Goal: Task Accomplishment & Management: Manage account settings

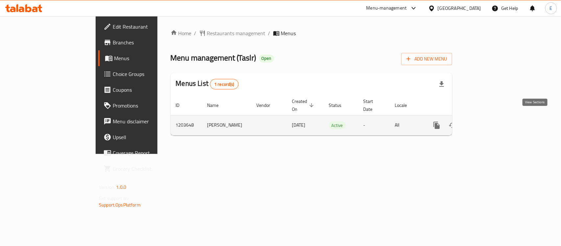
click at [488, 121] on icon "enhanced table" at bounding box center [485, 125] width 8 height 8
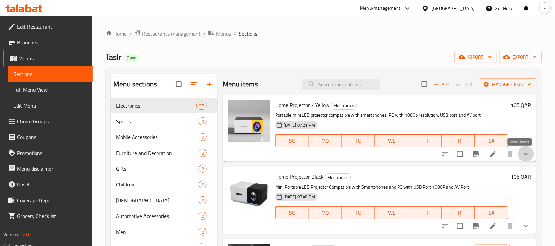
click at [522, 151] on icon "show more" at bounding box center [526, 154] width 8 height 8
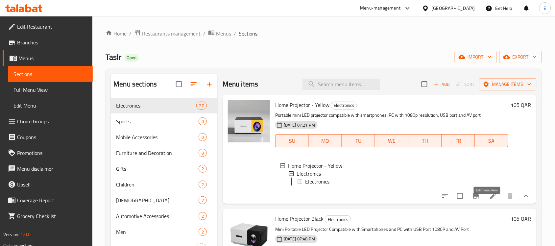
click at [489, 200] on icon at bounding box center [493, 196] width 8 height 8
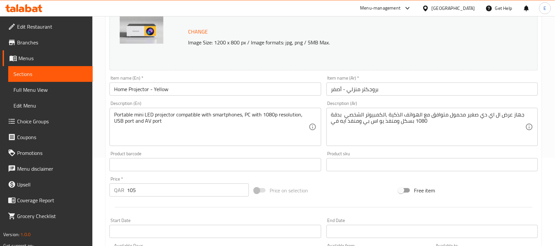
scroll to position [239, 0]
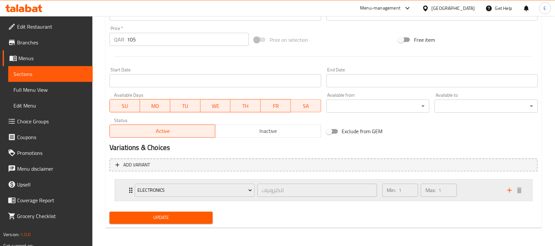
click at [118, 189] on div "Electronics الكترونيات ​ Min: 1 ​ Max: 1 ​" at bounding box center [323, 190] width 417 height 21
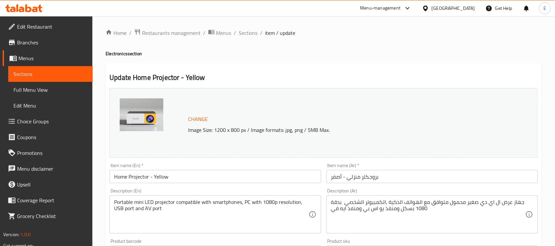
scroll to position [0, 0]
click at [251, 34] on span "Sections" at bounding box center [248, 34] width 19 height 8
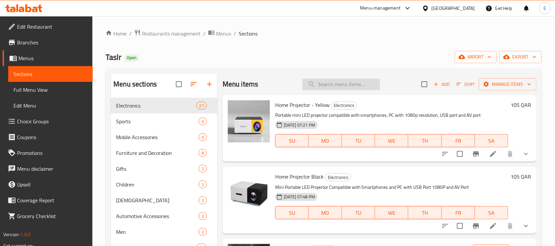
click at [338, 81] on input "search" at bounding box center [342, 85] width 78 height 12
paste input "mini sealing machine"
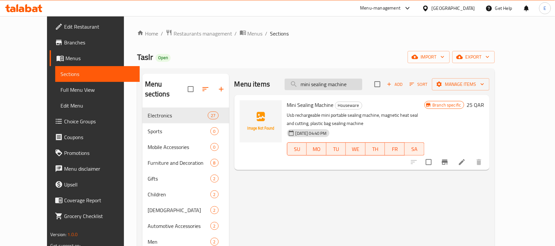
paste input "Egg boiling kit"
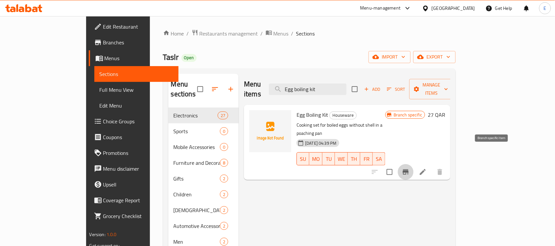
click at [409, 169] on icon "Branch-specific-item" at bounding box center [406, 171] width 6 height 5
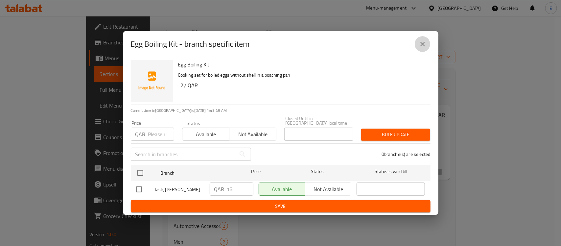
click at [425, 43] on icon "close" at bounding box center [423, 44] width 8 height 8
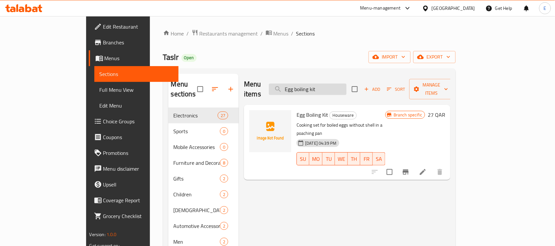
click at [336, 84] on input "Egg boiling kit" at bounding box center [308, 90] width 78 height 12
paste input "solar outdoor lamp"
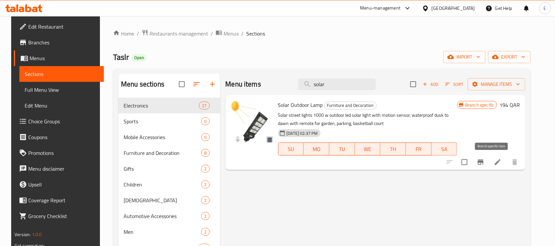
type input "solar"
click at [485, 164] on icon "Branch-specific-item" at bounding box center [481, 162] width 8 height 8
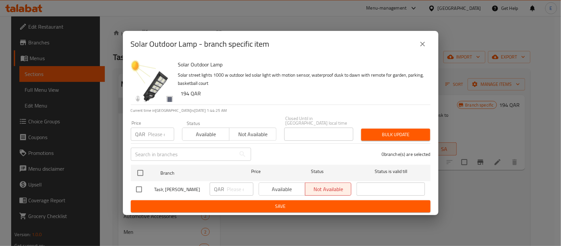
click at [291, 185] on div "Available Not available" at bounding box center [305, 189] width 93 height 13
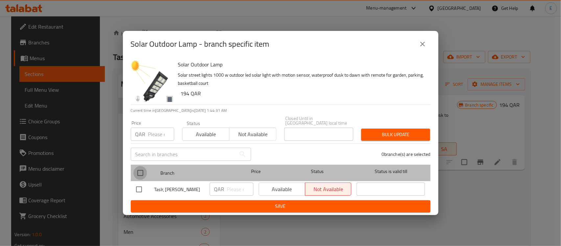
click at [138, 170] on input "checkbox" at bounding box center [141, 173] width 14 height 14
checkbox input "true"
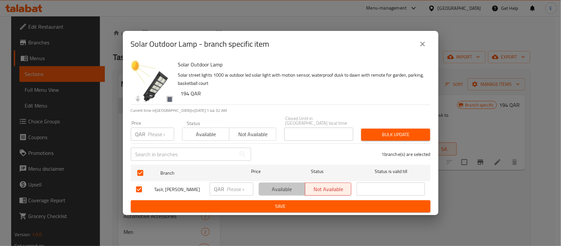
click at [289, 185] on span "Available" at bounding box center [282, 190] width 41 height 10
click at [419, 47] on icon "close" at bounding box center [423, 44] width 8 height 8
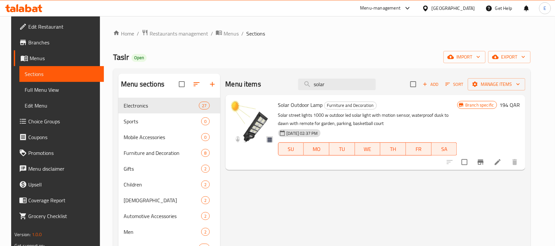
click at [518, 103] on h6 "194 QAR" at bounding box center [510, 104] width 20 height 9
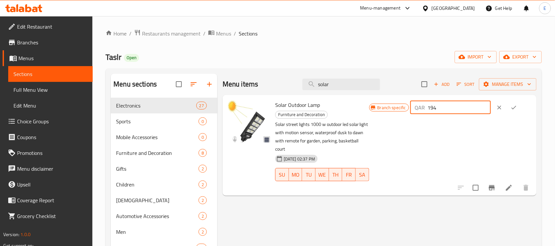
drag, startPoint x: 455, startPoint y: 109, endPoint x: 387, endPoint y: 90, distance: 69.9
click at [387, 90] on div "Menu items solar Add Sort Manage items Solar Outdoor Lamp Furniture and Decorat…" at bounding box center [376, 198] width 319 height 248
type input "150"
click at [517, 108] on icon "ok" at bounding box center [514, 107] width 7 height 7
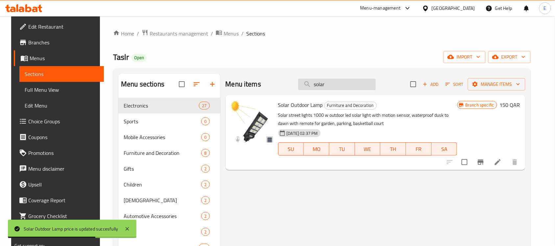
click at [341, 82] on input "solar" at bounding box center [337, 85] width 78 height 12
paste input "Side wall lamp"
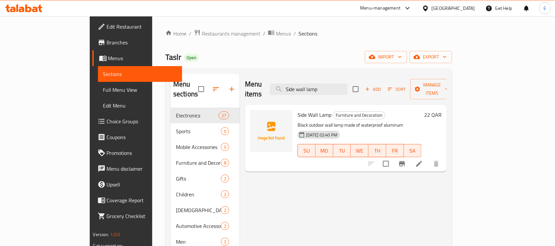
type input "Side wall lamp"
click at [442, 110] on h6 "22 QAR" at bounding box center [432, 114] width 17 height 9
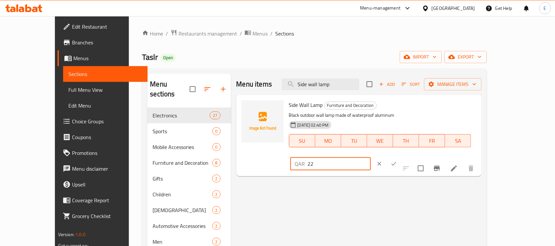
drag, startPoint x: 457, startPoint y: 109, endPoint x: 406, endPoint y: 109, distance: 51.0
click at [406, 109] on div "Side Wall Lamp Furniture and Decoration Black outdoor wall lamp made of waterpr…" at bounding box center [382, 136] width 193 height 76
type input "20"
click at [401, 157] on button "ok" at bounding box center [394, 164] width 14 height 14
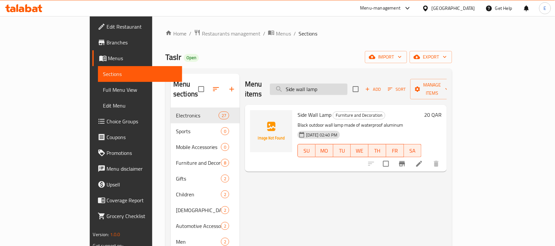
click at [339, 88] on input "Side wall lamp" at bounding box center [309, 90] width 78 height 12
paste input "mart phone holder that automatically tracks the face"
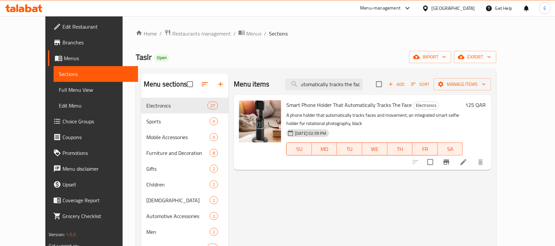
type input "Smart phone holder that automatically tracks the face"
click at [486, 107] on h6 "125 QAR" at bounding box center [476, 104] width 20 height 9
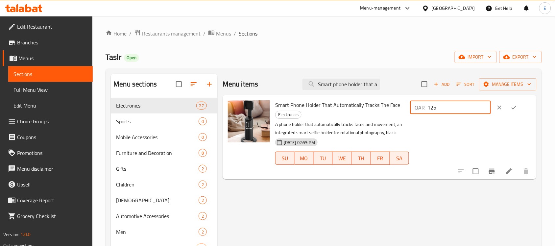
drag, startPoint x: 454, startPoint y: 109, endPoint x: 400, endPoint y: 109, distance: 53.9
click at [400, 109] on div "Smart Phone Holder That Automatically Tracks The Face Electronics A phone holde…" at bounding box center [403, 137] width 261 height 79
type input "100"
click at [517, 107] on icon "ok" at bounding box center [514, 108] width 5 height 4
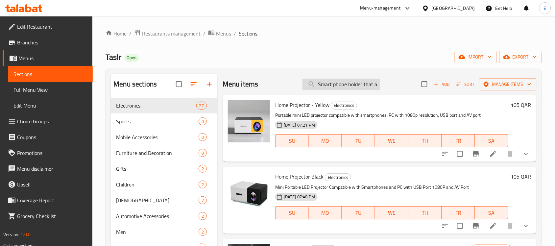
click at [336, 86] on input "Smart phone holder that automatically tracks the face" at bounding box center [342, 85] width 78 height 12
paste input "earphon"
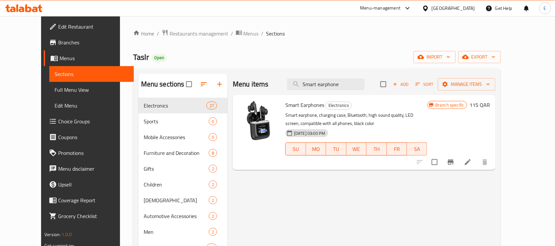
type input "Smart earphone"
click at [455, 160] on icon "Branch-specific-item" at bounding box center [451, 162] width 8 height 8
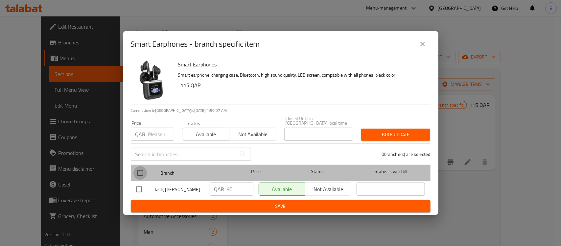
click at [140, 166] on input "checkbox" at bounding box center [141, 173] width 14 height 14
checkbox input "true"
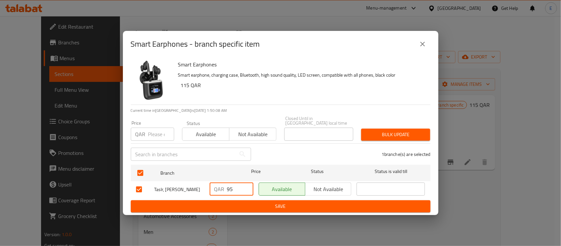
drag, startPoint x: 236, startPoint y: 181, endPoint x: 188, endPoint y: 176, distance: 47.9
click at [188, 180] on div "Taslr, Umm Salal Mohammed QAR 95 ​ Available Not available ​" at bounding box center [281, 189] width 295 height 19
type input "89"
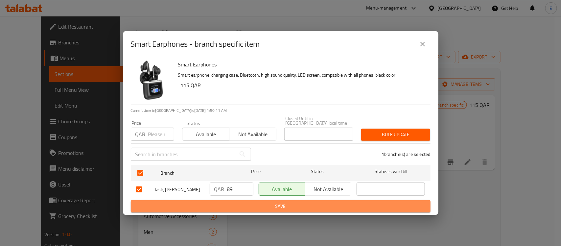
click at [304, 208] on span "Save" at bounding box center [280, 206] width 289 height 8
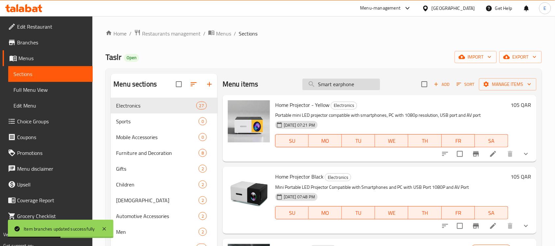
click at [340, 86] on input "Smart earphone" at bounding box center [342, 85] width 78 height 12
paste input "phone holder that automatically tracks the fac"
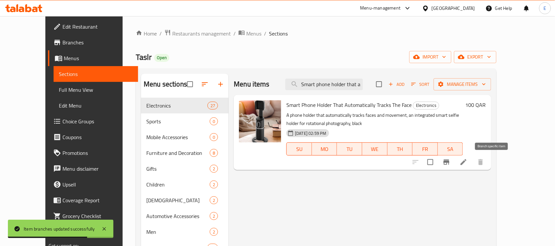
click at [455, 166] on button "Branch-specific-item" at bounding box center [447, 162] width 16 height 16
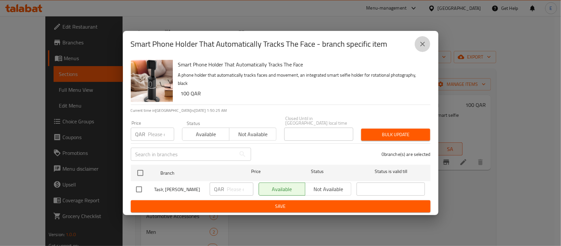
click at [423, 42] on icon "close" at bounding box center [423, 44] width 8 height 8
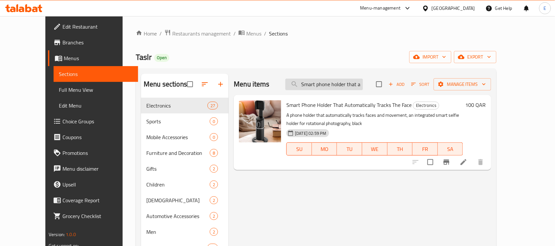
click at [329, 80] on input "Smart phone holder that automatically tracks the face" at bounding box center [325, 85] width 78 height 12
paste input "Bluetooth speaker - Pink"
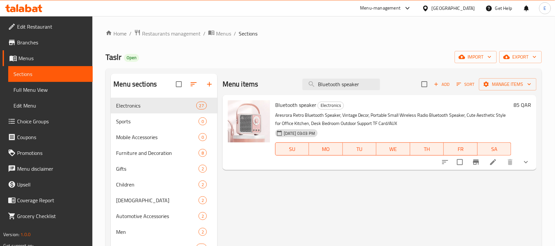
type input "Bluetooth speaker"
click at [526, 167] on button "show more" at bounding box center [526, 162] width 16 height 16
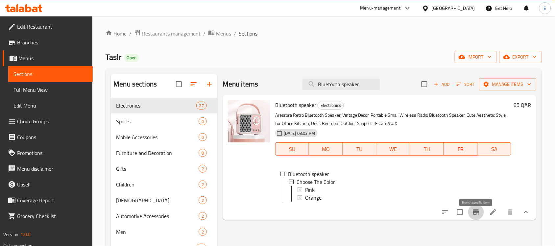
click at [473, 216] on icon "Branch-specific-item" at bounding box center [476, 212] width 8 height 8
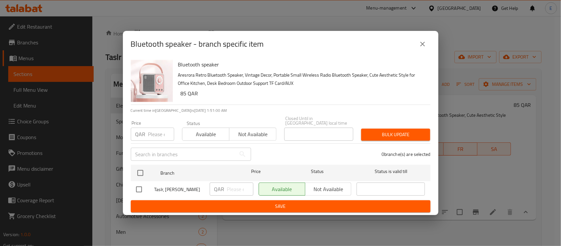
click at [426, 43] on icon "close" at bounding box center [423, 44] width 8 height 8
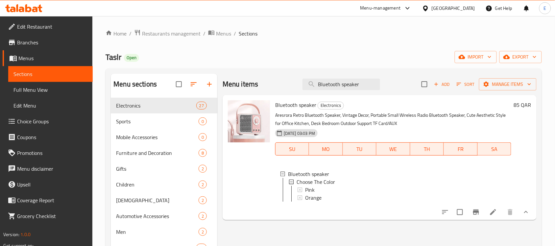
click at [517, 108] on h6 "85 QAR" at bounding box center [522, 104] width 17 height 9
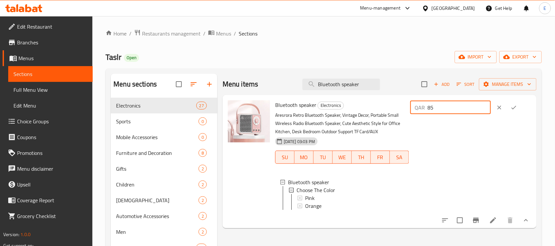
drag, startPoint x: 453, startPoint y: 109, endPoint x: 428, endPoint y: 107, distance: 24.7
click at [428, 107] on div "QAR 85 ​" at bounding box center [451, 107] width 81 height 13
type input "80"
click at [515, 108] on button "ok" at bounding box center [514, 107] width 14 height 14
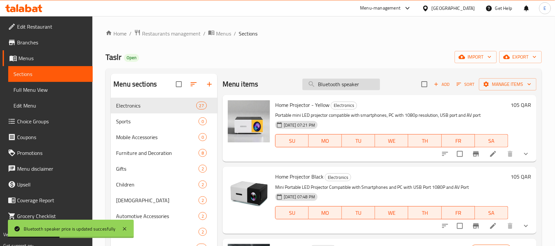
click at [328, 85] on input "Bluetooth speaker" at bounding box center [342, 85] width 78 height 12
paste input "Car trash can"
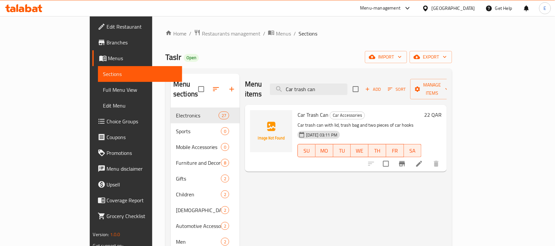
type input "Car trash can"
click at [442, 110] on h6 "22 QAR" at bounding box center [432, 114] width 17 height 9
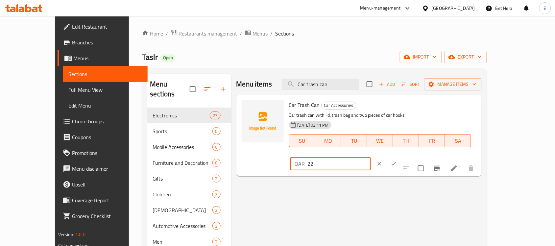
drag, startPoint x: 457, startPoint y: 107, endPoint x: 417, endPoint y: 112, distance: 39.8
click at [417, 112] on div "Car Trash Can Car Accessories Car trash can with lid, trash bag and two pieces …" at bounding box center [382, 136] width 193 height 76
type input "10"
click at [401, 157] on button "ok" at bounding box center [394, 164] width 14 height 14
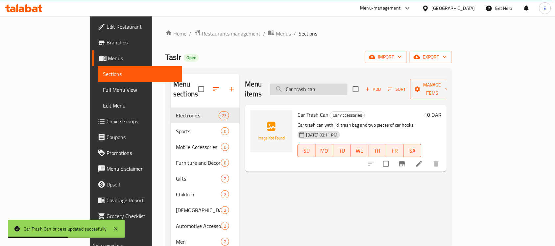
click at [332, 85] on input "Car trash can" at bounding box center [309, 90] width 78 height 12
paste input "Nail care set - blue"
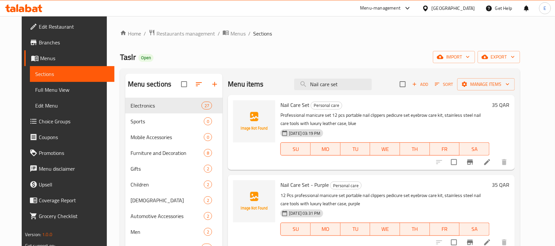
type input "Nail care set"
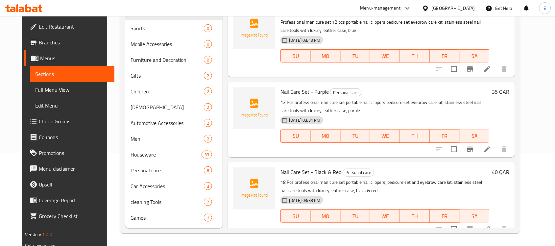
click at [510, 94] on h6 "35 QAR" at bounding box center [500, 91] width 17 height 9
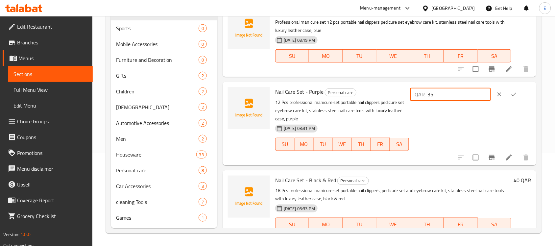
drag, startPoint x: 456, startPoint y: 92, endPoint x: 378, endPoint y: 98, distance: 78.5
click at [378, 98] on div "Nail Care Set - Purple Personal care 12 Pcs professional manicure set portable …" at bounding box center [403, 124] width 261 height 78
type input "22"
click at [513, 92] on icon "ok" at bounding box center [514, 94] width 7 height 7
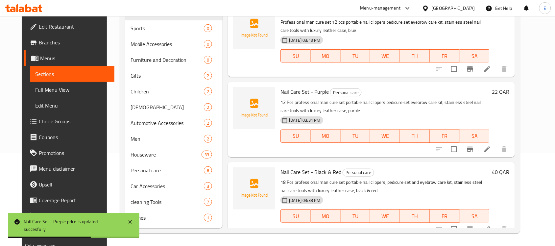
click at [510, 172] on h6 "40 QAR" at bounding box center [500, 171] width 17 height 9
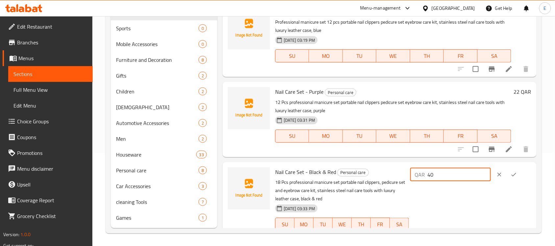
drag, startPoint x: 454, startPoint y: 177, endPoint x: 432, endPoint y: 177, distance: 22.4
click at [432, 177] on div "QAR 40 ​" at bounding box center [451, 174] width 81 height 13
type input "22"
click at [516, 172] on button "ok" at bounding box center [514, 174] width 14 height 14
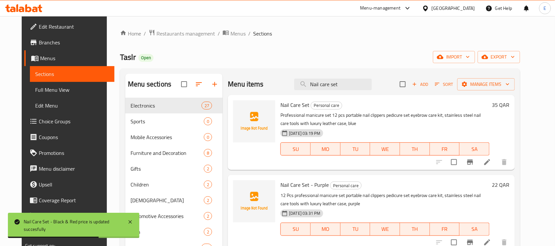
click at [510, 106] on h6 "35 QAR" at bounding box center [500, 104] width 17 height 9
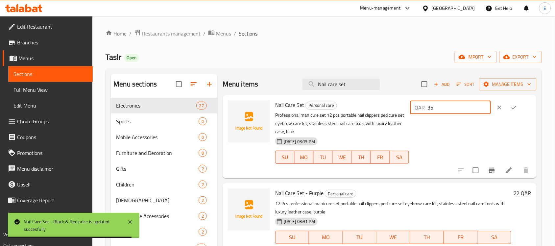
drag, startPoint x: 452, startPoint y: 106, endPoint x: 414, endPoint y: 108, distance: 37.9
click at [414, 108] on div "Nail Care Set Personal care Professional manicure set 12 pcs portable nail clip…" at bounding box center [403, 137] width 261 height 78
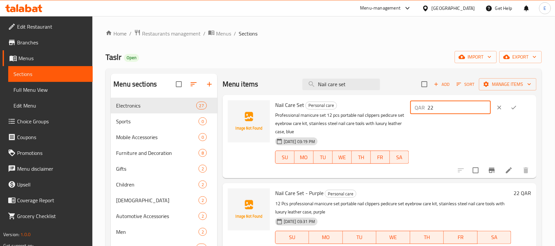
type input "22"
click at [512, 108] on icon "ok" at bounding box center [514, 107] width 7 height 7
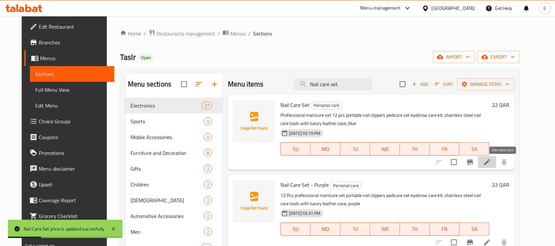
click at [491, 163] on icon at bounding box center [488, 162] width 8 height 8
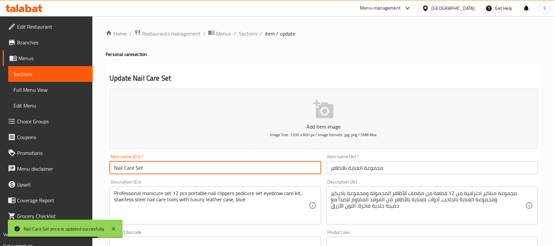
click at [228, 170] on input "Nail Care Set" at bounding box center [216, 167] width 212 height 13
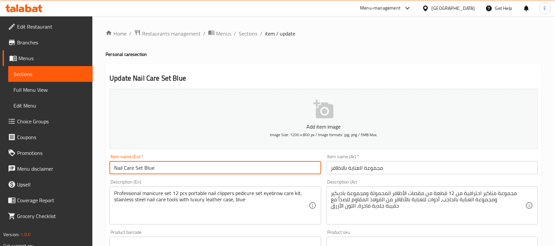
type input "Nail Care Set Blue"
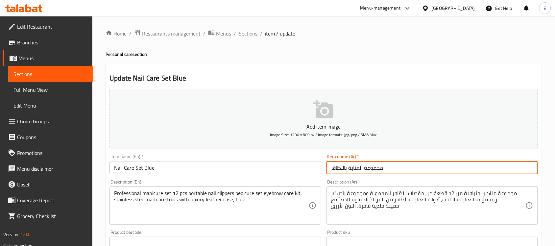
click at [413, 171] on input "مجموعة العناية بالاظافر" at bounding box center [433, 167] width 212 height 13
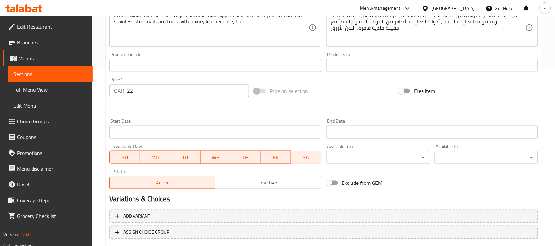
scroll to position [217, 0]
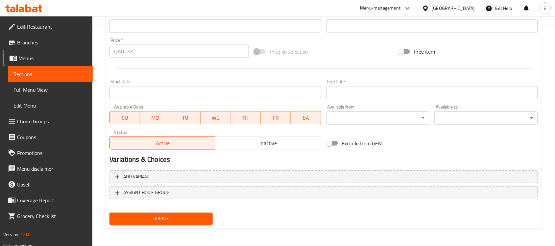
type input "مجموعة العناية بالاظافر الزرقاء"
click at [185, 221] on span "Update" at bounding box center [161, 219] width 93 height 8
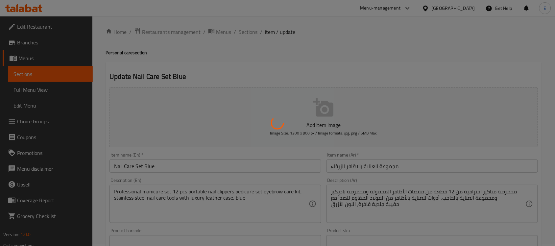
scroll to position [0, 0]
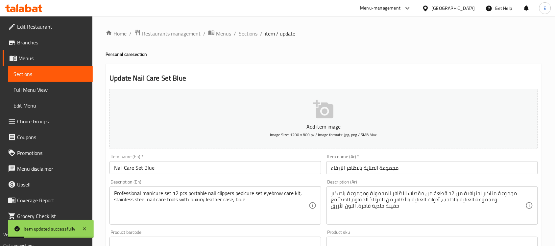
drag, startPoint x: 252, startPoint y: 33, endPoint x: 288, endPoint y: 7, distance: 44.8
click at [252, 33] on span "Sections" at bounding box center [248, 34] width 19 height 8
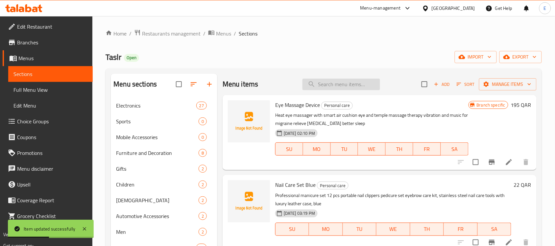
click at [328, 88] on input "search" at bounding box center [342, 85] width 78 height 12
paste input "Power adapter and USB port"
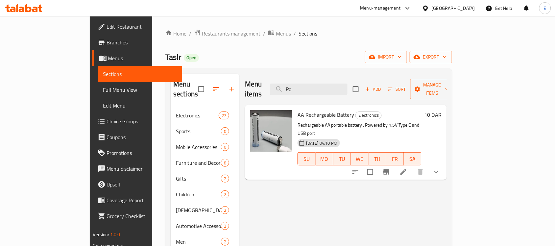
type input "P"
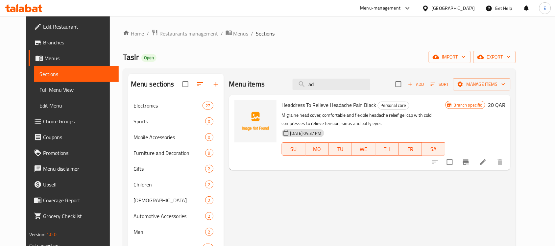
type input "a"
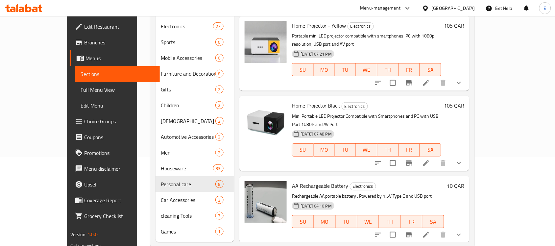
scroll to position [93, 0]
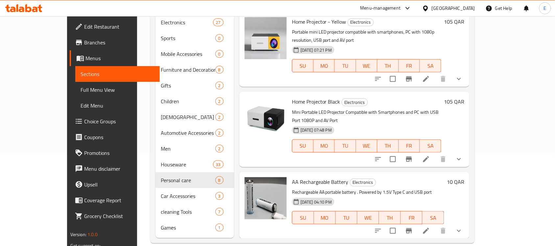
type input "usb port"
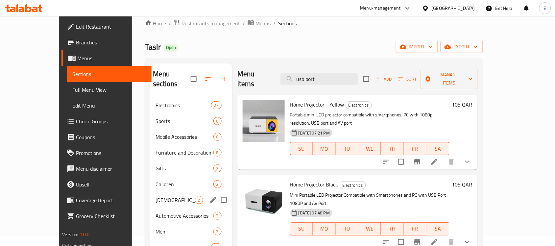
scroll to position [0, 0]
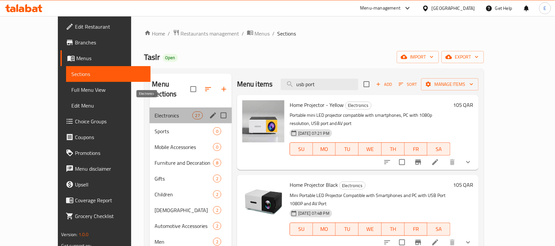
click at [164, 112] on span "Electronics" at bounding box center [173, 116] width 37 height 8
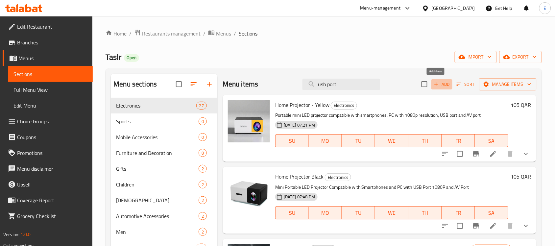
click at [443, 85] on span "Add" at bounding box center [442, 85] width 18 height 8
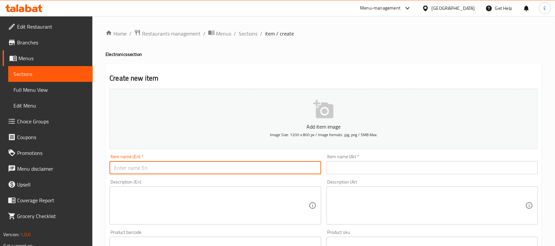
paste input "Power adapter and USB port"
click at [222, 170] on input "Power adapter and USB port" at bounding box center [216, 167] width 212 height 13
type input "Power adapter and USB port"
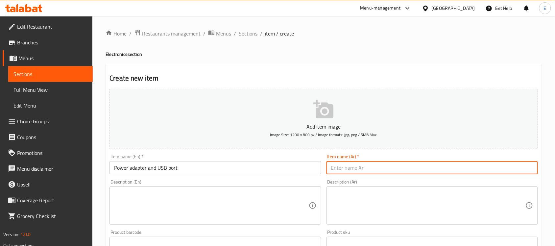
paste input "محول كهرباء و منفذ USB"
click at [351, 165] on input "محول كهرباء و منفذ USB" at bounding box center [433, 167] width 212 height 13
type input "محول كهرباء و منفذ USB"
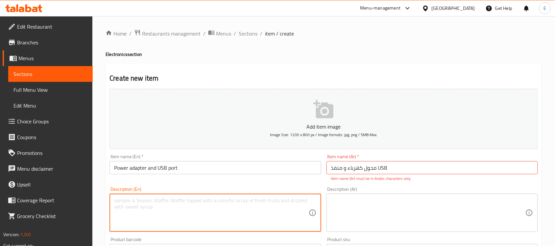
paste textarea "محول كهرباء مع واقي من زيادة التيار مع منافذ توصيل الطاقة USB ومنافذ Witeem مسط…"
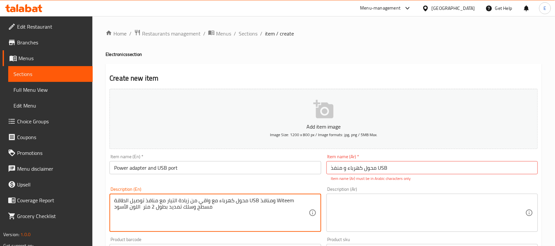
type textarea "محول كهرباء مع واقي من زيادة التيار مع منافذ توصيل الطاقة USB ومنافذ Witeem مسط…"
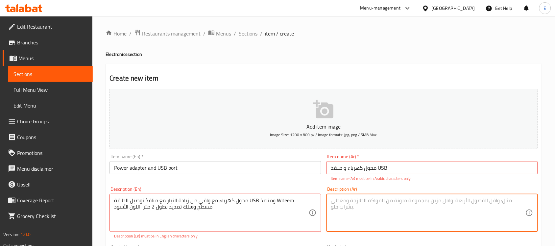
click at [366, 212] on textarea at bounding box center [428, 212] width 194 height 31
paste textarea "Power Adapter Surge Protector with USB Power Outlets Flat Witeem Outlets and 2M…"
type textarea "Power Adapter Surge Protector with USB Power Outlets Flat Witeem Outlets and 2M…"
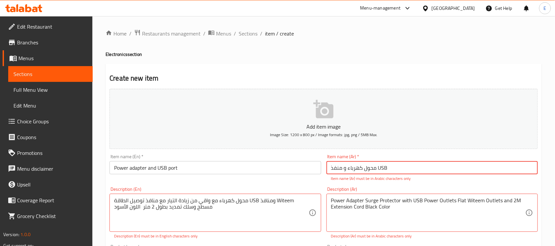
click at [383, 170] on input "محول كهرباء و منفذ USB" at bounding box center [433, 167] width 212 height 13
type input "محول كهرباء و منفذ يو اس بي"
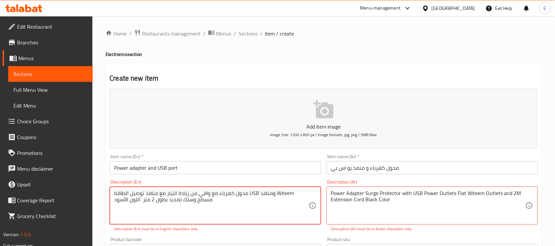
click at [283, 203] on textarea "محول كهرباء مع واقي من زيادة التيار مع منافذ توصيل الطاقة USB ومنافذ Witeem مسط…" at bounding box center [211, 205] width 194 height 31
click at [270, 202] on textarea "محول كهرباء مع واقي من زيادة التيار مع منافذ توصيل الطاقة USB ومنافذ Witeem مسط…" at bounding box center [211, 205] width 194 height 31
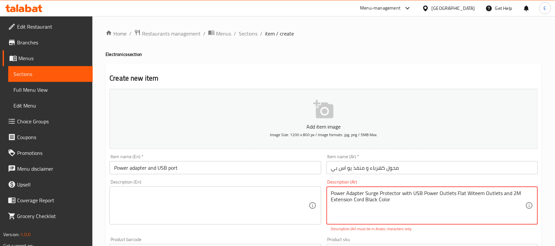
paste textarea "محول كهرباء مع واقي من زيادة التيار مع منافذ توصيل الطاقة USB ومنافذ Witeem مسط…"
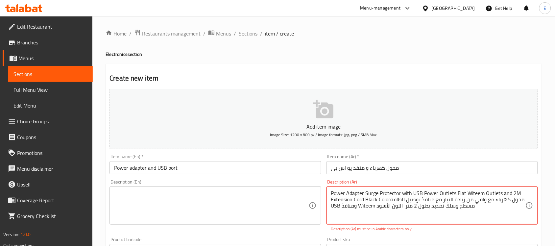
drag, startPoint x: 390, startPoint y: 200, endPoint x: 320, endPoint y: 191, distance: 70.6
click at [320, 191] on div "Add item image Image Size: 1200 x 800 px / Image formats: jpg, png / 5MB Max. I…" at bounding box center [324, 231] width 434 height 291
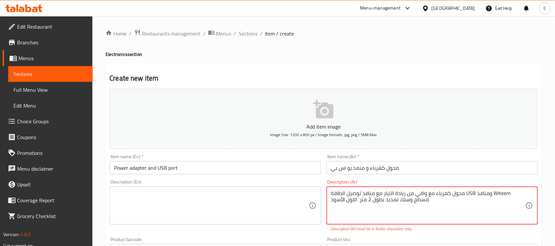
type textarea "محول كهرباء مع واقي من زيادة التيار مع منافذ توصيل الطاقة USB ومنافذ Witeem مسط…"
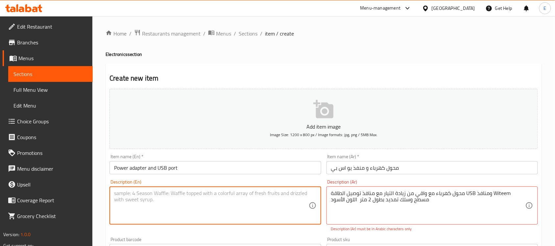
click at [244, 201] on textarea at bounding box center [211, 205] width 194 height 31
paste textarea "Power Adapter Surge Protector with USB Power Outlets Flat Witeem Outlets and 2M…"
type textarea "Power Adapter Surge Protector with USB Power Outlets Flat Witeem Outlets and 2M…"
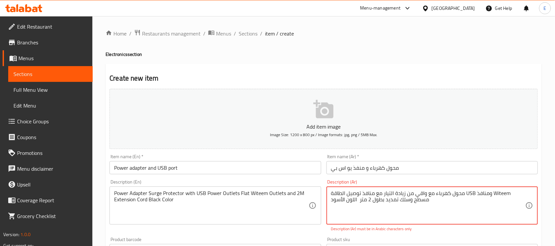
click at [505, 194] on textarea "محول كهرباء مع واقي من زيادة التيار مع منافذ توصيل الطاقة USB ومنافذ Witeem مسط…" at bounding box center [428, 205] width 194 height 31
click at [470, 192] on textarea "محول كهرباء مع واقي من زيادة التيار مع منافذ توصيل الطاقة USB ومنافذ ويتايم مسط…" at bounding box center [428, 205] width 194 height 31
type textarea "محول كهرباء مع واقي من زيادة التيار مع منافذ توصيل الطاقة يو اس بي ومنافذ ويتاي…"
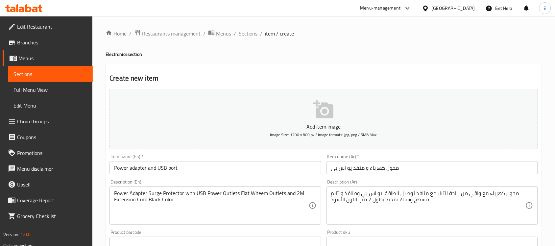
click at [449, 234] on div "Add item image Image Size: 1200 x 800 px / Image formats: jpg, png / 5MB Max. I…" at bounding box center [324, 228] width 434 height 284
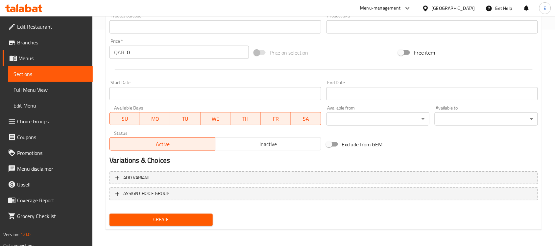
scroll to position [217, 0]
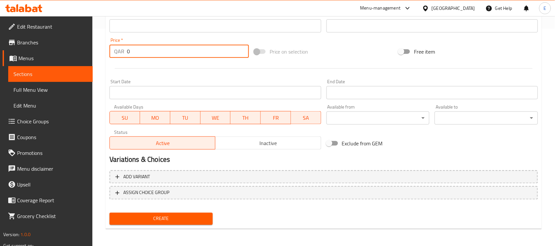
drag, startPoint x: 151, startPoint y: 52, endPoint x: 84, endPoint y: 48, distance: 66.9
click at [84, 48] on div "Edit Restaurant Branches Menus Sections Full Menu View Edit Menu Choice Groups …" at bounding box center [277, 23] width 555 height 449
paste input "36"
type input "36"
click at [161, 216] on span "Create" at bounding box center [161, 219] width 93 height 8
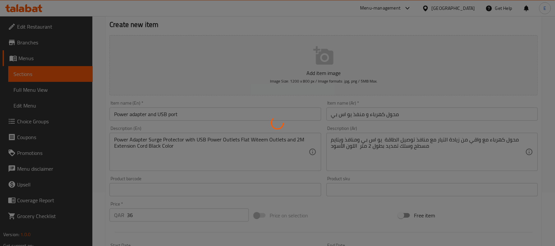
scroll to position [0, 0]
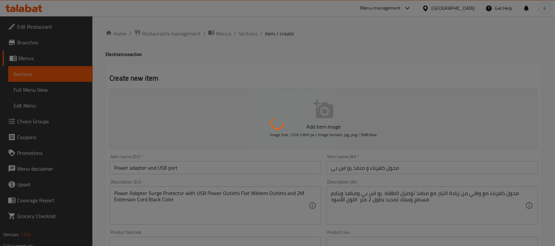
type input "0"
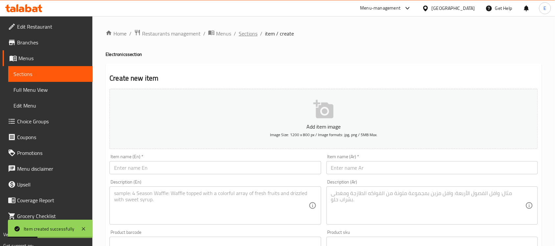
click at [244, 34] on span "Sections" at bounding box center [248, 34] width 19 height 8
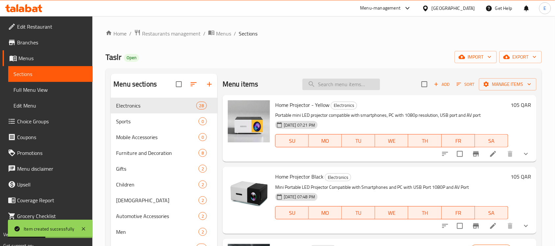
click at [341, 82] on input "search" at bounding box center [342, 85] width 78 height 12
paste input "Phone headphones hanging on the neck"
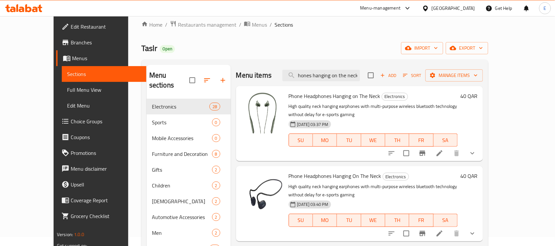
scroll to position [8, 0]
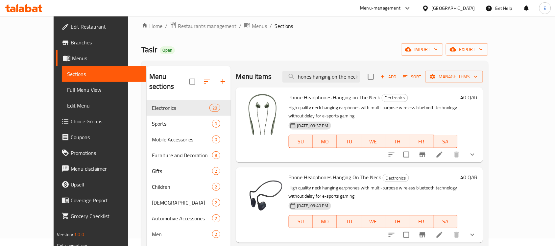
type input "Phone headphones hanging on the neck"
click at [478, 99] on h6 "40 QAR" at bounding box center [469, 97] width 17 height 9
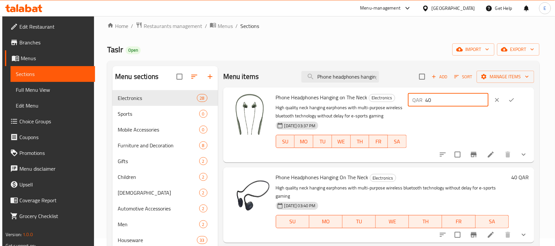
drag, startPoint x: 465, startPoint y: 99, endPoint x: 398, endPoint y: 106, distance: 67.8
click at [398, 106] on div "Phone Headphones Hanging on The Neck Electronics High quality neck hanging earp…" at bounding box center [402, 125] width 259 height 70
type input "30"
click at [519, 96] on button "ok" at bounding box center [512, 100] width 14 height 14
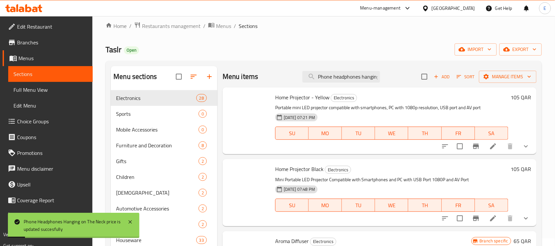
click at [517, 169] on h6 "105 QAR" at bounding box center [521, 168] width 20 height 9
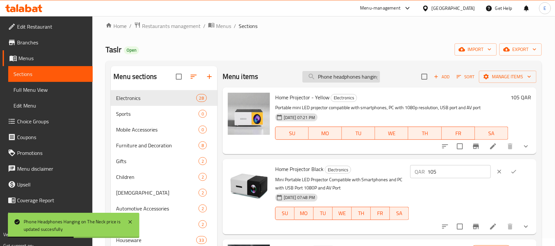
click at [365, 77] on input "Phone headphones hanging on the neck" at bounding box center [342, 77] width 78 height 12
click at [497, 171] on icon "clear" at bounding box center [499, 171] width 7 height 7
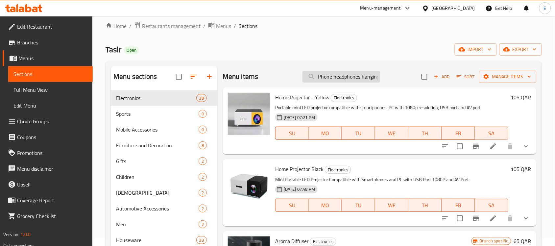
click at [333, 76] on input "Phone headphones hanging on the neck" at bounding box center [342, 77] width 78 height 12
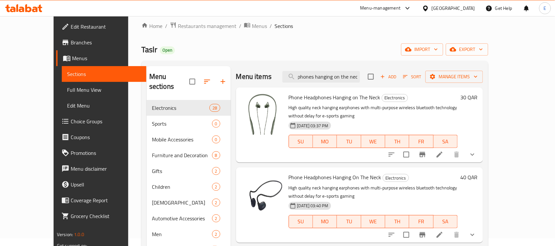
type input "Phone headphones hanging on the nec"
click at [478, 173] on h6 "40 QAR" at bounding box center [469, 177] width 17 height 9
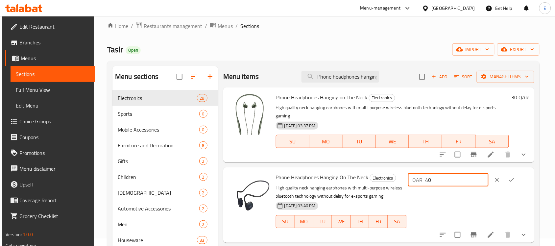
drag, startPoint x: 464, startPoint y: 175, endPoint x: 401, endPoint y: 166, distance: 64.4
click at [401, 170] on div "Phone Headphones Hanging On The Neck Electronics High quality neck hanging earp…" at bounding box center [402, 205] width 259 height 70
type input "30"
click at [519, 173] on button "ok" at bounding box center [512, 180] width 14 height 14
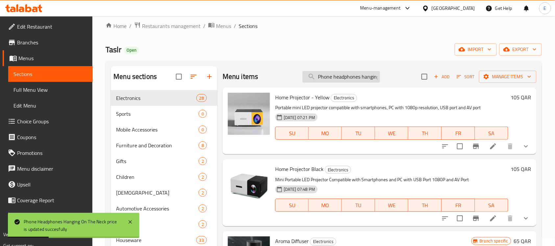
click at [332, 81] on input "Phone headphones hanging on the nec" at bounding box center [342, 77] width 78 height 12
paste input "Wireless headphones with noise canceling feature - white"
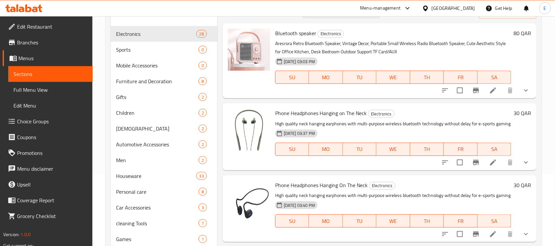
scroll to position [93, 0]
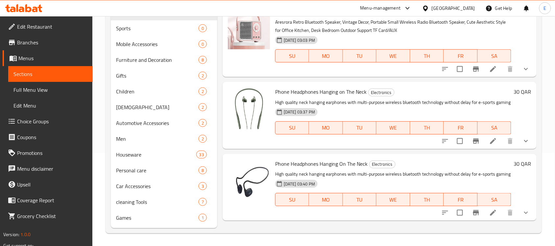
type input "Wirele"
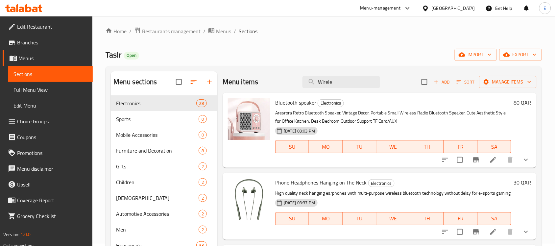
scroll to position [0, 0]
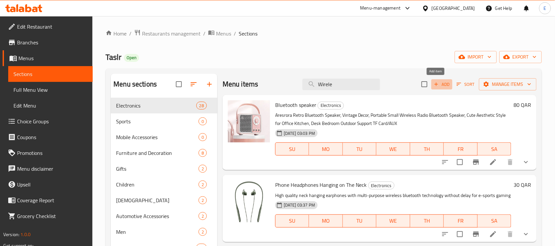
click at [443, 85] on span "Add" at bounding box center [442, 85] width 18 height 8
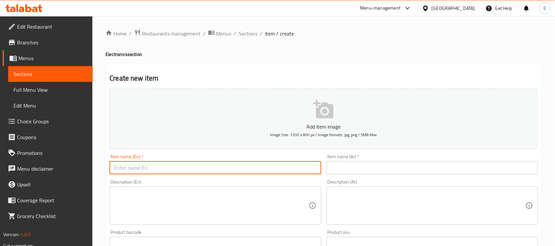
click at [245, 166] on input "text" at bounding box center [216, 167] width 212 height 13
paste input "Wireless headphones with noise canceling feature - white"
paste input "Headphones With Noise Canceling Feature - W"
type input "Wireless Headphones With Noise Canceling Feature - White"
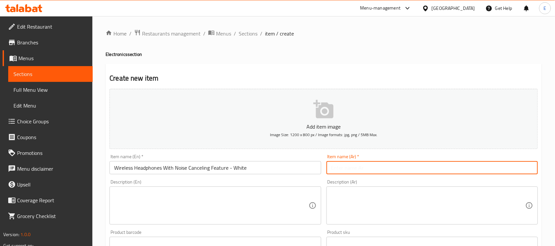
paste input "سماعات لاسلكية خاصية الغاء الضوضاء - الأبيض"
click at [347, 166] on input "text" at bounding box center [433, 167] width 212 height 13
type input "سماعات لاسلكية خاصية الغاء الضوضاء - الأبيض"
paste textarea "Klim wireless headphones with noise canceling, deep powerful bass, 44-hour batt…"
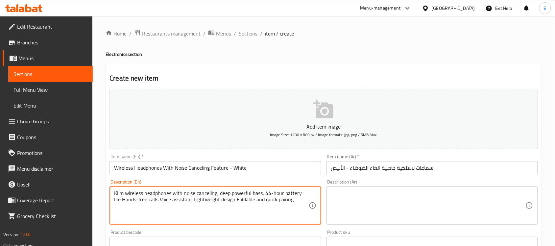
type textarea "Klim wireless headphones with noise canceling, deep powerful bass, 44-hour batt…"
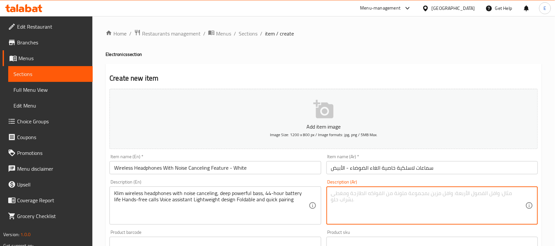
paste textarea "سماعات اللاسلكية Klim مع خاصية الغاء الضوضاء ، صوت جهير قوي عميق ، بطارية تدوم …"
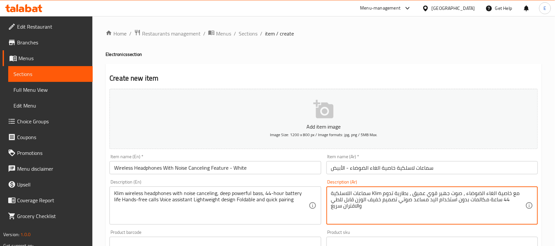
type textarea "سماعات اللاسلكية Klim مع خاصية الغاء الضوضاء ، صوت جهير قوي عميق ، بطارية تدوم …"
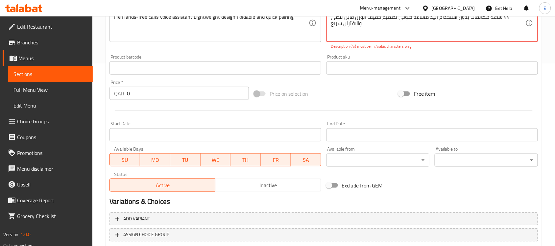
scroll to position [183, 0]
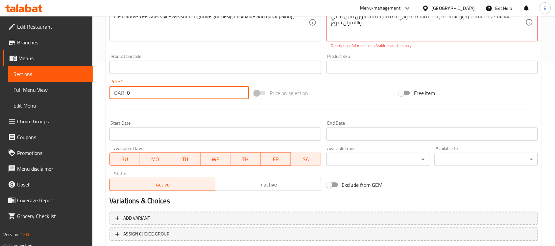
drag, startPoint x: 156, startPoint y: 89, endPoint x: 72, endPoint y: 87, distance: 83.9
click at [72, 87] on div "Edit Restaurant Branches Menus Sections Full Menu View Edit Menu Choice Groups …" at bounding box center [277, 61] width 555 height 456
paste input "93"
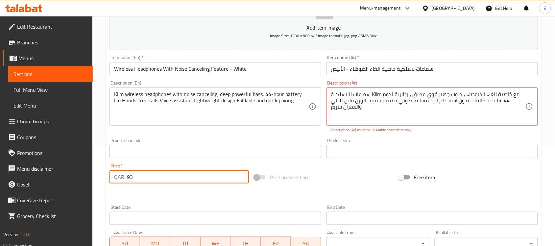
scroll to position [73, 0]
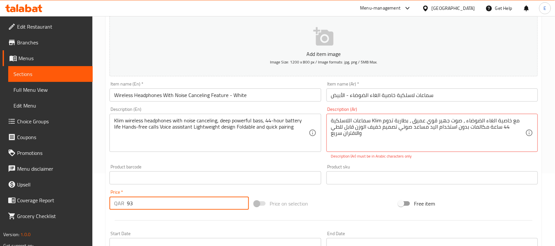
type input "93"
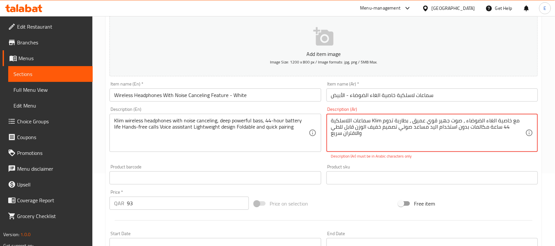
click at [377, 120] on textarea "سماعات اللاسلكية Klim مع خاصية الغاء الضوضاء ، صوت جهير قوي عميق ، بطارية تدوم …" at bounding box center [428, 132] width 194 height 31
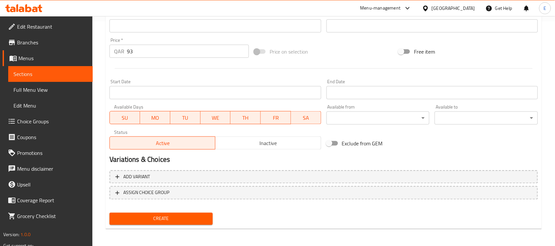
type textarea "سماعات اللاسلكية كليم مع خاصية الغاء الضوضاء ، صوت جهير قوي عميق ، بطارية تدوم …"
click at [375, 63] on div at bounding box center [324, 69] width 434 height 16
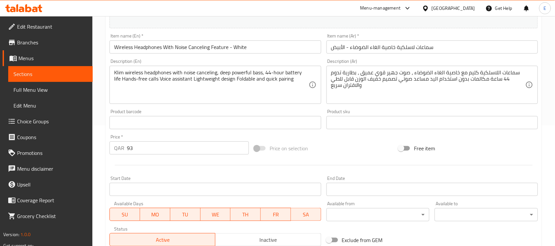
scroll to position [217, 0]
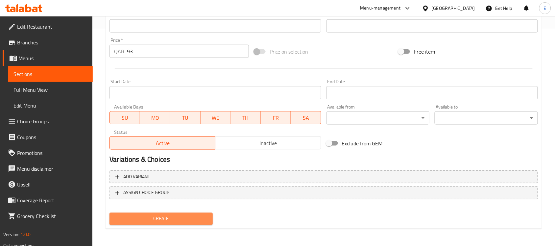
click at [155, 215] on span "Create" at bounding box center [161, 219] width 93 height 8
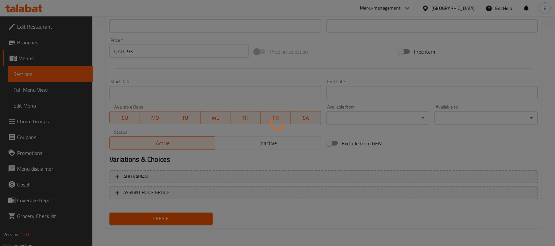
type input "0"
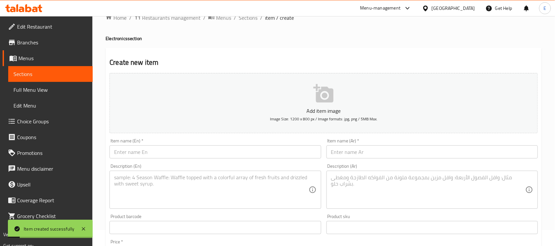
scroll to position [0, 0]
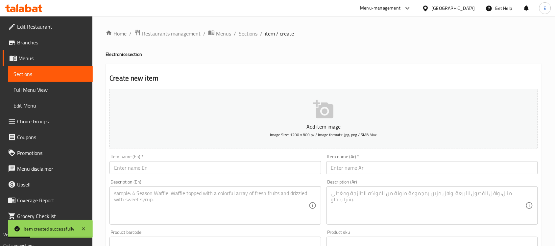
click at [248, 30] on span "Sections" at bounding box center [248, 34] width 19 height 8
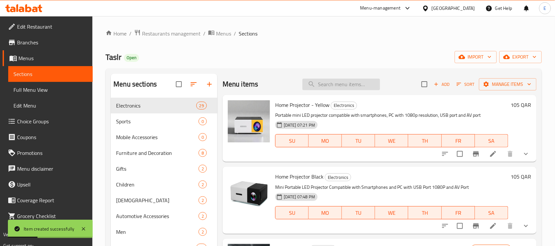
paste input "Wireless game controller for phone"
click at [321, 88] on input "search" at bounding box center [342, 85] width 78 height 12
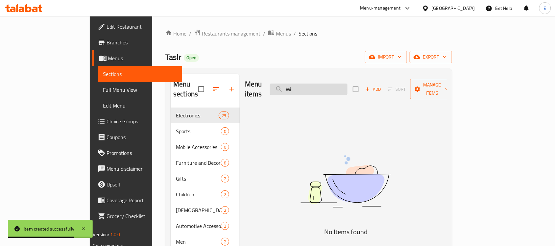
type input "W"
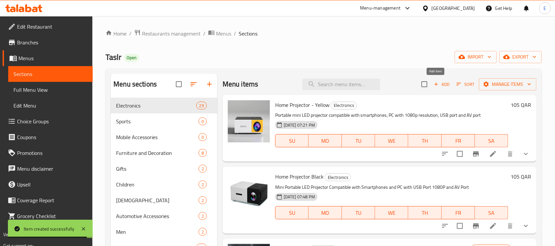
click at [441, 83] on span "Add" at bounding box center [442, 85] width 18 height 8
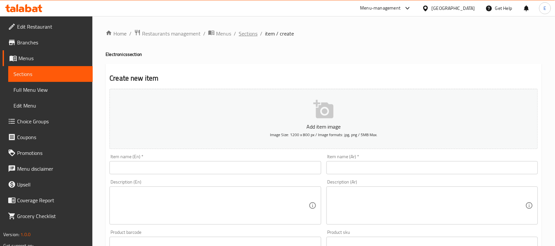
click at [247, 30] on span "Sections" at bounding box center [248, 34] width 19 height 8
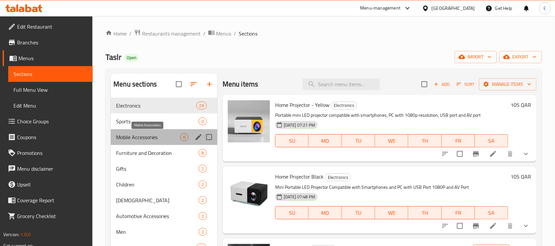
click at [167, 134] on span "Mobile Accessories" at bounding box center [148, 137] width 64 height 8
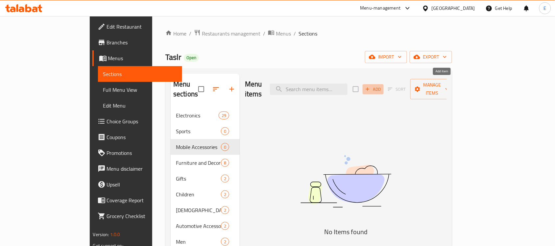
click at [382, 86] on span "Add" at bounding box center [373, 90] width 18 height 8
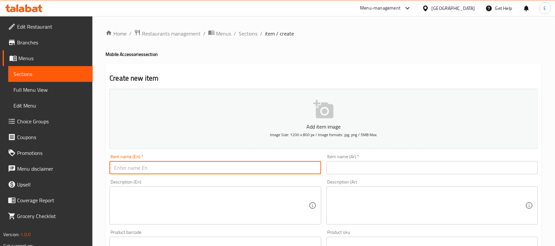
click at [288, 165] on input "text" at bounding box center [216, 167] width 212 height 13
paste input "Wireless game controller for phone"
type input "Wireless game controller for phone"
click at [250, 30] on span "Sections" at bounding box center [248, 34] width 19 height 8
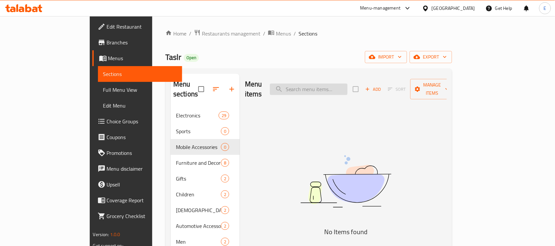
click at [318, 84] on input "search" at bounding box center [309, 90] width 78 height 12
paste input "Smart phone holder that automatically tracks the face"
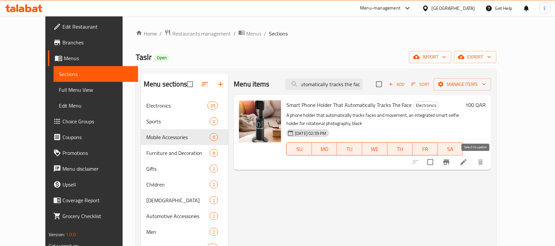
type input "Smart phone holder that automatically tracks the face"
click at [437, 163] on input "checkbox" at bounding box center [431, 162] width 14 height 14
checkbox input "true"
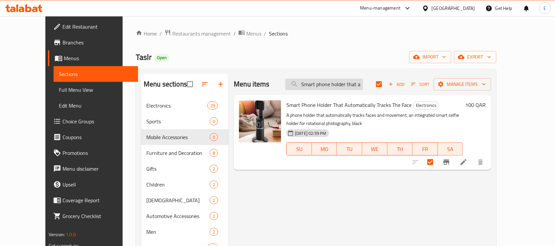
click at [345, 83] on input "Smart phone holder that automatically tracks the face" at bounding box center [325, 85] width 78 height 12
paste input "earphon"
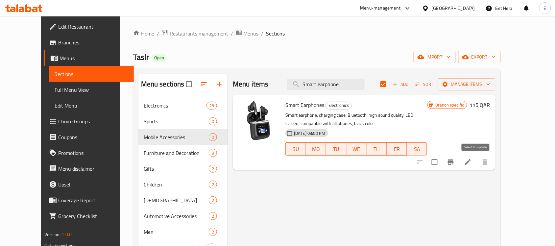
type input "Smart earphone"
click at [442, 163] on input "checkbox" at bounding box center [435, 162] width 14 height 14
checkbox input "true"
checkbox input "false"
click at [333, 83] on input "Smart earphone" at bounding box center [326, 85] width 78 height 12
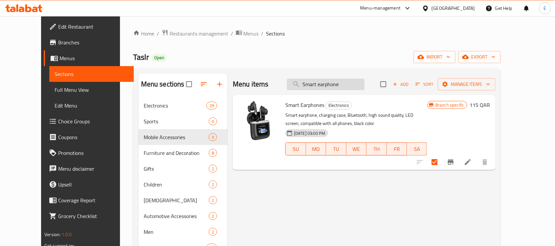
paste input "Phone headphones hanging on the neck"
type input "Phone headphones hanging on the neck"
checkbox input "true"
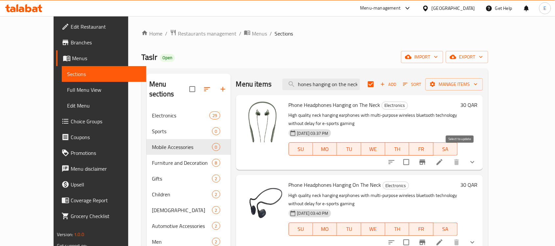
type input "Phone headphones hanging on the neck"
click at [413, 157] on input "checkbox" at bounding box center [407, 162] width 14 height 14
checkbox input "true"
checkbox input "false"
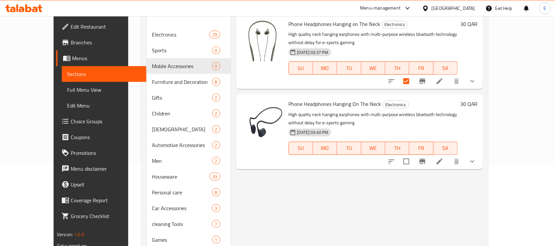
scroll to position [86, 0]
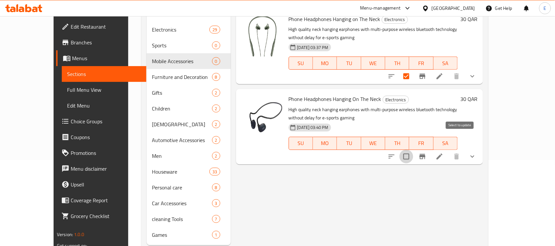
click at [413, 150] on input "checkbox" at bounding box center [407, 157] width 14 height 14
checkbox input "true"
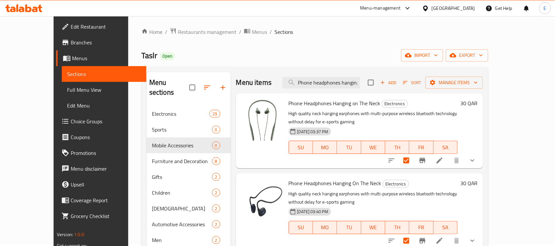
scroll to position [0, 0]
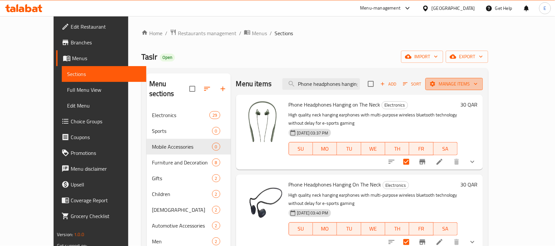
click at [483, 79] on button "Manage items" at bounding box center [455, 84] width 58 height 12
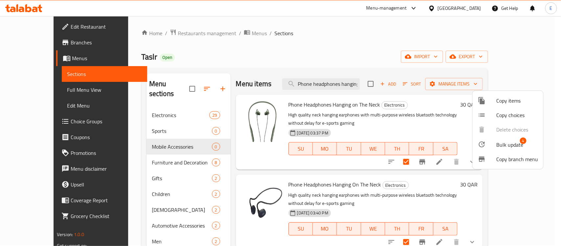
click at [504, 142] on span "Bulk update" at bounding box center [510, 145] width 27 height 8
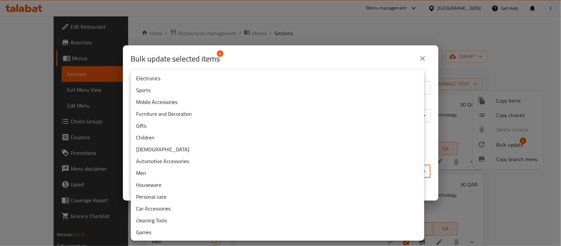
click at [313, 165] on body "​ Menu-management Qatar Get Help E Edit Restaurant Branches Menus Sections Full…" at bounding box center [280, 131] width 561 height 230
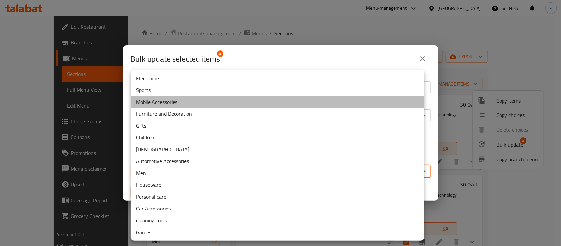
click at [206, 98] on li "Mobile Accessories" at bounding box center [278, 102] width 294 height 12
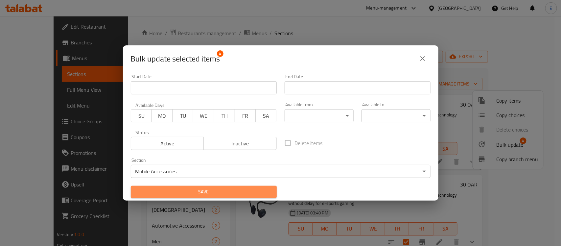
click at [205, 193] on span "Save" at bounding box center [204, 192] width 136 height 8
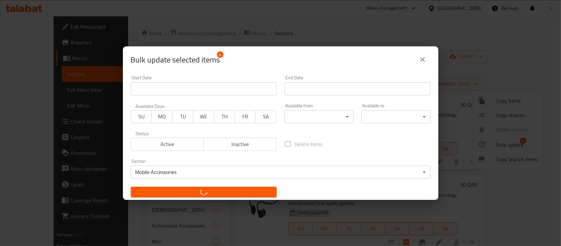
checkbox input "false"
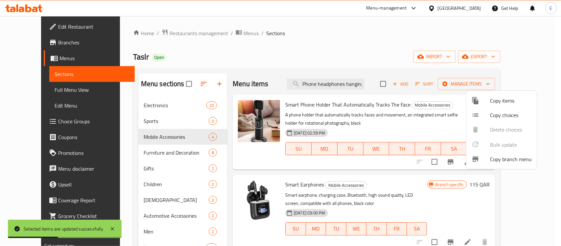
click at [410, 69] on div at bounding box center [280, 123] width 561 height 246
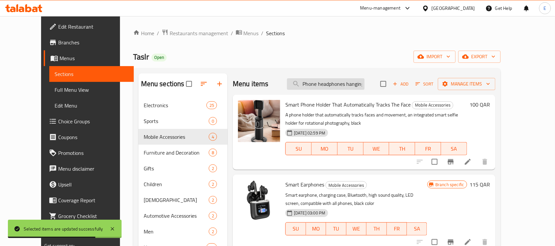
click at [345, 83] on input "Phone headphones hanging on the neck" at bounding box center [326, 84] width 78 height 12
paste input "Wireless game controller for phone"
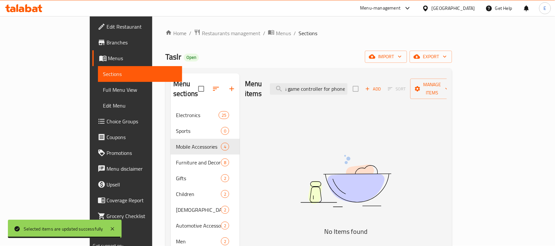
scroll to position [0, 0]
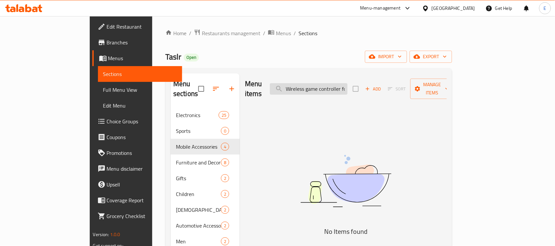
click at [348, 88] on input "Wireless game controller for phone" at bounding box center [309, 89] width 78 height 12
paste input "Classic phone charger and holder"
click at [344, 84] on input "Classic phone charger and holder" at bounding box center [309, 89] width 78 height 12
paste input "Luxury"
click at [328, 85] on input "Luxury phone charger and holder" at bounding box center [309, 89] width 78 height 12
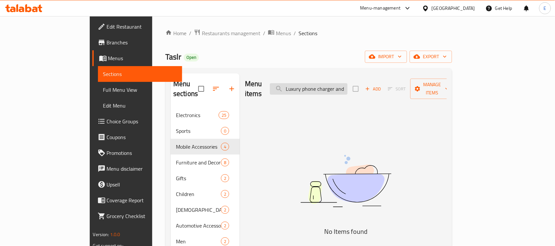
paste input "Modern"
type input "Modern phone charger and holder"
click at [382, 86] on span "Add" at bounding box center [373, 89] width 18 height 8
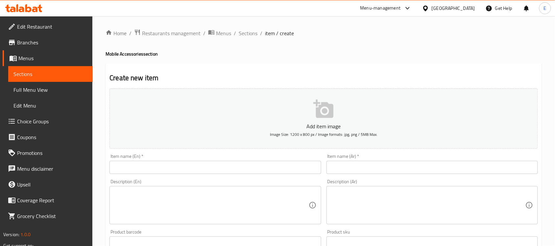
paste input "Wireless Game Controller For Phone"
click at [240, 167] on input "Wireless Game Controller For Phone" at bounding box center [216, 167] width 212 height 13
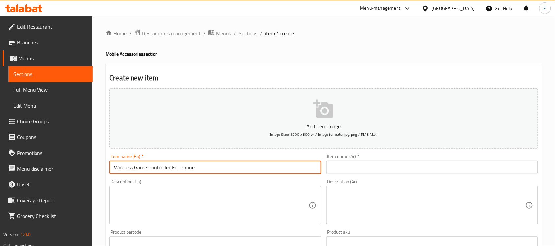
type input "Wireless Game Controller For Phone"
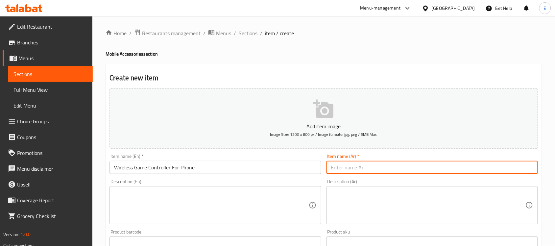
click at [338, 171] on input "text" at bounding box center [433, 167] width 212 height 13
paste input "ذراع العاب لاسلكي للهاتف"
type input "ذراع العاب لاسلكي للهاتف"
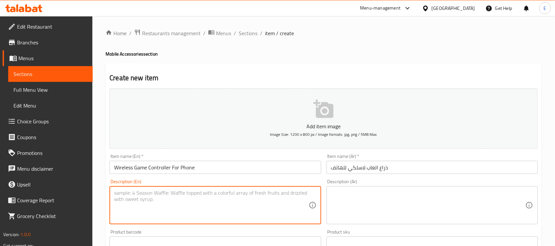
click at [192, 191] on textarea at bounding box center [211, 205] width 194 height 31
paste textarea "لوحة ألعاب Xtrike Me لاسلكية GP-45 مع بطارية مدمجة وبلوتوث أو كابل لأجهزة الكمب…"
type textarea "لوحة ألعاب Xtrike Me لاسلكية GP-45 مع بطارية مدمجة وبلوتوث أو كابل لأجهزة الكمب…"
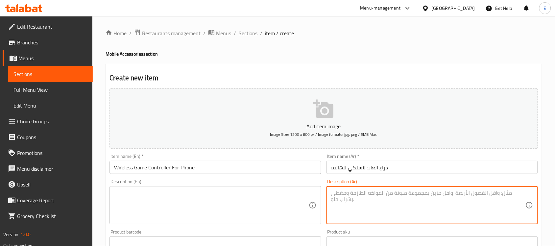
click at [364, 204] on textarea at bounding box center [428, 205] width 194 height 31
paste textarea "لوحة ألعاب Xtrike Me لاسلكية GP-45 مع بطارية مدمجة وبلوتوث أو كابل لأجهزة الكمب…"
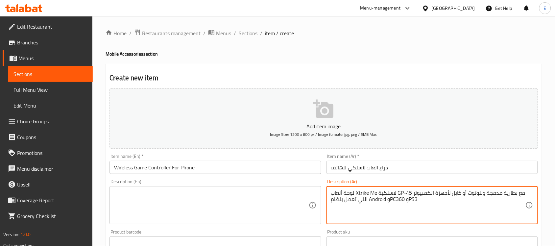
type textarea "لوحة ألعاب Xtrike Me لاسلكية GP-45 مع بطارية مدمجة وبلوتوث أو كابل لأجهزة الكمب…"
click at [247, 193] on textarea at bounding box center [211, 205] width 194 height 31
paste textarea "Xtrike Me Wireless Gamepad GP-45 with Built-in Battery and Bluetooth or Cable f…"
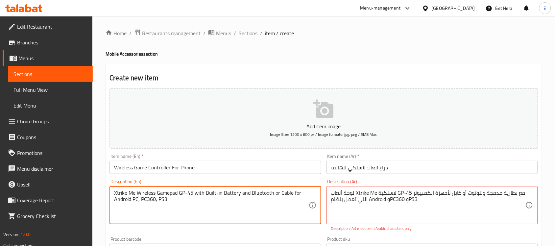
type textarea "Xtrike Me Wireless Gamepad GP-45 with Built-in Battery and Bluetooth or Cable f…"
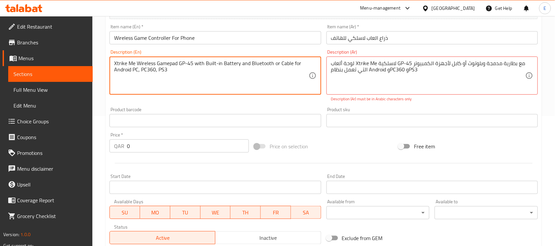
scroll to position [137, 0]
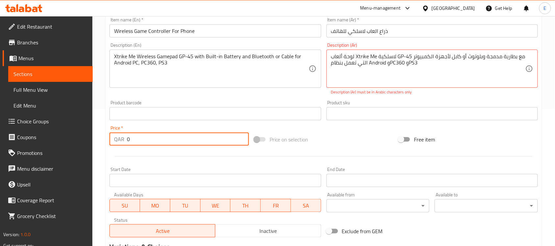
click at [205, 137] on input "0" at bounding box center [188, 139] width 122 height 13
paste input "46"
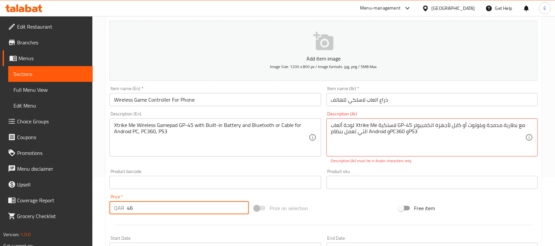
scroll to position [53, 0]
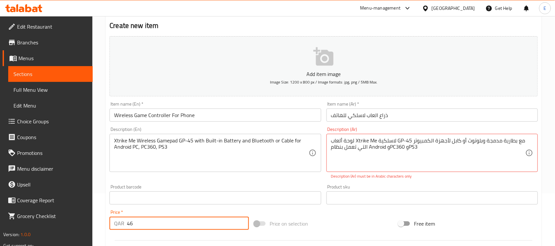
type input "46"
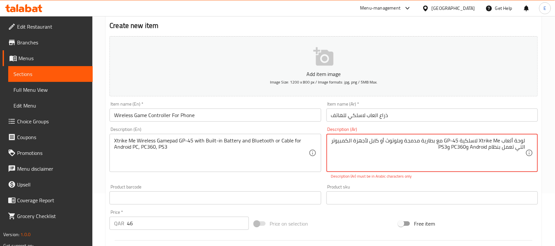
drag, startPoint x: 500, startPoint y: 140, endPoint x: 481, endPoint y: 140, distance: 19.1
click at [481, 140] on textarea "لوحة ألعاب Xtrike Me لاسلكية GP-45 مع بطارية مدمجة وبلوتوث أو كابل لأجهزة الكمب…" at bounding box center [428, 152] width 194 height 31
type textarea "لوحة ألعاب اكستريكي مي لاسلكية جي بي-45 مع بطارية مدمجة وبلوتوث أو كابل لأجهزة …"
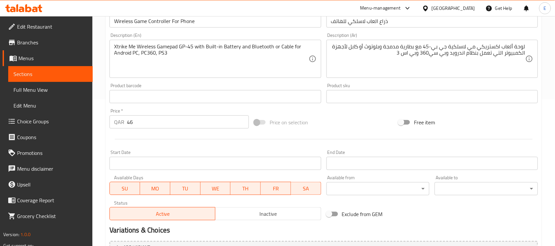
scroll to position [217, 0]
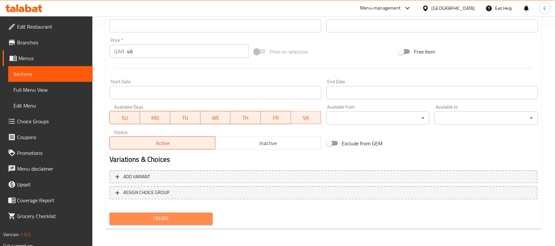
click at [181, 218] on span "Create" at bounding box center [161, 219] width 93 height 8
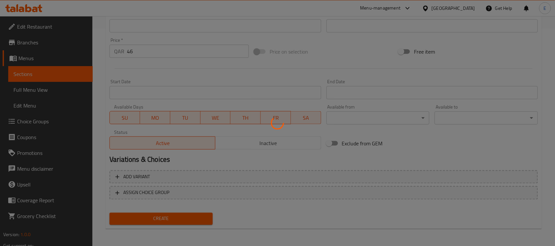
type input "0"
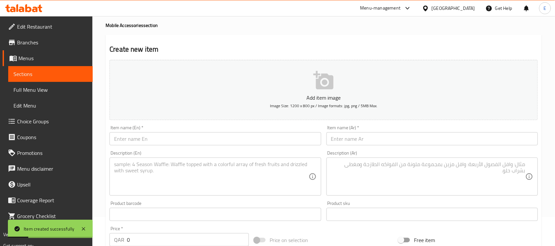
scroll to position [0, 0]
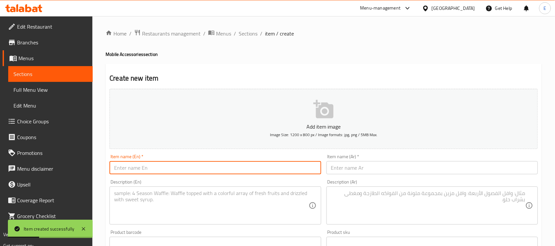
click at [162, 164] on input "text" at bounding box center [216, 167] width 212 height 13
paste input "Classic phone charger and holder"
paste input "Phone Charger And H"
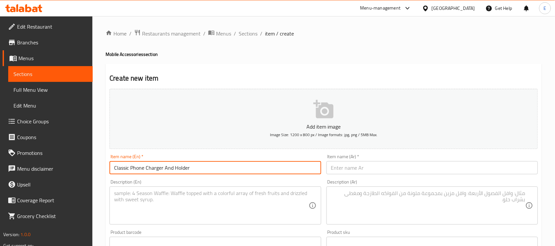
type input "Classic Phone Charger And Holder"
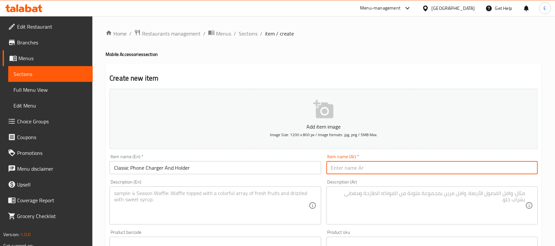
click at [340, 163] on input "text" at bounding box center [433, 167] width 212 height 13
paste input "شاحن و حامل الهاتف كلاسيكي"
type input "شاحن و حامل الهاتف كلاسيكي"
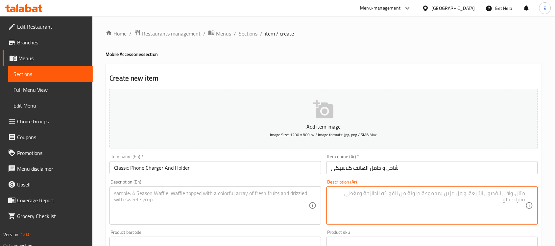
click at [391, 208] on textarea at bounding box center [428, 205] width 194 height 31
paste textarea "شاحن سيارة سريع الشحن بقوة 15 وات مع حامل هاتف مناسب لهاتف IPhone 14 13 12 11 P…"
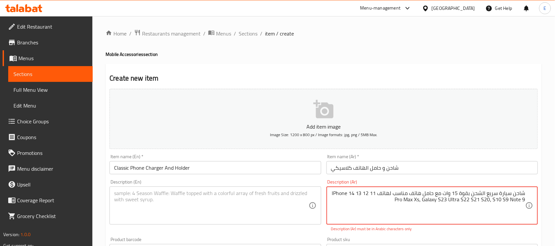
type textarea "شاحن سيارة سريع الشحن بقوة 15 وات مع حامل هاتف مناسب لهاتف IPhone 14 13 12 11 P…"
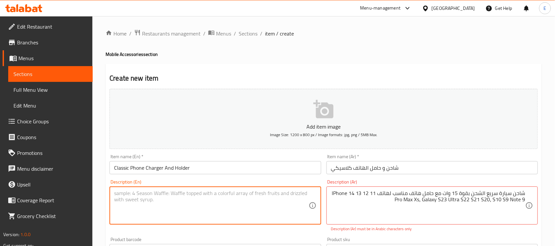
click at [180, 193] on textarea at bounding box center [211, 205] width 194 height 31
paste textarea "15W Fast Charging Car Charger with Phone Holder Suitable for iPhone 14 13 12 11…"
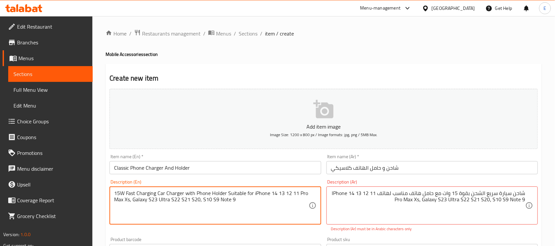
type textarea "15W Fast Charging Car Charger with Phone Holder Suitable for iPhone 14 13 12 11…"
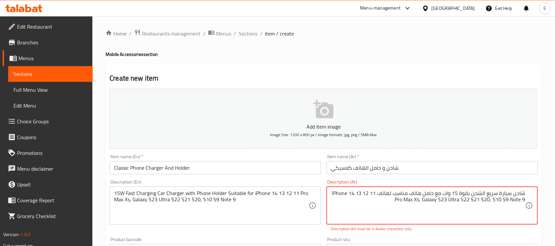
drag, startPoint x: 349, startPoint y: 193, endPoint x: 335, endPoint y: 193, distance: 14.1
drag, startPoint x: 398, startPoint y: 200, endPoint x: 423, endPoint y: 200, distance: 24.3
click at [423, 200] on textarea "شاحن سيارة سريع الشحن بقوة 15 وات مع حامل هاتف مناسب لهاتف ايفون 14 13 12 11 Pr…" at bounding box center [428, 205] width 194 height 31
click at [460, 199] on textarea "شاحن سيارة سريع الشحن بقوة 15 وات مع حامل هاتف مناسب لهاتف ايفون 14 13 12 11 بر…" at bounding box center [428, 205] width 194 height 31
drag, startPoint x: 418, startPoint y: 201, endPoint x: 404, endPoint y: 202, distance: 14.5
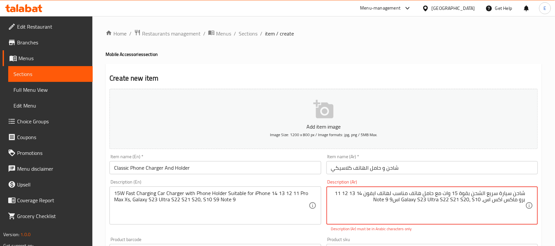
click at [404, 202] on textarea "شاحن سيارة سريع الشحن بقوة 15 وات مع حامل هاتف مناسب لهاتف ايفون 14 13 12 11 بر…" at bounding box center [428, 205] width 194 height 31
drag, startPoint x: 383, startPoint y: 201, endPoint x: 374, endPoint y: 201, distance: 8.9
click at [374, 201] on textarea "شاحن سيارة سريع الشحن بقوة 15 وات مع حامل هاتف مناسب لهاتف ايفون 14 13 12 11 بر…" at bounding box center [428, 205] width 194 height 31
click at [456, 198] on textarea "شاحن سيارة سريع الشحن بقوة 15 وات مع حامل هاتف مناسب لهاتف ايفون 14 13 12 11 بر…" at bounding box center [428, 205] width 194 height 31
click at [412, 200] on textarea "شاحن سيارة سريع الشحن بقوة 15 وات مع حامل هاتف مناسب لهاتف ايفون 14 13 12 11 بر…" at bounding box center [428, 205] width 194 height 31
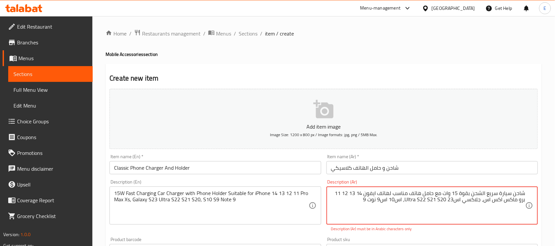
drag, startPoint x: 417, startPoint y: 200, endPoint x: 408, endPoint y: 200, distance: 9.2
click at [408, 200] on textarea "شاحن سيارة سريع الشحن بقوة 15 وات مع حامل هاتف مناسب لهاتف ايفون 14 13 12 11 بر…" at bounding box center [428, 205] width 194 height 31
click at [410, 200] on textarea "شاحن سيارة سريع الشحن بقوة 15 وات مع حامل هاتف مناسب لهاتف ايفون 14 13 12 11 بر…" at bounding box center [428, 205] width 194 height 31
click at [405, 201] on textarea "شاحن سيارة سريع الشحن بقوة 15 وات مع حامل هاتف مناسب لهاتف ايفون 14 13 12 11 بر…" at bounding box center [428, 205] width 194 height 31
click at [401, 200] on textarea "شاحن سيارة سريع الشحن بقوة 15 وات مع حامل هاتف مناسب لهاتف ايفون 14 13 12 11 بر…" at bounding box center [428, 205] width 194 height 31
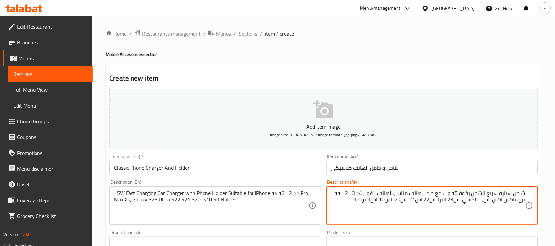
type textarea "شاحن سيارة سريع الشحن بقوة 15 وات مع حامل هاتف مناسب لهاتف ايفون 14 13 12 11 بر…"
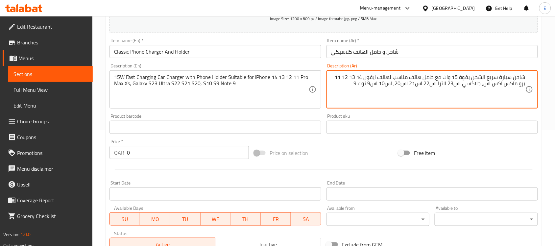
scroll to position [140, 0]
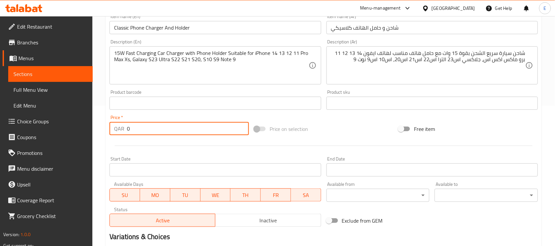
drag, startPoint x: 157, startPoint y: 127, endPoint x: 129, endPoint y: 124, distance: 28.1
click at [129, 124] on input "0" at bounding box center [188, 128] width 122 height 13
type input "80"
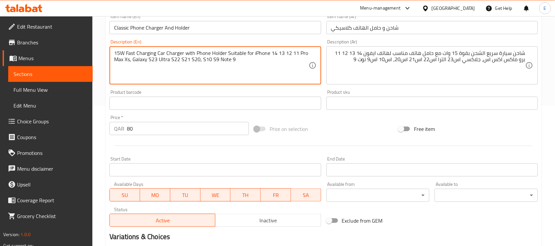
scroll to position [217, 0]
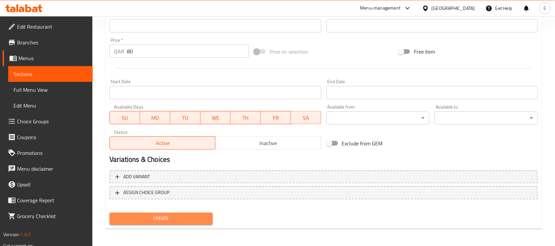
click at [184, 213] on button "Create" at bounding box center [161, 219] width 103 height 12
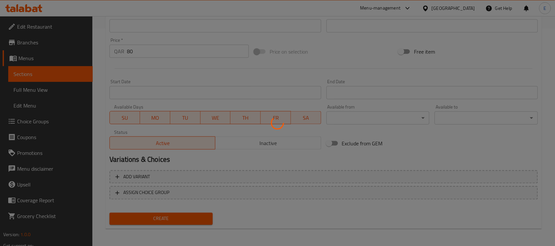
type input "0"
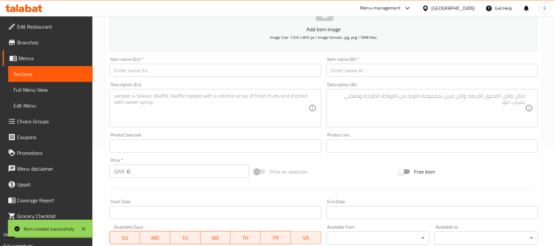
scroll to position [85, 0]
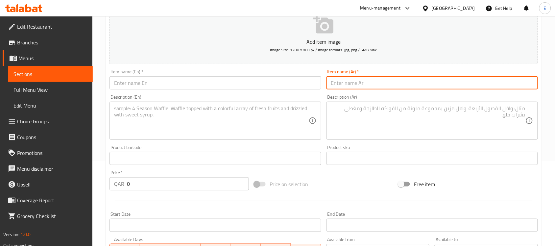
paste input "شاحن و حامل الهاتف عصري"
click at [346, 81] on input "شاحن و حامل الهاتف عصري" at bounding box center [433, 82] width 212 height 13
type input "شاحن و حامل الهاتف عصري"
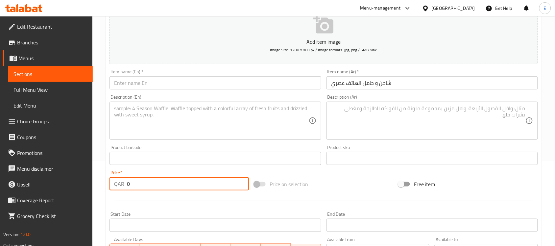
drag, startPoint x: 148, startPoint y: 186, endPoint x: 86, endPoint y: 180, distance: 62.2
click at [86, 180] on div "Edit Restaurant Branches Menus Sections Full Menu View Edit Menu Choice Groups …" at bounding box center [277, 155] width 555 height 449
type input "95"
click at [381, 115] on textarea at bounding box center [428, 120] width 194 height 31
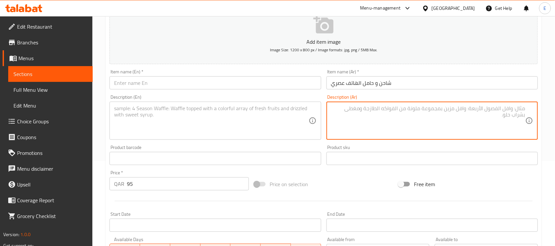
paste textarea "شاحن سيارة سريع الشحن بقوة 15 وات مع حامل هاتف مناسب لهاتف ايفون 14 13 12 11 بر…"
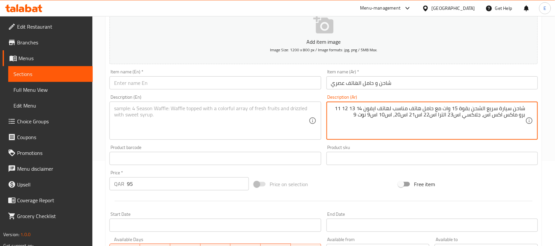
type textarea "شاحن سيارة سريع الشحن بقوة 15 وات مع حامل هاتف مناسب لهاتف ايفون 14 13 12 11 بر…"
click at [261, 114] on textarea at bounding box center [211, 120] width 194 height 31
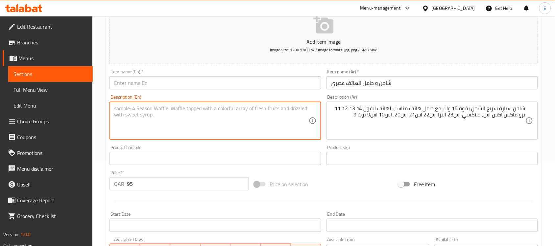
paste textarea "15W Fast Charging Car Charger with Phone Holder Suitable for iPhone 14 13 12 11…"
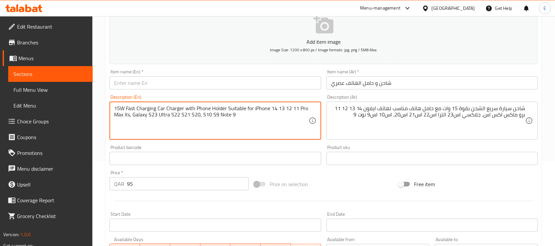
type textarea "15W Fast Charging Car Charger with Phone Holder Suitable for iPhone 14 13 12 11…"
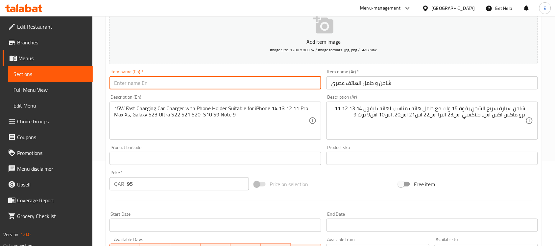
click at [235, 83] on input "text" at bounding box center [216, 82] width 212 height 13
paste input "Modern phone charger and holder"
type input "Modern phone charger and holder"
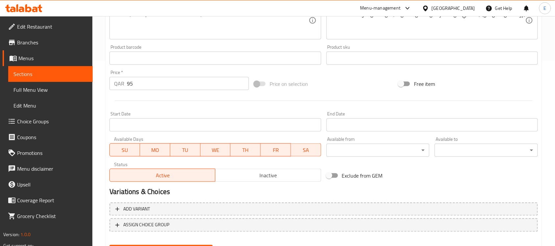
scroll to position [217, 0]
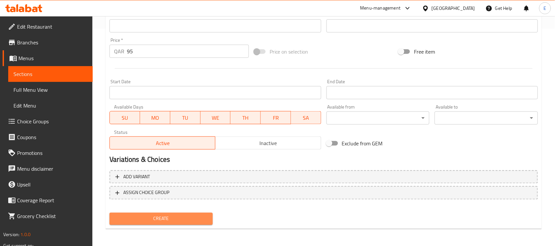
click at [174, 216] on span "Create" at bounding box center [161, 219] width 93 height 8
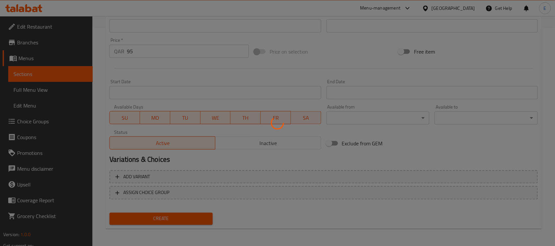
type input "0"
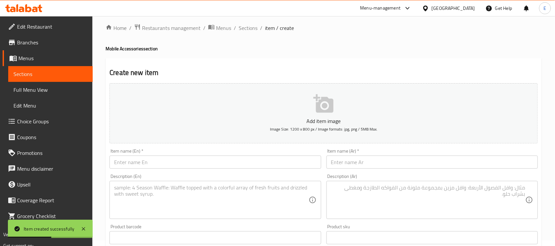
scroll to position [0, 0]
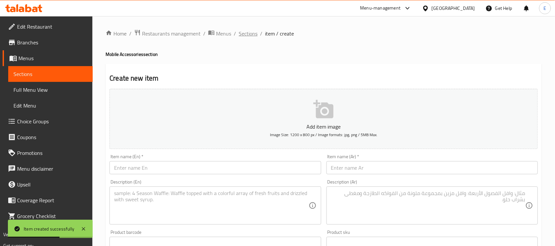
click at [246, 32] on span "Sections" at bounding box center [248, 34] width 19 height 8
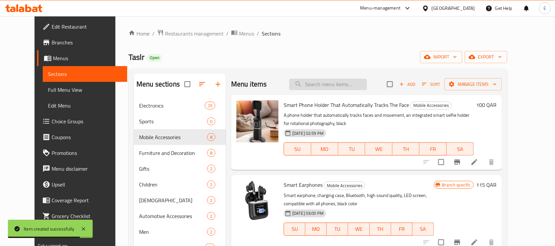
click at [333, 84] on input "search" at bounding box center [328, 85] width 78 height 12
paste input "Earphones for simultaneous translation"
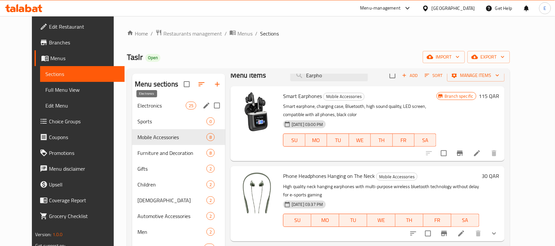
type input "Earpho"
click at [152, 106] on span "Electronics" at bounding box center [161, 106] width 48 height 8
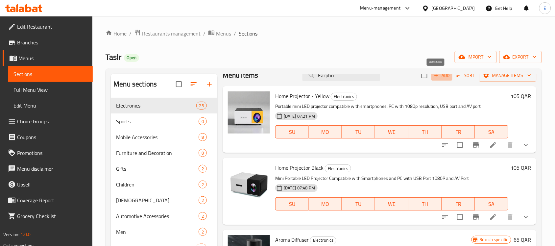
click at [441, 77] on span "Add" at bounding box center [442, 76] width 18 height 8
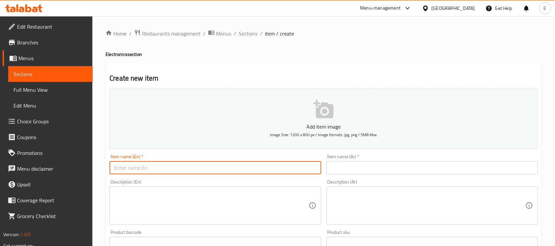
paste input "Earphones for simultaneous translation"
click at [241, 165] on input "text" at bounding box center [216, 167] width 212 height 13
paste input "Earphones For Simultaneous Translation"
paste input "text"
type input "Earphones For Simultaneous Translation"
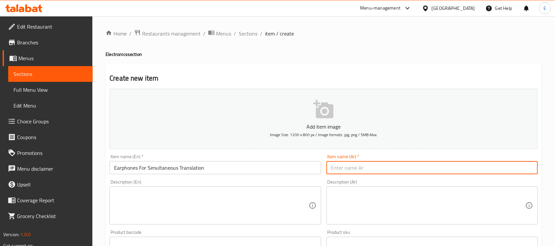
click at [343, 162] on input "text" at bounding box center [433, 167] width 212 height 13
paste input "سماعات الاذن للترجمة الفورية"
type input "سماعات الاذن للترجمة الفورية"
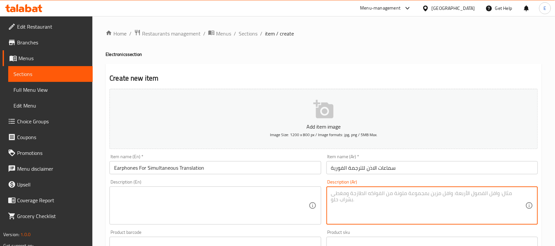
paste textarea "سماعات اذن للترجمة الفورية مع تطبيق ونظام ستيريو وشاشة عرض الطاقة و ترجمة 150 ل…"
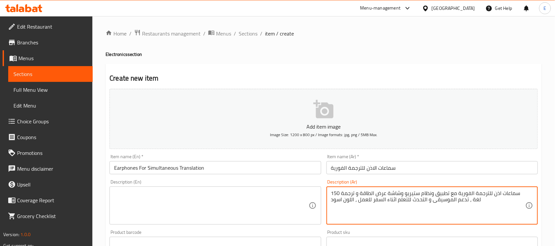
type textarea "سماعات اذن للترجمة الفورية مع تطبيق ونظام ستيريو وشاشة عرض الطاقة و ترجمة 150 ل…"
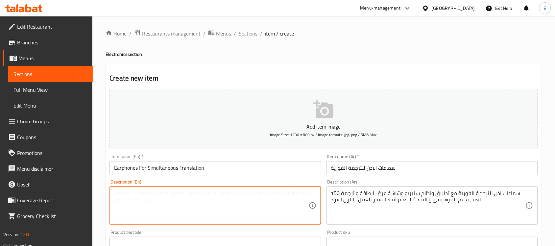
paste textarea "Instant translation earphones with an application, stereo system, power display…"
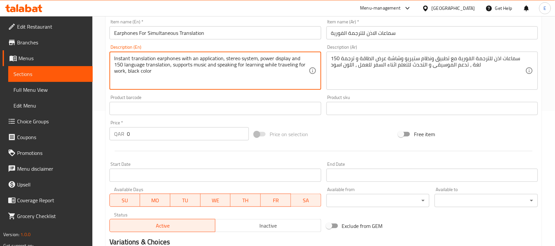
scroll to position [142, 0]
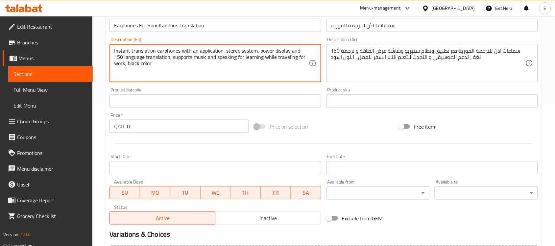
type textarea "Instant translation earphones with an application, stereo system, power display…"
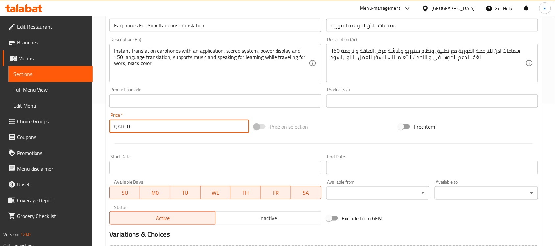
drag, startPoint x: 139, startPoint y: 120, endPoint x: 97, endPoint y: 121, distance: 42.1
click at [97, 121] on div "Home / Restaurants management / Menus / Sections / item / create Electronics se…" at bounding box center [323, 98] width 463 height 449
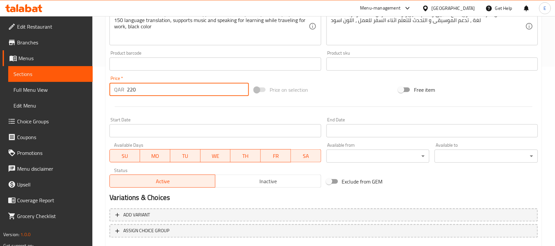
scroll to position [217, 0]
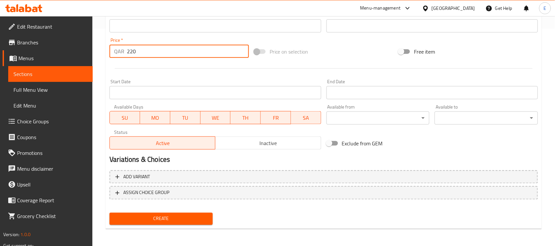
type input "220"
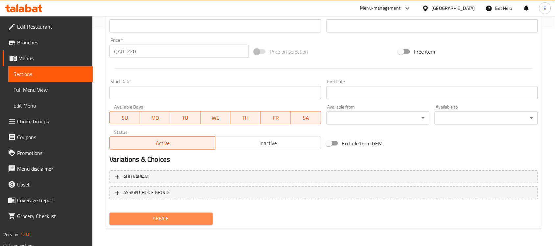
click at [177, 221] on span "Create" at bounding box center [161, 219] width 93 height 8
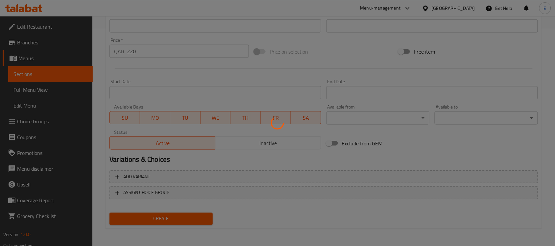
type input "0"
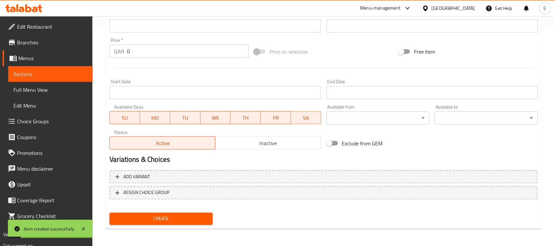
scroll to position [0, 0]
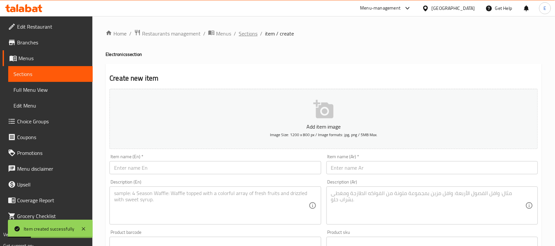
click at [239, 35] on span "Sections" at bounding box center [248, 34] width 19 height 8
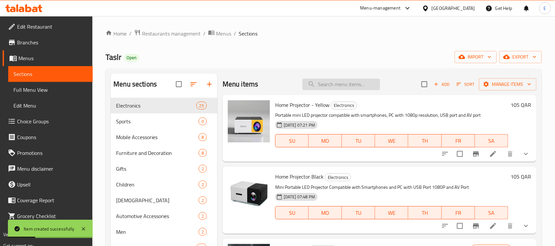
click at [333, 89] on input "search" at bounding box center [342, 85] width 78 height 12
paste input "Microphone for computer with stand"
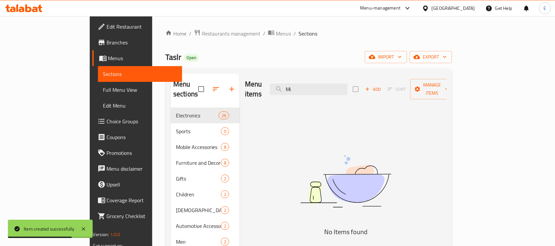
type input "M"
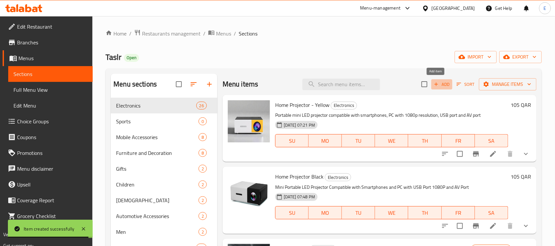
click at [438, 86] on span "Add" at bounding box center [442, 85] width 18 height 8
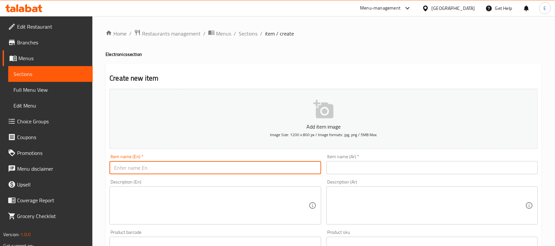
click at [225, 172] on input "text" at bounding box center [216, 167] width 212 height 13
paste input "Microphone for computer with stand"
paste input "For Computer With Stand"
type input "Microphone For Computer With Stand"
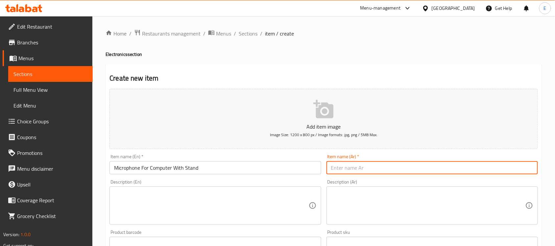
paste input "ميكرفون الكمبيوتر بقاعدة"
click at [345, 166] on input "text" at bounding box center [433, 167] width 212 height 13
type input "ميكرفون الكمبيوتر بقاعدة"
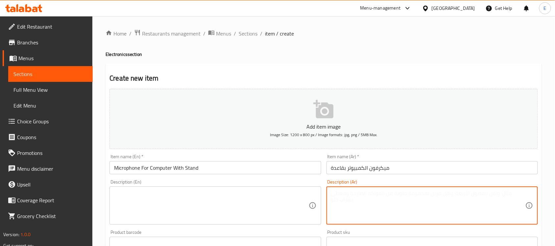
paste textarea "ميكرفون للكمبيوتر الشخصي لمقاطع الفيديو الصوتية و البث مباشر ، مكثف مع كاتم الص…"
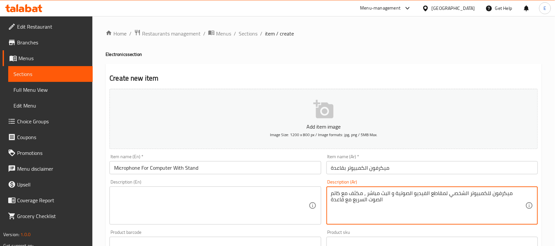
type textarea "ميكرفون للكمبيوتر الشخصي لمقاطع الفيديو الصوتية و البث مباشر ، مكثف مع كاتم الص…"
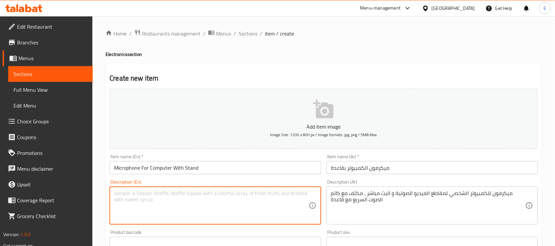
paste textarea "PC Microphone for Audio Videos and Live Streaming, Condenser with Quick Muffler…"
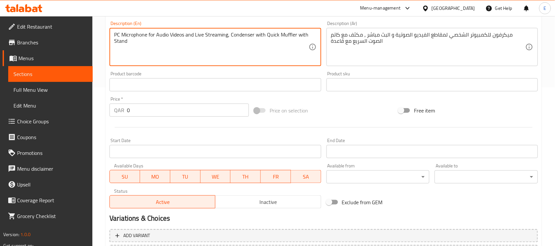
scroll to position [185, 0]
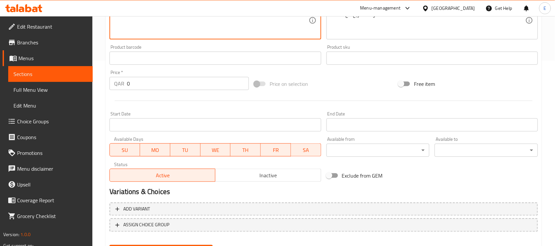
type textarea "PC Microphone for Audio Videos and Live Streaming, Condenser with Quick Muffler…"
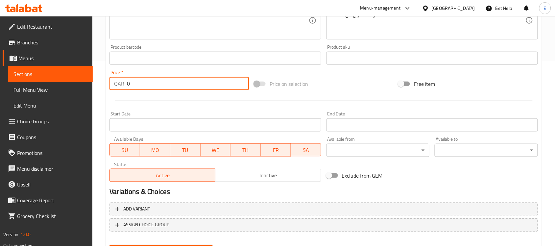
drag, startPoint x: 133, startPoint y: 81, endPoint x: 113, endPoint y: 81, distance: 19.7
click at [113, 81] on div "QAR 0 Price *" at bounding box center [179, 83] width 139 height 13
type input "140"
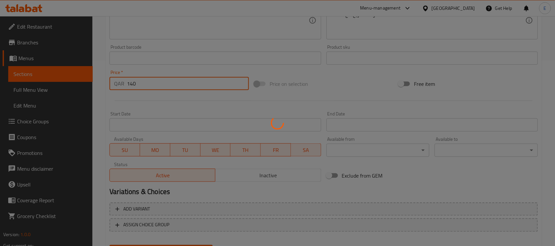
type input "0"
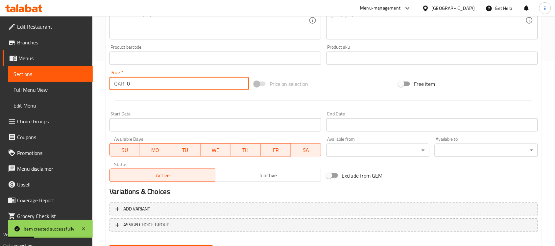
scroll to position [0, 0]
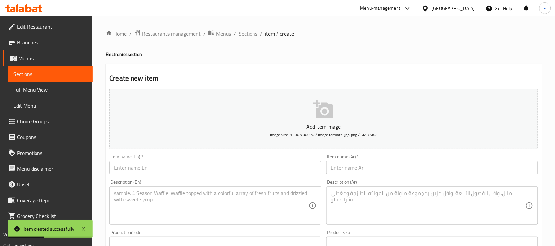
click at [240, 35] on span "Sections" at bounding box center [248, 34] width 19 height 8
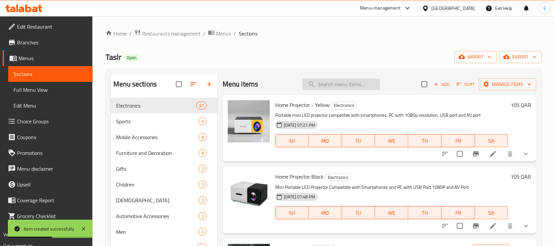
click at [343, 86] on input "search" at bounding box center [342, 85] width 78 height 12
paste input "Computer microphone with movable boom"
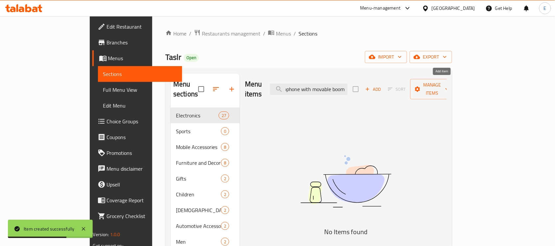
type input "Computer microphone with movable boom"
click at [382, 86] on span "Add" at bounding box center [373, 90] width 18 height 8
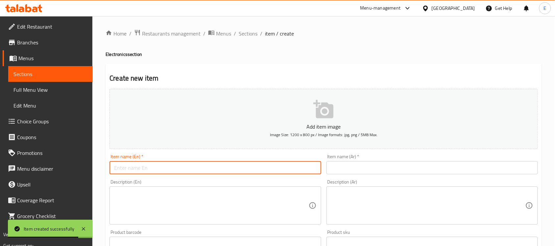
paste input "Computer microphone with movable boom"
click at [241, 172] on input "text" at bounding box center [216, 167] width 212 height 13
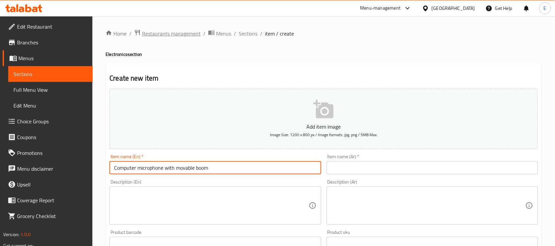
paste input "Microphone With Movable B"
type input "Computer Microphone With Movable Boom"
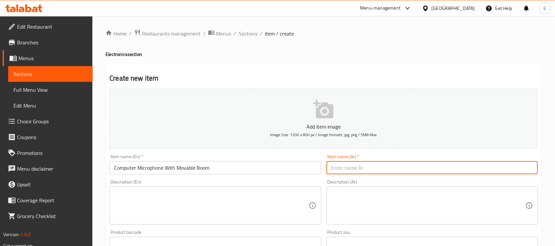
click at [342, 164] on input "text" at bounding box center [433, 167] width 212 height 13
paste input "ميكرفون الكمبيوتر بذراع متحرك"
type input "ميكرفون الكمبيوتر بذراع متحرك"
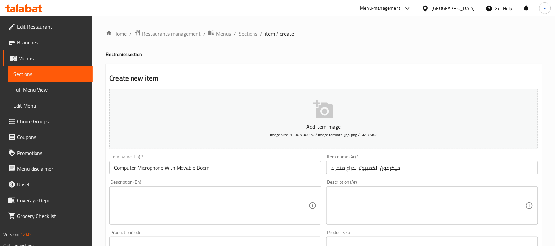
click at [219, 187] on div "Description (En)" at bounding box center [216, 206] width 212 height 38
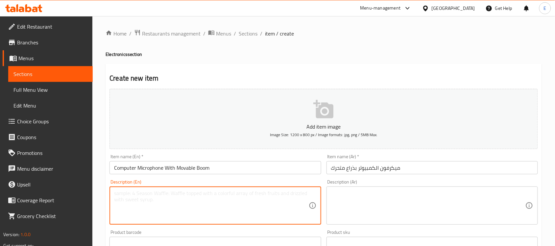
paste textarea "ميكرفون للكمبيوتر الشخصي لمقاطع الفيديو الصوتية و البث مباشر ، مكثف مع كاتم الص…"
type textarea "ميكرفون للكمبيوتر الشخصي لمقاطع الفيديو الصوتية و البث مباشر ، مكثف مع كاتم الص…"
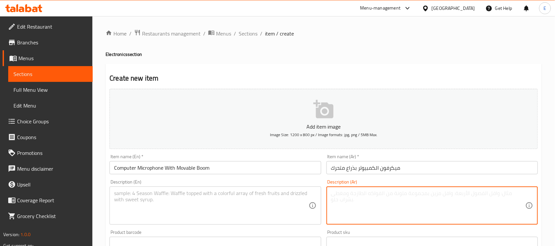
paste textarea "ميكرفون للكمبيوتر الشخصي لمقاطع الفيديو الصوتية و البث مباشر ، مكثف مع كاتم الص…"
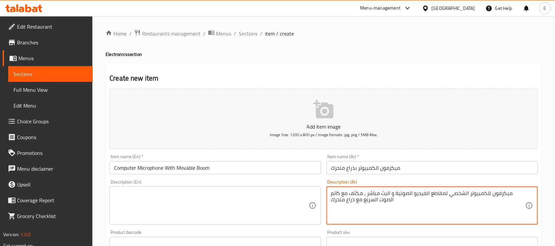
type textarea "ميكرفون للكمبيوتر الشخصي لمقاطع الفيديو الصوتية و البث مباشر ، مكثف مع كاتم الص…"
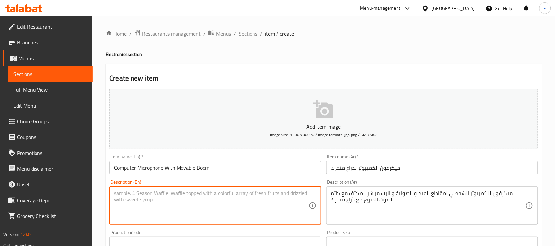
paste textarea "Noise-cancelling condenser microphone for mute and boom gaming"
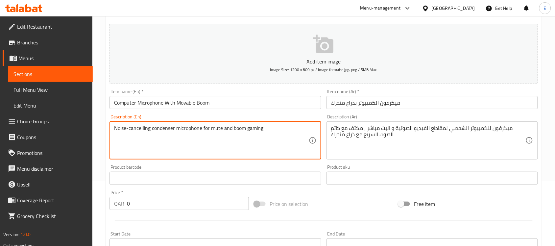
scroll to position [83, 0]
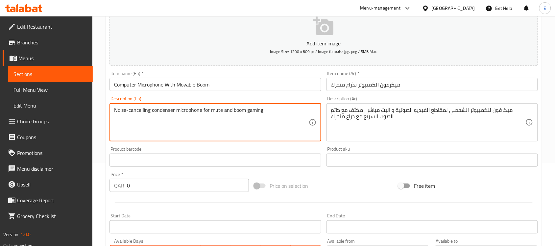
type textarea "Noise-cancelling condenser microphone for mute and boom gaming"
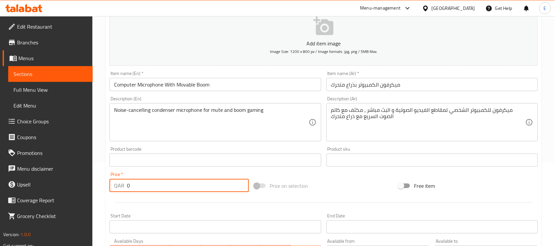
drag, startPoint x: 184, startPoint y: 188, endPoint x: 84, endPoint y: 166, distance: 102.0
click at [84, 166] on div "Edit Restaurant Branches Menus Sections Full Menu View Edit Menu Choice Groups …" at bounding box center [277, 157] width 555 height 449
type input "150"
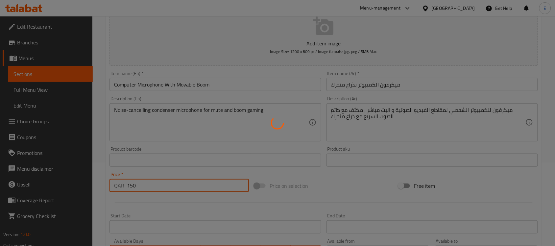
type input "0"
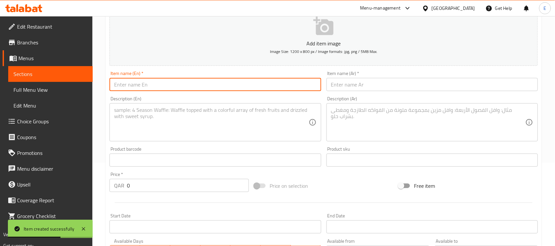
paste input "Portable Wireless Microphone"
click at [247, 87] on input "Portable Wireless Microphone" at bounding box center [216, 84] width 212 height 13
type input "Portable Wireless Microphone"
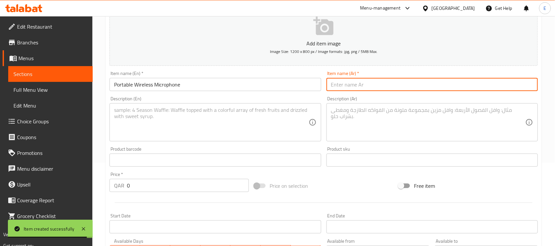
paste input "ميكرفون لاسلكي محمول"
click at [341, 84] on input "text" at bounding box center [433, 84] width 212 height 13
type input "ميكرفون لاسلكي محمول"
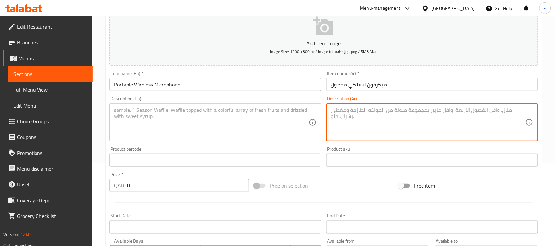
click at [385, 134] on textarea at bounding box center [428, 122] width 194 height 31
paste textarea "ميكرفون اللاسلكي هو حل صوتي محمول ومتعدد الاستخدامات مثالي لمختلف التطبيقات مثل…"
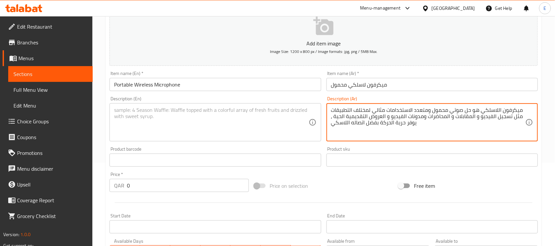
type textarea "ميكرفون اللاسلكي هو حل صوتي محمول ومتعدد الاستخدامات مثالي لمختلف التطبيقات مثل…"
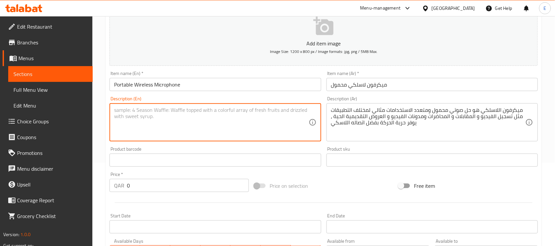
click at [234, 113] on textarea at bounding box center [211, 122] width 194 height 31
paste textarea "The wireless microphone is a portable and versatile audio solution ideal for va…"
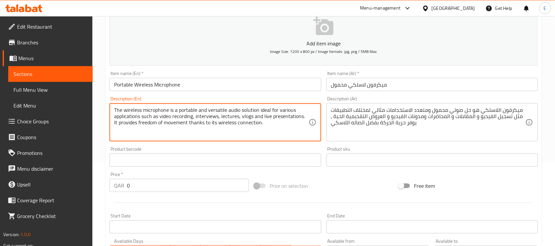
type textarea "The wireless microphone is a portable and versatile audio solution ideal for va…"
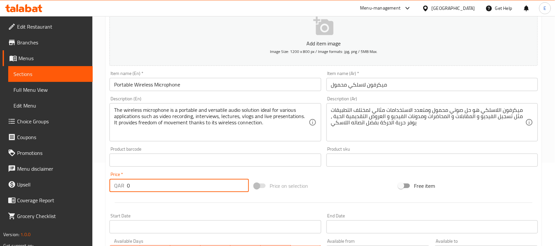
drag, startPoint x: 134, startPoint y: 185, endPoint x: 82, endPoint y: 185, distance: 51.3
click at [82, 185] on div "Edit Restaurant Branches Menus Sections Full Menu View Edit Menu Choice Groups …" at bounding box center [277, 157] width 555 height 449
type input "87"
click at [118, 198] on div at bounding box center [324, 203] width 434 height 16
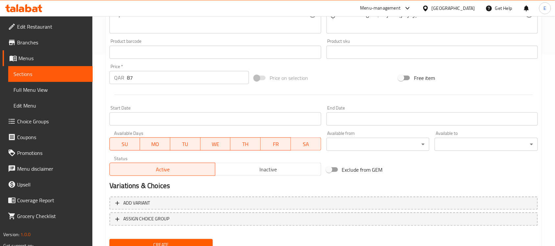
scroll to position [192, 0]
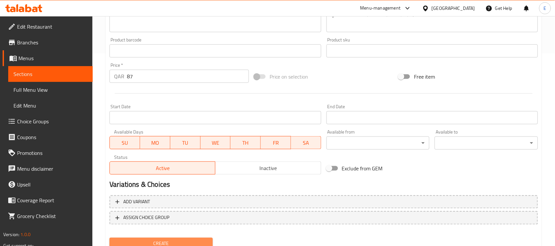
click at [145, 238] on button "Create" at bounding box center [161, 244] width 103 height 12
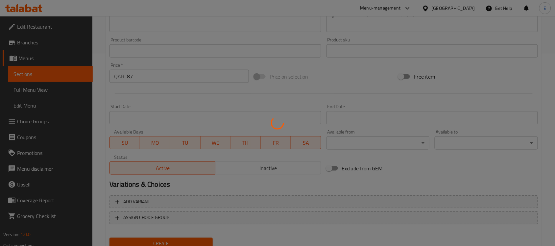
type input "0"
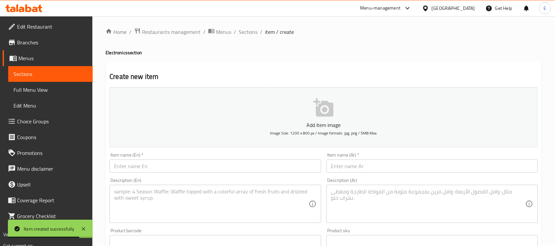
scroll to position [0, 0]
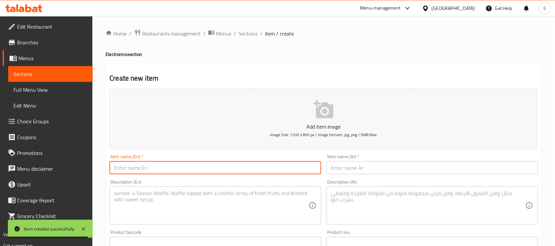
paste input "Home cinema projector"
click at [171, 165] on input "Home cinema projector" at bounding box center [216, 167] width 212 height 13
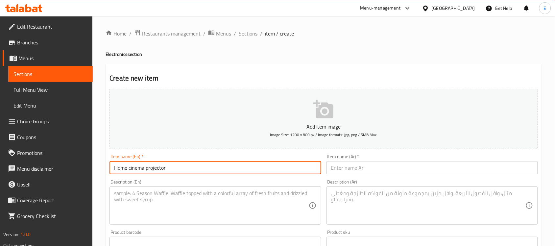
paste input "Cinema P"
type input "Home Cinema Projector"
click at [340, 173] on input "text" at bounding box center [433, 167] width 212 height 13
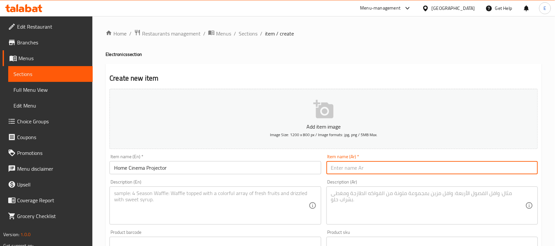
paste input "جهاز عرض سينما المنزلي"
type input "جهاز عرض سينما المنزلي"
click at [348, 205] on textarea at bounding box center [428, 205] width 194 height 31
paste textarea "جهاز عرض فيديو بدقة 4K Full HD جهاز عرض محمول ، شاشة عرض 130 بوصة دوران 180 درج…"
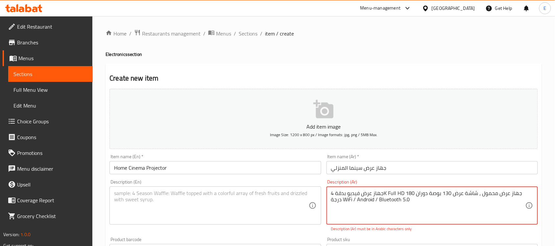
type textarea "جهاز عرض فيديو بدقة 4K Full HD جهاز عرض محمول ، شاشة عرض 130 بوصة دوران 180 درج…"
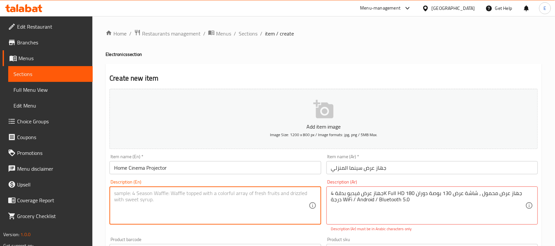
paste textarea "4K Full HD Video Projector Portable Projector, 130 Inch Display Screen 180 Degr…"
type textarea "4K Full HD Video Projector Portable Projector, 130 Inch Display Screen 180 Degr…"
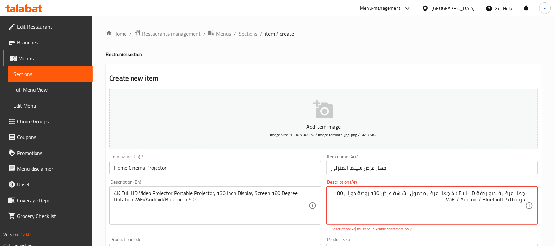
drag, startPoint x: 457, startPoint y: 193, endPoint x: 476, endPoint y: 193, distance: 18.8
click at [476, 193] on textarea "جهاز عرض فيديو بدقة 4K Full HD جهاز عرض محمول ، شاشة عرض 130 بوصة دوران 180 درج…" at bounding box center [428, 205] width 194 height 31
drag, startPoint x: 482, startPoint y: 200, endPoint x: 461, endPoint y: 199, distance: 21.1
click at [461, 199] on textarea "جهاز عرض فيديو بدقة 4كاي فول اتش دي جهاز عرض محمول ، شاشة عرض 130 بوصة دوران 18…" at bounding box center [428, 205] width 194 height 31
drag, startPoint x: 461, startPoint y: 201, endPoint x: 470, endPoint y: 200, distance: 9.6
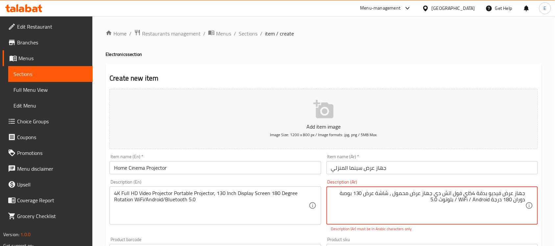
click at [470, 200] on textarea "جهاز عرض فيديو بدقة 4كاي فول اتش دي جهاز عرض محمول ، شاشة عرض 130 بوصة دوران 18…" at bounding box center [428, 205] width 194 height 31
drag, startPoint x: 453, startPoint y: 200, endPoint x: 469, endPoint y: 200, distance: 16.1
click at [469, 200] on textarea "جهاز عرض فيديو بدقة 4كاي فول اتش دي جهاز عرض محمول ، شاشة عرض 130 بوصة دوران 18…" at bounding box center [428, 205] width 194 height 31
type textarea "جهاز عرض فيديو بدقة 4كاي فول اتش دي جهاز عرض محمول ، شاشة عرض 130 بوصة دوران 18…"
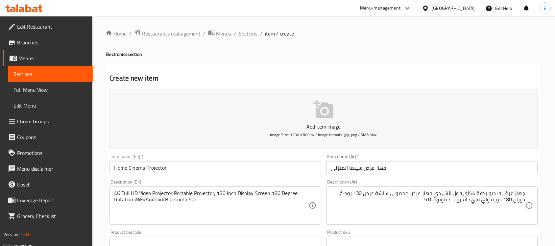
click at [379, 177] on div "Item name (Ar)   * جهاز عرض سينما المنزلي Item name (Ar) *" at bounding box center [432, 164] width 217 height 25
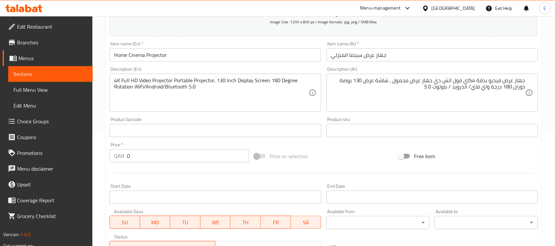
scroll to position [138, 0]
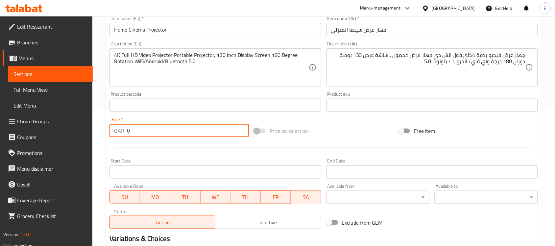
drag, startPoint x: 137, startPoint y: 128, endPoint x: 58, endPoint y: 136, distance: 78.9
click at [58, 136] on div "Edit Restaurant Branches Menus Sections Full Menu View Edit Menu Choice Groups …" at bounding box center [277, 102] width 555 height 449
type input "250"
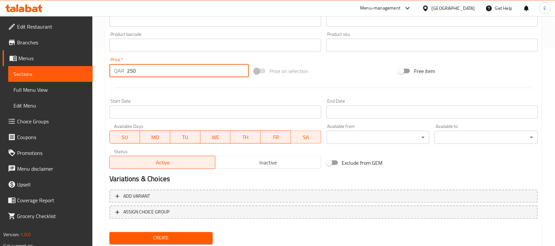
scroll to position [217, 0]
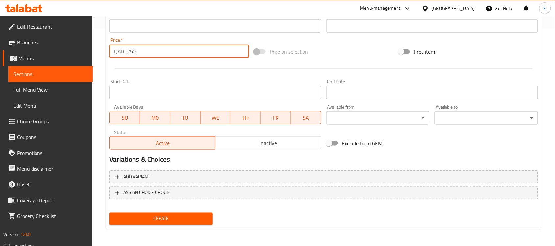
click at [154, 215] on span "Create" at bounding box center [161, 219] width 93 height 8
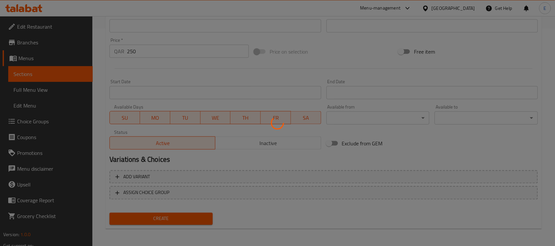
type input "0"
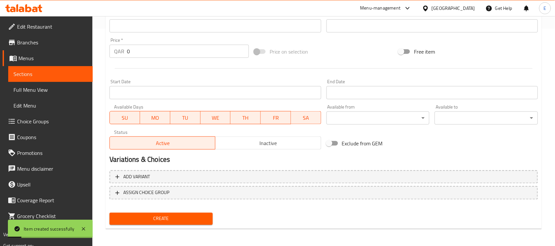
scroll to position [0, 0]
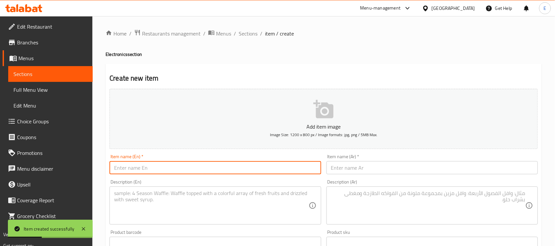
paste input "Portable wireless microphone"
click at [155, 169] on input "Portable wireless microphone" at bounding box center [216, 167] width 212 height 13
click at [136, 170] on input "Portable wireless microphone" at bounding box center [216, 167] width 212 height 13
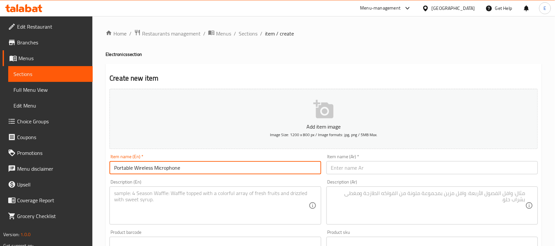
type input "Portable Wireless Microphone"
click at [341, 168] on input "text" at bounding box center [433, 167] width 212 height 13
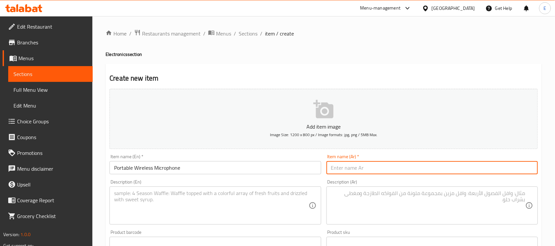
paste input "ميكرفون لاسلكي محمول"
type input "ميكرفون لاسلكي محمول"
click at [356, 210] on textarea at bounding box center [428, 205] width 194 height 31
paste textarea "ميكرفون اللاسلكي هو حل صوتي محمول ومتعدد الاستخدامات مثالي لمختلف التطبيقات مثل…"
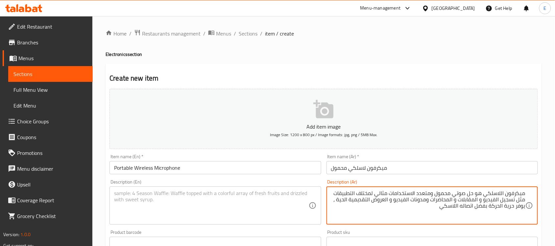
type textarea "ميكرفون اللاسلكي هو حل صوتي محمول ومتعدد الاستخدامات مثالي لمختلف التطبيقات مثل…"
paste textarea "The wireless microphone is a portable and versatile audio solution ideal for va…"
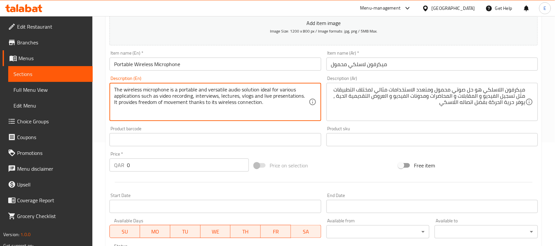
scroll to position [104, 0]
type textarea "The wireless microphone is a portable and versatile audio solution ideal for va…"
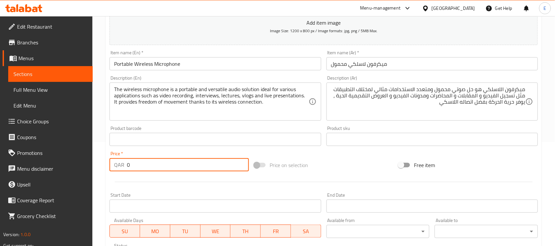
drag, startPoint x: 138, startPoint y: 168, endPoint x: 71, endPoint y: 159, distance: 67.8
click at [71, 159] on div "Edit Restaurant Branches Menus Sections Full Menu View Edit Menu Choice Groups …" at bounding box center [277, 136] width 555 height 449
type input "87"
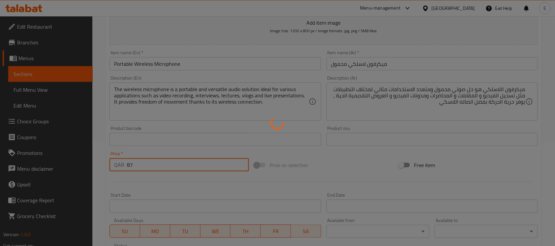
type input "0"
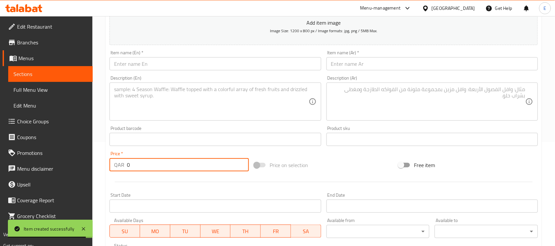
click at [221, 64] on input "text" at bounding box center [216, 63] width 212 height 13
paste input "Phone Cleaning Kit"
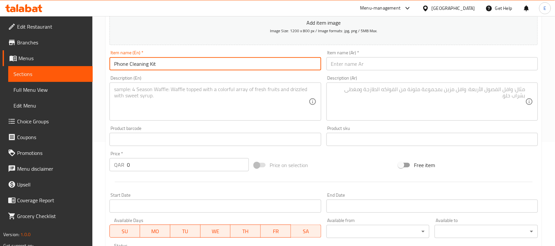
type input "Phone Cleaning Kit"
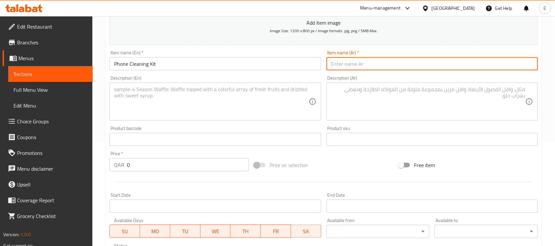
click at [342, 61] on input "text" at bounding box center [433, 63] width 212 height 13
paste input "مجموعة عدة لتنظيف الهاتف"
type input "مجموعة عدة لتنظيف الهاتف"
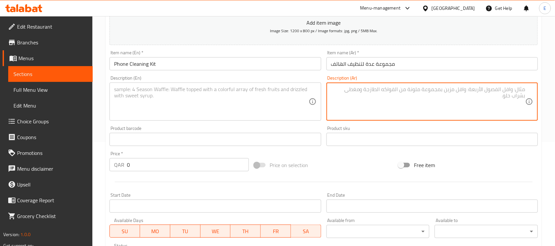
click at [362, 107] on textarea at bounding box center [428, 101] width 194 height 31
paste textarea "منظف لوحة المفاتيح ، مجموعة تنظيف الهاتف 12 في 1 أداة فرشاة تنظيف الكترونيات لل…"
type textarea "منظف لوحة المفاتيح ، مجموعة تنظيف الهاتف 12 في 1 أداة فرشاة تنظيف الكترونيات لل…"
click at [265, 101] on textarea at bounding box center [211, 101] width 194 height 31
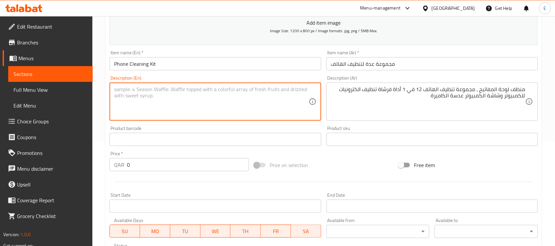
paste textarea "Keyboard Cleaner, Phone Cleaning Kit 12 in 1 Electronics Cleaning Brush Tool fo…"
type textarea "Keyboard Cleaner, Phone Cleaning Kit 12 in 1 Electronics Cleaning Brush Tool fo…"
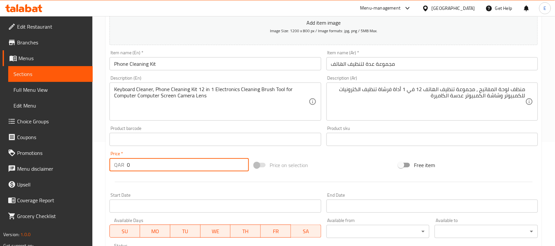
drag, startPoint x: 136, startPoint y: 165, endPoint x: 127, endPoint y: 165, distance: 8.6
click at [127, 165] on input "0" at bounding box center [188, 164] width 122 height 13
type input "45"
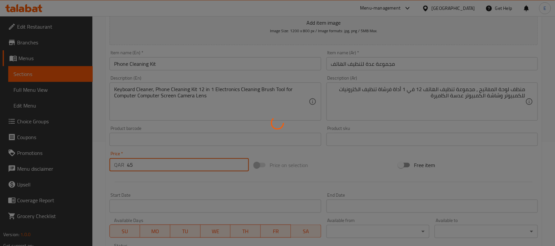
type input "0"
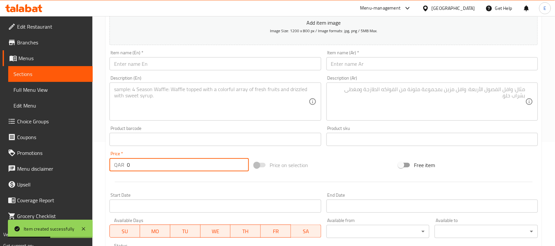
paste input "Modern Electric Screwdriver Set"
click at [215, 63] on input "text" at bounding box center [216, 63] width 212 height 13
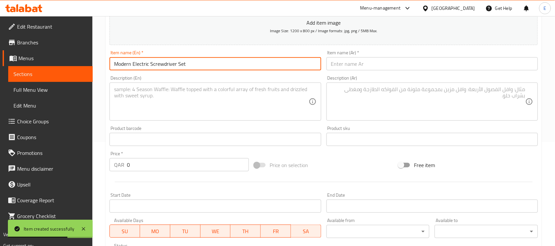
type input "Modern Electric Screwdriver Set"
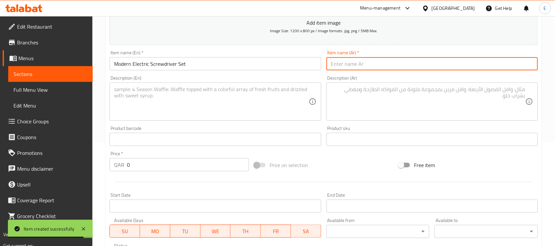
click at [336, 62] on input "text" at bounding box center [433, 63] width 212 height 13
paste input "مجموعة مفكات كهربائية عصرية"
type input "مجموعة مفكات كهربائية عصرية"
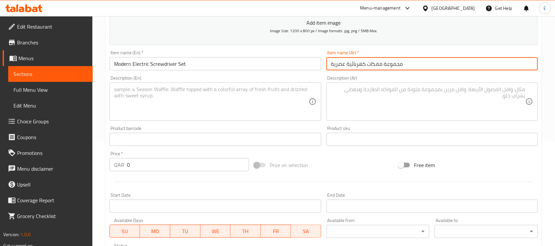
paste textarea "مجموعة مفكات كهربائية صغيرة 62 في 1 ، مفكات براغي لاسلكية متينة ، اضائه LED قاب…"
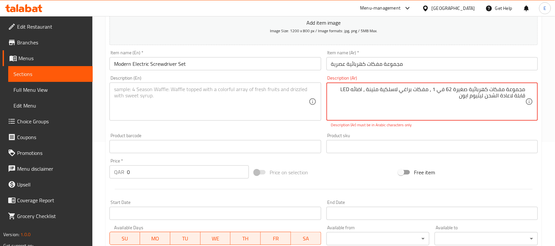
type textarea "مجموعة مفكات كهربائية صغيرة 62 في 1 ، مفكات براغي لاسلكية متينة ، اضائه LED قاب…"
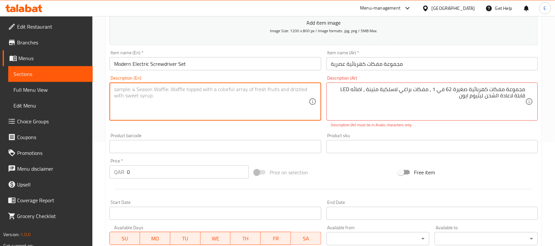
click at [218, 96] on textarea at bounding box center [211, 101] width 194 height 31
paste textarea "62 in 1 Mini Electric Screwdriver Set, Durable Cordless Screwdrivers, Rechargea…"
type textarea "62 in 1 Mini Electric Screwdriver Set, Durable Cordless Screwdrivers, Rechargea…"
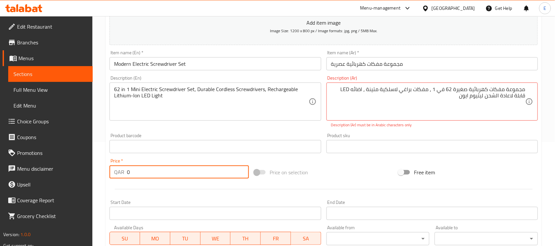
drag, startPoint x: 140, startPoint y: 169, endPoint x: 98, endPoint y: 164, distance: 42.6
click at [98, 164] on div "Home / Restaurants management / Menus / Sections / item / create Electronics se…" at bounding box center [323, 140] width 463 height 456
type input "195"
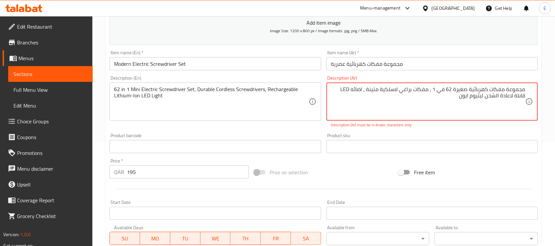
drag, startPoint x: 351, startPoint y: 89, endPoint x: 341, endPoint y: 89, distance: 9.5
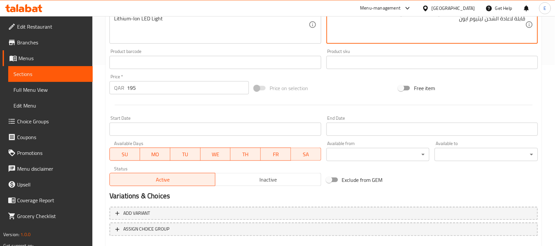
scroll to position [217, 0]
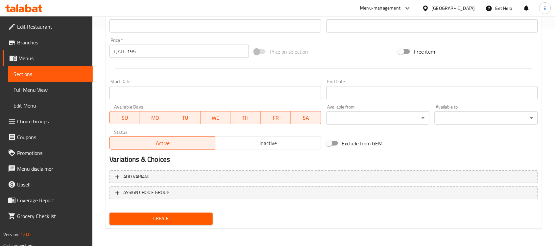
type textarea "مجموعة مفكات كهربائية صغيرة 62 في 1 ، مفكات براغي لاسلكية متينة ، اضائه ليد قاب…"
click at [188, 215] on span "Create" at bounding box center [161, 219] width 93 height 8
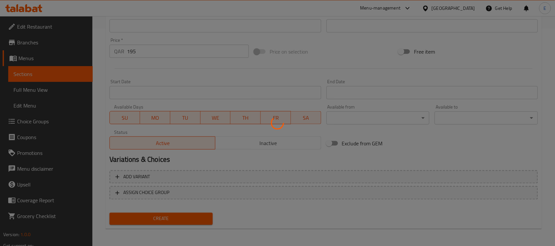
type input "0"
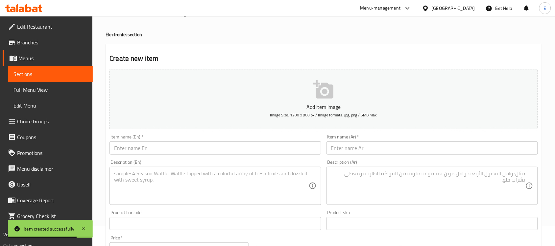
scroll to position [0, 0]
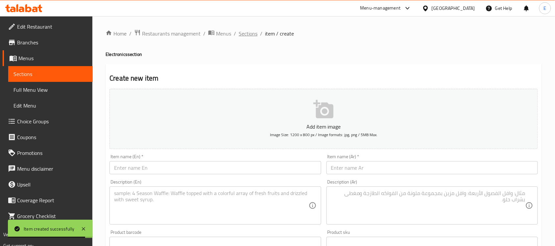
click at [241, 32] on span "Sections" at bounding box center [248, 34] width 19 height 8
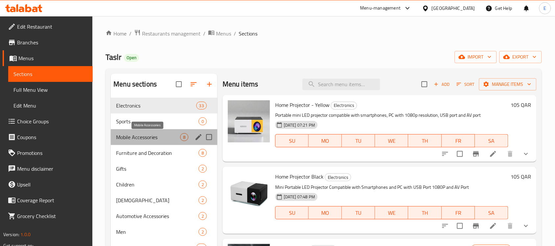
click at [140, 136] on span "Mobile Accessories" at bounding box center [148, 137] width 64 height 8
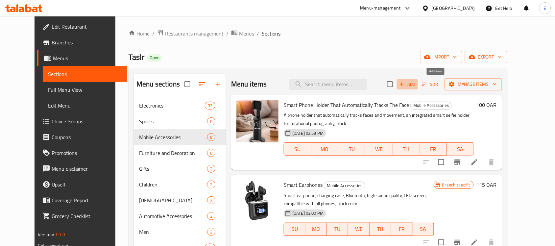
click at [416, 86] on span "Add" at bounding box center [408, 85] width 18 height 8
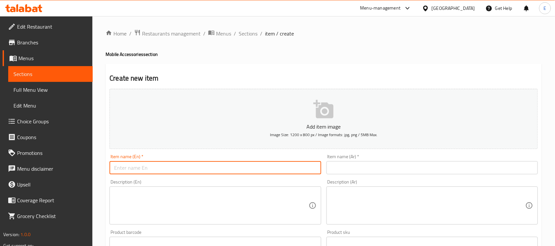
paste input "Capsule Power Bank - Type-C"
click at [172, 170] on input "text" at bounding box center [216, 167] width 212 height 13
type input "Capsule Power Bank - Type-C"
paste input "كبسولة شاحن الطوارئ"
click at [346, 163] on input "text" at bounding box center [433, 167] width 212 height 13
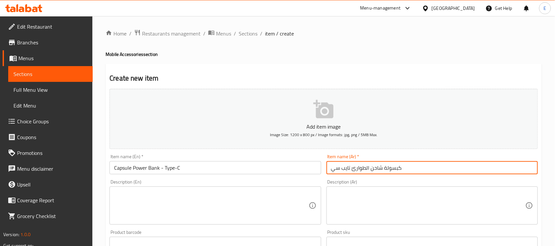
type input "كبسولة شاحن الطوارئ تايب سي"
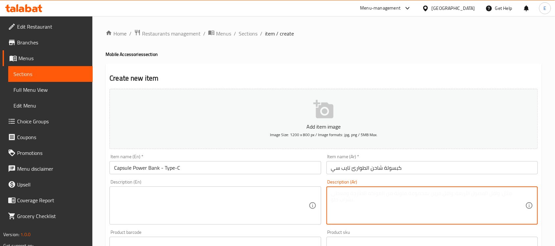
paste textarea "شاحن Power Bank- Type C لاستخدام مرة واحدة غير قابل لإعادة الشحن للاستخدام الطو…"
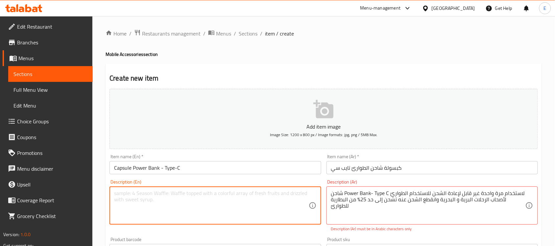
paste textarea "Power Bank - Type C charger is for single use, non-rechargeable, for emergency …"
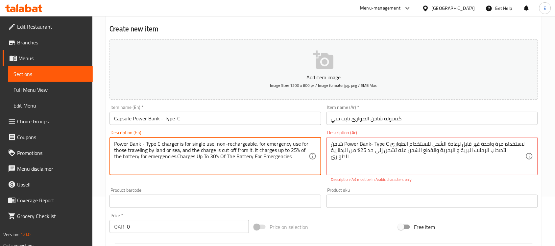
scroll to position [54, 0]
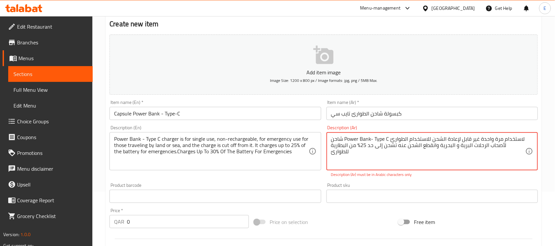
drag, startPoint x: 345, startPoint y: 139, endPoint x: 372, endPoint y: 140, distance: 26.4
drag, startPoint x: 366, startPoint y: 140, endPoint x: 381, endPoint y: 140, distance: 14.8
click at [381, 140] on textarea "شاحن باور بنك - Type C لاستخدام مرة واحدة غير قابل لإعادة الشحن للاستخدام الطوا…" at bounding box center [428, 151] width 194 height 31
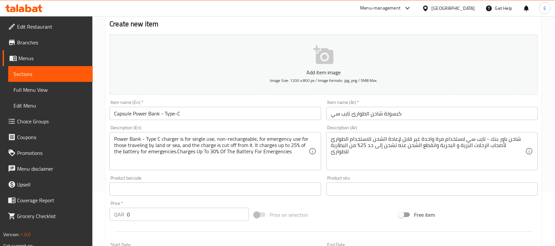
click at [442, 180] on div "Product sku Product sku" at bounding box center [432, 185] width 217 height 25
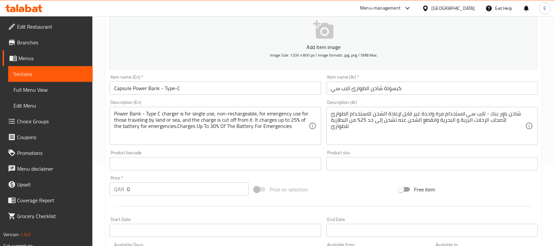
scroll to position [99, 0]
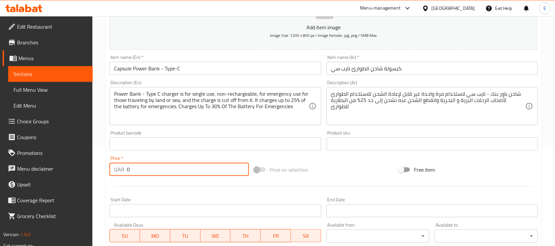
drag, startPoint x: 142, startPoint y: 170, endPoint x: 112, endPoint y: 167, distance: 29.5
click at [112, 167] on div "QAR 0 Price *" at bounding box center [179, 169] width 139 height 13
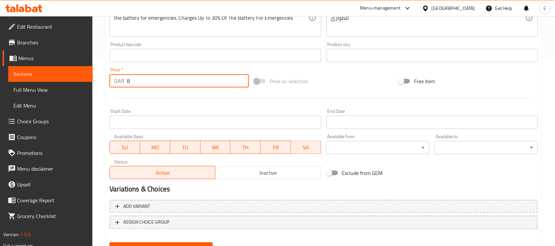
scroll to position [217, 0]
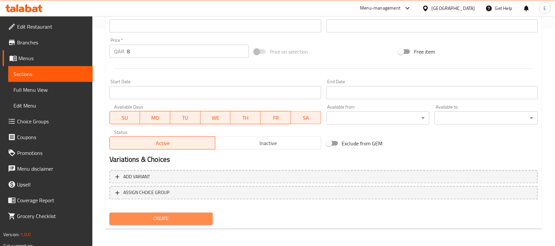
click at [157, 216] on span "Create" at bounding box center [161, 219] width 93 height 8
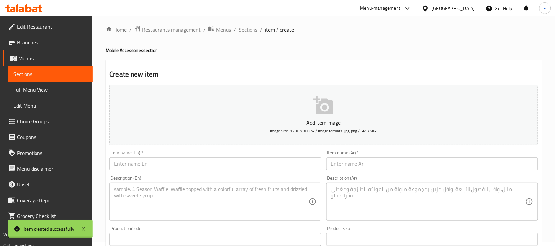
scroll to position [0, 0]
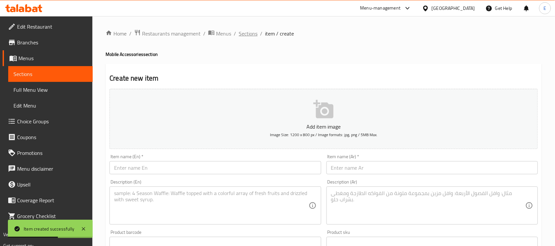
click at [248, 30] on span "Sections" at bounding box center [248, 34] width 19 height 8
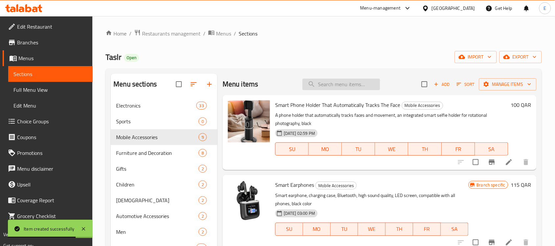
click at [329, 82] on input "search" at bounding box center [342, 85] width 78 height 12
paste input "Capsule Power Bank - Type-C"
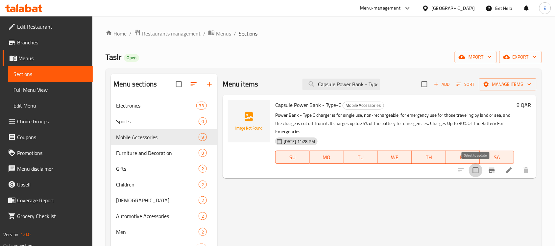
click at [475, 171] on input "checkbox" at bounding box center [476, 170] width 14 height 14
click at [500, 85] on span "Manage items" at bounding box center [508, 84] width 47 height 8
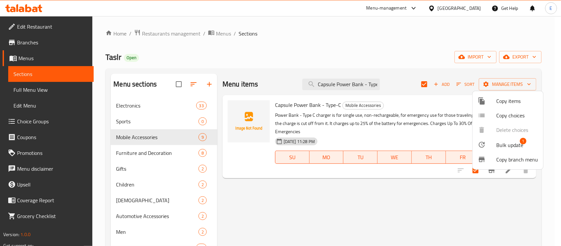
click at [499, 146] on span "Bulk update" at bounding box center [510, 145] width 27 height 8
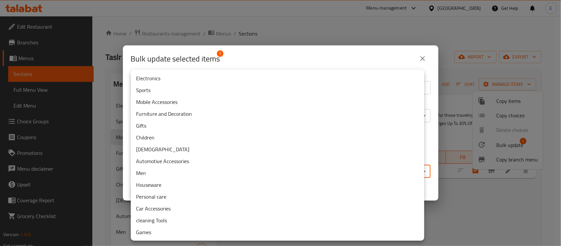
click at [295, 177] on body "​ Menu-management Qatar Get Help E Edit Restaurant Branches Menus Sections Full…" at bounding box center [280, 131] width 561 height 230
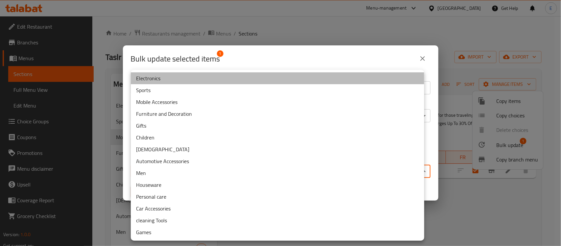
click at [217, 83] on li "Electronics" at bounding box center [278, 78] width 294 height 12
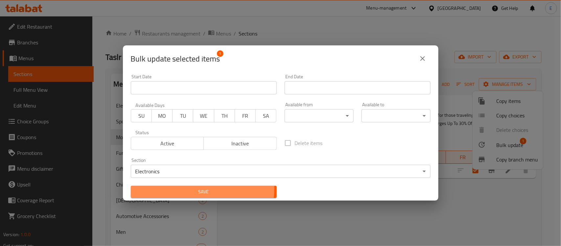
click at [193, 188] on span "Save" at bounding box center [204, 192] width 136 height 8
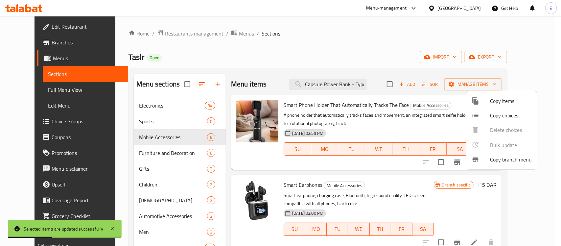
click at [366, 84] on div at bounding box center [280, 123] width 561 height 246
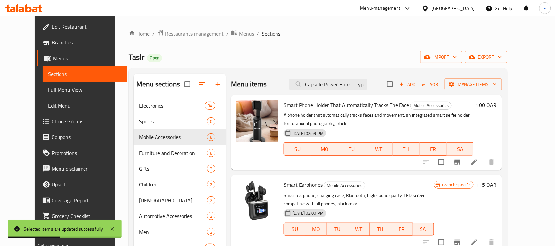
click at [366, 84] on input "Capsule Power Bank - Type-C" at bounding box center [328, 85] width 78 height 12
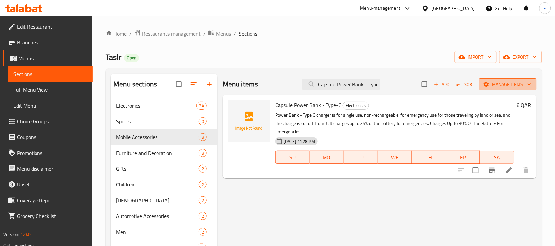
click at [505, 87] on span "Manage items" at bounding box center [508, 84] width 47 height 8
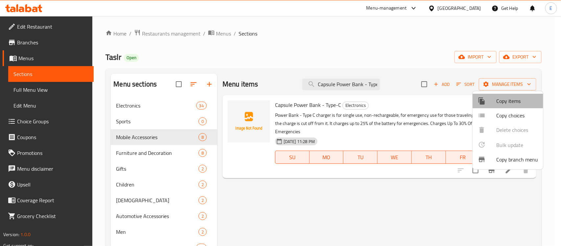
click at [496, 107] on li "Copy items" at bounding box center [508, 101] width 71 height 14
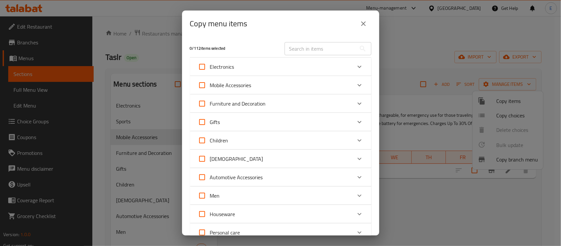
click at [204, 66] on input "Electronics" at bounding box center [202, 67] width 16 height 16
click at [306, 46] on input "text" at bounding box center [321, 48] width 72 height 13
paste input "Capsule Power Bank - Type-C"
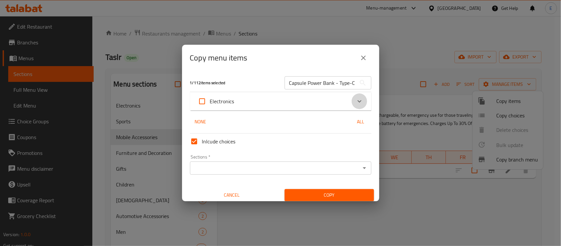
click at [356, 99] on icon "Expand" at bounding box center [360, 101] width 8 height 8
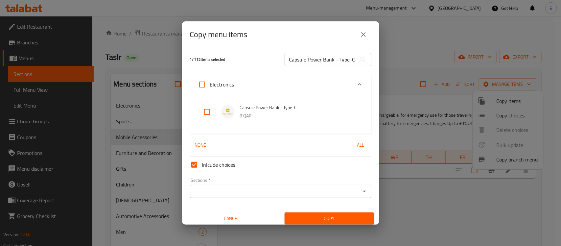
click at [205, 109] on input "checkbox" at bounding box center [207, 112] width 16 height 16
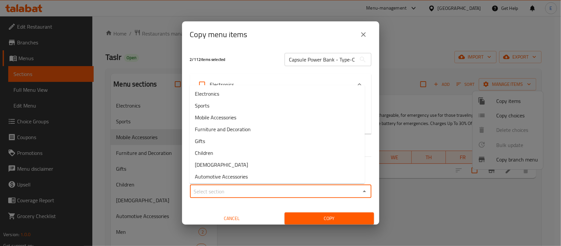
click at [224, 189] on input "Sections   *" at bounding box center [275, 191] width 167 height 9
click at [224, 92] on li "Electronics" at bounding box center [277, 94] width 175 height 12
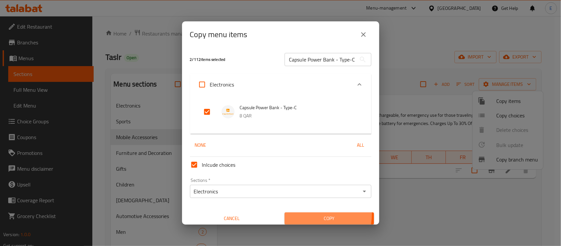
click at [290, 213] on button "Copy" at bounding box center [329, 218] width 89 height 12
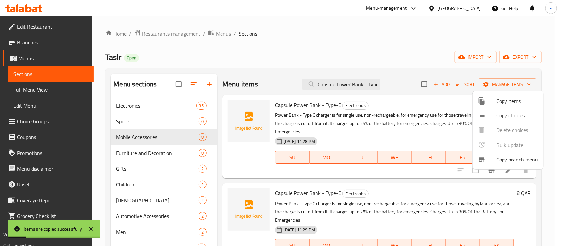
click at [400, 181] on div at bounding box center [280, 123] width 561 height 246
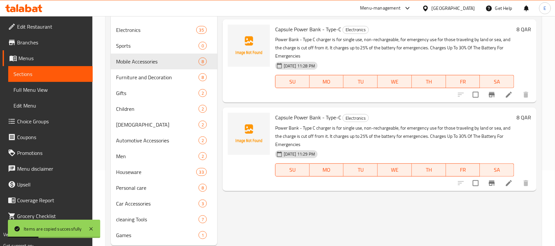
scroll to position [76, 0]
click at [507, 185] on icon at bounding box center [509, 183] width 6 height 6
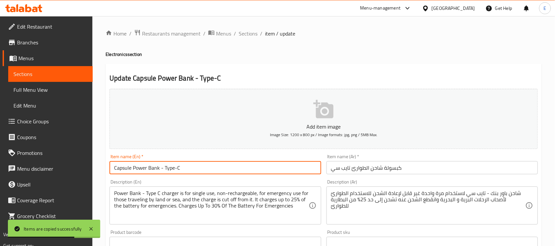
drag, startPoint x: 180, startPoint y: 169, endPoint x: 165, endPoint y: 168, distance: 14.9
click at [165, 168] on input "Capsule Power Bank - Type-C" at bounding box center [216, 167] width 212 height 13
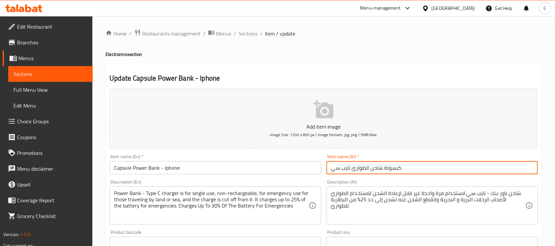
drag, startPoint x: 350, startPoint y: 168, endPoint x: 317, endPoint y: 173, distance: 33.2
click at [317, 173] on div "Add item image Image Size: 1200 x 800 px / Image formats: jpg, png / 5MB Max. I…" at bounding box center [324, 228] width 434 height 284
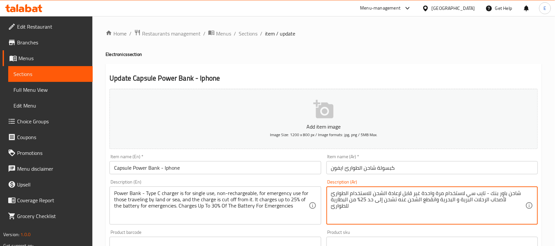
drag, startPoint x: 415, startPoint y: 199, endPoint x: 331, endPoint y: 202, distance: 83.9
click at [332, 202] on textarea "شاحن باور بنك - تايب سي لاستخدام مرة واحدة غير قابل لإعادة الشحن للاستخدام الطو…" at bounding box center [428, 205] width 194 height 31
paste textarea "تشحن إلى حد 25% من البطارية للطوارئ"
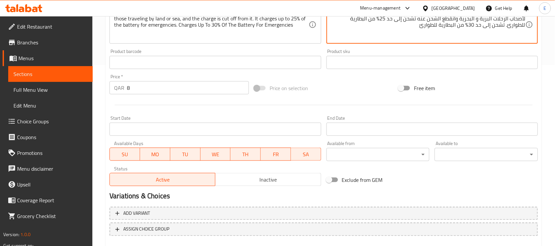
scroll to position [217, 0]
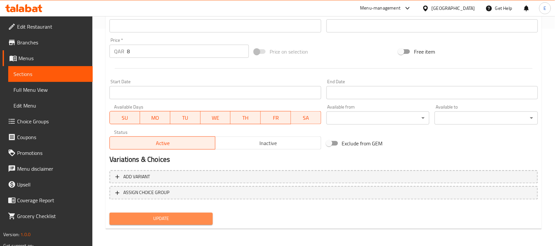
click at [203, 215] on span "Update" at bounding box center [161, 219] width 93 height 8
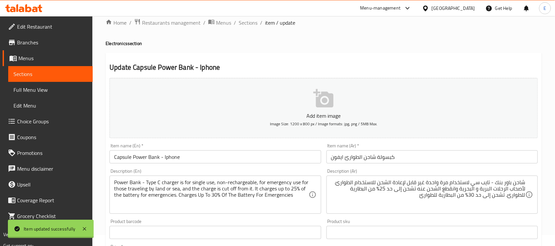
scroll to position [0, 0]
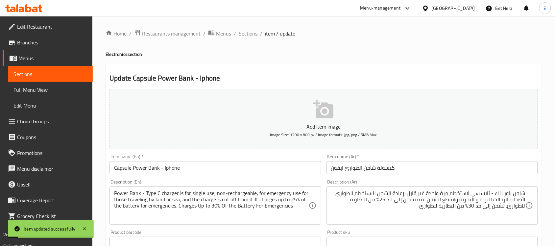
click at [251, 32] on span "Sections" at bounding box center [248, 34] width 19 height 8
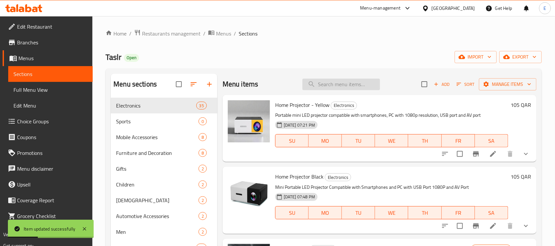
paste input "Capsule Power Bank - Type-C"
click at [327, 83] on input "search" at bounding box center [342, 85] width 78 height 12
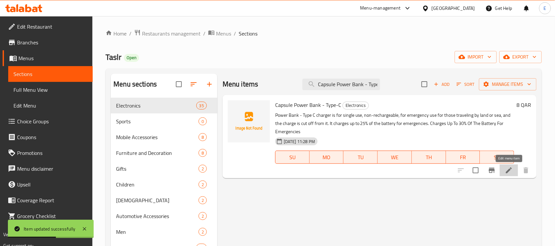
click at [508, 172] on icon at bounding box center [509, 170] width 6 height 6
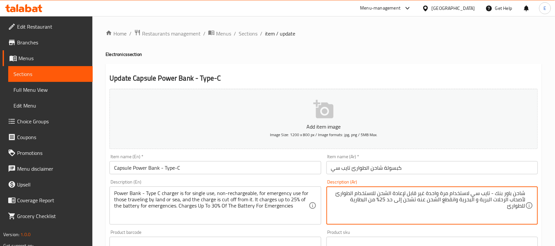
drag, startPoint x: 418, startPoint y: 201, endPoint x: 332, endPoint y: 205, distance: 85.9
click at [332, 205] on textarea "شاحن باور بنك - تايب سي لاستخدام مرة واحدة غير قابل لإعادة الشحن للاستخدام الطو…" at bounding box center [428, 205] width 194 height 31
click at [333, 203] on textarea "شاحن باور بنك - تايب سي لاستخدام مرة واحدة غير قابل لإعادة الشحن للاستخدام الطو…" at bounding box center [428, 205] width 194 height 31
paste
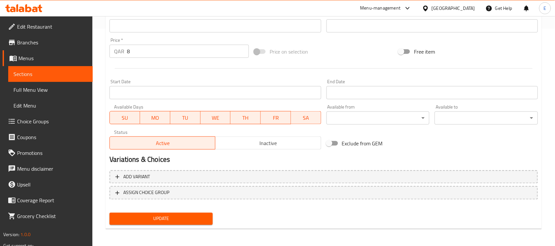
click at [185, 210] on div "Update" at bounding box center [161, 218] width 109 height 17
click at [182, 213] on button "Update" at bounding box center [161, 219] width 103 height 12
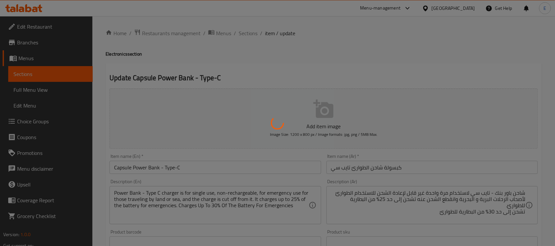
scroll to position [0, 0]
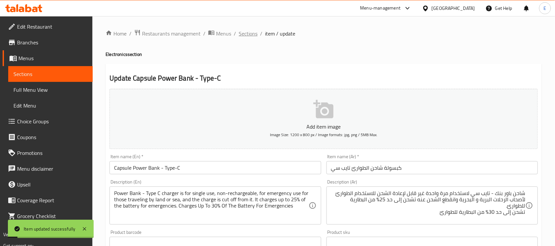
click at [250, 34] on span "Sections" at bounding box center [248, 34] width 19 height 8
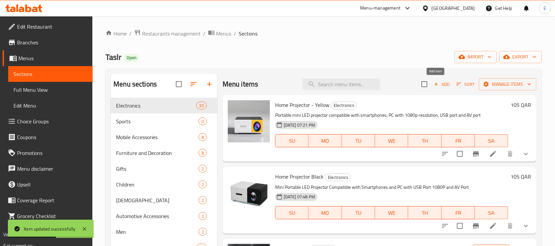
click at [438, 89] on button "Add" at bounding box center [442, 84] width 21 height 10
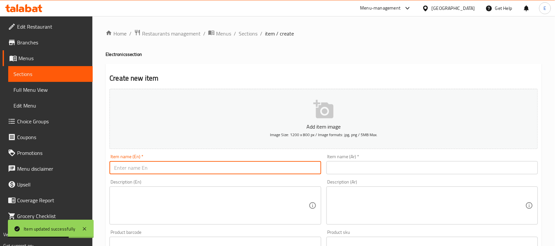
click at [242, 168] on input "text" at bounding box center [216, 167] width 212 height 13
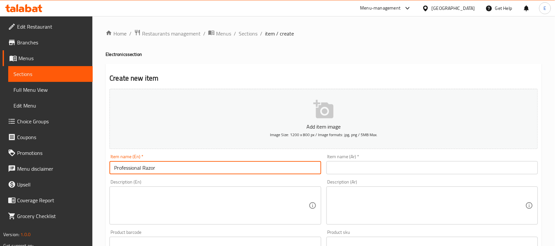
click at [348, 172] on input "text" at bounding box center [433, 167] width 212 height 13
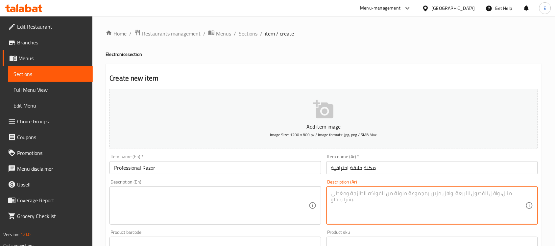
click at [361, 202] on textarea at bounding box center [428, 205] width 194 height 31
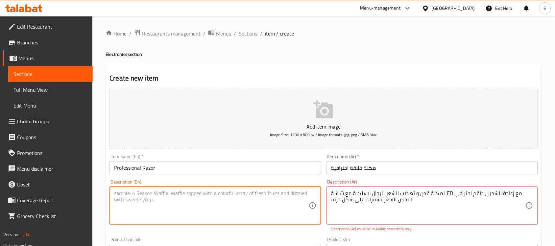
click at [234, 218] on textarea at bounding box center [211, 205] width 194 height 31
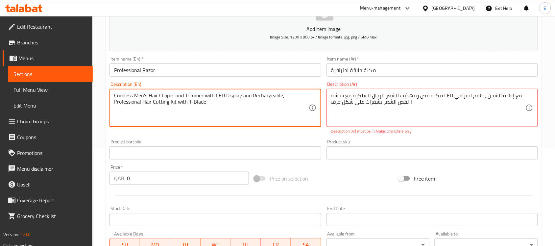
scroll to position [98, 0]
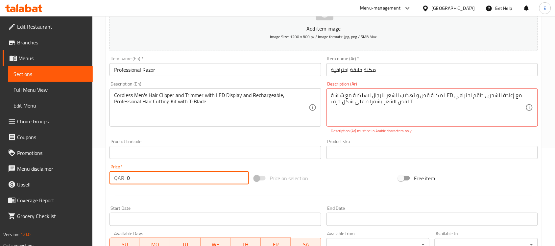
drag, startPoint x: 140, startPoint y: 177, endPoint x: 100, endPoint y: 170, distance: 40.0
click at [100, 170] on div "Home / Restaurants management / Menus / Sections / item / create Electronics se…" at bounding box center [323, 146] width 463 height 456
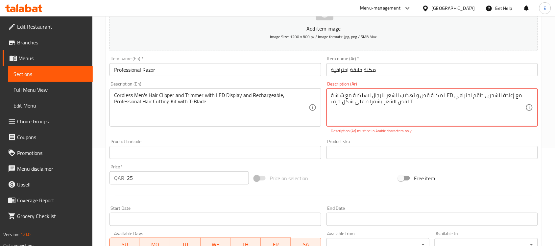
drag, startPoint x: 451, startPoint y: 96, endPoint x: 444, endPoint y: 96, distance: 6.9
click at [410, 102] on textarea "مكنة قص و تهذيب الشعر للرجال لاسلكية مع شاشة ليد مع إعادة الشحن ، طقم احترافي ل…" at bounding box center [428, 107] width 194 height 31
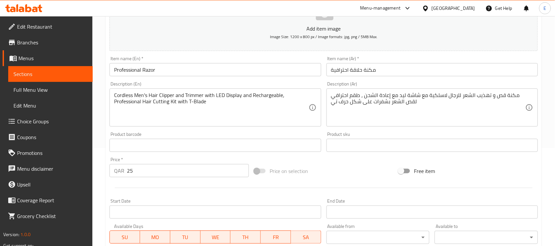
click at [314, 130] on div "Add item image Image Size: 1200 x 800 px / Image formats: jpg, png / 5MB Max. I…" at bounding box center [324, 130] width 434 height 284
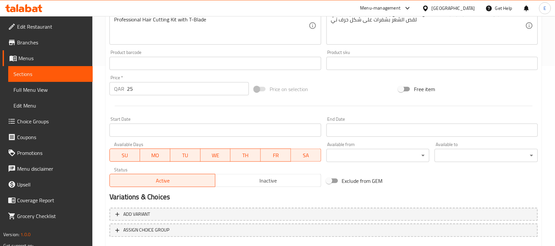
scroll to position [217, 0]
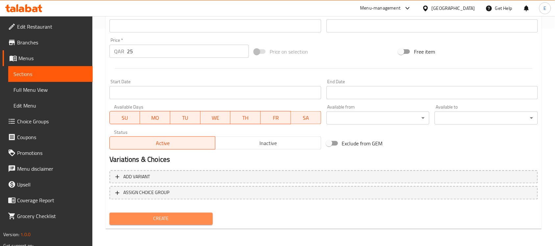
click at [183, 221] on span "Create" at bounding box center [161, 219] width 93 height 8
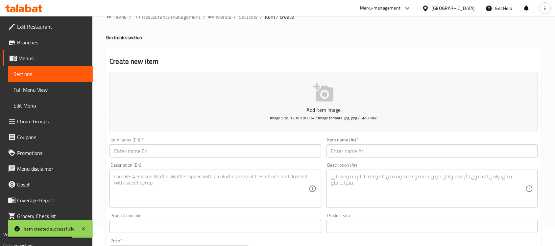
scroll to position [0, 0]
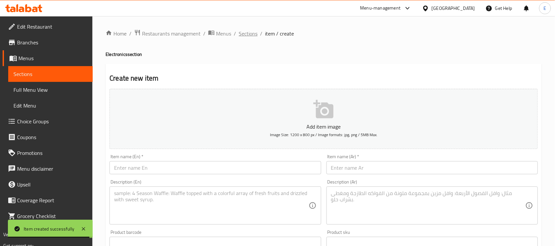
click at [247, 30] on span "Sections" at bounding box center [248, 34] width 19 height 8
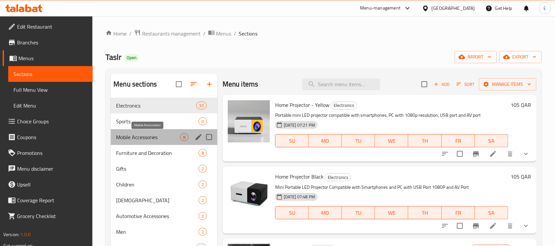
click at [157, 134] on span "Mobile Accessories" at bounding box center [148, 137] width 64 height 8
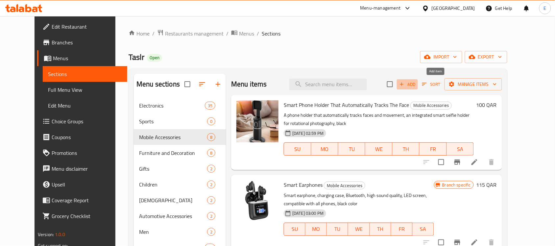
click at [416, 88] on span "Add" at bounding box center [408, 85] width 18 height 8
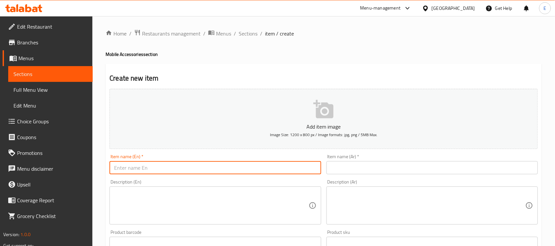
click at [282, 172] on input "text" at bounding box center [216, 167] width 212 height 13
click at [350, 162] on input "text" at bounding box center [433, 167] width 212 height 13
click at [201, 170] on input "Magnetic Charger / Red" at bounding box center [216, 167] width 212 height 13
click at [354, 167] on input "شاحن مغنطيس / احمر" at bounding box center [433, 167] width 212 height 13
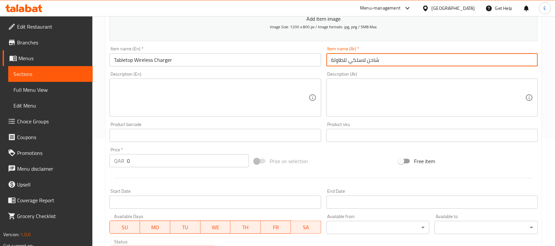
scroll to position [120, 0]
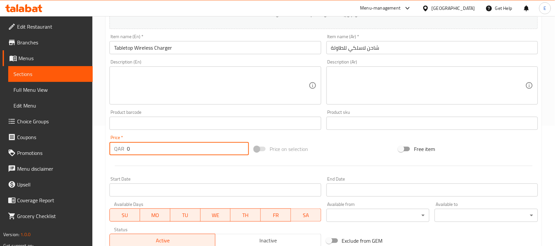
drag, startPoint x: 151, startPoint y: 148, endPoint x: 102, endPoint y: 140, distance: 49.6
click at [102, 140] on div "Home / Restaurants management / Menus / Sections / item / create Mobile Accesso…" at bounding box center [323, 120] width 463 height 449
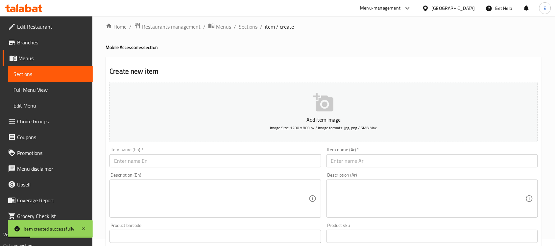
scroll to position [0, 0]
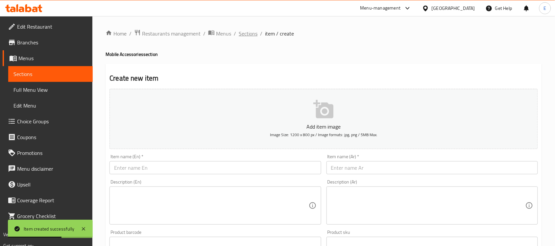
click at [243, 36] on span "Sections" at bounding box center [248, 34] width 19 height 8
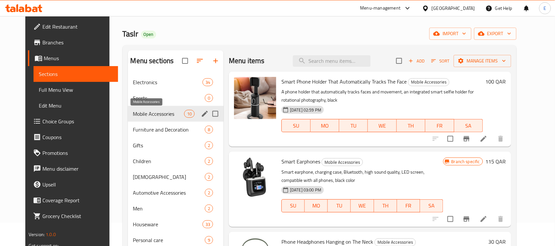
scroll to position [17, 0]
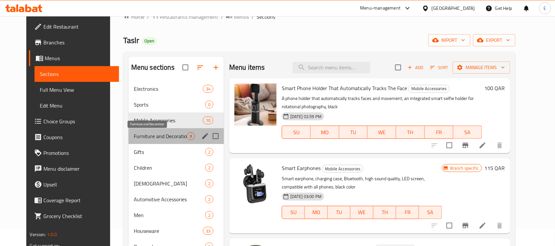
click at [158, 137] on span "Furniture and Decoration" at bounding box center [160, 136] width 53 height 8
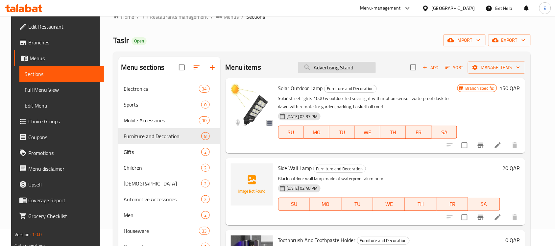
click at [335, 71] on input "Advertising Stand" at bounding box center [337, 68] width 78 height 12
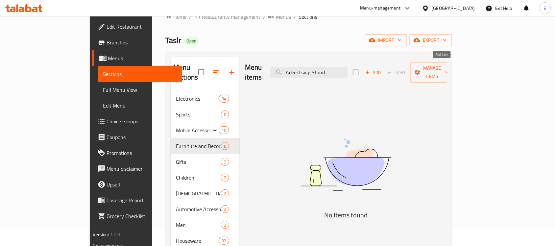
click at [382, 71] on span "Add" at bounding box center [373, 73] width 18 height 8
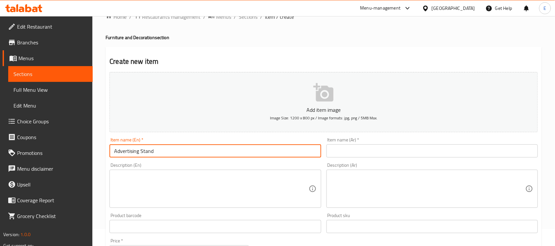
click at [229, 151] on input "Advertising Stand" at bounding box center [216, 150] width 212 height 13
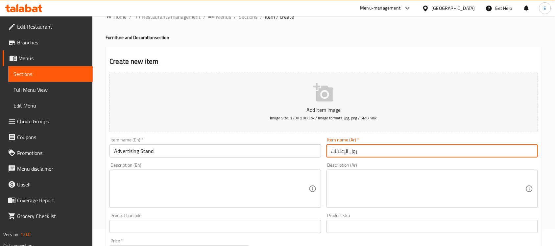
click at [368, 153] on input "رول الإعلانات" at bounding box center [433, 150] width 212 height 13
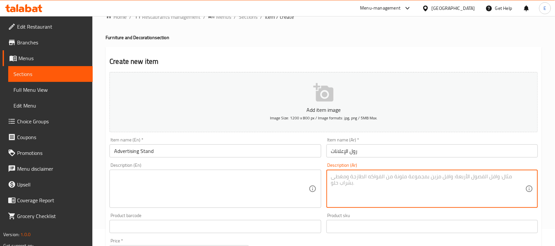
click at [335, 173] on textarea at bounding box center [428, 188] width 194 height 31
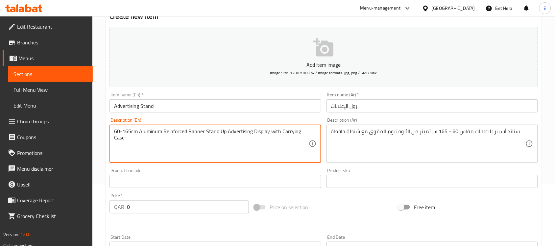
scroll to position [65, 0]
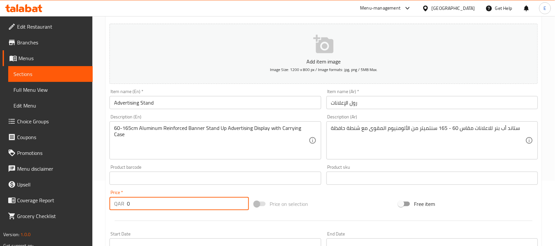
drag, startPoint x: 141, startPoint y: 207, endPoint x: 90, endPoint y: 201, distance: 52.0
click at [90, 201] on div "Edit Restaurant Branches Menus Sections Full Menu View Edit Menu Choice Groups …" at bounding box center [277, 175] width 555 height 449
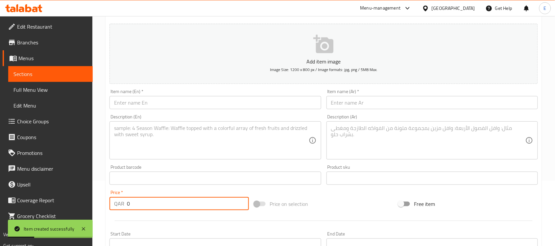
scroll to position [0, 0]
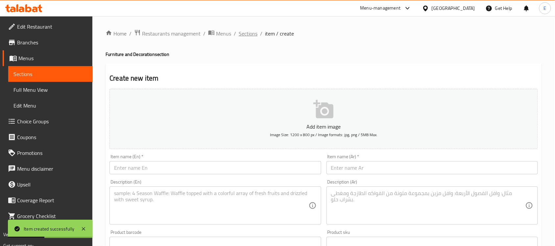
click at [247, 36] on span "Sections" at bounding box center [248, 34] width 19 height 8
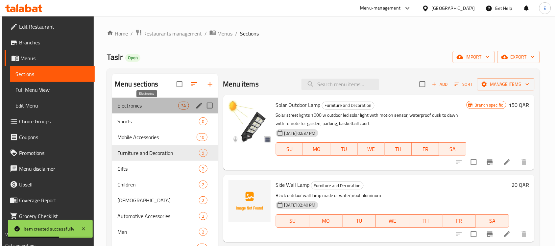
click at [146, 106] on span "Electronics" at bounding box center [147, 106] width 61 height 8
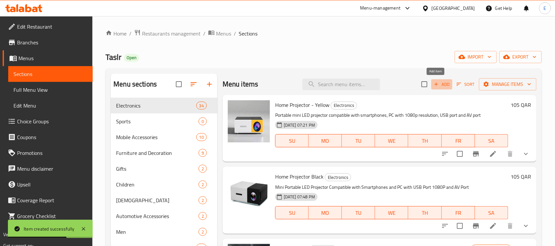
click at [441, 84] on span "Add" at bounding box center [442, 85] width 18 height 8
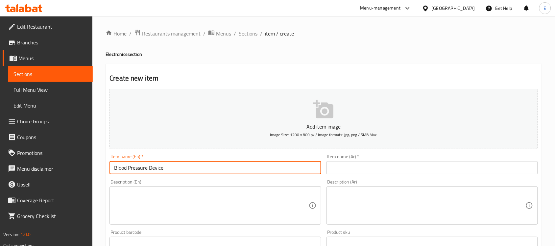
click at [223, 169] on input "Blood Pressure Device" at bounding box center [216, 167] width 212 height 13
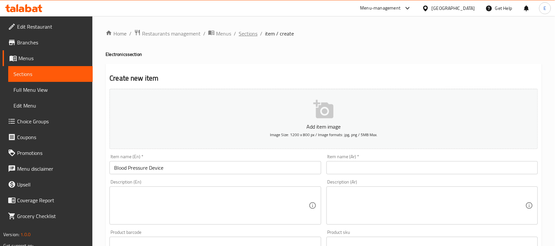
click at [249, 31] on span "Sections" at bounding box center [248, 34] width 19 height 8
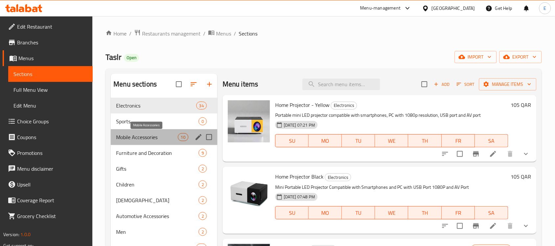
click at [143, 134] on span "Mobile Accessories" at bounding box center [147, 137] width 62 height 8
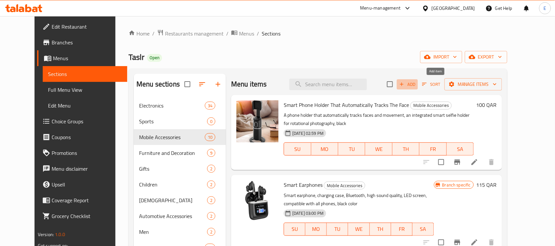
click at [416, 85] on span "Add" at bounding box center [408, 85] width 18 height 8
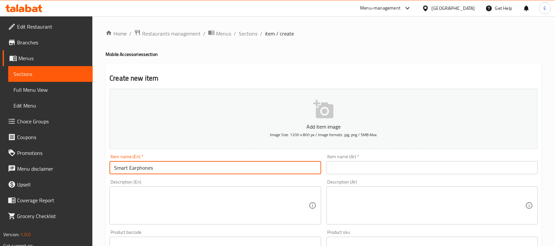
click at [196, 170] on input "Smart Earphones" at bounding box center [216, 167] width 212 height 13
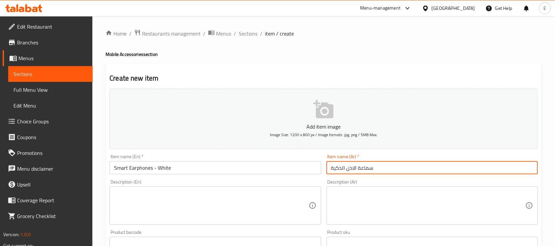
click at [336, 166] on input "سماعة الاذن الذكية" at bounding box center [433, 167] width 212 height 13
click at [398, 167] on input "سماعة الاذن الذكية" at bounding box center [433, 167] width 212 height 13
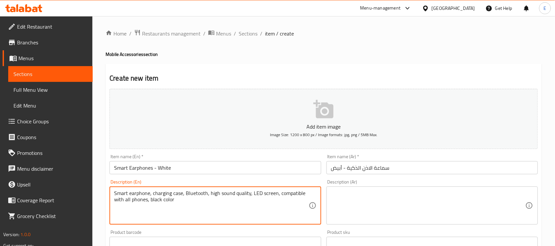
click at [159, 199] on textarea "Smart earphone, charging case, Bluetooth, high sound quality, LED screen, compa…" at bounding box center [211, 205] width 194 height 31
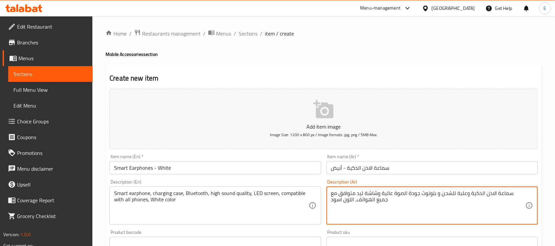
click at [335, 199] on textarea "سماعة الاذن الذكية وعلبة للشحن و بلوتوث جودة الصوة عالية وشاشة ليد متوافق مع جم…" at bounding box center [428, 205] width 194 height 31
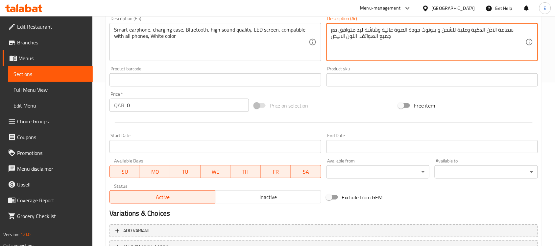
scroll to position [206, 0]
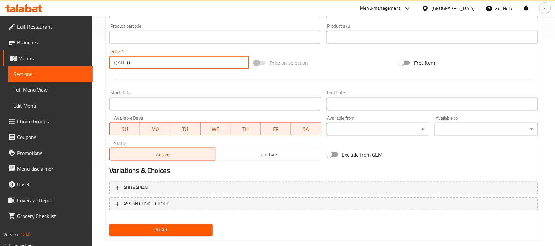
drag, startPoint x: 150, startPoint y: 58, endPoint x: 72, endPoint y: 68, distance: 78.6
click at [72, 68] on div "Edit Restaurant Branches Menus Sections Full Menu View Edit Menu Choice Groups …" at bounding box center [277, 34] width 555 height 449
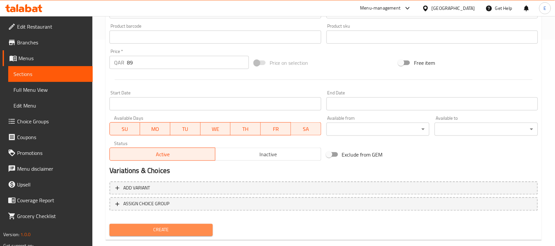
click at [158, 226] on span "Create" at bounding box center [161, 230] width 93 height 8
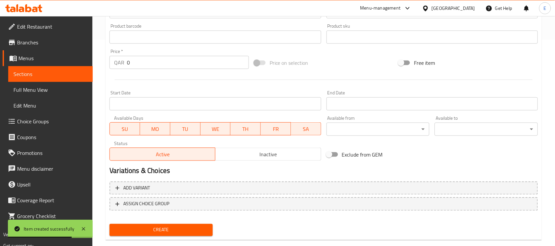
click at [25, 124] on span "Choice Groups" at bounding box center [52, 121] width 70 height 8
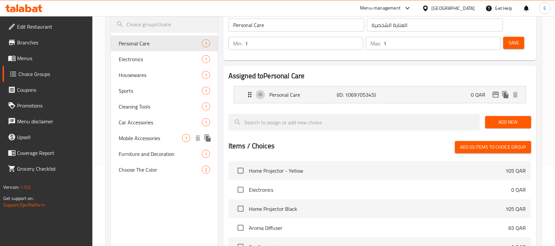
scroll to position [69, 0]
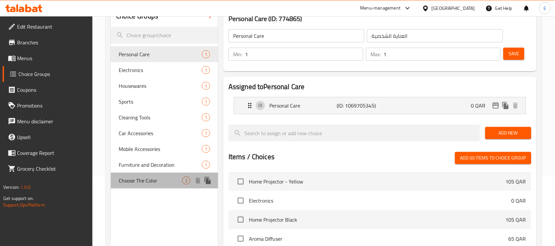
click at [151, 177] on span "Choose The Color" at bounding box center [150, 181] width 63 height 8
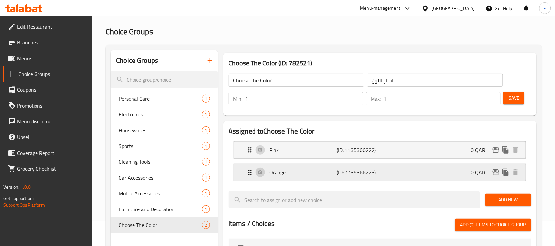
scroll to position [25, 0]
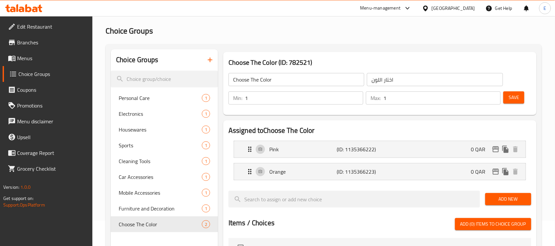
click at [501, 199] on span "Add New" at bounding box center [509, 199] width 36 height 8
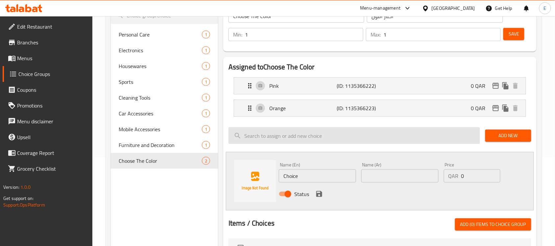
scroll to position [104, 0]
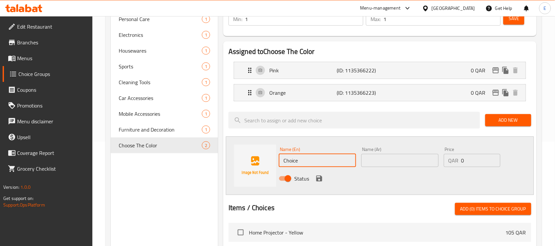
drag, startPoint x: 318, startPoint y: 161, endPoint x: 248, endPoint y: 156, distance: 70.2
click at [248, 156] on div "Name (En) Choice Name (En) Name (Ar) Name (Ar) Price QAR 0 Price Status" at bounding box center [380, 166] width 308 height 59
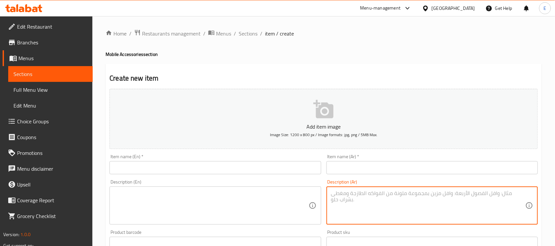
click at [345, 197] on textarea at bounding box center [428, 205] width 194 height 31
paste textarea "شاحن سيارة سريع الشحن بقوة 15 وات مع حامل هاتف مناسب لهاتف ايفون 14 13 12 11 بر…"
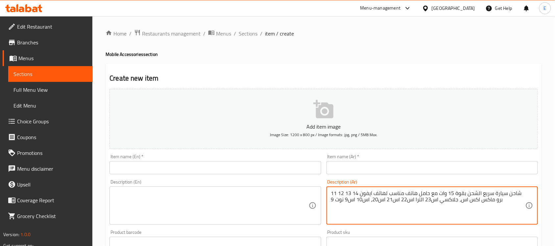
type textarea "شاحن سيارة سريع الشحن بقوة 15 وات مع حامل هاتف مناسب لهاتف ايفون 14 13 12 11 بر…"
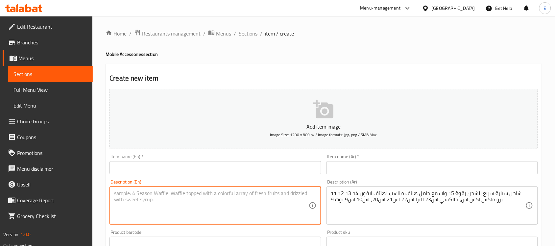
click at [208, 198] on textarea at bounding box center [211, 205] width 194 height 31
paste textarea "15W Fast Charging Car Charger with Phone Holder Suitable for iPhone 14 13 12 11…"
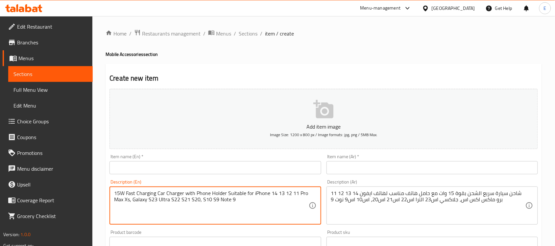
type textarea "15W Fast Charging Car Charger with Phone Holder Suitable for iPhone 14 13 12 11…"
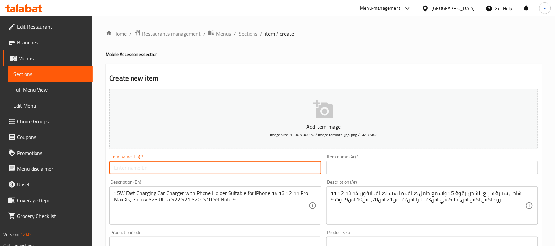
paste input "Luxury phone charger and holder"
click at [198, 168] on input "text" at bounding box center [216, 167] width 212 height 13
paste input "Luxury Phone Charger And Holder"
paste input "text"
type input "Luxury Phone Charger And Holder"
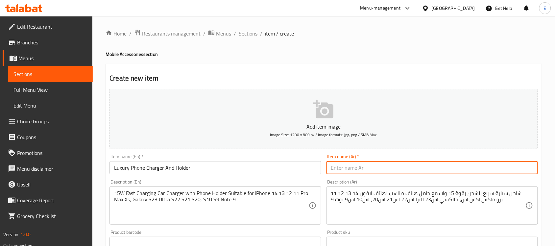
click at [345, 170] on input "text" at bounding box center [433, 167] width 212 height 13
paste input "شاحن و حامل الهاتف الفاخر"
type input "شاحن و حامل الهاتف الفاخر"
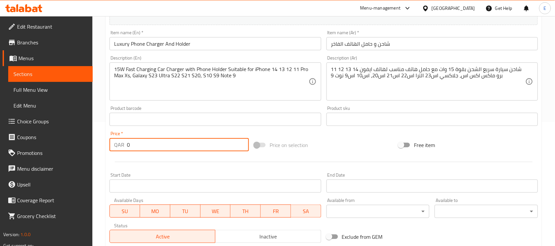
drag, startPoint x: 140, startPoint y: 142, endPoint x: 68, endPoint y: 154, distance: 72.3
click at [68, 154] on div "Edit Restaurant Branches Menus Sections Full Menu View Edit Menu Choice Groups …" at bounding box center [277, 116] width 555 height 449
type input "80"
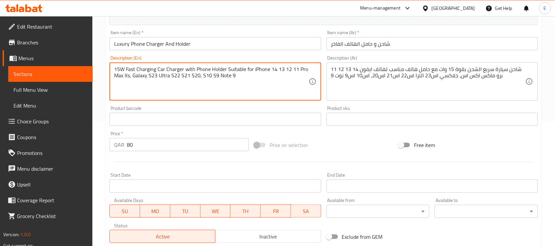
scroll to position [217, 0]
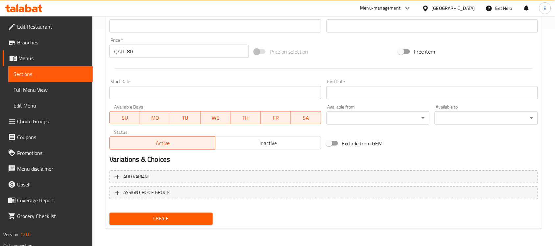
click at [164, 213] on button "Create" at bounding box center [161, 219] width 103 height 12
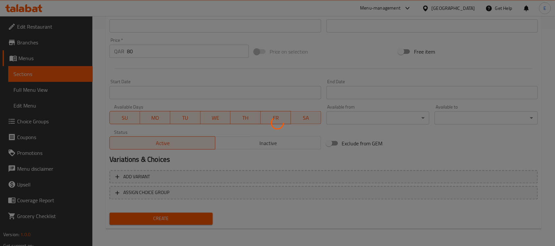
type input "0"
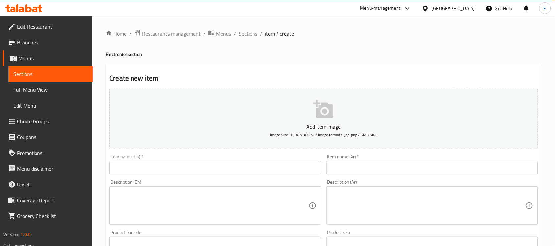
click at [247, 35] on span "Sections" at bounding box center [248, 34] width 19 height 8
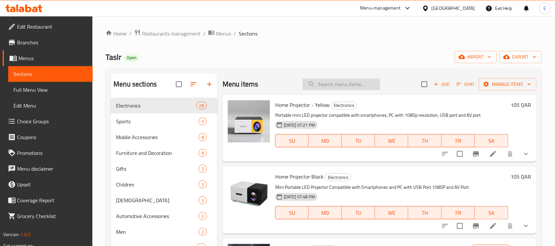
click at [337, 86] on input "search" at bounding box center [342, 85] width 78 height 12
paste input "Portable wireless microphone"
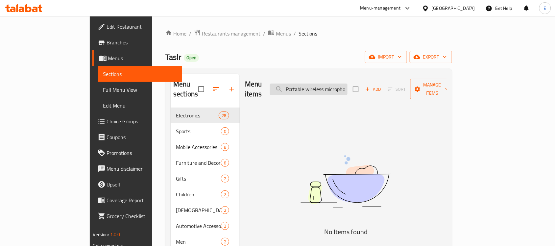
click at [331, 84] on input "Portable wireless microphone" at bounding box center [309, 90] width 78 height 12
paste input "Home cinema projector"
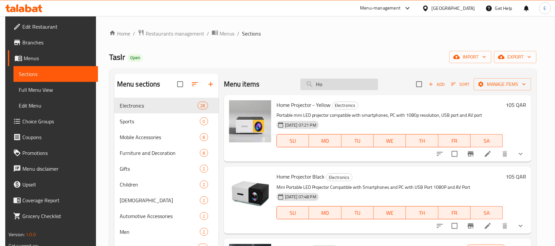
type input "H"
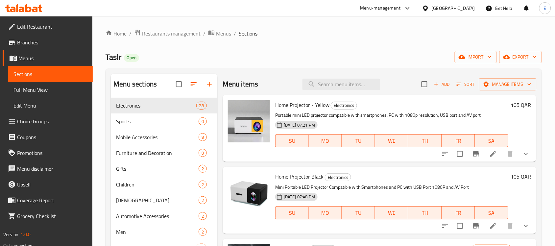
paste input "Portable wireless microphone"
paste input "Computer microphone with movable boom"
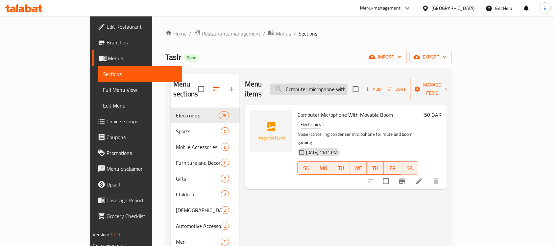
click at [335, 84] on input "Computer microphone with movable boom" at bounding box center [309, 90] width 78 height 12
paste input "Portable wireless microphone"
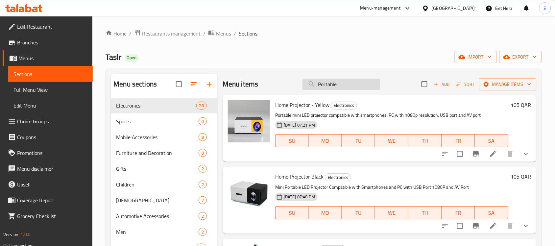
paste input "hone cleaning kit"
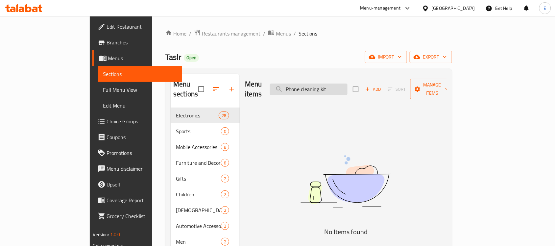
paste input "Modern electric screwdriver se"
click at [339, 84] on input "Modern electric screwdriver set" at bounding box center [309, 90] width 78 height 12
paste input "3D wall clock"
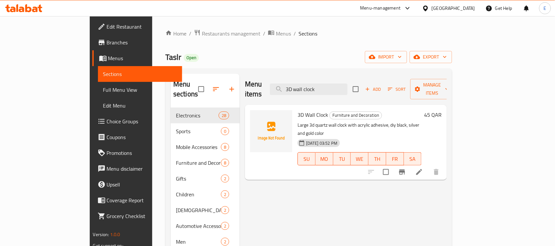
type input "3D wall clock"
click at [442, 110] on h6 "45 QAR" at bounding box center [432, 114] width 17 height 9
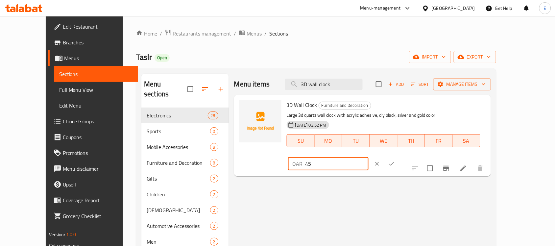
drag, startPoint x: 450, startPoint y: 110, endPoint x: 418, endPoint y: 109, distance: 31.6
click at [418, 109] on div "3D Wall Clock Furniture and Decoration Large 3d quartz wall clock with acrylic …" at bounding box center [386, 136] width 204 height 76
type input "30"
click at [394, 162] on icon "ok" at bounding box center [391, 164] width 5 height 4
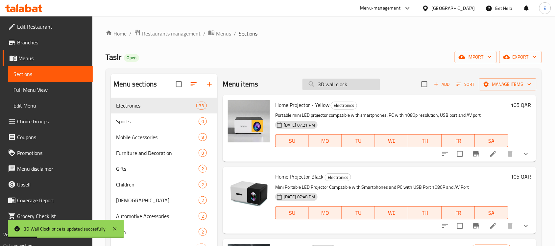
click at [332, 83] on input "3D wall clock" at bounding box center [342, 85] width 78 height 12
paste input "display device"
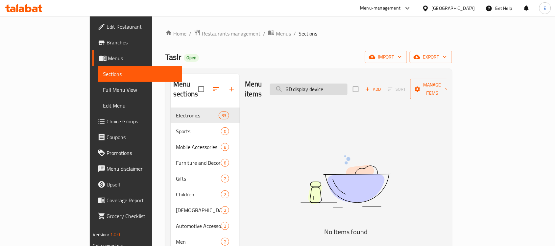
paste input "A painting of Islamic art - green"
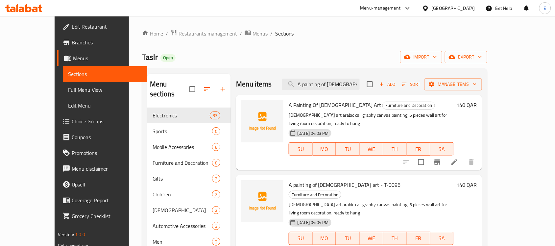
type input "A painting of Islamic art"
click at [477, 106] on h6 "140 QAR" at bounding box center [467, 104] width 20 height 9
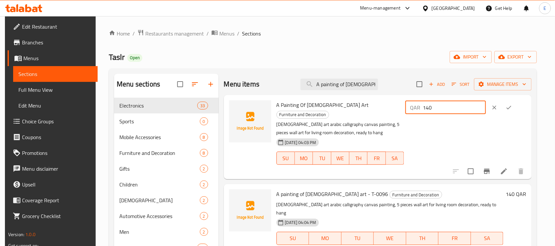
drag, startPoint x: 454, startPoint y: 109, endPoint x: 413, endPoint y: 108, distance: 40.5
click at [413, 108] on div "A Painting Of Islamic Art Furniture and Decoration Islamic art arabic calligrap…" at bounding box center [401, 137] width 255 height 79
type input "87"
click at [512, 110] on icon "ok" at bounding box center [509, 107] width 7 height 7
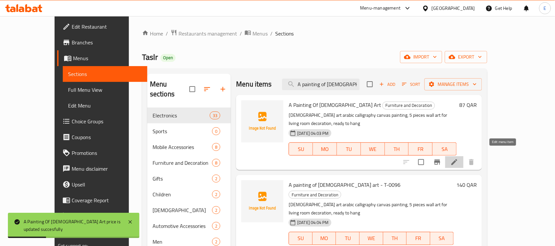
click at [458, 159] on icon at bounding box center [455, 162] width 6 height 6
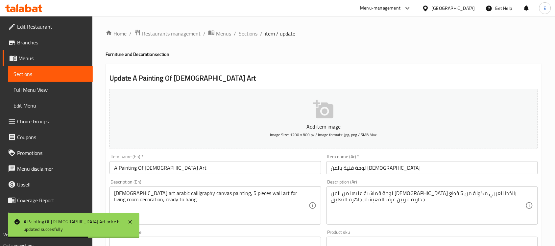
click at [202, 169] on input "A Painting Of Islamic Art" at bounding box center [216, 167] width 212 height 13
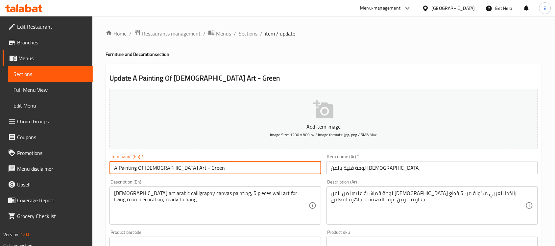
type input "A Painting Of Islamic Art - Green"
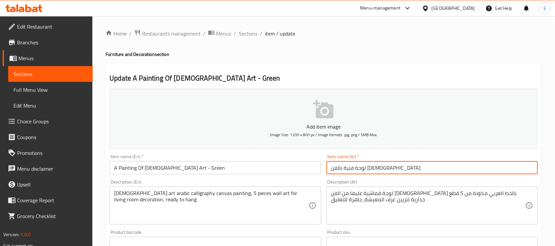
click at [400, 169] on input "لوحة فنية بالفن الإسلامي" at bounding box center [433, 167] width 212 height 13
type input "لوحة فنية بالفن الإسلامي - أخضر"
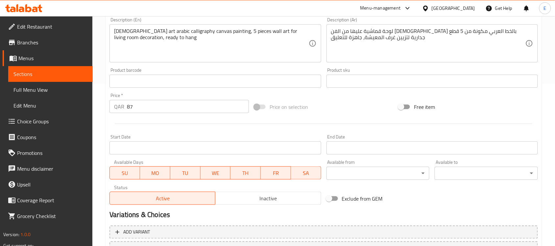
scroll to position [217, 0]
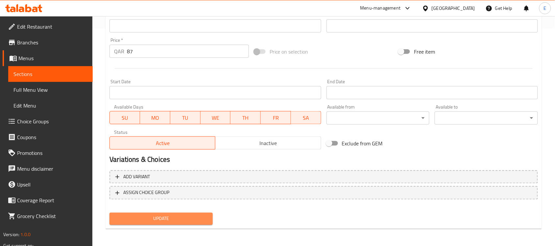
click at [160, 219] on span "Update" at bounding box center [161, 219] width 93 height 8
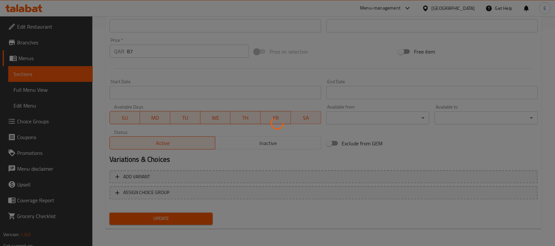
scroll to position [0, 0]
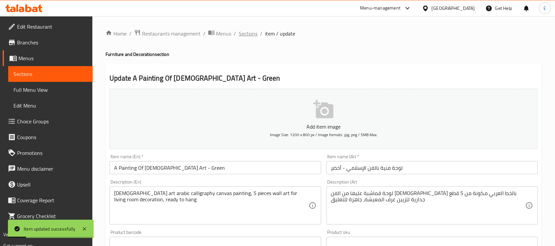
click at [252, 35] on span "Sections" at bounding box center [248, 34] width 19 height 8
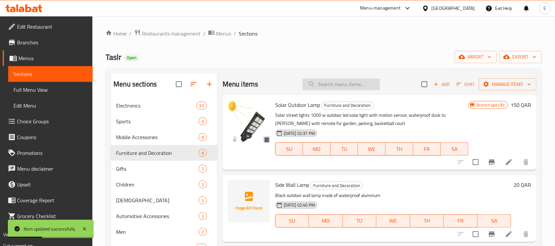
paste input "A painting of Islamic art - green"
click at [342, 86] on input "search" at bounding box center [342, 85] width 78 height 12
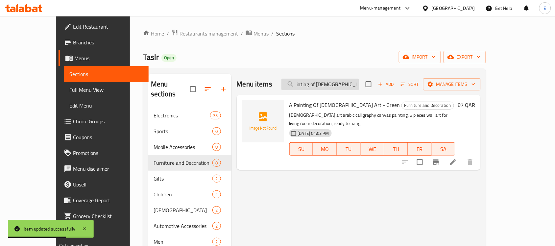
click at [359, 85] on input "A painting of Islamic art - green" at bounding box center [321, 85] width 78 height 12
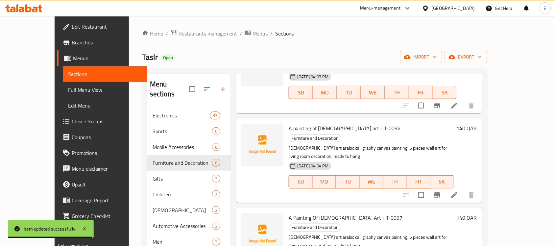
scroll to position [56, 0]
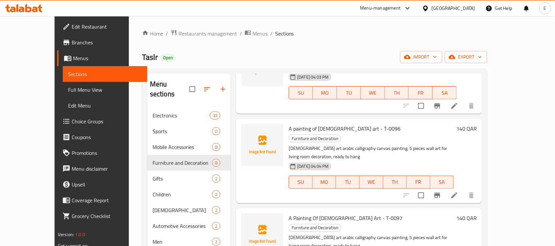
type input "A painting of Islamic art"
click at [477, 124] on h6 "140 QAR" at bounding box center [467, 128] width 20 height 9
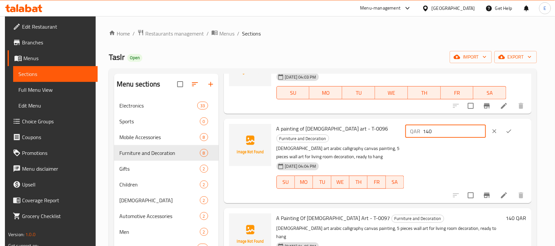
drag, startPoint x: 464, startPoint y: 120, endPoint x: 438, endPoint y: 120, distance: 26.3
click at [438, 125] on input "140" at bounding box center [454, 131] width 63 height 13
type input "187"
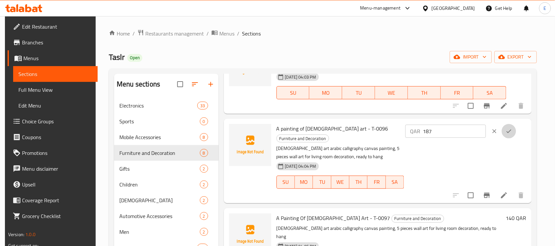
click at [512, 128] on icon "ok" at bounding box center [509, 131] width 7 height 7
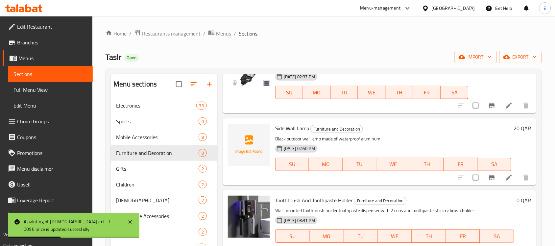
scroll to position [0, 0]
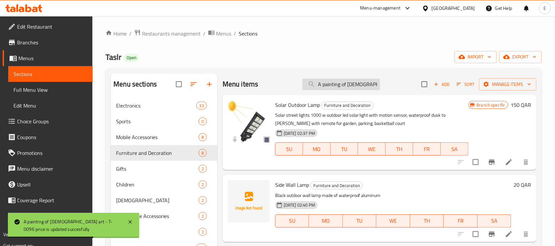
click at [372, 84] on input "A painting of Islamic art" at bounding box center [342, 85] width 78 height 12
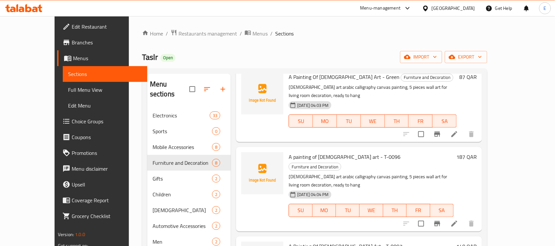
scroll to position [45, 0]
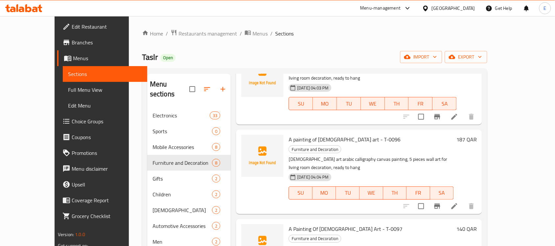
type input "A painting of Islamic ar"
click at [477, 135] on h6 "187 QAR" at bounding box center [467, 139] width 20 height 9
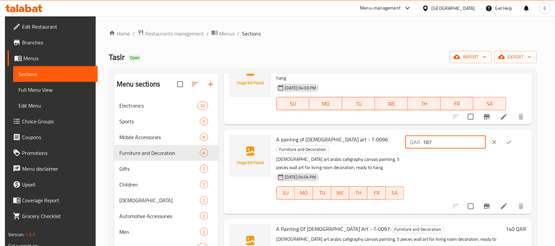
click at [436, 136] on input "187" at bounding box center [454, 142] width 63 height 13
type input "87"
click at [512, 139] on icon "ok" at bounding box center [509, 142] width 7 height 7
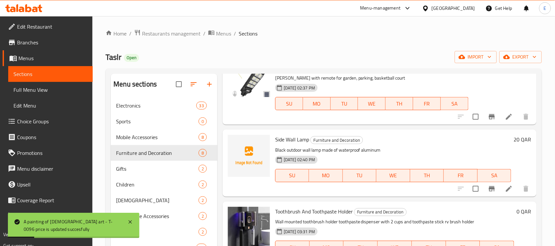
click at [510, 205] on div "Toothbrush And Toothpaste Holder Furniture and Decoration Wall mounted toothbru…" at bounding box center [395, 235] width 244 height 62
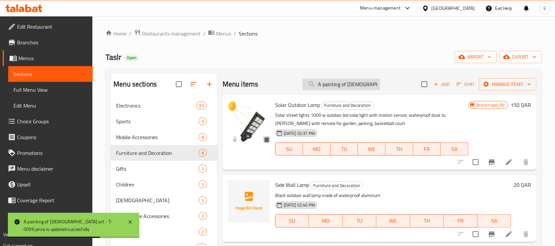
click at [369, 82] on input "A painting of Islamic ar" at bounding box center [342, 85] width 78 height 12
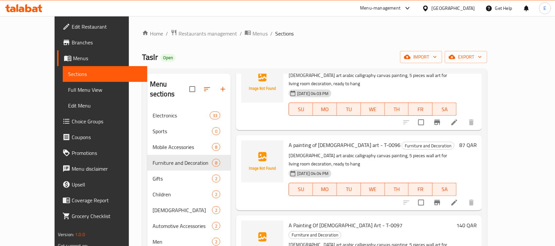
scroll to position [52, 0]
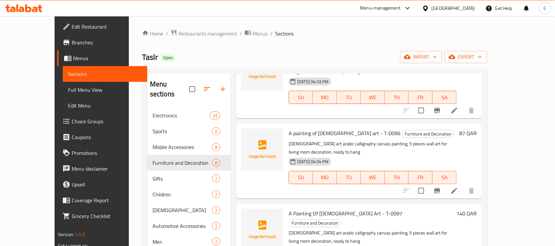
type input "A painting of Islamic a"
click at [477, 209] on h6 "140 QAR" at bounding box center [467, 213] width 20 height 9
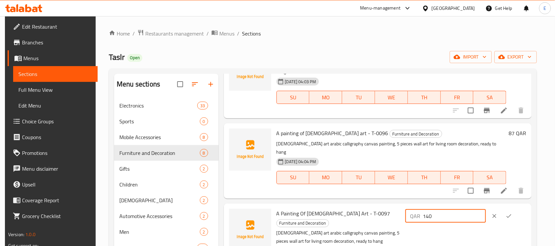
drag, startPoint x: 443, startPoint y: 200, endPoint x: 375, endPoint y: 202, distance: 68.1
click at [375, 206] on div "A Painting Of Islamic Art - T-0097 Furniture and Decoration Islamic art arabic …" at bounding box center [401, 245] width 255 height 79
type input "87"
click at [516, 209] on button "ok" at bounding box center [509, 216] width 14 height 14
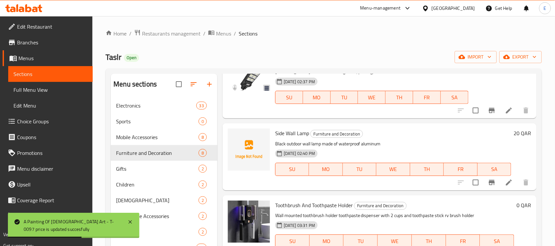
scroll to position [0, 0]
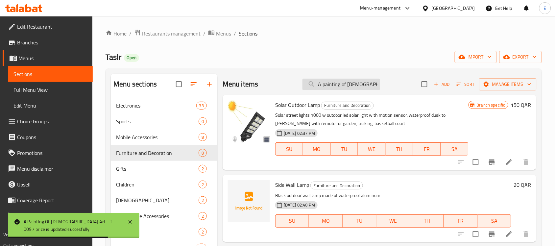
click at [367, 87] on input "A painting of Islamic a" at bounding box center [342, 85] width 78 height 12
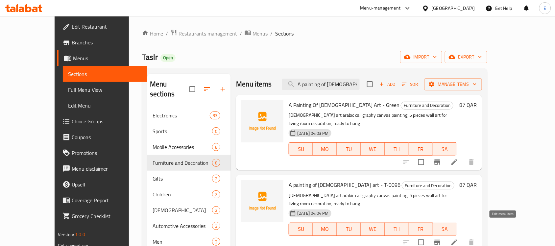
type input "A painting of Islamic"
click at [459, 238] on icon at bounding box center [455, 242] width 8 height 8
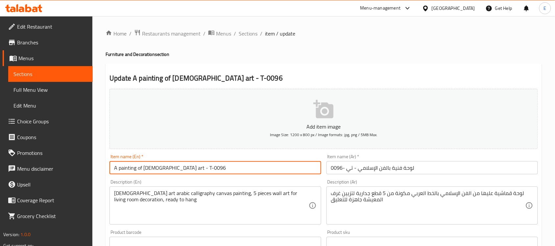
drag, startPoint x: 193, startPoint y: 171, endPoint x: 172, endPoint y: 170, distance: 20.7
click at [172, 170] on input "A painting of Islamic art - T-0096" at bounding box center [216, 167] width 212 height 13
click at [175, 168] on input "A painting of Islamic art - TMaka" at bounding box center [216, 167] width 212 height 13
type input "A painting of [DEMOGRAPHIC_DATA] art - Maka"
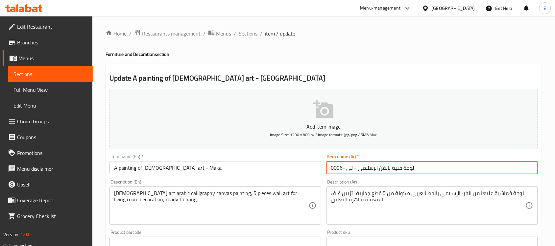
click at [352, 170] on input "لوحة فنية بالفن الإسلامي - تي -0096" at bounding box center [433, 167] width 212 height 13
drag, startPoint x: 353, startPoint y: 168, endPoint x: 310, endPoint y: 163, distance: 43.5
click at [310, 163] on div "Add item image Image Size: 1200 x 800 px / Image formats: jpg, png / 5MB Max. I…" at bounding box center [324, 228] width 434 height 284
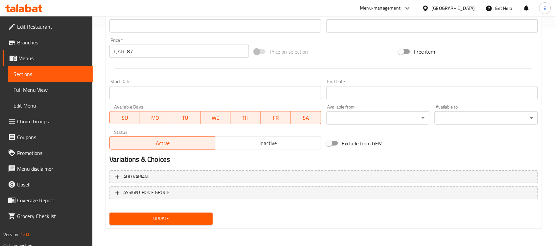
type input "لوحة فنية بالفن الإسلامي - مكه"
click at [178, 215] on span "Update" at bounding box center [161, 219] width 93 height 8
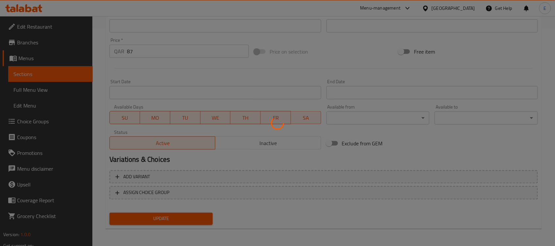
scroll to position [0, 0]
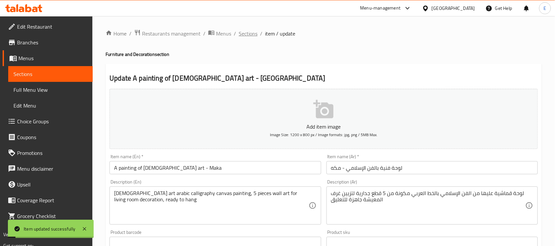
click at [251, 35] on span "Sections" at bounding box center [248, 34] width 19 height 8
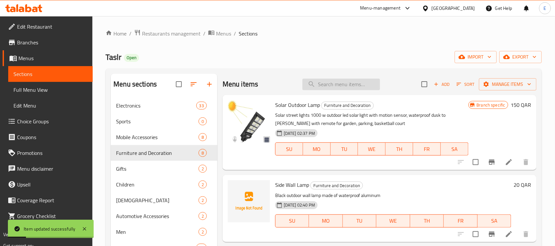
paste input "A painting of Islamic art - green"
click at [336, 84] on input "A painting of Islamic art - green" at bounding box center [342, 85] width 78 height 12
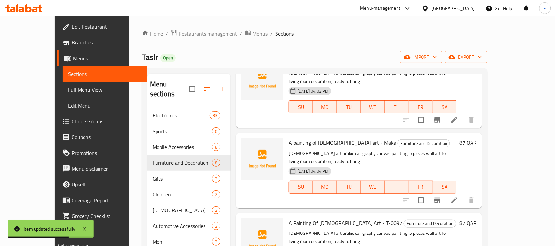
scroll to position [57, 0]
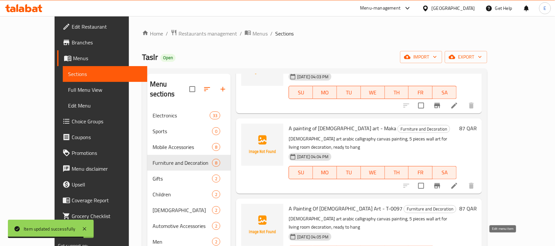
type input "A painting of Islamic art"
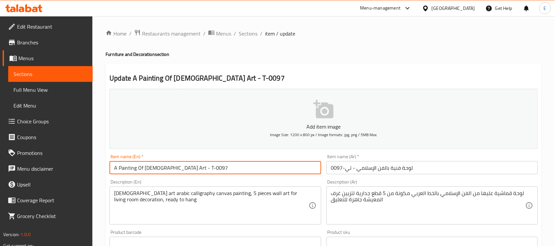
drag, startPoint x: 206, startPoint y: 166, endPoint x: 173, endPoint y: 168, distance: 33.0
click at [173, 168] on input "A Painting Of Islamic Art - T-0097" at bounding box center [216, 167] width 212 height 13
type input "A Painting Of [DEMOGRAPHIC_DATA] Art - Alla"
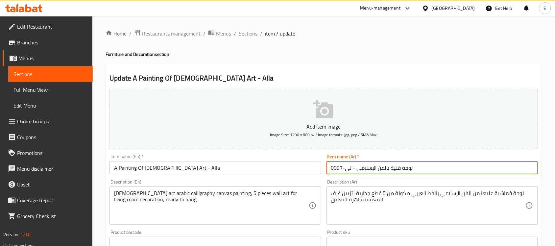
drag, startPoint x: 351, startPoint y: 168, endPoint x: 305, endPoint y: 164, distance: 46.9
click at [305, 164] on div "Add item image Image Size: 1200 x 800 px / Image formats: jpg, png / 5MB Max. I…" at bounding box center [324, 228] width 434 height 284
type input "لوحة فنية بالفن الإسلامي - الله"
click at [374, 156] on div "Item name (Ar)   * لوحة فنية بالفن الإسلامي - الله Item name (Ar) *" at bounding box center [433, 164] width 212 height 20
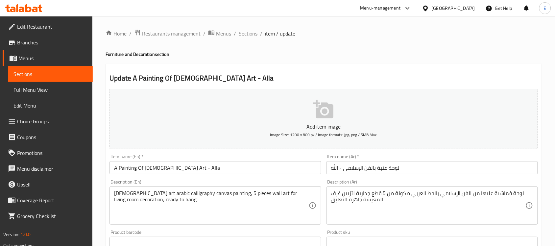
scroll to position [217, 0]
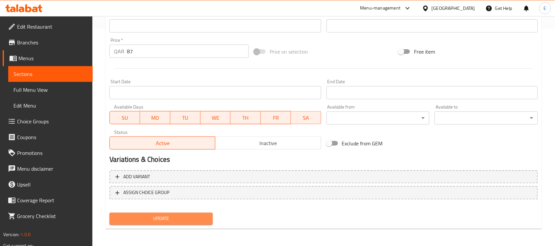
click at [167, 220] on span "Update" at bounding box center [161, 219] width 93 height 8
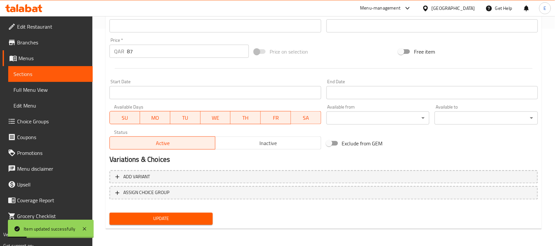
scroll to position [0, 0]
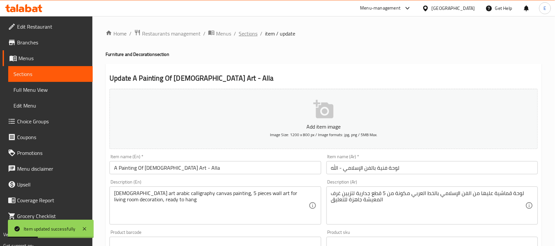
click at [254, 36] on span "Sections" at bounding box center [248, 34] width 19 height 8
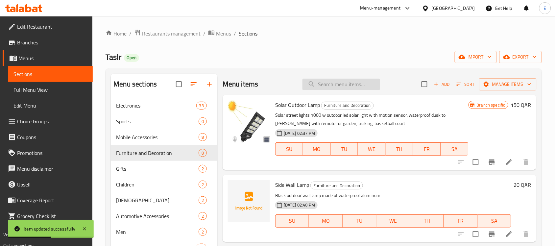
paste input "A painting of Islamic art - orang"
click at [345, 84] on input "A painting of Islamic art - orang" at bounding box center [342, 85] width 78 height 12
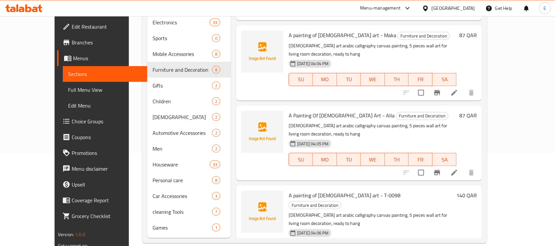
scroll to position [93, 0]
type input "A painting of Islamic art"
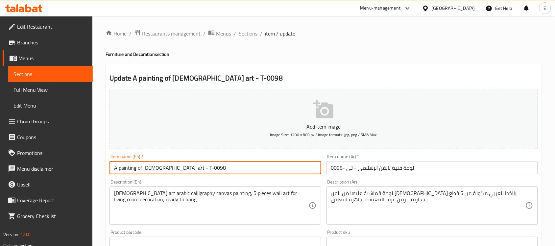
drag, startPoint x: 190, startPoint y: 170, endPoint x: 172, endPoint y: 168, distance: 18.2
click at [172, 168] on input "A painting of Islamic art - T-0098" at bounding box center [216, 167] width 212 height 13
type input "A painting of [DEMOGRAPHIC_DATA] art - Orange"
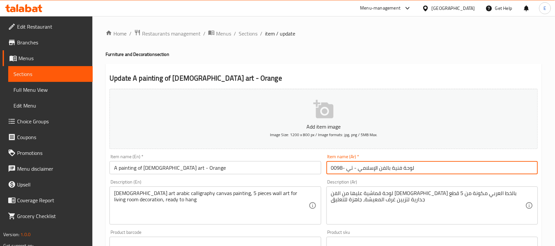
drag, startPoint x: 353, startPoint y: 167, endPoint x: 315, endPoint y: 169, distance: 37.9
click at [315, 169] on div "Add item image Image Size: 1200 x 800 px / Image formats: jpg, png / 5MB Max. I…" at bounding box center [324, 228] width 434 height 284
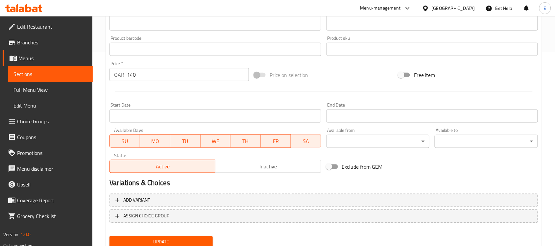
scroll to position [196, 0]
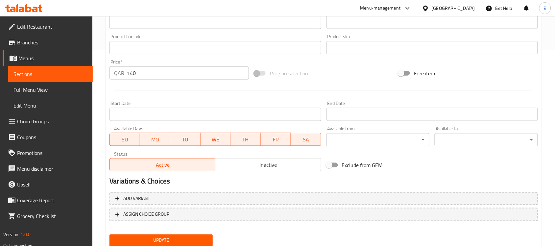
type input "لوحة فنية بالفن الإسلامي - برتقالي"
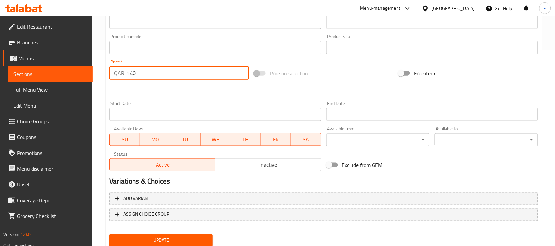
drag, startPoint x: 146, startPoint y: 76, endPoint x: 64, endPoint y: 58, distance: 83.2
click at [64, 58] on div "Edit Restaurant Branches Menus Sections Full Menu View Edit Menu Choice Groups …" at bounding box center [277, 44] width 555 height 449
type input "87"
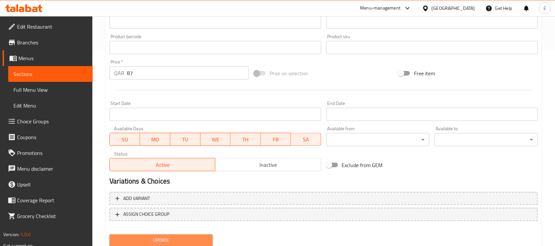
click at [156, 236] on span "Update" at bounding box center [161, 240] width 93 height 8
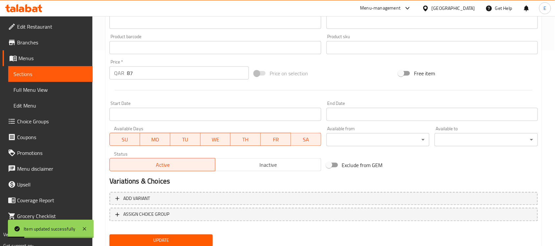
scroll to position [0, 0]
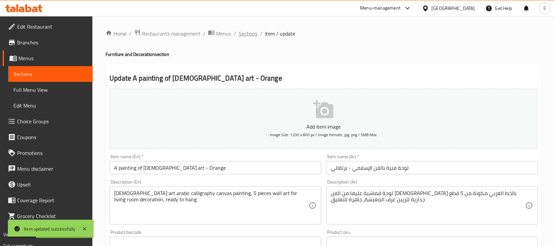
click at [244, 34] on span "Sections" at bounding box center [248, 34] width 19 height 8
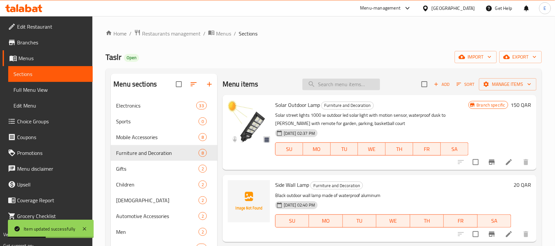
click at [331, 88] on input "search" at bounding box center [342, 85] width 78 height 12
paste input "AA rechargeable battery"
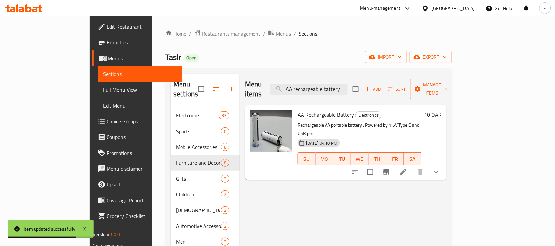
type input "AA rechargeable battery"
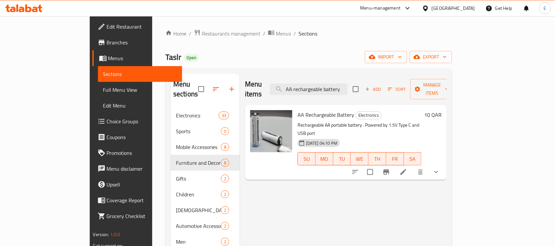
click at [442, 110] on h6 "10 QAR" at bounding box center [432, 114] width 17 height 9
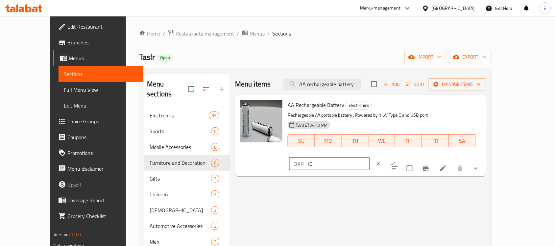
drag, startPoint x: 447, startPoint y: 108, endPoint x: 394, endPoint y: 109, distance: 53.3
click at [394, 109] on div "AA Rechargeable Battery Electronics Rechargeable AA portable battery . Powered …" at bounding box center [384, 136] width 199 height 76
type input "18"
click at [396, 161] on icon "ok" at bounding box center [393, 164] width 7 height 7
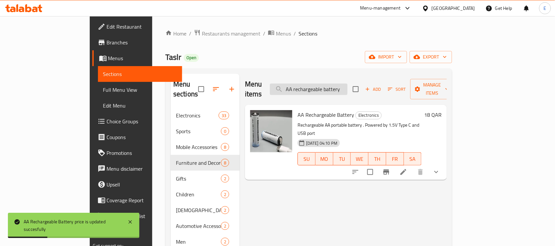
click at [348, 86] on input "AA rechargeable battery" at bounding box center [309, 90] width 78 height 12
paste input "Capsule Power Bank - Type-C"
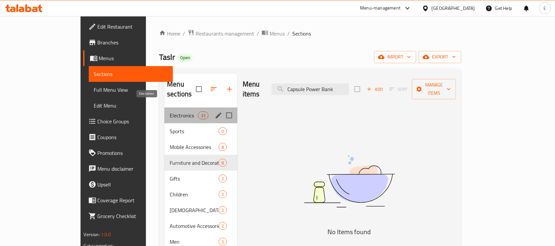
click at [170, 112] on span "Electronics" at bounding box center [184, 116] width 28 height 8
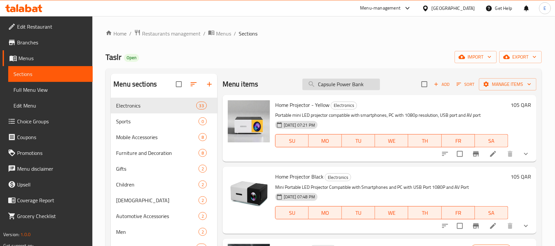
click at [324, 85] on input "Capsule Power Bank" at bounding box center [342, 85] width 78 height 12
paste input "Power Bank - Type C charger is for single use, non-rechargeable, for emergency …"
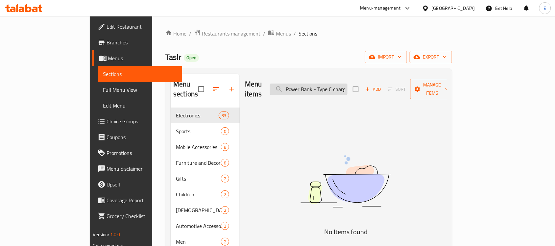
click at [326, 84] on input "Power Bank - Type C charger is for single use, non-rechargeable, for emergency …" at bounding box center [309, 90] width 78 height 12
paste input "Capsule Power Bank - Type-C"
type input "C"
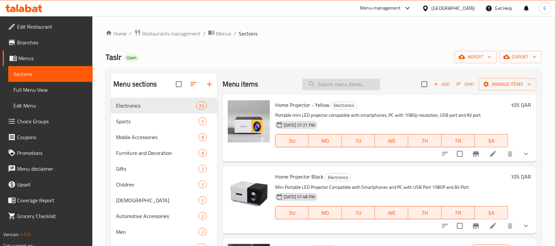
paste input "Capsule Power Bank - Type-C"
click at [329, 83] on input "Capsule Power Bank - Type-C" at bounding box center [342, 85] width 78 height 12
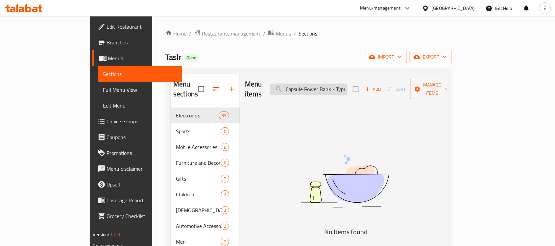
click at [326, 84] on input "Capsule Power Bank - Type-C" at bounding box center [309, 90] width 78 height 12
paste input "professional razor"
type input "professional razor"
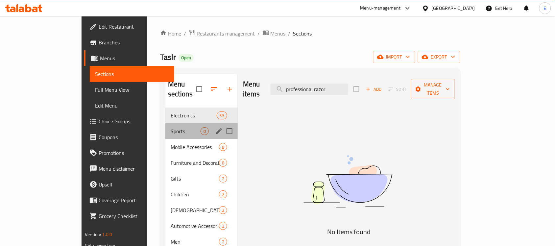
click at [165, 126] on div "Sports 0" at bounding box center [201, 131] width 72 height 16
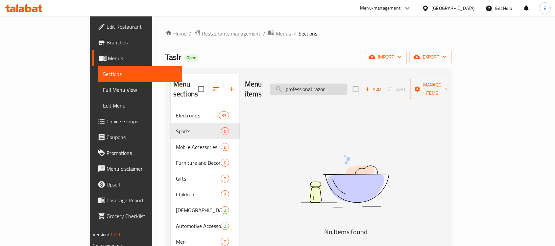
click at [344, 84] on input "professional razor" at bounding box center [309, 90] width 78 height 12
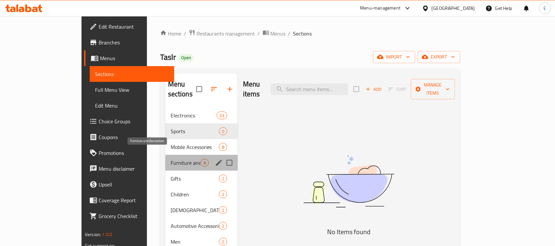
click at [171, 159] on span "Furniture and Decoration" at bounding box center [186, 163] width 30 height 8
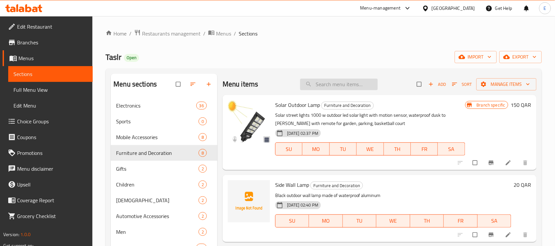
click at [331, 81] on input "search" at bounding box center [339, 85] width 78 height 12
paste input "professional razor"
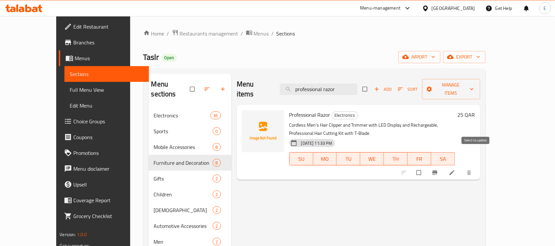
type input "professional razor"
click at [427, 166] on input "checkbox" at bounding box center [420, 172] width 14 height 12
checkbox input "true"
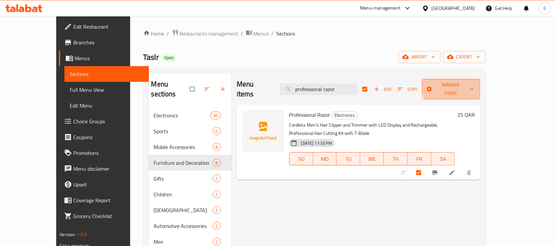
click at [475, 82] on span "Manage items" at bounding box center [452, 89] width 48 height 16
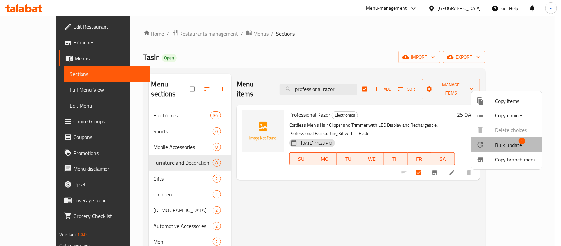
click at [486, 145] on div at bounding box center [486, 145] width 18 height 8
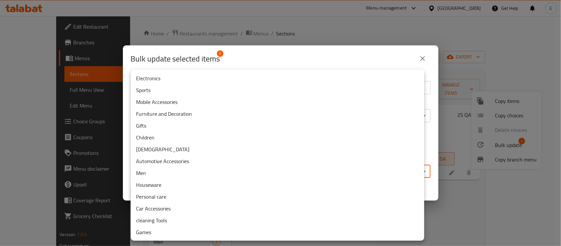
click at [292, 167] on body "​ Menu-management Qatar Get Help E Edit Restaurant Branches Menus Sections Full…" at bounding box center [280, 131] width 561 height 230
click at [170, 198] on li "Personal care" at bounding box center [278, 197] width 294 height 12
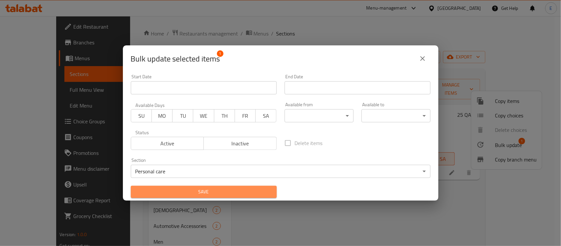
click at [234, 193] on span "Save" at bounding box center [204, 192] width 136 height 8
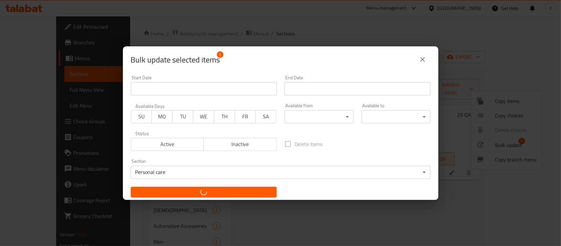
checkbox input "false"
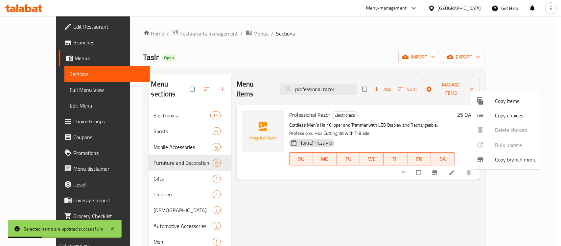
click at [339, 85] on div at bounding box center [280, 123] width 561 height 246
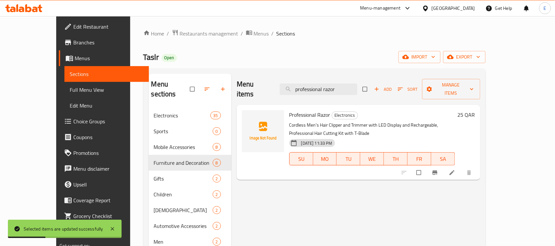
click at [339, 85] on input "professional razor" at bounding box center [319, 90] width 78 height 12
paste input "Magnetic Charger / Red"
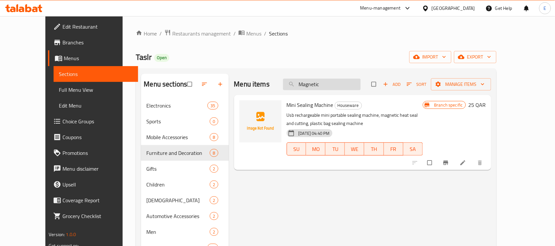
paste input "obile camera lens for photography"
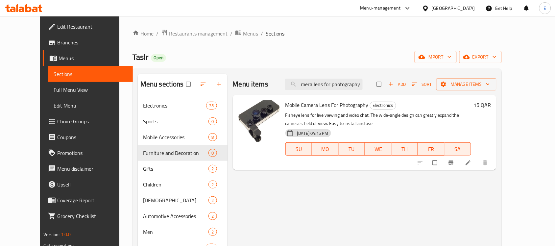
type input "Mobile camera lens for photography"
click at [491, 105] on h6 "15 QAR" at bounding box center [482, 104] width 17 height 9
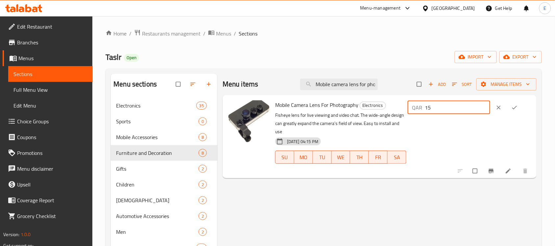
drag, startPoint x: 463, startPoint y: 109, endPoint x: 443, endPoint y: 109, distance: 20.4
click at [443, 109] on input "15" at bounding box center [457, 107] width 65 height 13
type input "12"
click at [518, 107] on icon "ok" at bounding box center [514, 107] width 7 height 7
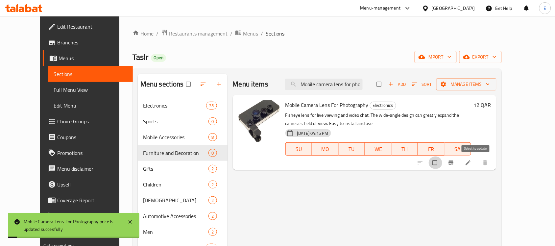
click at [443, 166] on input "checkbox" at bounding box center [436, 163] width 14 height 12
checkbox input "true"
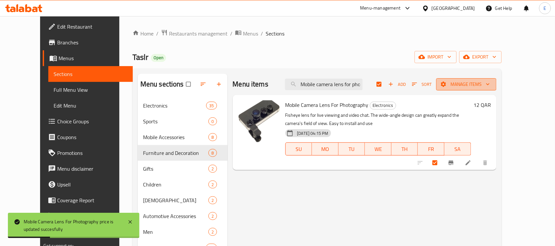
click at [491, 84] on span "Manage items" at bounding box center [467, 84] width 50 height 8
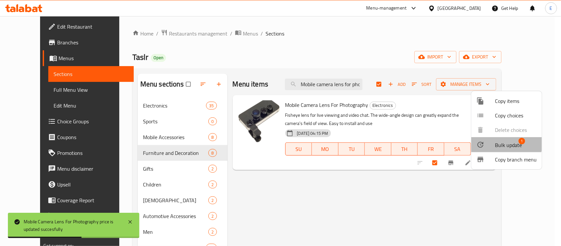
click at [491, 141] on div at bounding box center [486, 145] width 18 height 8
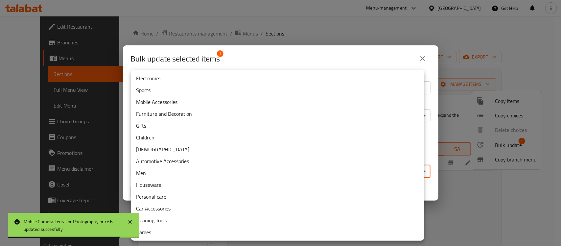
click at [254, 165] on body "Mobile Camera Lens For Photography price is updated succesfully ​ Menu-manageme…" at bounding box center [280, 131] width 561 height 230
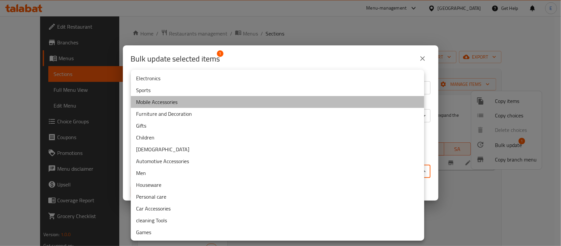
click at [174, 97] on li "Mobile Accessories" at bounding box center [278, 102] width 294 height 12
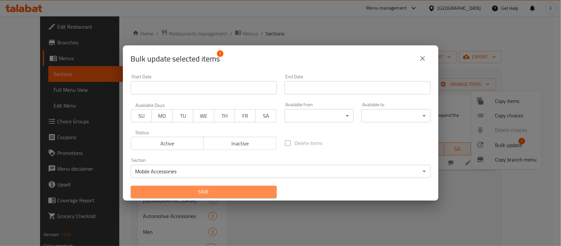
click at [217, 192] on span "Save" at bounding box center [204, 192] width 136 height 8
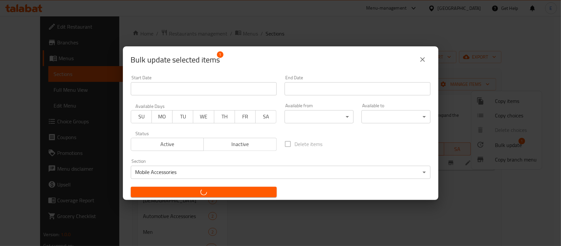
checkbox input "false"
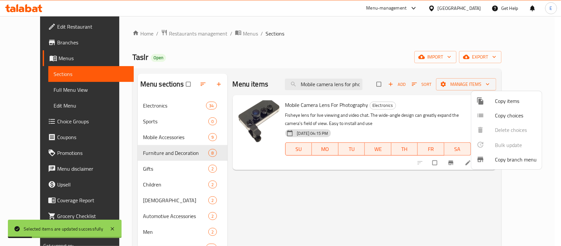
click at [329, 83] on div at bounding box center [280, 123] width 561 height 246
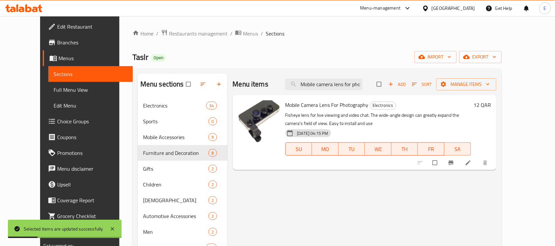
click at [329, 83] on input "Mobile camera lens for photography" at bounding box center [324, 85] width 78 height 12
paste input "Tabletop wireless charger"
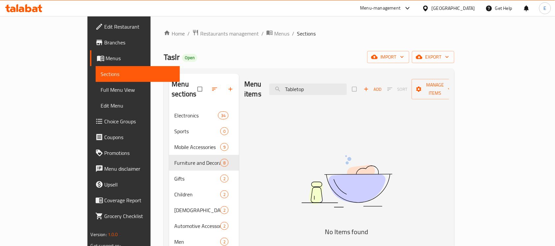
paste input "Advertising Stand"
paste input "Blood pressure device"
paste input "Universal bicycle roof canopy - Purpl"
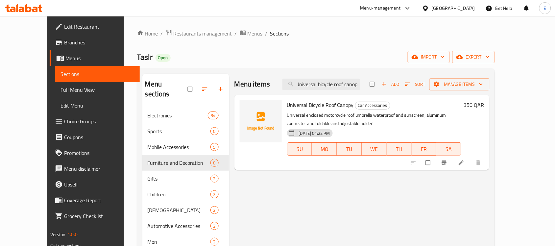
scroll to position [0, 2]
type input "Universal bicycle roof canop"
click at [485, 104] on h6 "350 QAR" at bounding box center [474, 104] width 20 height 9
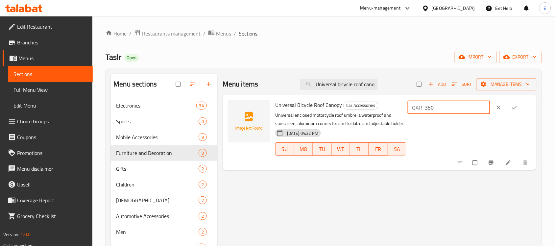
drag, startPoint x: 462, startPoint y: 110, endPoint x: 429, endPoint y: 106, distance: 33.7
click at [429, 106] on div "QAR 350 ​" at bounding box center [449, 107] width 83 height 13
type input "200"
click at [519, 106] on span "ok" at bounding box center [515, 107] width 8 height 7
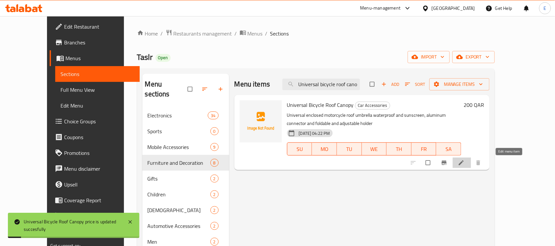
click at [464, 164] on icon at bounding box center [461, 163] width 5 height 5
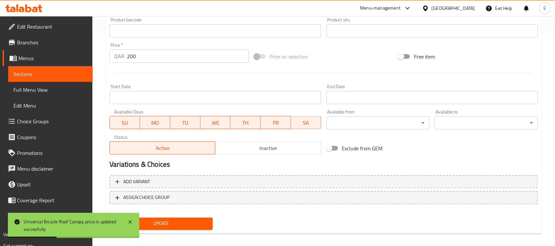
scroll to position [217, 0]
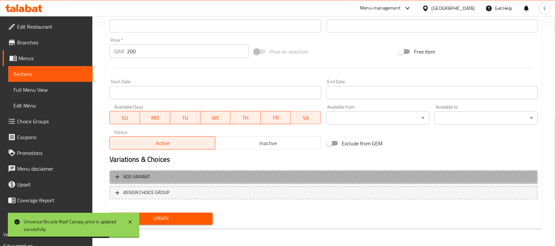
click at [206, 175] on span "Add variant" at bounding box center [323, 177] width 417 height 8
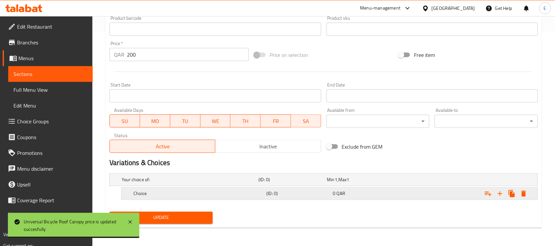
scroll to position [214, 0]
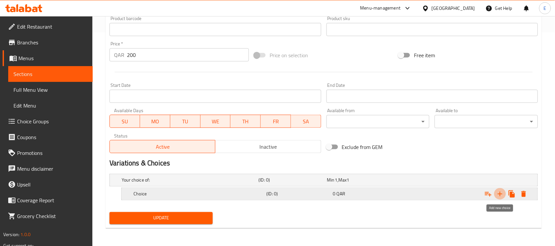
click at [502, 193] on icon "Expand" at bounding box center [500, 194] width 8 height 8
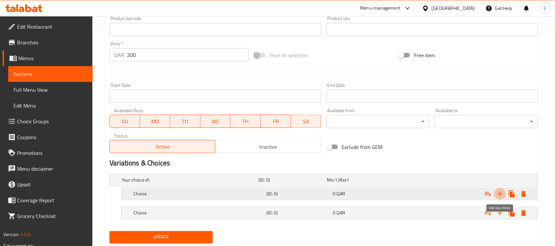
click at [502, 193] on icon "Expand" at bounding box center [500, 194] width 8 height 8
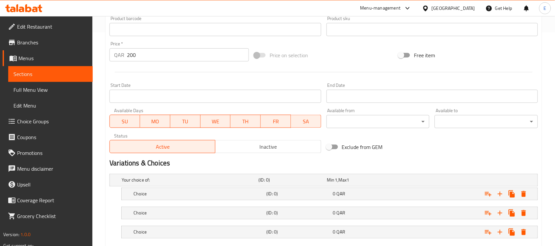
scroll to position [252, 0]
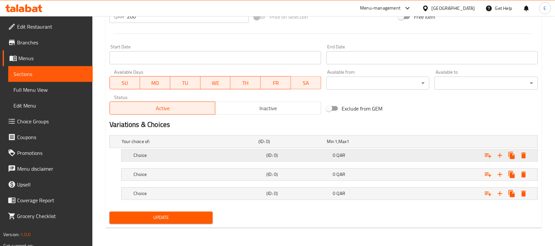
click at [171, 151] on div "Choice" at bounding box center [198, 155] width 133 height 9
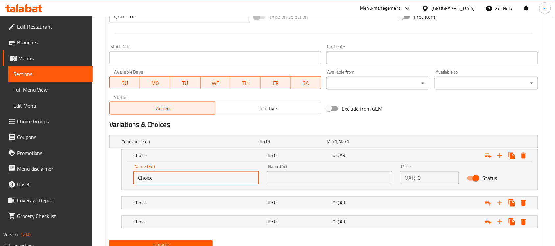
drag, startPoint x: 157, startPoint y: 176, endPoint x: 109, endPoint y: 178, distance: 48.4
click at [109, 178] on div "Your choice of: (ID: 0) Min 1 , Max 1 Name (En) Your choice of: Name (En) Name …" at bounding box center [324, 185] width 434 height 105
type input "B"
type input "Purple"
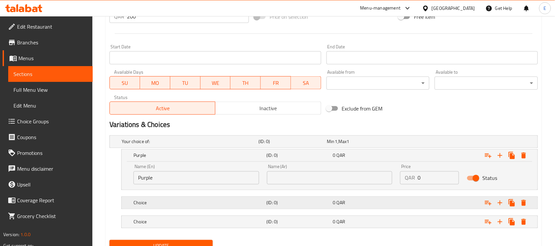
click at [149, 200] on h5 "Choice" at bounding box center [199, 203] width 130 height 7
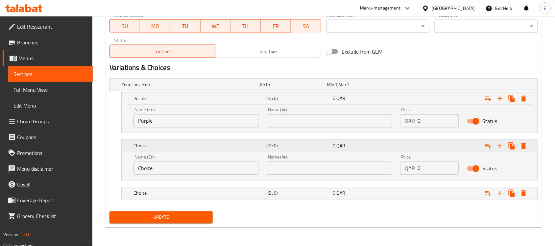
scroll to position [309, 0]
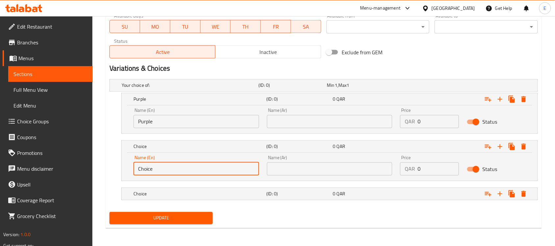
drag, startPoint x: 159, startPoint y: 168, endPoint x: 55, endPoint y: 166, distance: 104.3
type input "Blue"
click at [132, 188] on div "Choice (ID: 0) 0 QAR" at bounding box center [330, 194] width 416 height 12
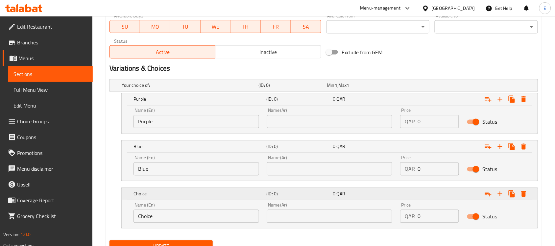
scroll to position [337, 0]
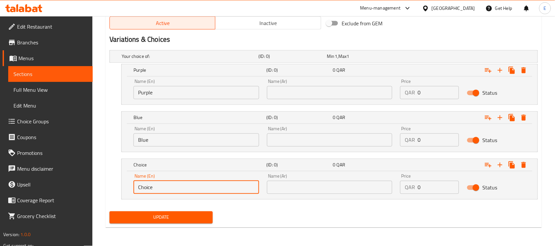
drag, startPoint x: 156, startPoint y: 187, endPoint x: 79, endPoint y: 189, distance: 77.0
type input "Dark Blue"
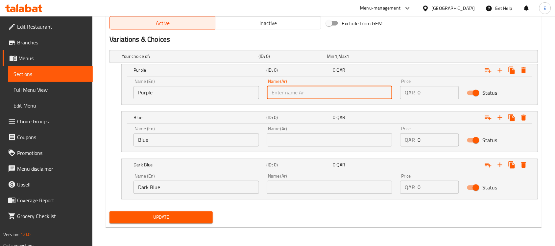
click at [295, 95] on input "text" at bounding box center [330, 92] width 126 height 13
type input "ارجواني"
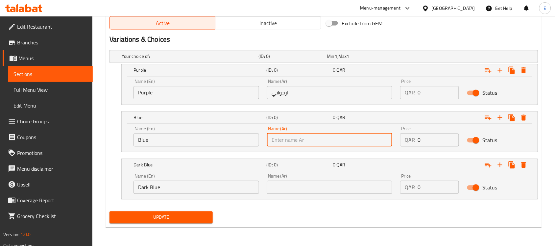
click at [284, 145] on input "text" at bounding box center [330, 140] width 126 height 13
type input "أزرق"
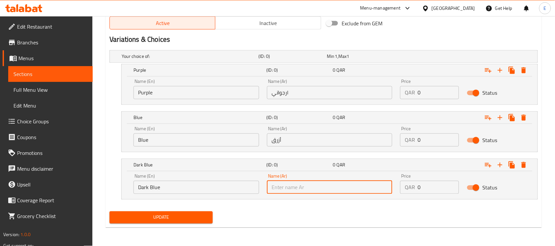
click at [282, 189] on input "text" at bounding box center [330, 187] width 126 height 13
type input "أزرق غامق"
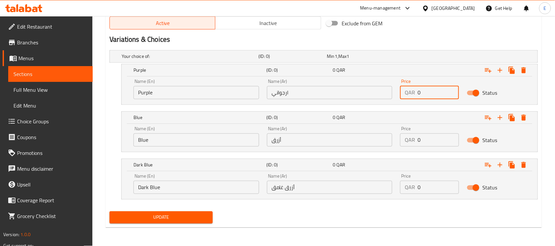
drag, startPoint x: 425, startPoint y: 95, endPoint x: 368, endPoint y: 97, distance: 57.0
click at [368, 97] on div "Name (En) Purple Name (En) Name (Ar) ارجواني Name (Ar) Price QAR 0 Price Status" at bounding box center [330, 89] width 400 height 28
type input "200"
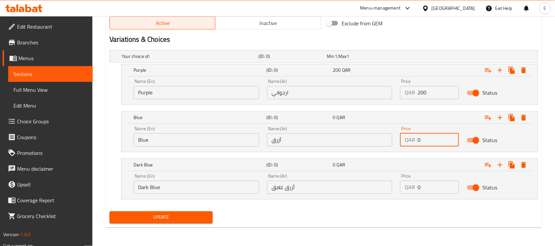
drag, startPoint x: 428, startPoint y: 137, endPoint x: 402, endPoint y: 140, distance: 26.2
click at [402, 140] on div "QAR 0 Price" at bounding box center [429, 140] width 59 height 13
type input "200"
drag, startPoint x: 428, startPoint y: 190, endPoint x: 399, endPoint y: 185, distance: 29.0
click at [399, 185] on div "Price QAR 0 Price" at bounding box center [429, 184] width 67 height 28
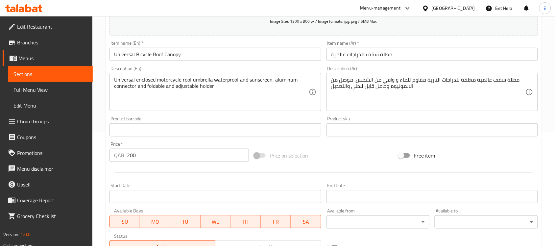
scroll to position [129, 0]
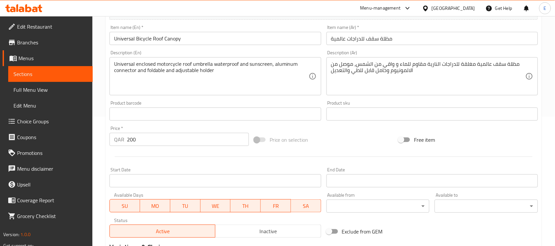
type input "200"
drag, startPoint x: 142, startPoint y: 143, endPoint x: 71, endPoint y: 153, distance: 71.1
click at [71, 153] on div "Edit Restaurant Branches Menus Sections Full Menu View Edit Menu Choice Groups …" at bounding box center [277, 170] width 555 height 567
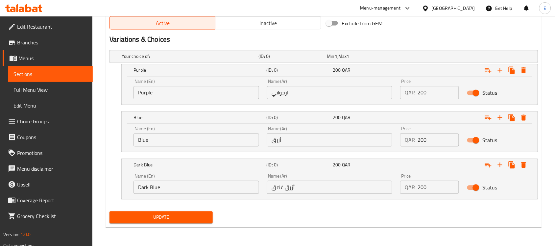
type input "0"
click at [169, 218] on span "Update" at bounding box center [161, 217] width 93 height 8
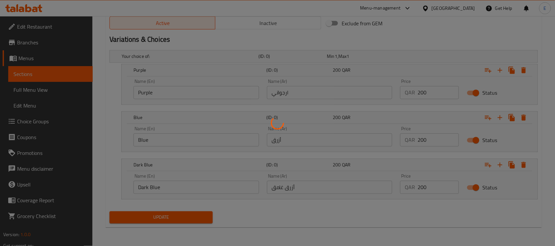
scroll to position [0, 0]
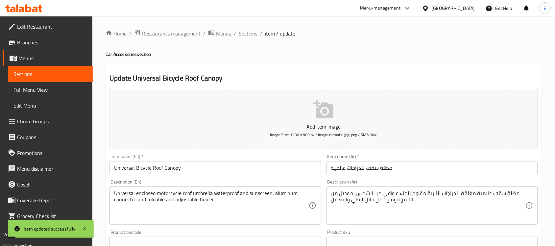
click at [252, 31] on span "Sections" at bounding box center [248, 34] width 19 height 8
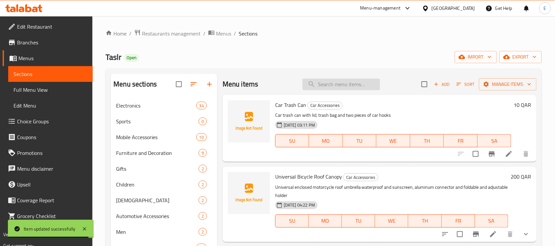
click at [322, 84] on input "search" at bounding box center [342, 85] width 78 height 12
paste input "Ultrasonic sterilizer for fruits and vegetables - white"
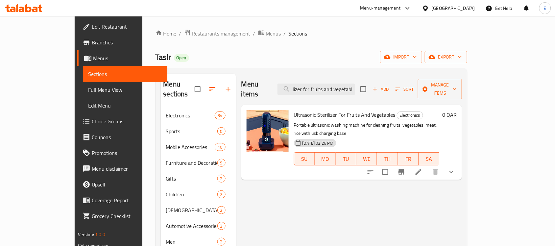
scroll to position [0, 34]
type input "Ultrasonic sterilizer for fruits and vegetabl"
click at [456, 168] on icon "show more" at bounding box center [452, 172] width 8 height 8
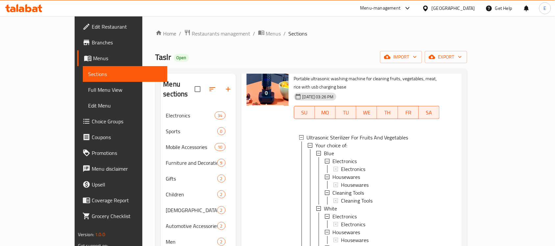
scroll to position [47, 0]
click at [481, 109] on div "Home / Restaurants management / Menus / Sections Taslr Open import export Menu …" at bounding box center [311, 183] width 338 height 334
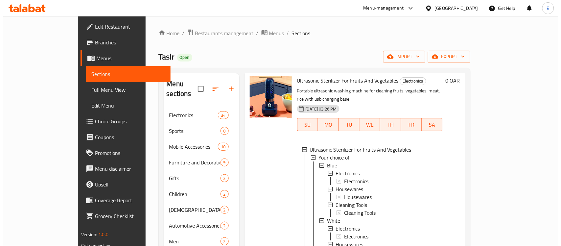
scroll to position [34, 0]
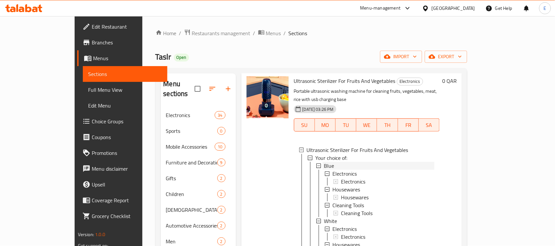
click at [344, 162] on div "Blue" at bounding box center [379, 166] width 111 height 8
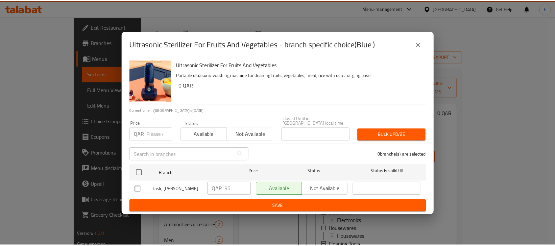
scroll to position [0, 0]
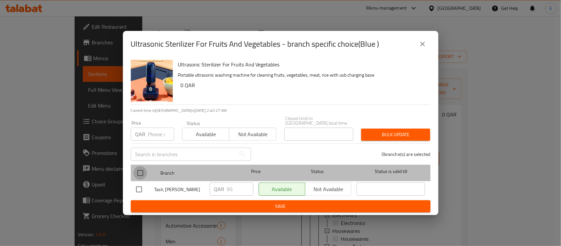
click at [137, 169] on input "checkbox" at bounding box center [141, 173] width 14 height 14
checkbox input "true"
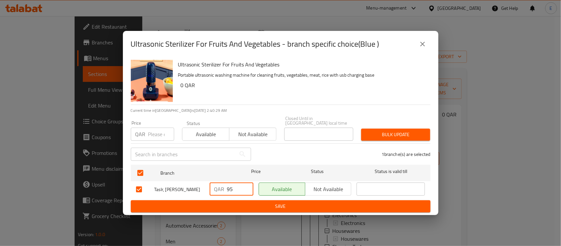
drag, startPoint x: 237, startPoint y: 184, endPoint x: 181, endPoint y: 175, distance: 56.3
click at [181, 180] on div "Taslr, Umm Salal Mohammed QAR 95 ​ Available Not available ​" at bounding box center [281, 189] width 295 height 19
type input "83"
click at [305, 208] on span "Save" at bounding box center [280, 206] width 289 height 8
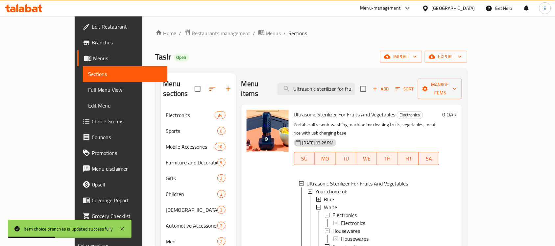
click at [323, 195] on div "Blue" at bounding box center [379, 199] width 112 height 8
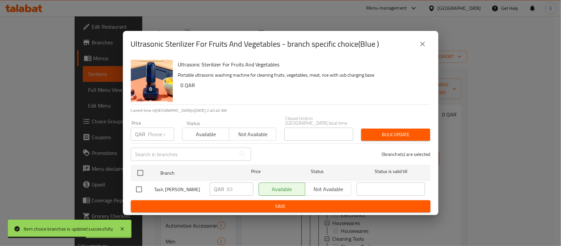
click at [423, 42] on icon "close" at bounding box center [423, 44] width 8 height 8
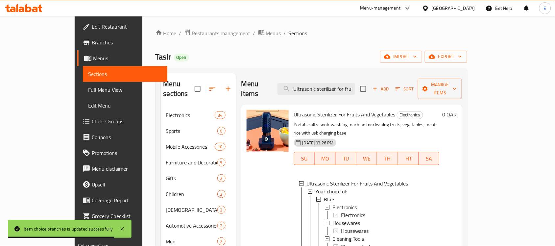
click at [324, 195] on span "Blue" at bounding box center [329, 199] width 10 height 8
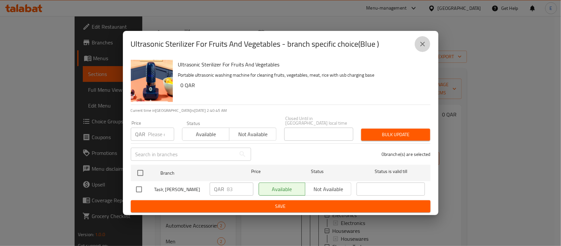
click at [427, 42] on icon "close" at bounding box center [423, 44] width 8 height 8
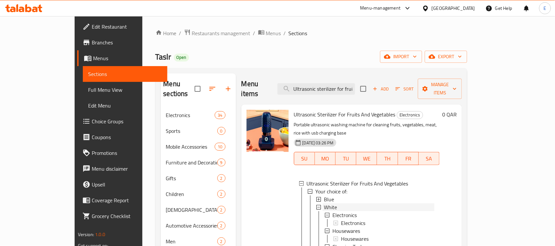
click at [324, 203] on span "White" at bounding box center [330, 207] width 13 height 8
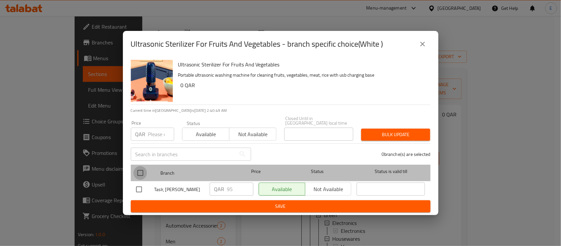
click at [140, 171] on input "checkbox" at bounding box center [141, 173] width 14 height 14
checkbox input "true"
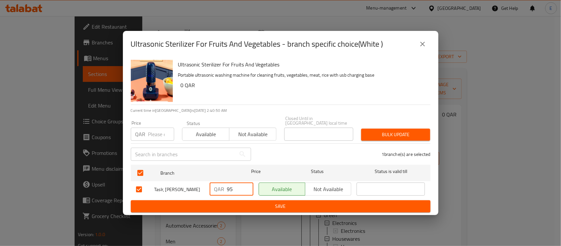
drag, startPoint x: 240, startPoint y: 184, endPoint x: 170, endPoint y: 187, distance: 70.4
click at [170, 187] on div "Taslr, Umm Salal Mohammed QAR 95 ​ Available Not available ​" at bounding box center [281, 189] width 295 height 19
type input "83"
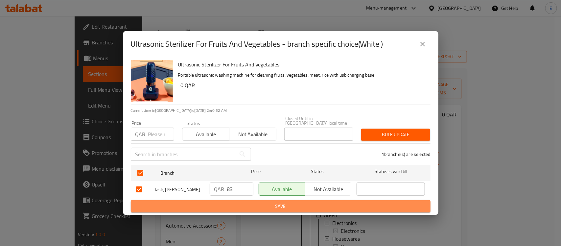
click at [256, 209] on span "Save" at bounding box center [280, 206] width 289 height 8
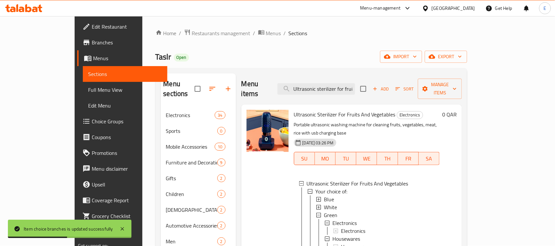
scroll to position [93, 0]
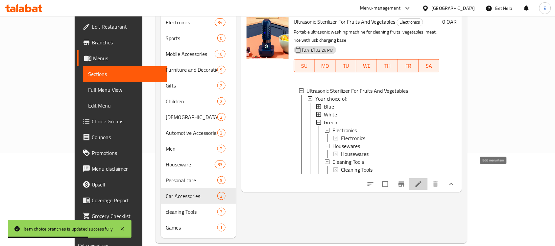
click at [423, 180] on icon at bounding box center [419, 184] width 8 height 8
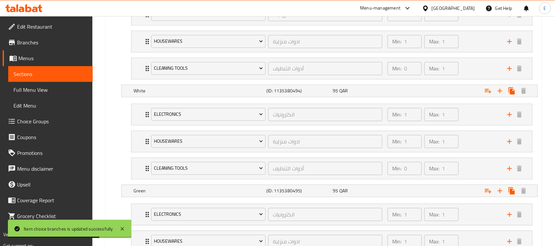
scroll to position [507, 0]
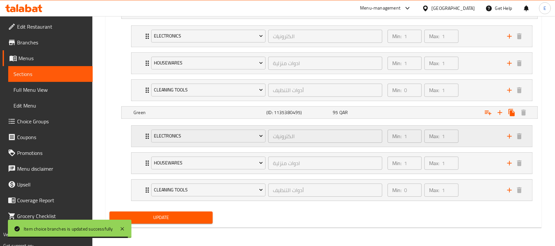
click at [138, 142] on div "Electronics الكترونيات ​ Min: 1 ​ Max: 1 ​" at bounding box center [332, 136] width 401 height 21
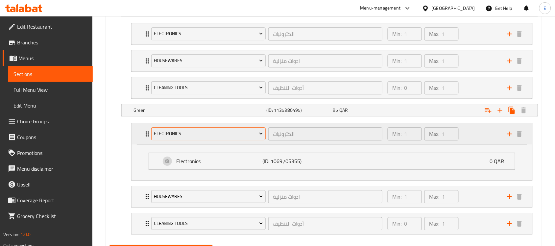
drag, startPoint x: 192, startPoint y: 140, endPoint x: 210, endPoint y: 142, distance: 17.2
click at [210, 140] on button "Electronics" at bounding box center [208, 133] width 114 height 13
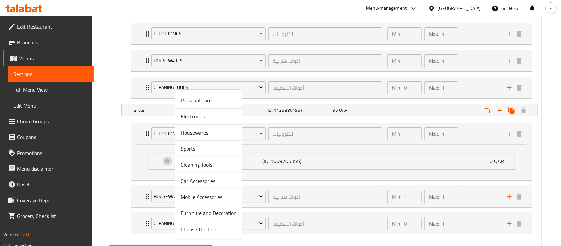
click at [205, 134] on span "Housewares" at bounding box center [209, 133] width 56 height 8
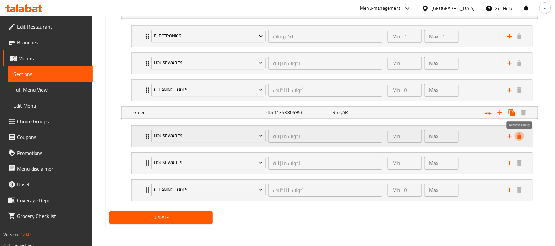
click at [523, 137] on icon "delete" at bounding box center [520, 136] width 8 height 8
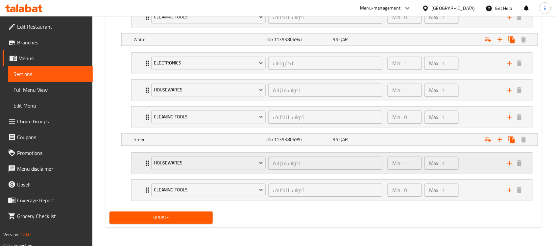
click at [140, 166] on div "Housewares ادوات منزلية ​ Min: 1 ​ Max: 1 ​" at bounding box center [332, 163] width 401 height 21
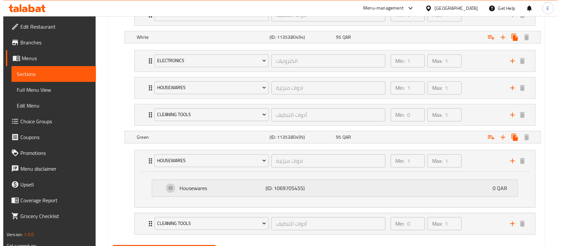
scroll to position [507, 0]
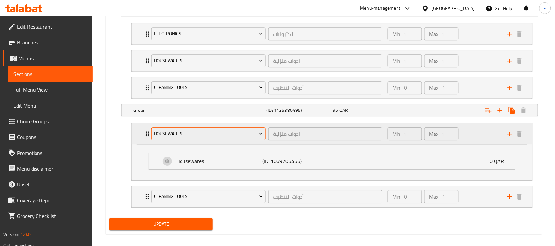
click at [198, 135] on span "Housewares" at bounding box center [209, 134] width 110 height 8
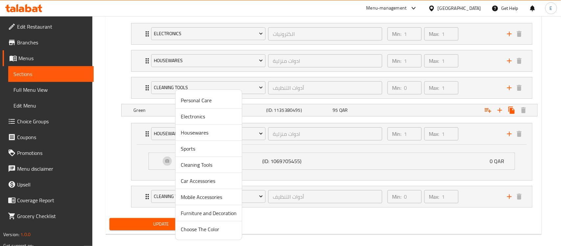
click at [199, 152] on span "Sports" at bounding box center [209, 149] width 56 height 8
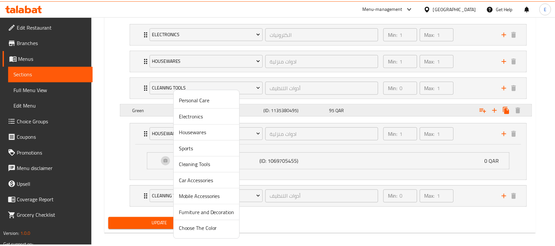
scroll to position [480, 0]
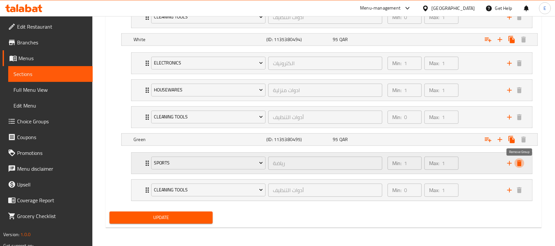
click at [518, 165] on icon "delete" at bounding box center [519, 163] width 5 height 6
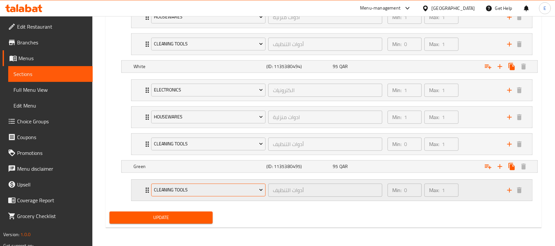
click at [182, 189] on span "Cleaning Tools" at bounding box center [209, 190] width 110 height 8
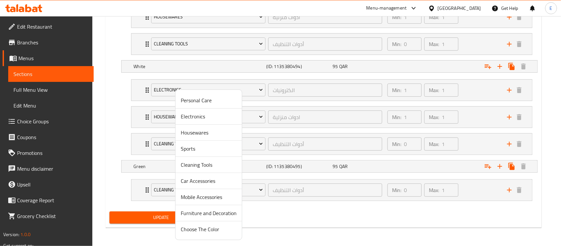
click at [202, 183] on span "Car Accessories" at bounding box center [209, 181] width 56 height 8
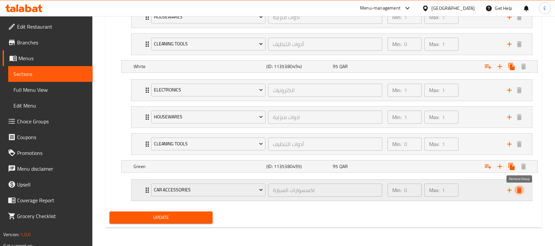
click at [522, 191] on icon "delete" at bounding box center [520, 190] width 8 height 8
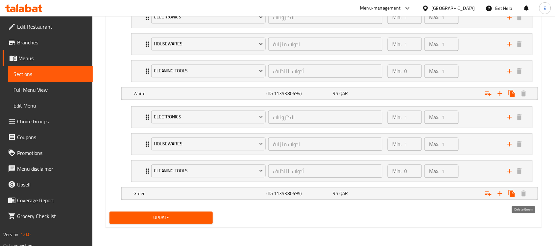
scroll to position [425, 0]
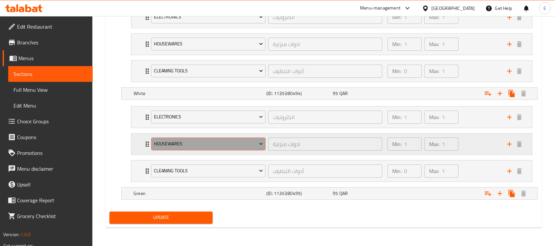
click at [251, 143] on span "Housewares" at bounding box center [209, 144] width 110 height 8
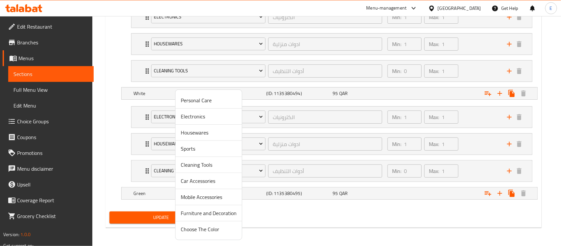
click at [229, 150] on span "Sports" at bounding box center [209, 149] width 56 height 8
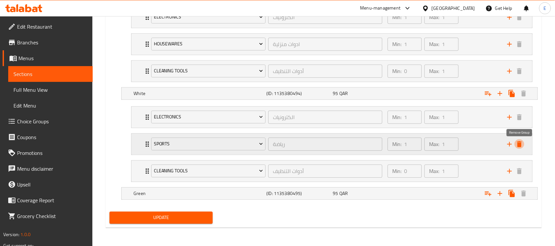
click at [517, 143] on icon "delete" at bounding box center [520, 144] width 8 height 8
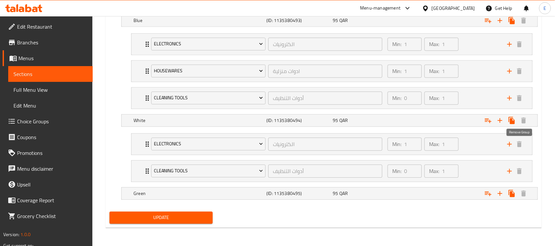
scroll to position [398, 0]
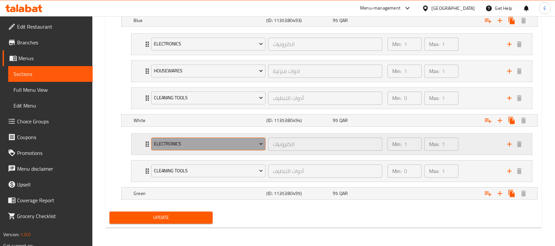
click at [213, 141] on span "Electronics" at bounding box center [209, 144] width 110 height 8
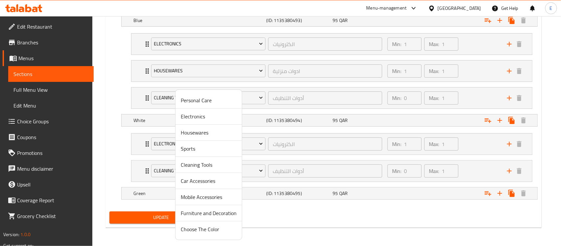
click at [203, 162] on span "Cleaning Tools" at bounding box center [209, 165] width 56 height 8
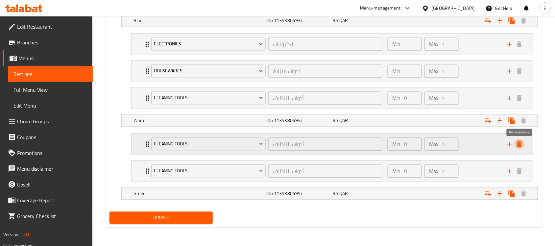
click at [523, 147] on icon "delete" at bounding box center [520, 144] width 8 height 8
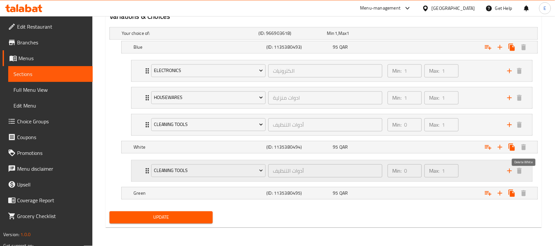
scroll to position [371, 0]
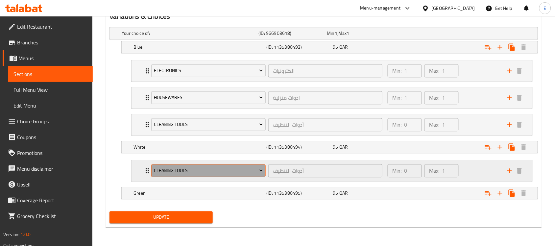
click at [253, 165] on button "Cleaning Tools" at bounding box center [208, 170] width 114 height 13
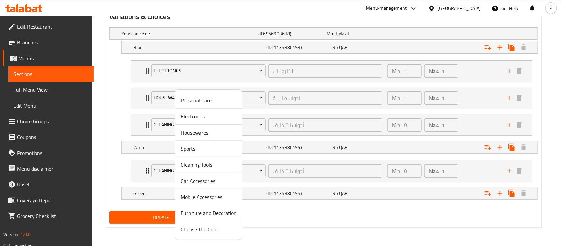
click at [198, 146] on span "Sports" at bounding box center [209, 149] width 56 height 8
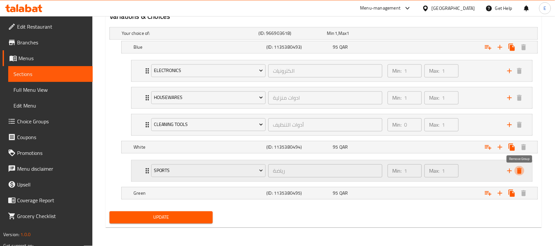
click at [517, 170] on icon "delete" at bounding box center [520, 171] width 8 height 8
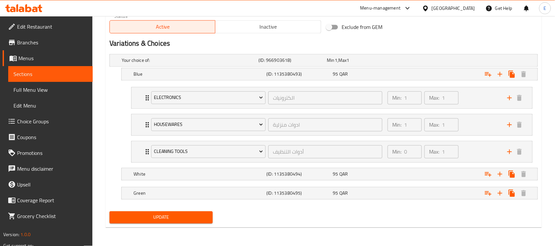
scroll to position [344, 0]
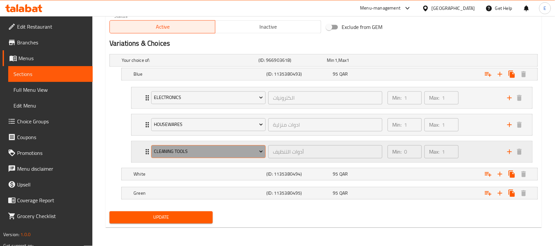
click at [226, 155] on span "Cleaning Tools" at bounding box center [209, 152] width 110 height 8
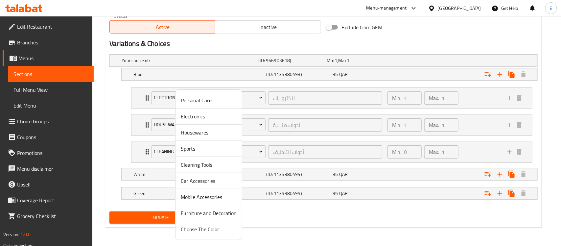
click at [229, 140] on li "Housewares" at bounding box center [209, 133] width 66 height 16
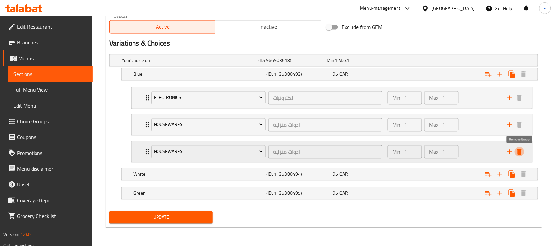
click at [524, 151] on icon "delete" at bounding box center [520, 152] width 8 height 8
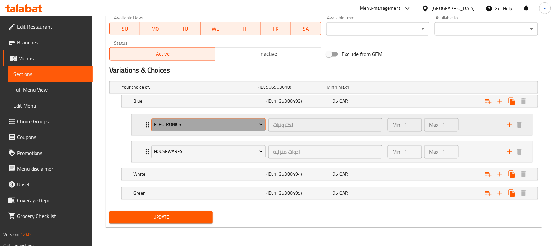
click at [208, 125] on span "Electronics" at bounding box center [209, 125] width 110 height 8
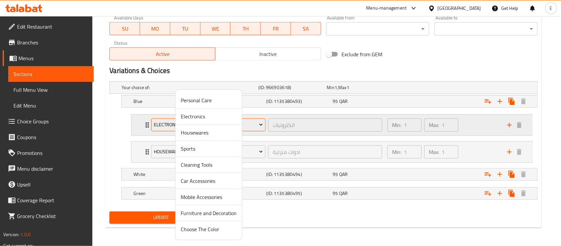
click at [208, 125] on li "Housewares" at bounding box center [209, 133] width 66 height 16
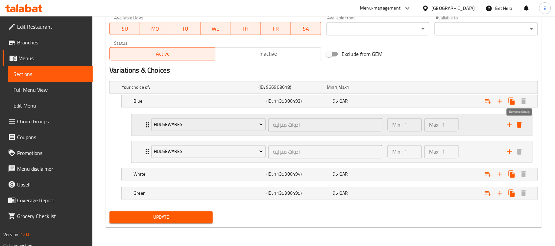
click at [523, 123] on icon "delete" at bounding box center [520, 125] width 8 height 8
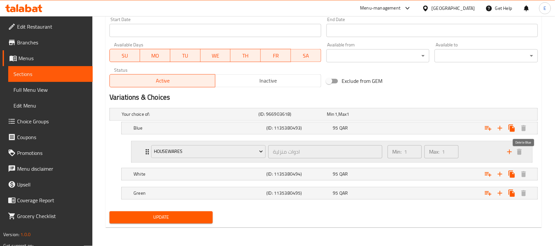
scroll to position [290, 0]
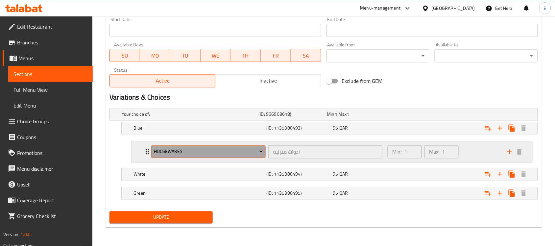
click at [262, 150] on icon "Expand" at bounding box center [261, 151] width 7 height 7
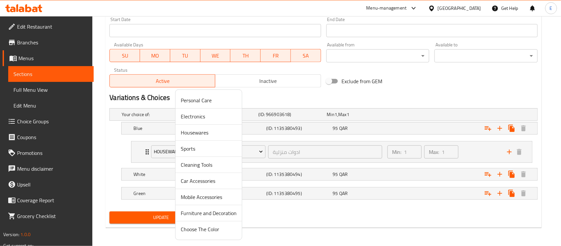
click at [210, 134] on span "Housewares" at bounding box center [209, 133] width 56 height 8
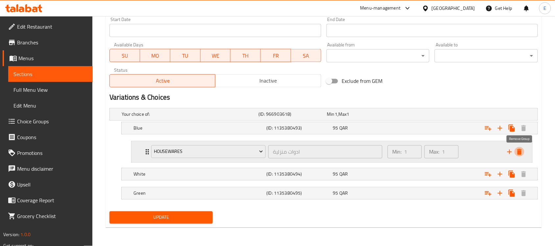
click at [517, 150] on icon "delete" at bounding box center [520, 152] width 8 height 8
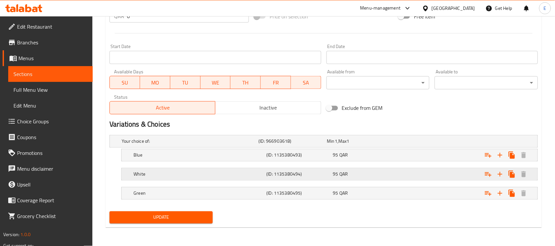
click at [393, 171] on div "95 QAR" at bounding box center [365, 174] width 64 height 7
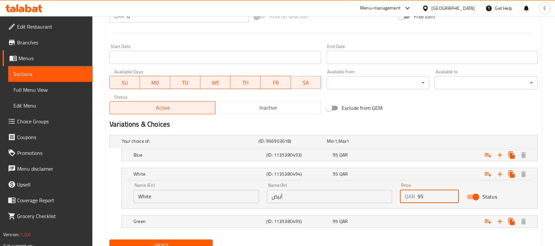
drag, startPoint x: 434, startPoint y: 201, endPoint x: 339, endPoint y: 194, distance: 95.3
click at [339, 194] on div "Name (En) White Name (En) Name (Ar) أبيض Name (Ar) Price QAR 95 Price Status" at bounding box center [330, 193] width 400 height 28
type input "83"
click at [361, 152] on div "95 QAR" at bounding box center [365, 155] width 64 height 7
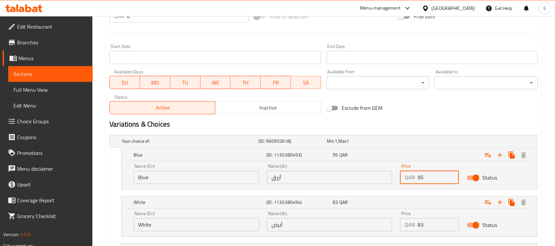
drag, startPoint x: 428, startPoint y: 180, endPoint x: 377, endPoint y: 167, distance: 52.7
click at [377, 167] on div "Name (En) Blue Name (En) Name (Ar) أزرق Name (Ar) Price QAR 95 Price Status" at bounding box center [330, 174] width 400 height 28
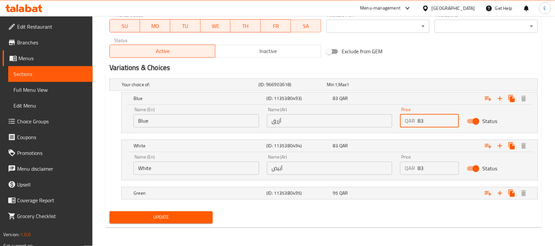
type input "83"
click at [196, 211] on div "Update" at bounding box center [161, 217] width 109 height 17
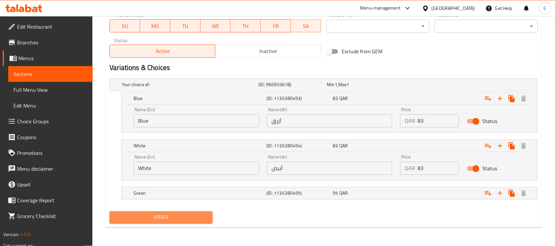
click at [194, 212] on button "Update" at bounding box center [161, 218] width 103 height 12
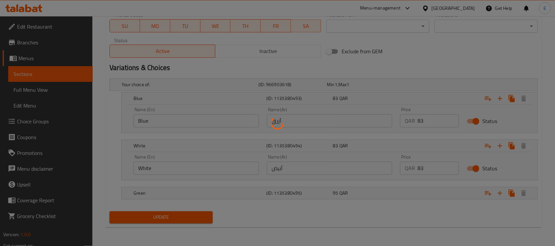
scroll to position [0, 0]
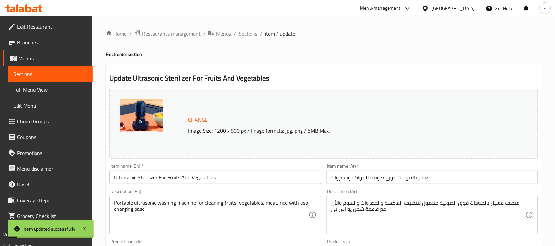
click at [252, 35] on span "Sections" at bounding box center [248, 34] width 19 height 8
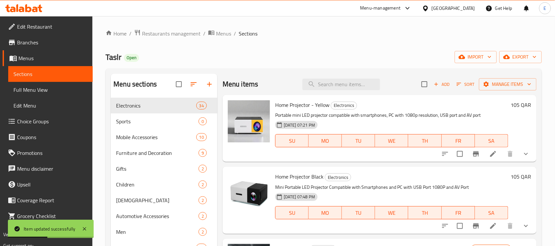
click at [331, 90] on div "Menu items Add Sort Manage items" at bounding box center [380, 84] width 314 height 21
paste input "Smart earphone - White"
click at [336, 88] on input "Smart earphone - White" at bounding box center [342, 85] width 78 height 12
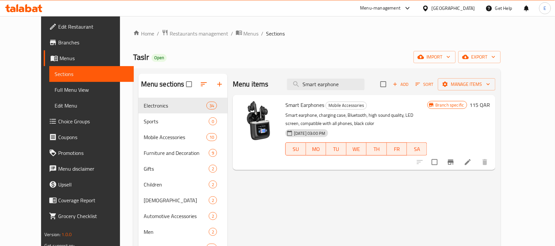
type input "Smart earphone"
click at [442, 162] on input "checkbox" at bounding box center [435, 162] width 14 height 14
checkbox input "true"
click at [455, 159] on icon "Branch-specific-item" at bounding box center [451, 162] width 8 height 8
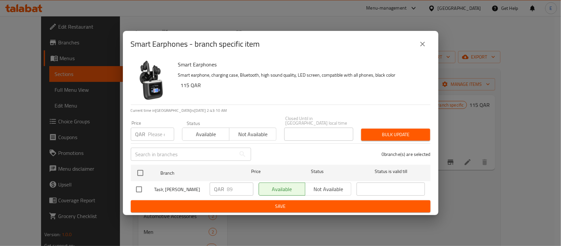
click at [421, 41] on icon "close" at bounding box center [423, 44] width 8 height 8
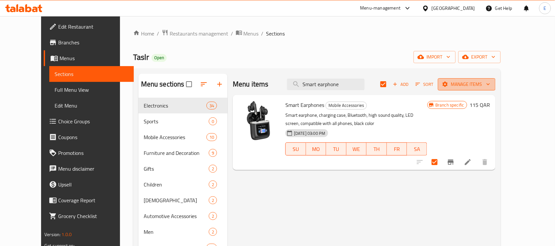
click at [496, 89] on button "Manage items" at bounding box center [467, 84] width 58 height 12
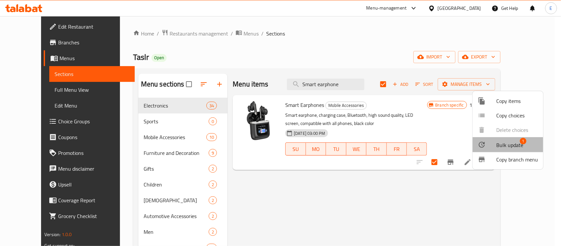
click at [515, 145] on span "Bulk update" at bounding box center [510, 145] width 27 height 8
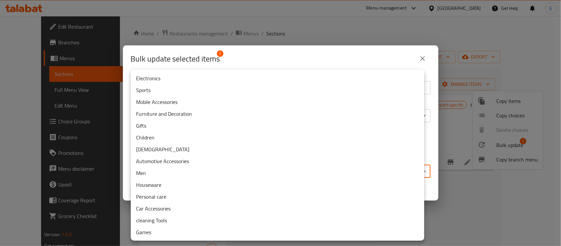
click at [247, 172] on body "​ Menu-management Qatar Get Help E Edit Restaurant Branches Menus Sections Full…" at bounding box center [280, 131] width 561 height 230
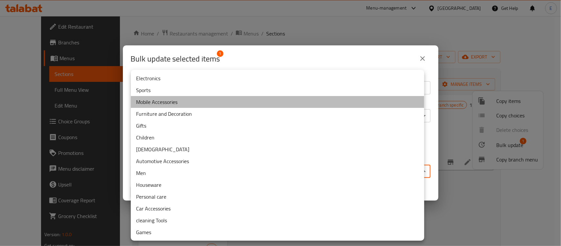
click at [174, 99] on li "Mobile Accessories" at bounding box center [278, 102] width 294 height 12
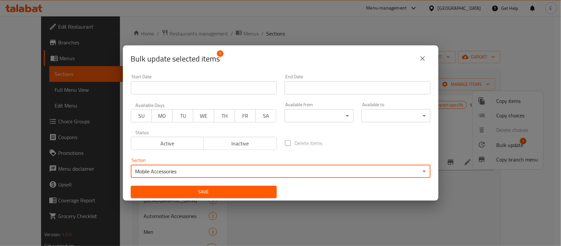
click at [211, 190] on span "Save" at bounding box center [204, 192] width 136 height 8
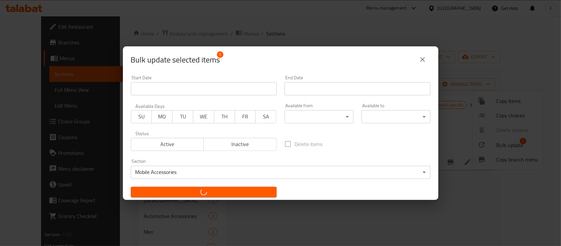
checkbox input "false"
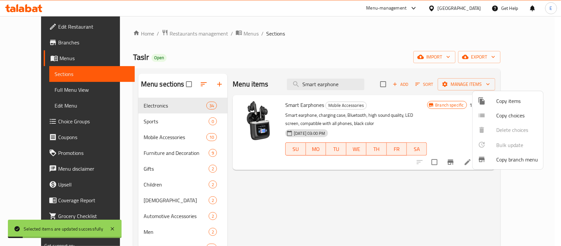
click at [436, 194] on div at bounding box center [280, 123] width 561 height 246
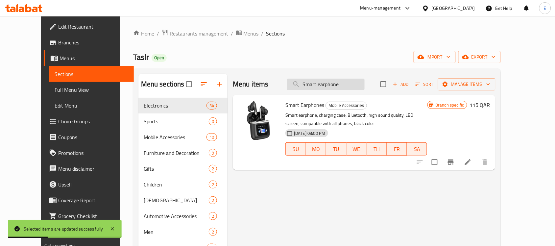
click at [355, 86] on input "Smart earphone" at bounding box center [326, 85] width 78 height 12
type input "Smart earphone"
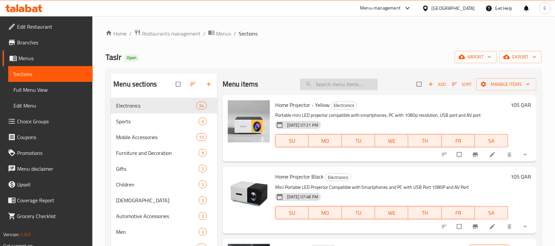
paste input "Smart earphone - White"
click at [339, 83] on input "search" at bounding box center [339, 85] width 78 height 12
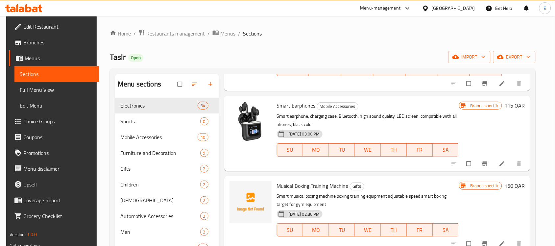
scroll to position [221, 0]
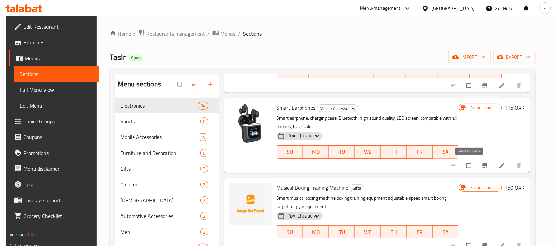
type input "Smart"
click at [471, 164] on input "checkbox" at bounding box center [470, 166] width 14 height 12
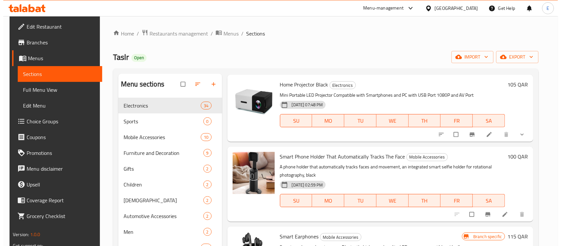
scroll to position [0, 0]
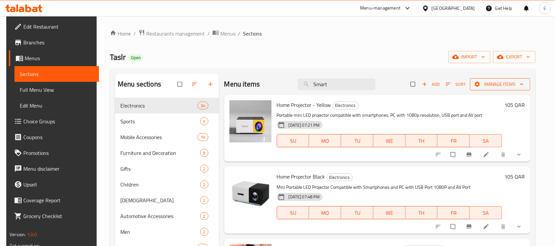
click at [508, 85] on span "Manage items" at bounding box center [501, 84] width 50 height 8
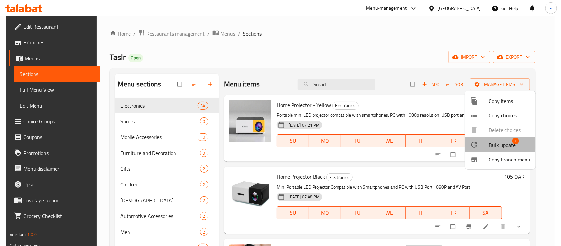
click at [487, 144] on div at bounding box center [480, 145] width 18 height 8
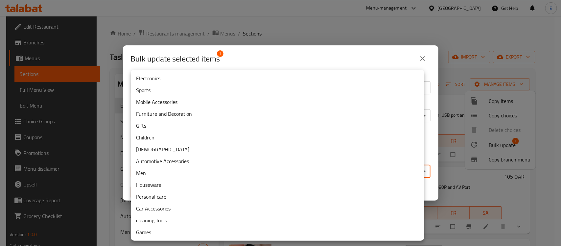
click at [319, 173] on body "​ Menu-management [GEOGRAPHIC_DATA] Get Help E Edit Restaurant Branches Menus S…" at bounding box center [280, 131] width 561 height 230
click at [203, 102] on li "Mobile Accessories" at bounding box center [278, 102] width 294 height 12
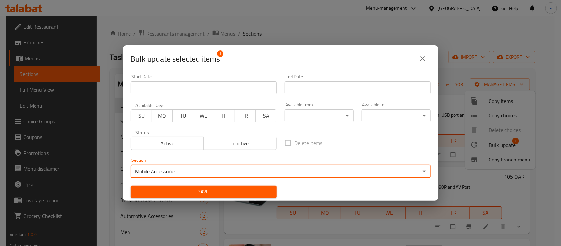
click at [221, 189] on span "Save" at bounding box center [204, 192] width 136 height 8
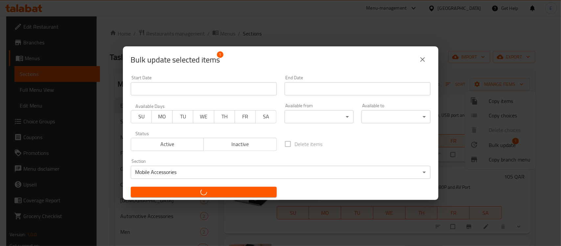
checkbox input "false"
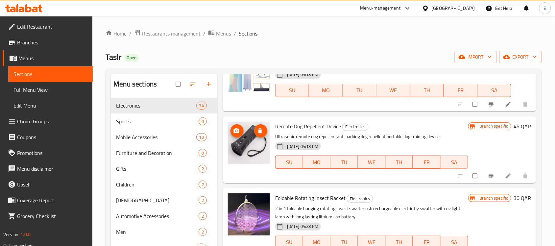
scroll to position [1419, 0]
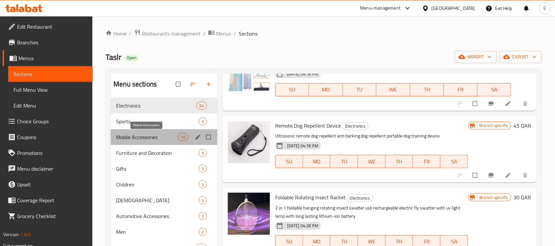
click at [147, 138] on span "Mobile Accessories" at bounding box center [147, 137] width 62 height 8
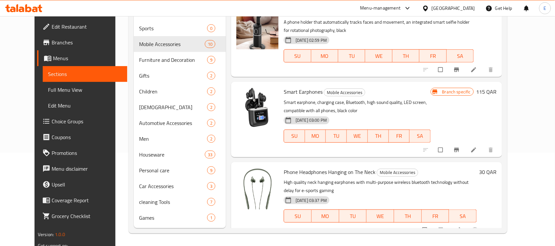
scroll to position [0, 0]
click at [484, 145] on li at bounding box center [474, 149] width 18 height 11
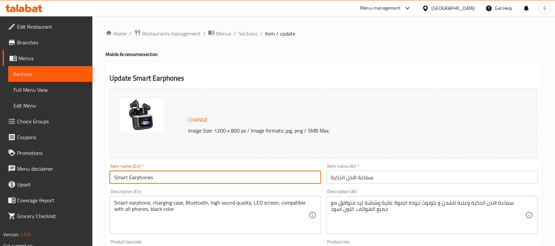
click at [183, 177] on input "Smart Earphones" at bounding box center [216, 177] width 212 height 13
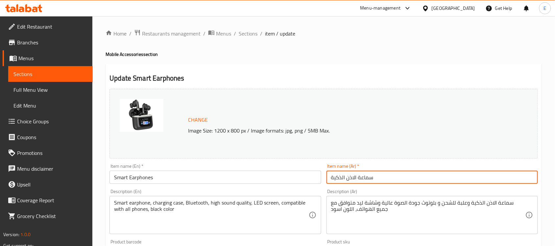
click at [343, 183] on input "سماعة الاذن الذكية" at bounding box center [433, 177] width 212 height 13
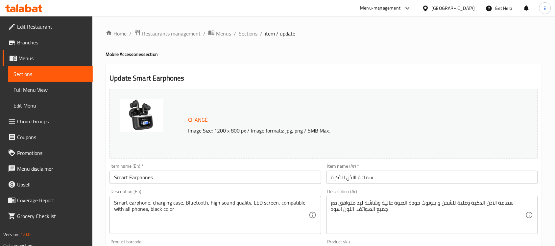
click at [251, 33] on span "Sections" at bounding box center [248, 34] width 19 height 8
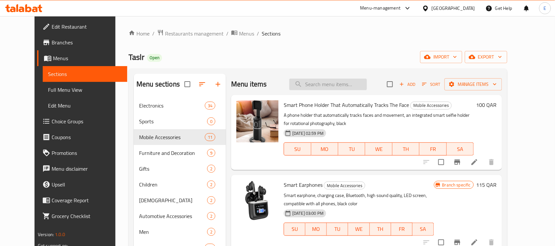
paste input "Neck-mounted cooling fan - black"
click at [325, 83] on input "Neck-mounted cooling fan - black" at bounding box center [328, 85] width 78 height 12
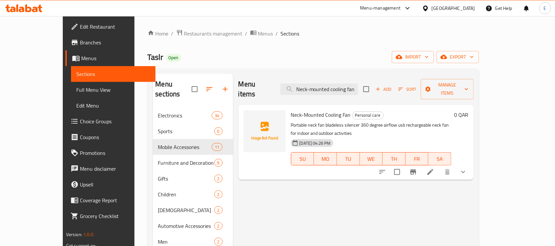
type input "Neck-mounted cooling fan"
click at [465, 171] on icon "show more" at bounding box center [463, 172] width 4 height 2
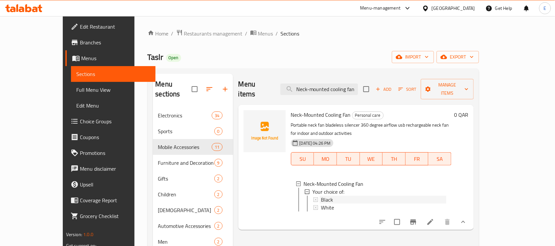
click at [321, 196] on span "Black" at bounding box center [327, 200] width 12 height 8
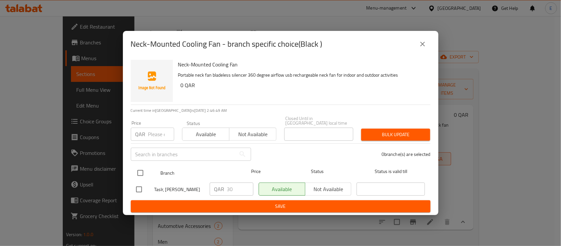
click at [142, 166] on input "checkbox" at bounding box center [141, 173] width 14 height 14
checkbox input "true"
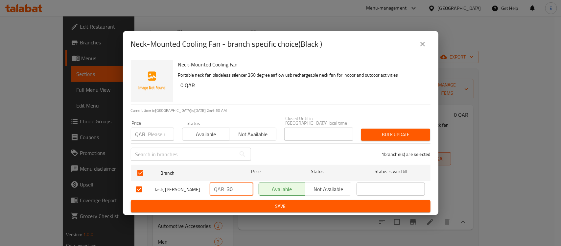
drag, startPoint x: 234, startPoint y: 184, endPoint x: 199, endPoint y: 177, distance: 35.3
click at [199, 180] on div "Taslr, Umm Salal [PERSON_NAME] 30 ​ Available Not available ​" at bounding box center [281, 189] width 295 height 19
type input "25"
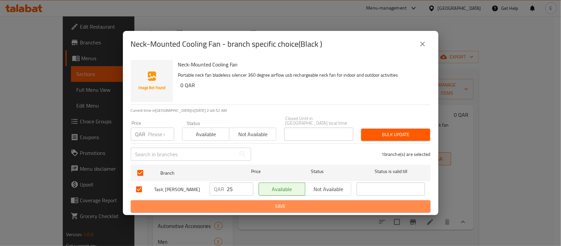
click at [251, 206] on span "Save" at bounding box center [280, 206] width 289 height 8
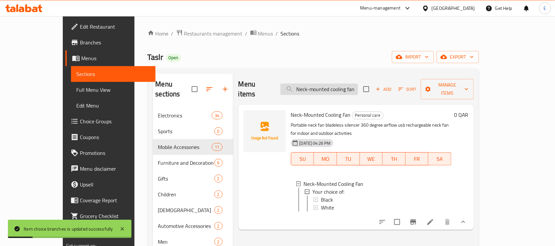
click at [331, 86] on input "Neck-mounted cooling fan" at bounding box center [320, 90] width 78 height 12
paste input "Electronic kitchen scale - black"
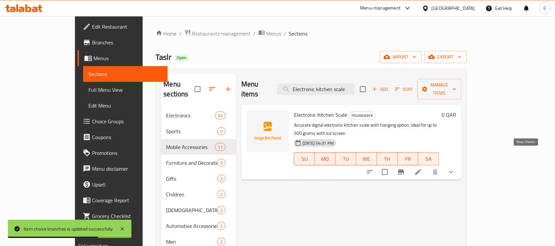
type input "Electronic kitchen scale"
click at [455, 168] on icon "show more" at bounding box center [451, 172] width 8 height 8
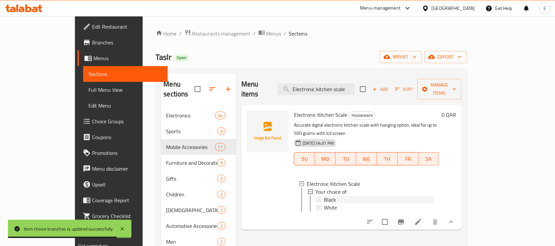
click at [324, 196] on span "Black" at bounding box center [330, 200] width 12 height 8
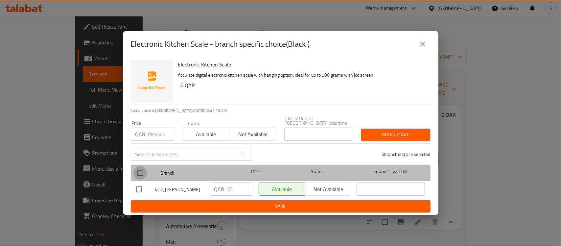
click at [140, 166] on input "checkbox" at bounding box center [141, 173] width 14 height 14
checkbox input "true"
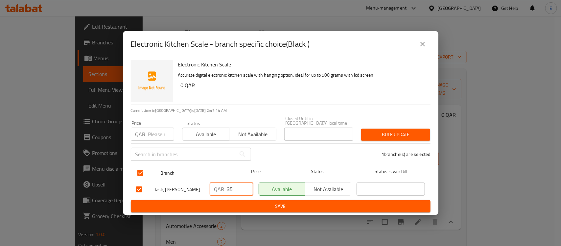
drag, startPoint x: 237, startPoint y: 186, endPoint x: 150, endPoint y: 168, distance: 89.3
click at [150, 168] on ul "Branch Price Status Status is valid till Taslr, Umm Salal Mohammed QAR 35 ​ Ava…" at bounding box center [281, 181] width 300 height 38
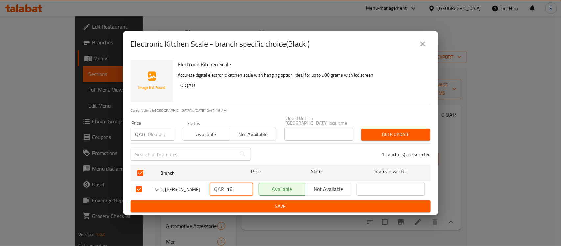
type input "18"
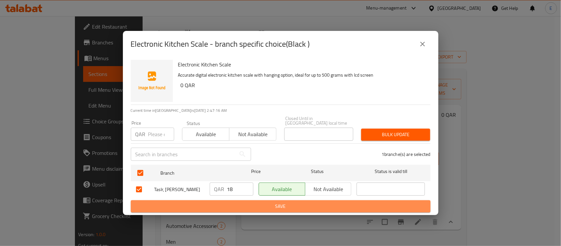
click at [259, 202] on span "Save" at bounding box center [280, 206] width 289 height 8
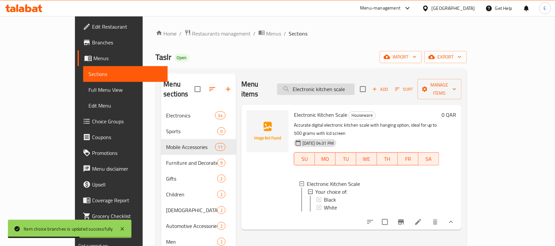
click at [345, 88] on input "Electronic kitchen scale" at bounding box center [316, 90] width 78 height 12
paste input "Bluetooth speaker - Brown"
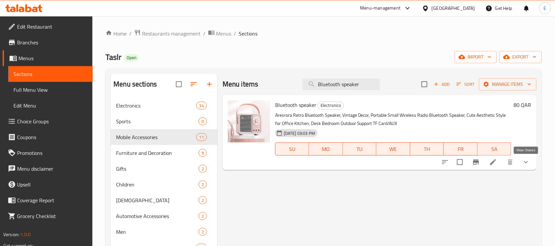
type input "Bluetooth speaker"
click at [527, 165] on icon "show more" at bounding box center [526, 162] width 8 height 8
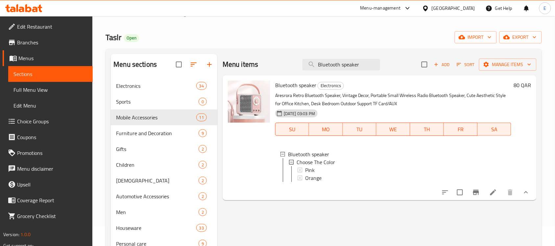
scroll to position [24, 0]
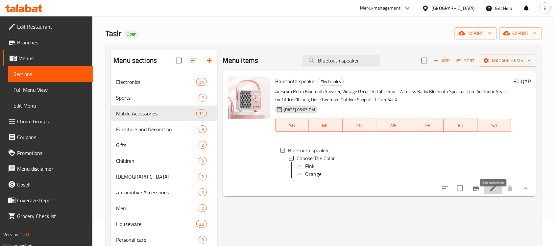
click at [493, 192] on icon at bounding box center [493, 189] width 8 height 8
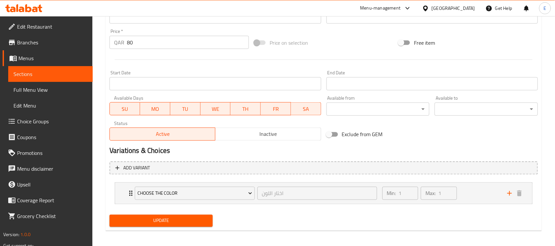
scroll to position [239, 0]
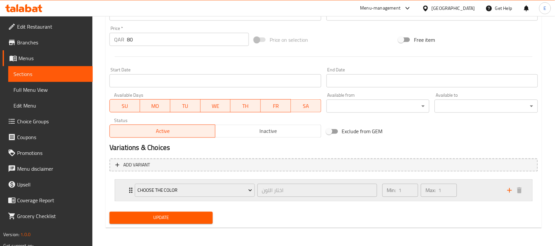
click at [125, 192] on div "Choose The Color اختار اللون ​ Min: 1 ​ Max: 1 ​" at bounding box center [323, 190] width 417 height 21
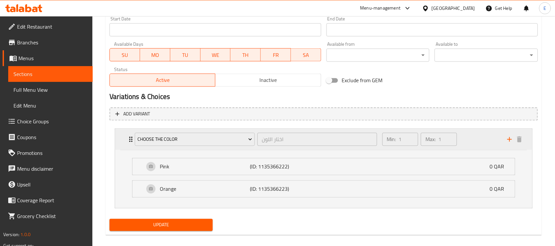
scroll to position [297, 0]
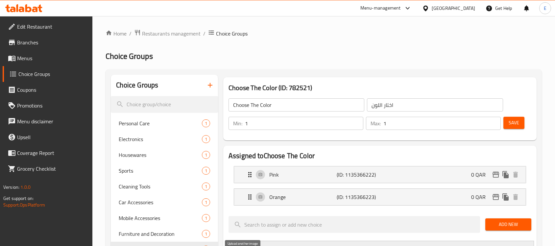
scroll to position [104, 0]
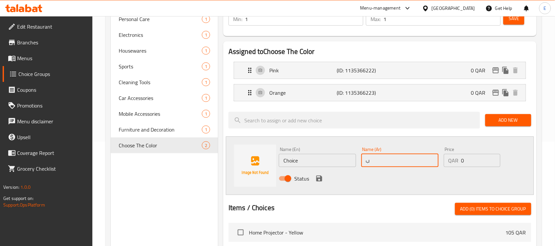
click at [371, 160] on input "ب" at bounding box center [399, 160] width 77 height 13
type input "بني"
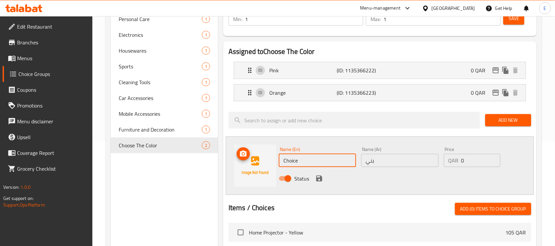
drag, startPoint x: 311, startPoint y: 163, endPoint x: 239, endPoint y: 154, distance: 72.3
click at [239, 154] on div "Name (En) Choice Name (En) Name (Ar) بني Name (Ar) Price QAR 0 Price Status" at bounding box center [380, 166] width 308 height 59
type input "Brown"
click at [321, 180] on icon "save" at bounding box center [319, 179] width 6 height 6
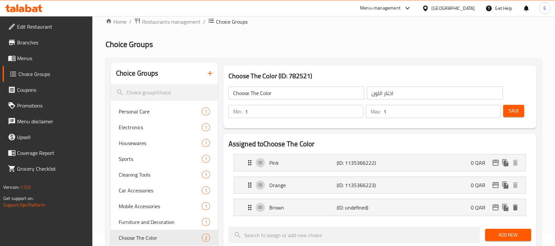
scroll to position [0, 0]
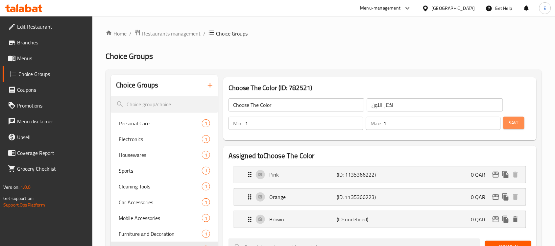
click at [514, 127] on button "Save" at bounding box center [514, 123] width 21 height 12
click at [10, 60] on icon at bounding box center [11, 59] width 7 height 6
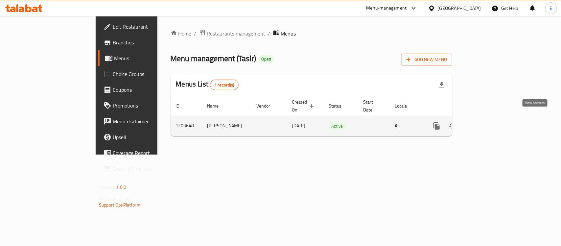
click at [488, 122] on icon "enhanced table" at bounding box center [485, 126] width 8 height 8
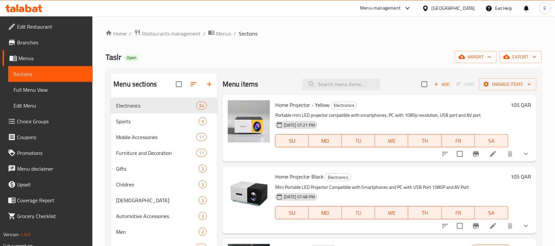
click at [382, 37] on ol "Home / Restaurants management / Menus / Sections" at bounding box center [324, 33] width 436 height 9
click at [333, 86] on input "search" at bounding box center [342, 85] width 78 height 12
paste input "Wooden plaque that says - Peace be upon you"
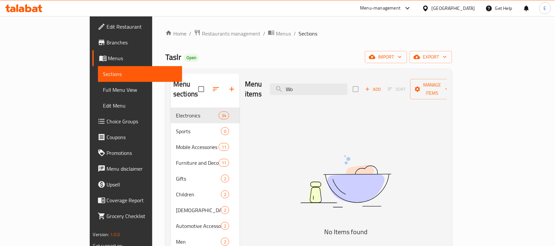
type input "W"
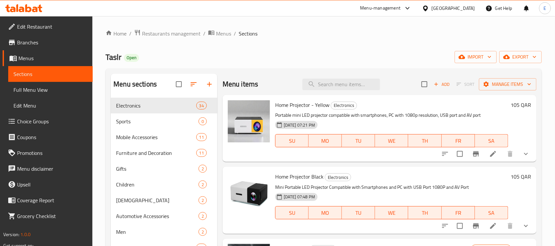
paste input "Wi-Fi Sticker Username and Password"
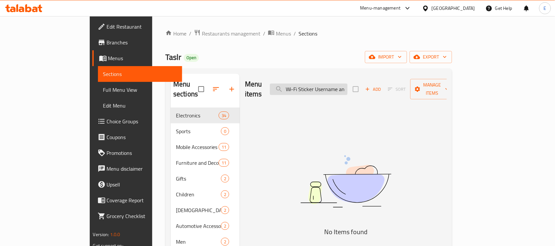
click at [331, 85] on input "Wi-Fi Sticker Username and Password" at bounding box center [309, 90] width 78 height 12
paste input "Toilet sticker"
paste input "Height measurement for children"
type input "Height"
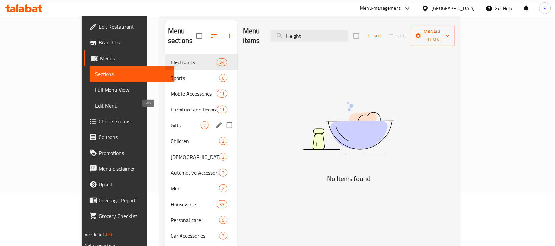
scroll to position [50, 0]
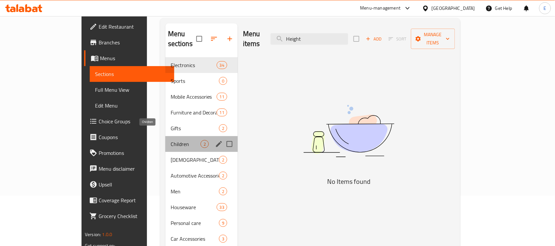
click at [171, 140] on span "Children" at bounding box center [186, 144] width 30 height 8
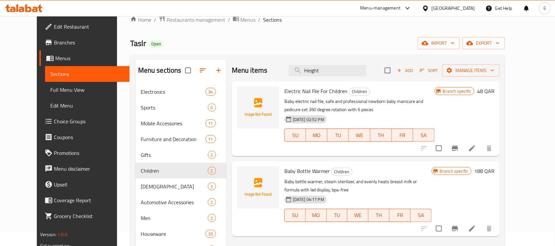
scroll to position [10, 0]
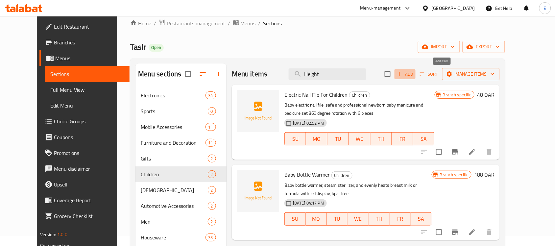
click at [414, 77] on span "Add" at bounding box center [405, 74] width 18 height 8
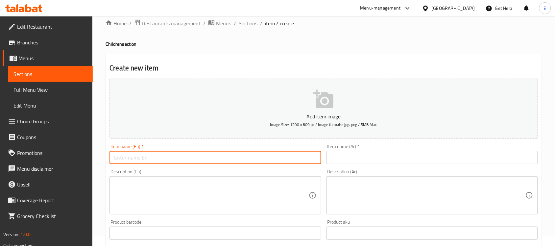
paste input "Height measurement for children"
click at [219, 155] on input "Height measurement for children" at bounding box center [216, 157] width 212 height 13
paste input "Measurement For C"
type input "Height Measurement For Children"
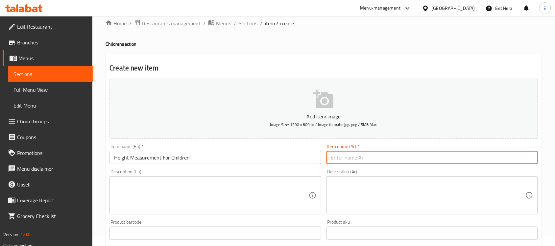
paste input "قياس الطول للأطفال"
click at [359, 160] on input "text" at bounding box center [433, 157] width 212 height 13
type input "قياس الطول للأطفال"
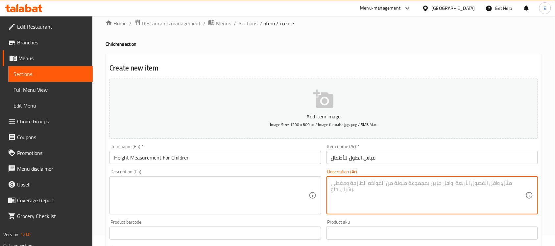
paste textarea "قياس الطول للأطفال - شكل حيوانات"
type textarea "قياس الطول للأطفال - شكل حيوانات"
paste textarea "Height Measurement for Kids - Animal Shape"
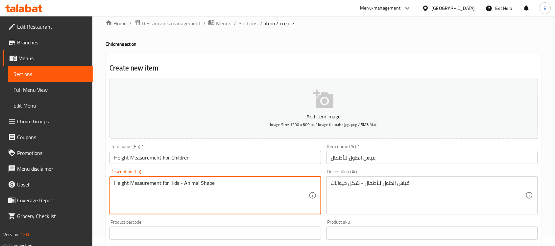
type textarea "Height Measurement for Kids - Animal Shape"
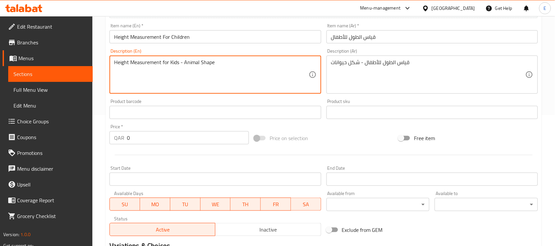
scroll to position [158, 0]
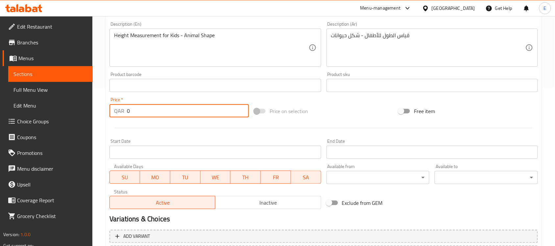
drag, startPoint x: 140, startPoint y: 111, endPoint x: 99, endPoint y: 113, distance: 40.5
click at [99, 113] on div "Home / Restaurants management / Menus / Sections / item / create Children secti…" at bounding box center [323, 82] width 463 height 449
type input "15"
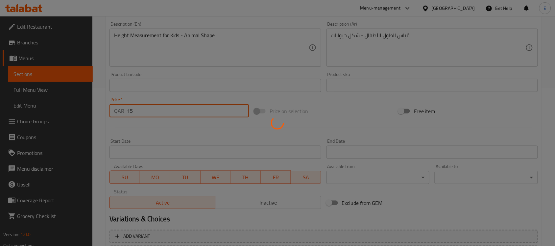
type input "0"
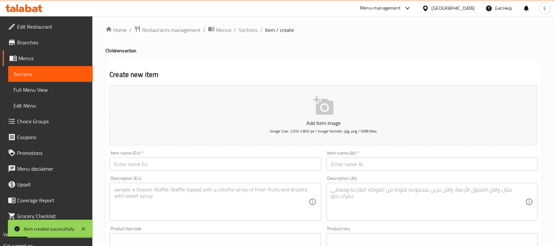
scroll to position [0, 0]
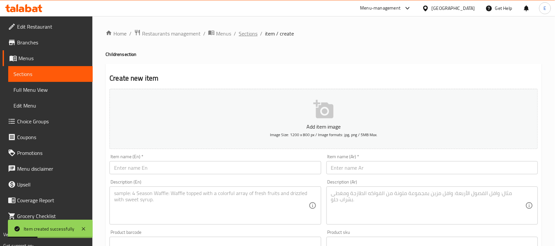
click at [241, 30] on span "Sections" at bounding box center [248, 34] width 19 height 8
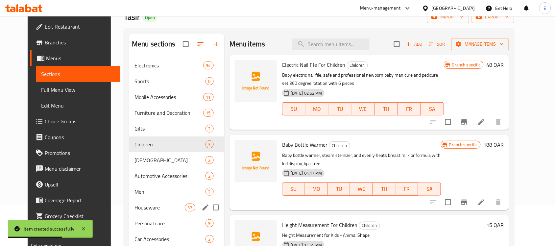
scroll to position [93, 0]
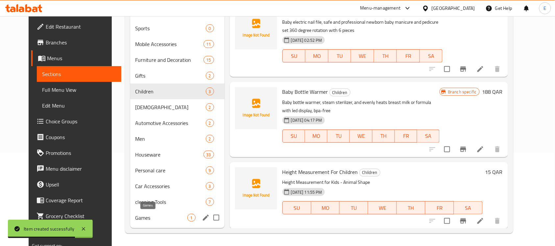
click at [136, 215] on span "Games" at bounding box center [162, 218] width 52 height 8
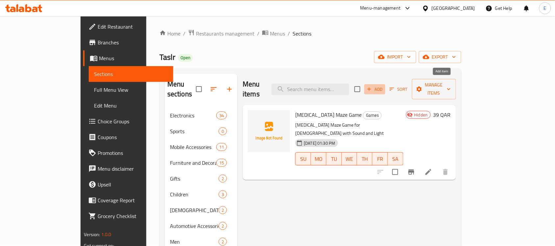
click at [384, 86] on span "Add" at bounding box center [375, 90] width 18 height 8
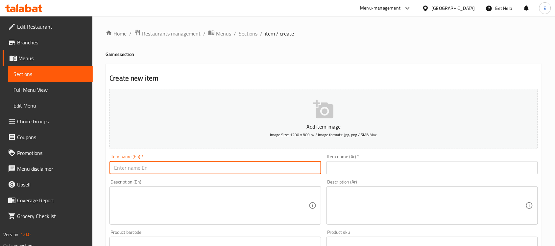
click at [231, 169] on input "text" at bounding box center [216, 167] width 212 height 13
paste input "Backgammon Game"
type input "Backgammon Game"
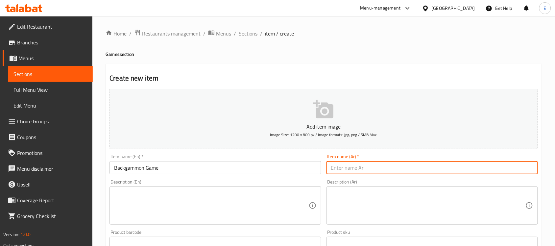
paste input "لعبة الطاولة"
click at [339, 165] on input "لعبة الطاولة" at bounding box center [433, 167] width 212 height 13
type input "لعبة الطاولة"
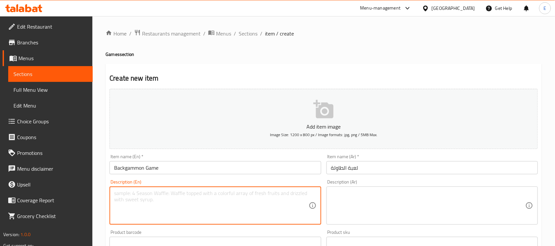
paste textarea "Gameplay guide - fast, easy and fun"
type textarea "Gameplay guide - fast, easy and fun"
paste textarea "دليل اللعب - سريع وسهل وممتع"
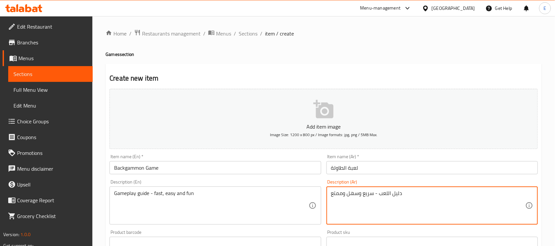
type textarea "دليل اللعب - سريع وسهل وممتع"
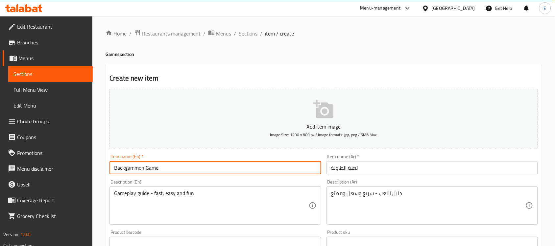
click at [288, 170] on input "Backgammon Game" at bounding box center [216, 167] width 212 height 13
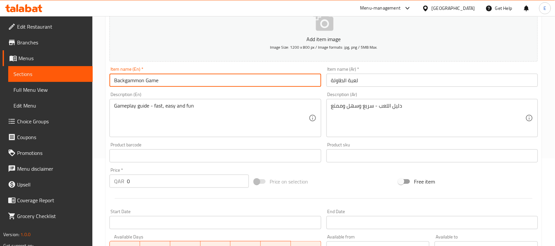
scroll to position [88, 0]
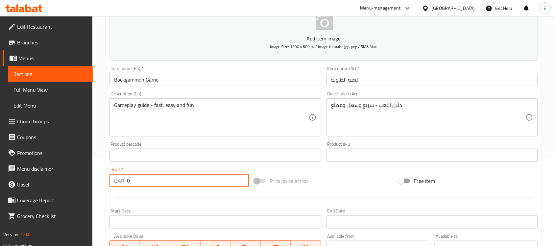
drag, startPoint x: 144, startPoint y: 185, endPoint x: 103, endPoint y: 176, distance: 41.7
click at [103, 176] on div "Home / Restaurants management / Menus / Sections / item / create Games section …" at bounding box center [323, 152] width 463 height 449
type input "48"
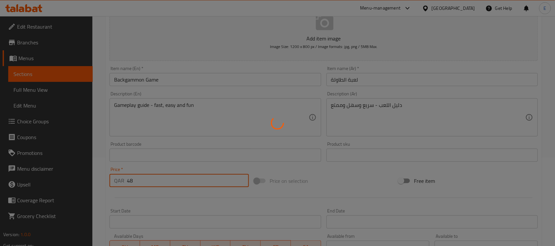
type input "0"
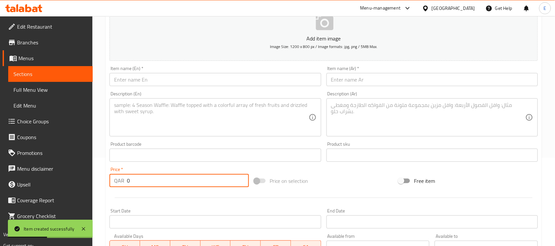
scroll to position [0, 0]
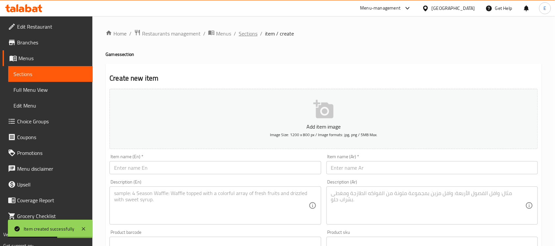
click at [243, 31] on span "Sections" at bounding box center [248, 34] width 19 height 8
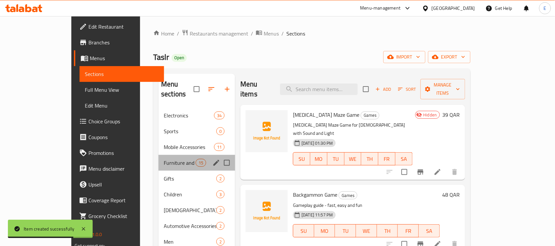
click at [159, 157] on div "Furniture and Decoration 15" at bounding box center [197, 163] width 77 height 16
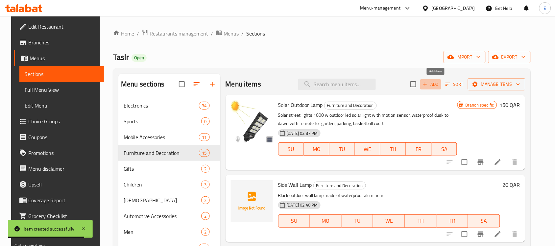
click at [439, 86] on span "Add" at bounding box center [431, 85] width 18 height 8
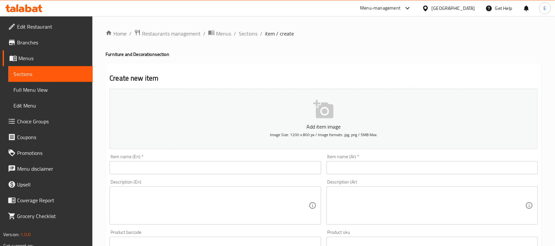
paste input "Canvas Painting With A [DEMOGRAPHIC_DATA] Verse"
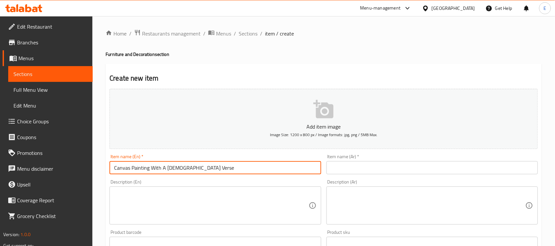
click at [234, 171] on input "Canvas Painting With A [DEMOGRAPHIC_DATA] Verse" at bounding box center [216, 167] width 212 height 13
type input "Canvas Painting With A [DEMOGRAPHIC_DATA] Verse"
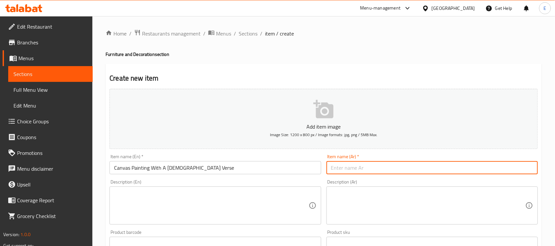
paste input "لوحة قماش فيها اية قرأنية"
click at [339, 166] on input "لوحة قماش فيها اية قرأنية" at bounding box center [433, 167] width 212 height 13
type input "لوحة قماش فيها اية قرأنية"
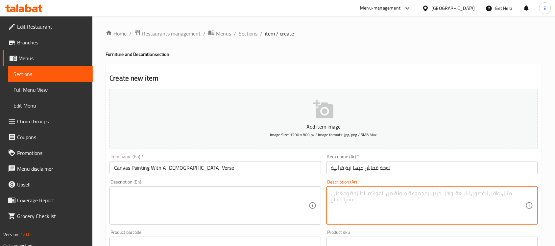
paste textarea "لوحة قماش فيها اية قرأنية - حجم متوسط"
type textarea "لوحة قماش فيها اية قرأنية - حجم متوسط"
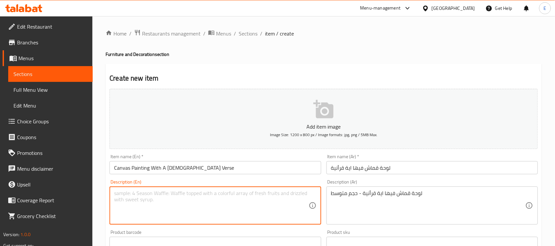
paste textarea "Canvas painting with a [DEMOGRAPHIC_DATA] verse - medium size"
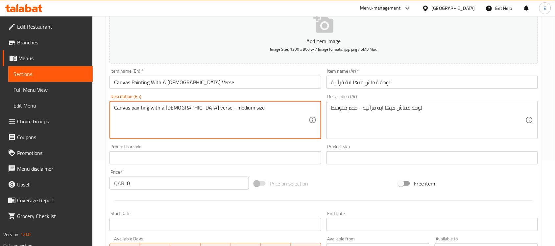
scroll to position [90, 0]
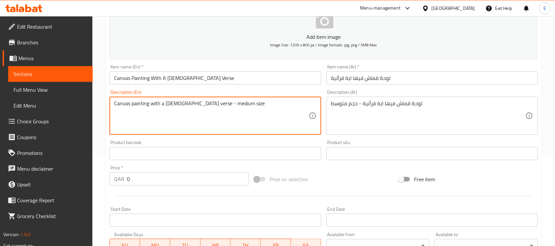
type textarea "Canvas painting with a [DEMOGRAPHIC_DATA] verse - medium size"
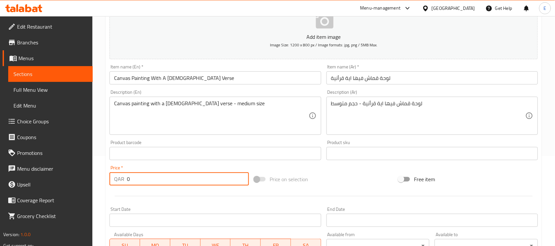
drag, startPoint x: 157, startPoint y: 180, endPoint x: 92, endPoint y: 174, distance: 65.5
click at [92, 174] on div "Edit Restaurant Branches Menus Sections Full Menu View Edit Menu Choice Groups …" at bounding box center [277, 150] width 555 height 449
type input "45"
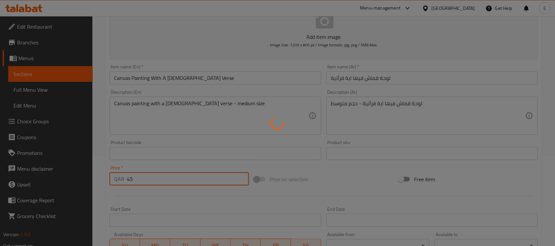
type input "0"
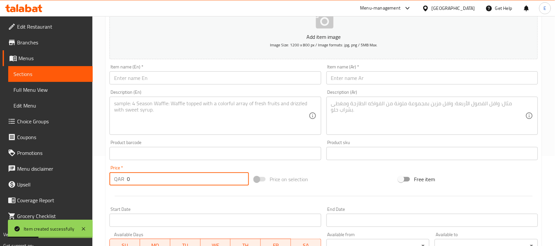
scroll to position [0, 0]
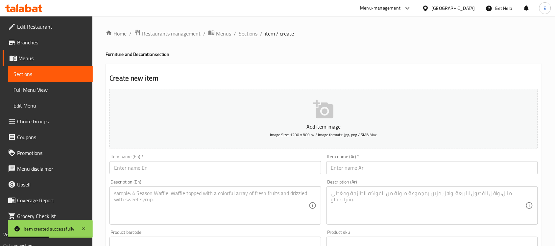
click at [244, 33] on span "Sections" at bounding box center [248, 34] width 19 height 8
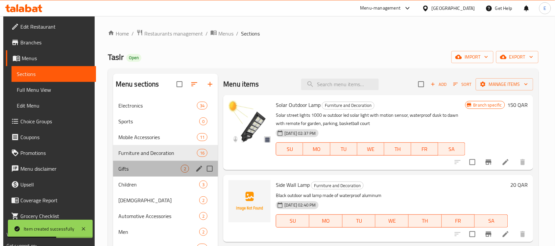
click at [130, 176] on div "Gifts 2" at bounding box center [165, 169] width 105 height 16
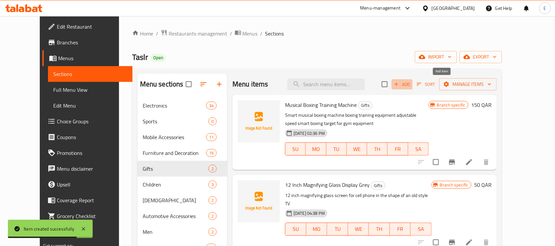
click at [411, 86] on span "Add" at bounding box center [402, 85] width 18 height 8
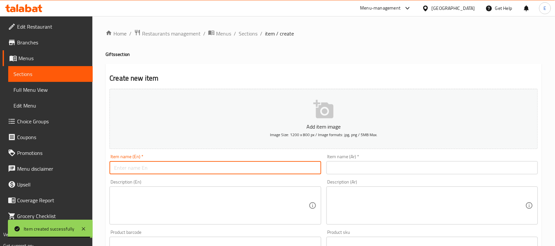
paste input "Bitcoin currency"
click at [245, 169] on input "Bitcoin currency" at bounding box center [216, 167] width 212 height 13
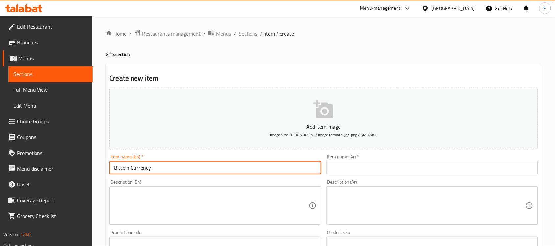
type input "Bitcoin Currency"
paste input "عملة بيتكوين"
click at [347, 170] on input "عملة بيتكوين" at bounding box center [433, 167] width 212 height 13
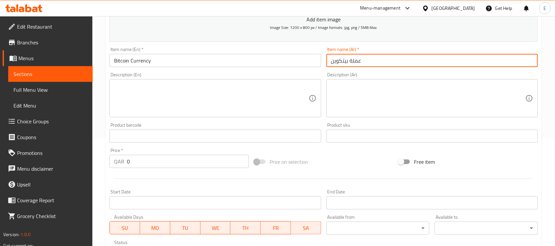
scroll to position [126, 0]
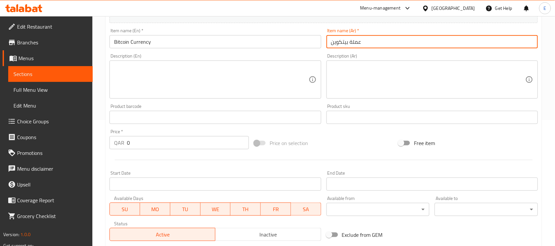
type input "عملة بيتكوين"
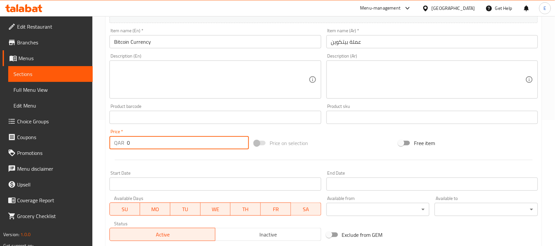
drag, startPoint x: 140, startPoint y: 142, endPoint x: 91, endPoint y: 143, distance: 48.7
click at [91, 143] on div "Edit Restaurant Branches Menus Sections Full Menu View Edit Menu Choice Groups …" at bounding box center [277, 114] width 555 height 449
type input "25"
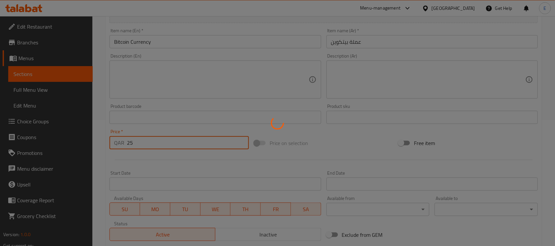
type input "0"
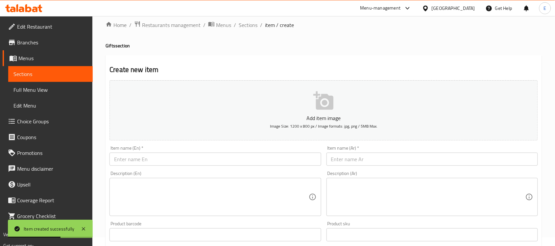
scroll to position [0, 0]
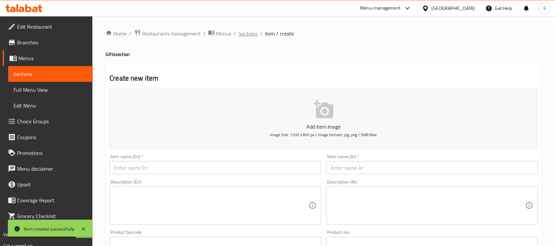
click at [246, 36] on span "Sections" at bounding box center [248, 34] width 19 height 8
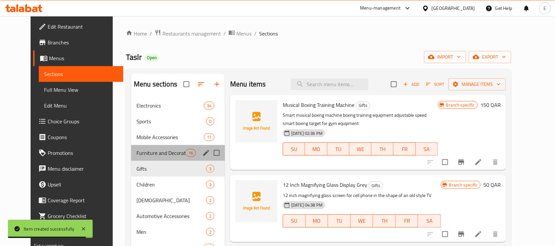
click at [138, 147] on div "Furniture and Decoration 16" at bounding box center [178, 153] width 94 height 16
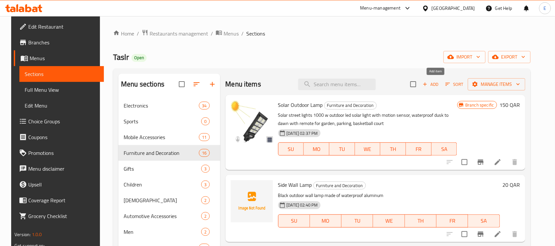
click at [440, 87] on span "Add" at bounding box center [431, 85] width 18 height 8
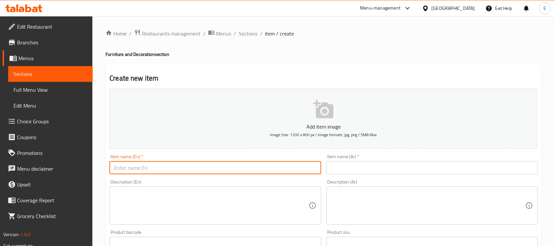
click at [275, 168] on input "text" at bounding box center [216, 167] width 212 height 13
paste input "Wooden plaque that says - Peace be upon you"
paste input "Plaque That Says - Peace Be Upon Y"
type input "Wooden Plaque That Says - Peace Be Upon You - [PERSON_NAME]"
paste input "لوحة خشبية عبارة - السلام عليكم / بني"
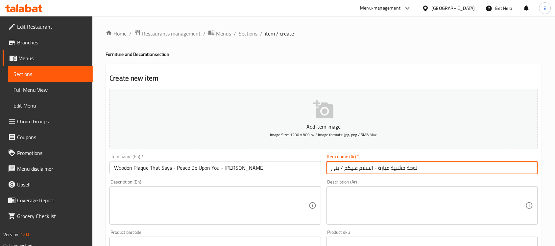
click at [378, 172] on input "لوحة خشبية عبارة - السلام عليكم / بني" at bounding box center [433, 167] width 212 height 13
type input "لوحة خشبية عبارة - السلام عليكم / بني"
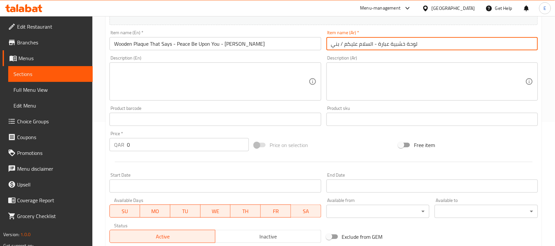
scroll to position [124, 0]
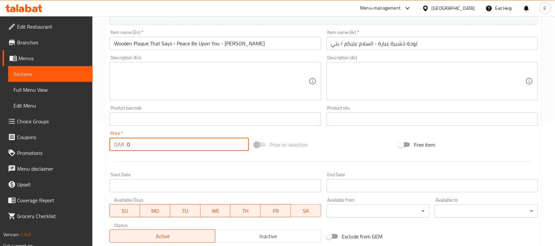
drag, startPoint x: 140, startPoint y: 143, endPoint x: 98, endPoint y: 143, distance: 42.4
click at [98, 143] on div "Home / Restaurants management / Menus / Sections / item / create Furniture and …" at bounding box center [323, 116] width 463 height 449
type input "15"
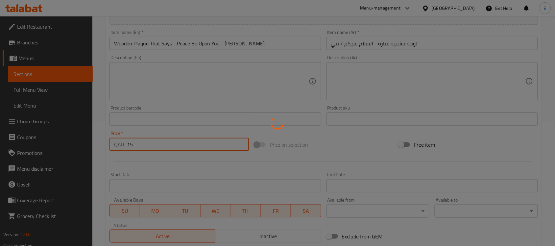
type input "0"
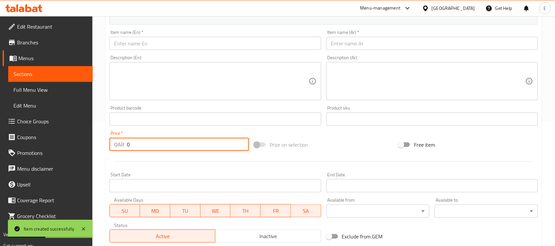
scroll to position [0, 0]
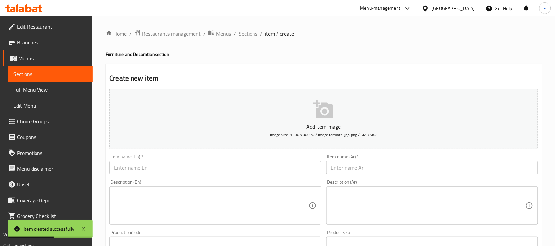
paste input "Kaaba model - black"
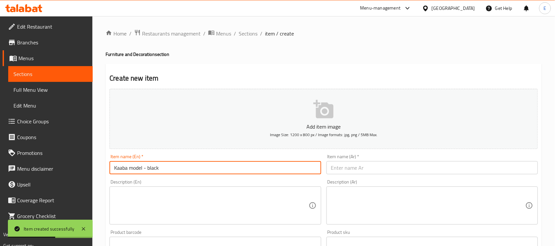
click at [171, 171] on input "Kaaba model - black" at bounding box center [216, 167] width 212 height 13
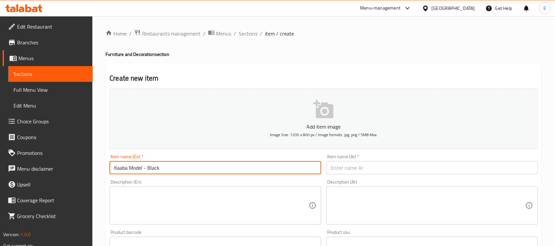
type input "Kaaba Model - Black"
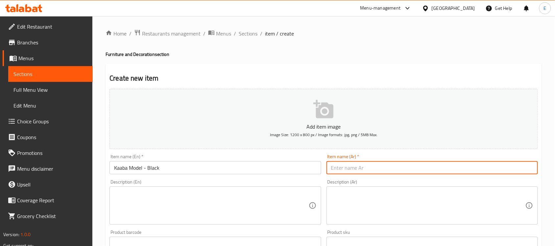
paste input "مجسم الكعبة - اسود"
click at [334, 169] on input "مجسم الكعبة - اسود" at bounding box center [433, 167] width 212 height 13
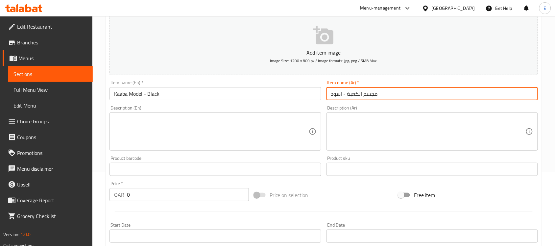
scroll to position [88, 0]
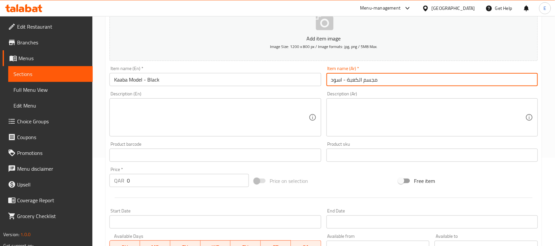
type input "مجسم الكعبة - اسود"
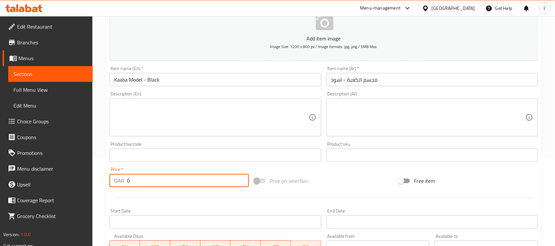
drag, startPoint x: 136, startPoint y: 177, endPoint x: 100, endPoint y: 178, distance: 35.5
click at [100, 178] on div "Home / Restaurants management / Menus / Sections / item / create Furniture and …" at bounding box center [323, 152] width 463 height 449
type input "26"
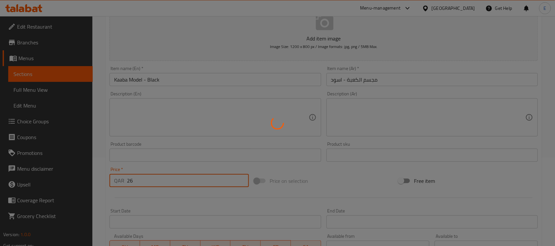
type input "0"
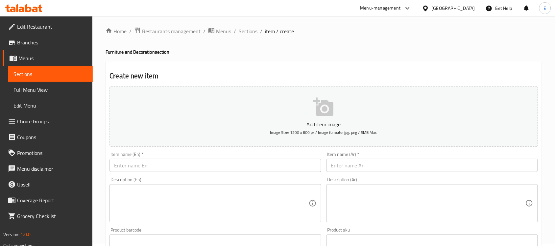
scroll to position [0, 0]
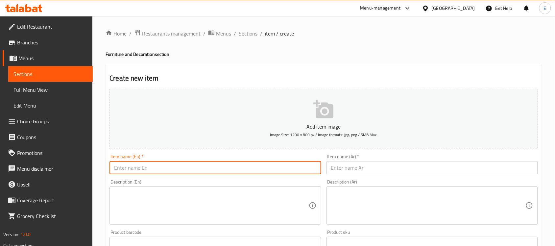
paste input "Decor Sticker - BATHROOM"
click at [224, 170] on input "text" at bounding box center [216, 167] width 212 height 13
paste input "athroom"
type input "Decor Sticker - Bathroom"
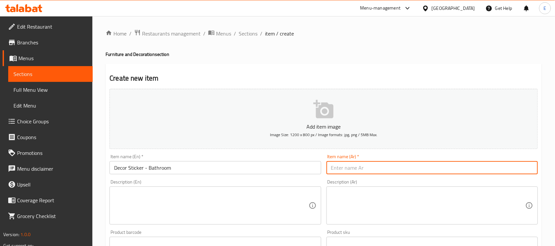
paste input "لاصق ديكور - BATHROOM"
click at [351, 166] on input "text" at bounding box center [433, 167] width 212 height 13
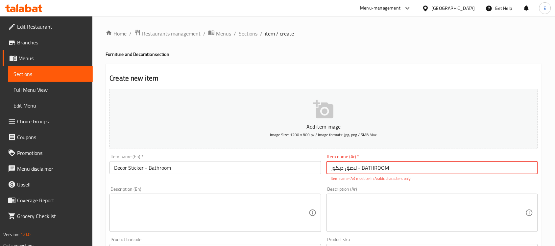
drag, startPoint x: 388, startPoint y: 165, endPoint x: 362, endPoint y: 169, distance: 26.2
click at [362, 169] on input "لاصق ديكور - BATHROOM" at bounding box center [433, 167] width 212 height 13
type input "لاصق ديكور - باز روم"
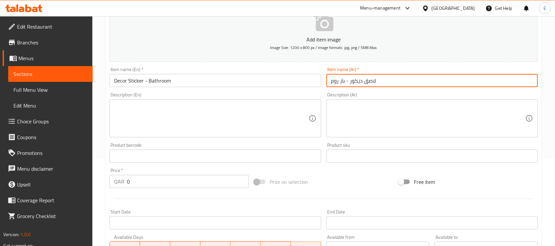
scroll to position [87, 0]
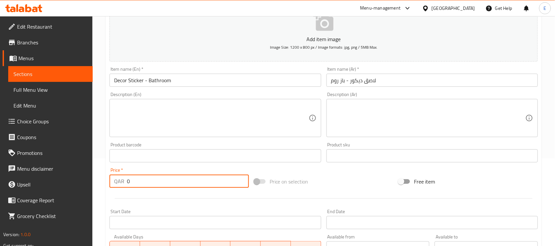
drag, startPoint x: 135, startPoint y: 182, endPoint x: 93, endPoint y: 178, distance: 42.6
click at [93, 178] on div "Home / Restaurants management / Menus / Sections / item / create Furniture and …" at bounding box center [323, 153] width 463 height 449
type input "15"
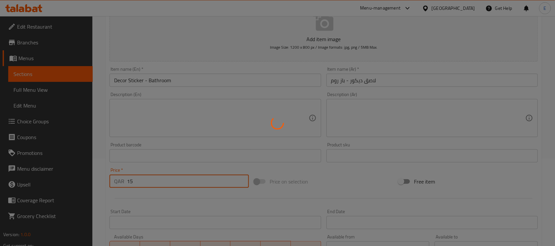
type input "0"
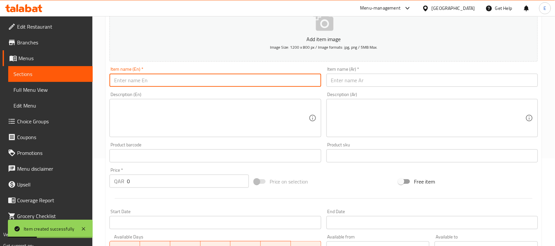
click at [223, 86] on input "text" at bounding box center [216, 80] width 212 height 13
paste input "Sticker - Open and close the door"
paste input "And Close The D"
type input "Sticker - Open And Close The Door"
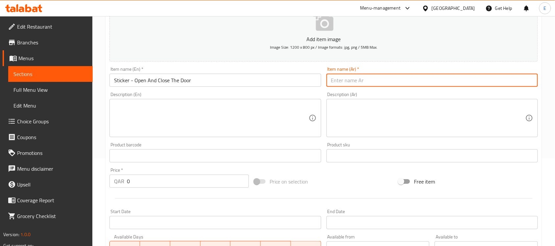
paste input "لاصق - فتح واغلاق الباب"
click at [359, 82] on input "text" at bounding box center [433, 80] width 212 height 13
type input "لاصق - فتح واغلاق الباب"
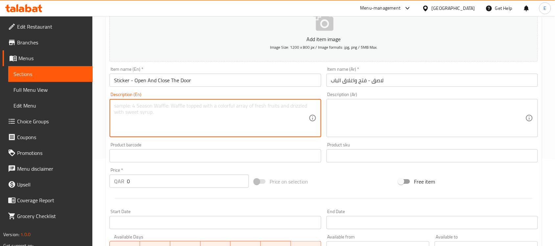
paste textarea "Adhesive - Door Opening and Closing - Waterproof and Scratch Resistant Vinyl St…"
type textarea "Adhesive - Door Opening and Closing - Waterproof and Scratch Resistant Vinyl St…"
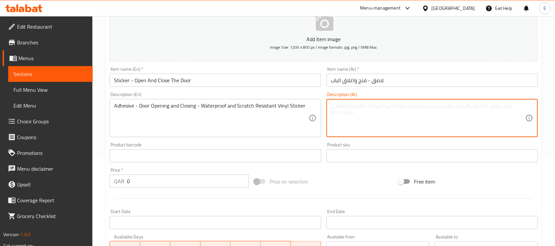
paste textarea "لاصق - فتح واغلاق الباب - ملصق فينيل مقاوم للماء والخدش"
type textarea "لاصق - فتح واغلاق الباب - ملصق فينيل مقاوم للماء والخدش"
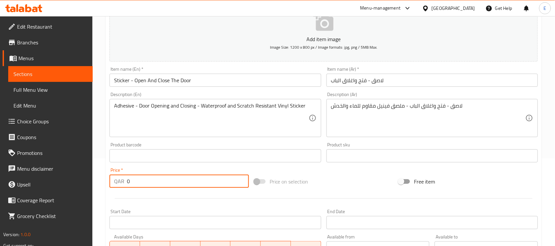
drag, startPoint x: 138, startPoint y: 179, endPoint x: 76, endPoint y: 179, distance: 62.5
click at [76, 179] on div "Edit Restaurant Branches Menus Sections Full Menu View Edit Menu Choice Groups …" at bounding box center [277, 153] width 555 height 449
type input "12"
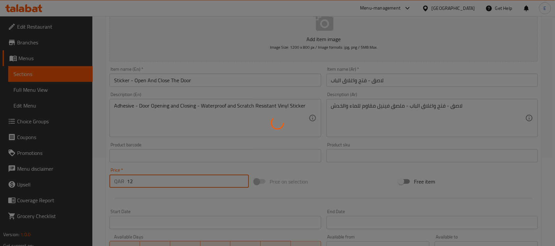
type input "0"
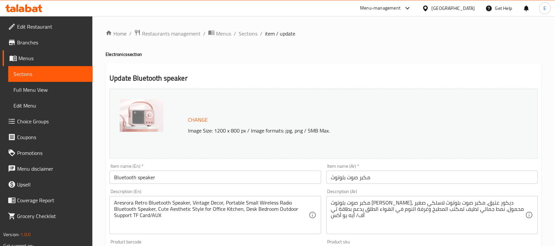
scroll to position [239, 0]
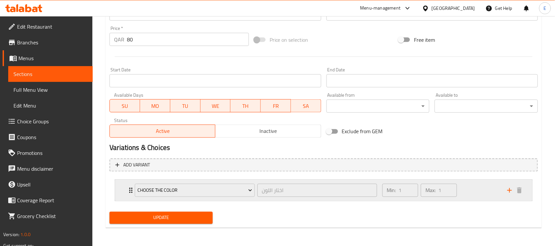
click at [123, 191] on div "Choose The Color اختار اللون ​ Min: 1 ​ Max: 1 ​" at bounding box center [323, 190] width 417 height 21
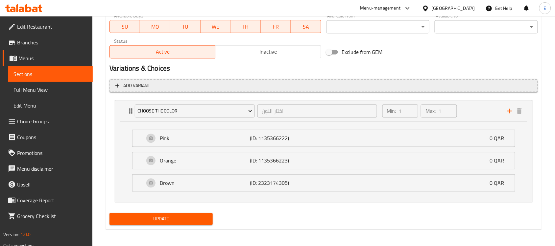
scroll to position [0, 0]
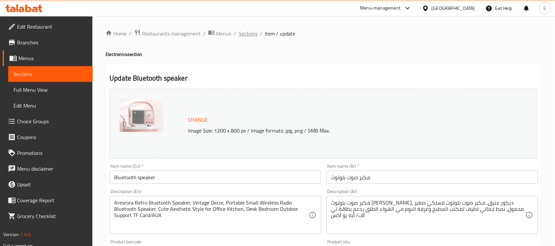
click at [250, 30] on span "Sections" at bounding box center [248, 34] width 19 height 8
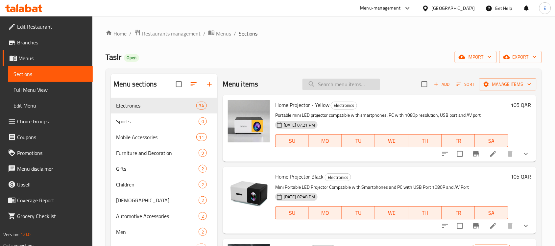
click at [317, 86] on input "search" at bounding box center [342, 85] width 78 height 12
paste input "Bluetooth speaker - Brown"
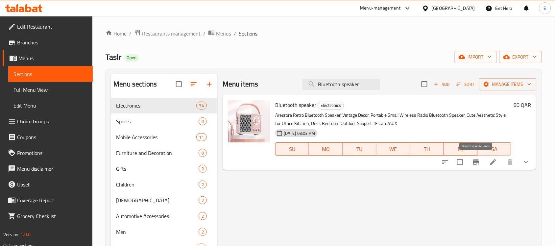
type input "Bluetooth speaker"
click at [476, 162] on icon "Branch-specific-item" at bounding box center [476, 162] width 6 height 5
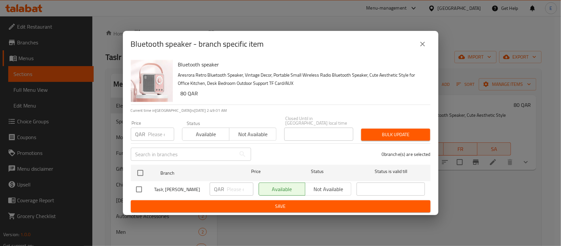
click at [423, 46] on icon "close" at bounding box center [423, 44] width 8 height 8
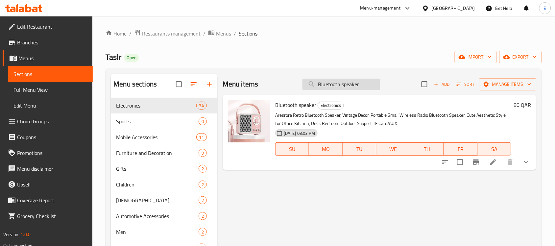
click at [342, 84] on input "Bluetooth speaker" at bounding box center [342, 85] width 78 height 12
paste input "Metal plate showing the location monitored by cameras"
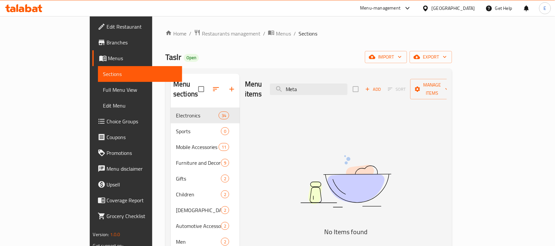
type input "Meta"
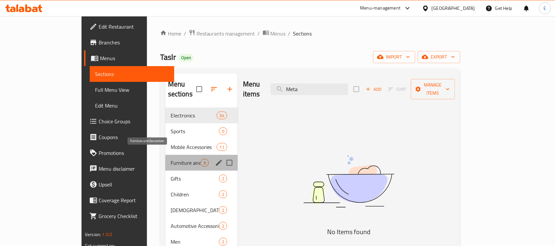
click at [171, 159] on span "Furniture and Decoration" at bounding box center [186, 163] width 30 height 8
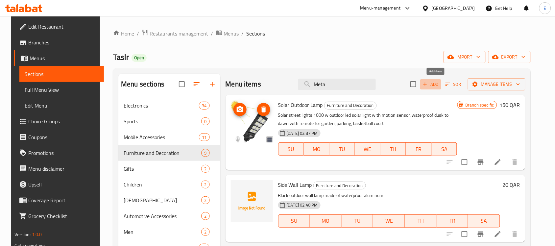
click at [439, 83] on span "Add" at bounding box center [431, 85] width 18 height 8
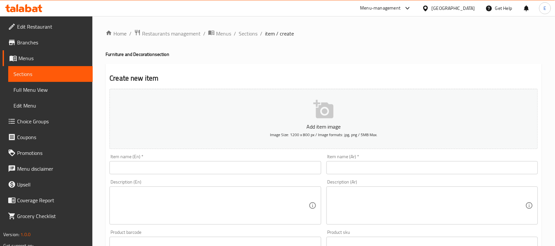
paste input "Metal Plate Showing The Location Monitored By Cameras"
click at [216, 165] on input "Metal Plate Showing The Location Monitored By Cameras" at bounding box center [216, 167] width 212 height 13
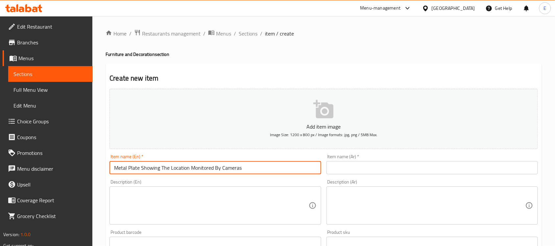
type input "Metal Plate Showing The Location Monitored By Cameras"
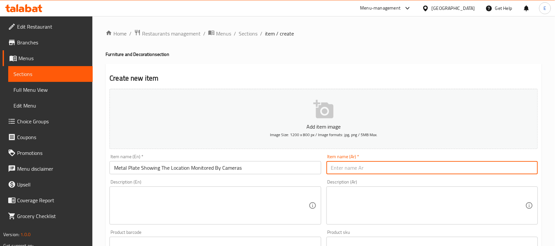
click at [351, 164] on input "text" at bounding box center [433, 167] width 212 height 13
paste input "لوحة معدنية توضح المكان مراقب بالكاميرات"
type input "لوحة معدنية توضح المكان مراقب بالكاميرات"
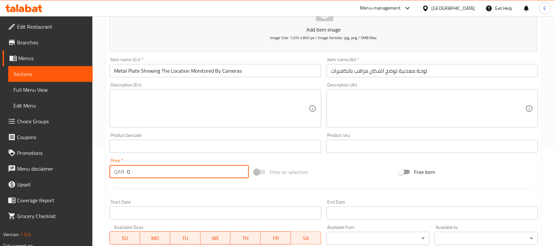
drag, startPoint x: 145, startPoint y: 169, endPoint x: 84, endPoint y: 164, distance: 61.8
click at [84, 164] on div "Edit Restaurant Branches Menus Sections Full Menu View Edit Menu Choice Groups …" at bounding box center [277, 143] width 555 height 449
type input "25"
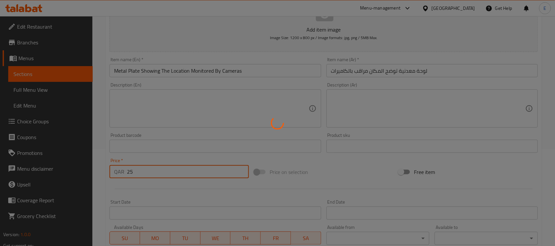
type input "0"
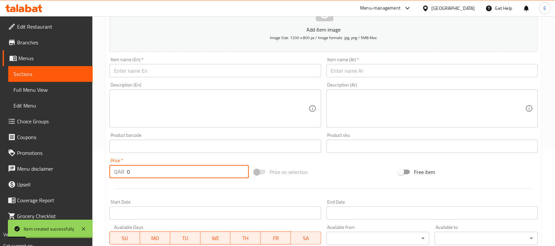
scroll to position [0, 0]
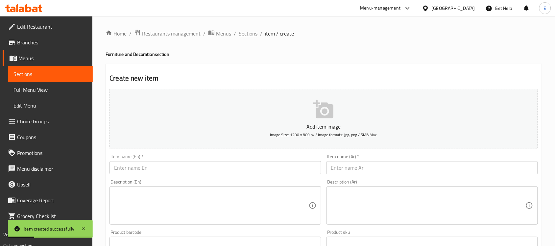
click at [249, 33] on span "Sections" at bounding box center [248, 34] width 19 height 8
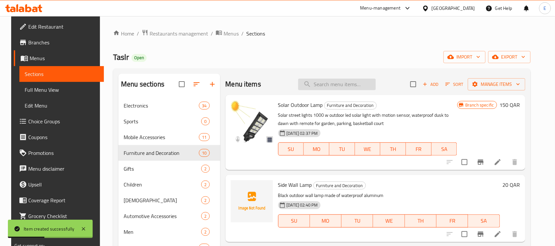
paste input "Thank God sticker"
click at [334, 87] on input "Thank God sticker" at bounding box center [337, 85] width 78 height 12
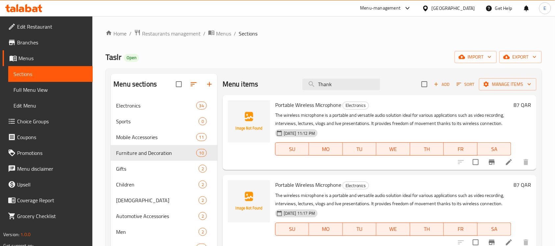
paste input "لاصق عبارة - الحمد الله"
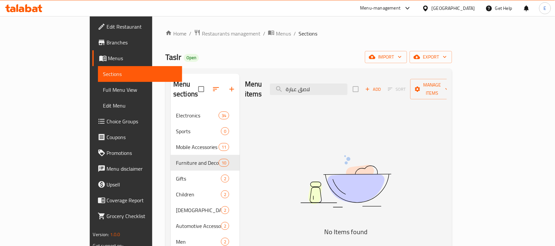
type input "لاصق عبارة"
click at [382, 86] on span "Add" at bounding box center [373, 90] width 18 height 8
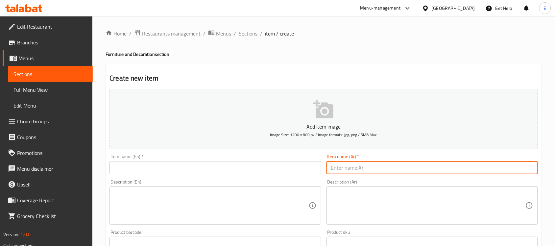
click at [359, 173] on input "text" at bounding box center [433, 167] width 212 height 13
paste input "لاصق عبارة - الحمد الله"
type input "لاصق عبارة - الحمد الله"
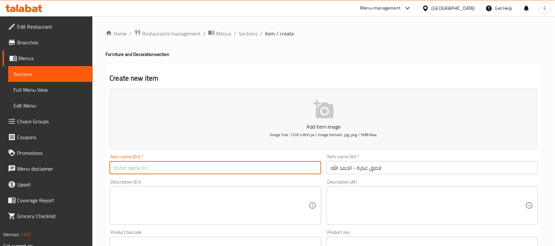
click at [202, 170] on input "text" at bounding box center [216, 167] width 212 height 13
paste input "Thank God sticker"
type input "Thank God sticker"
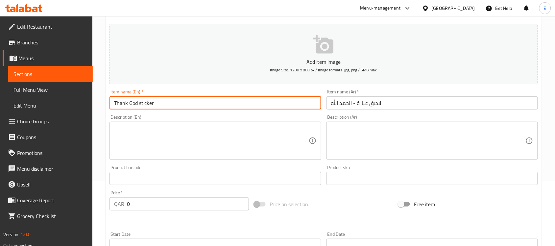
scroll to position [76, 0]
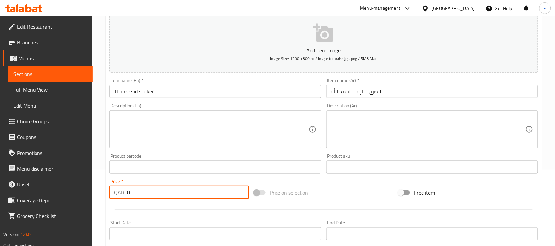
drag, startPoint x: 136, startPoint y: 189, endPoint x: 111, endPoint y: 188, distance: 24.7
click at [111, 188] on div "QAR 0 Price *" at bounding box center [179, 192] width 139 height 13
type input "35"
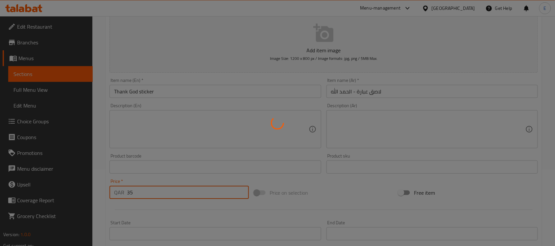
type input "0"
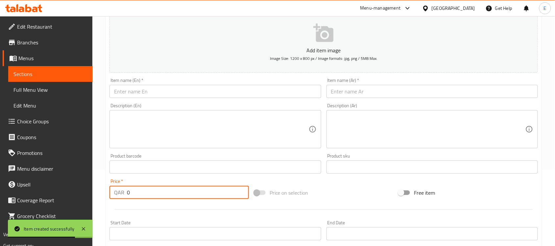
paste input "Wooden Plaque That Says - Peace Be Upon You"
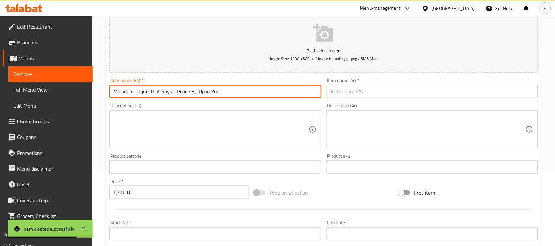
click at [260, 88] on input "Wooden Plaque That Says - Peace Be Upon You" at bounding box center [216, 91] width 212 height 13
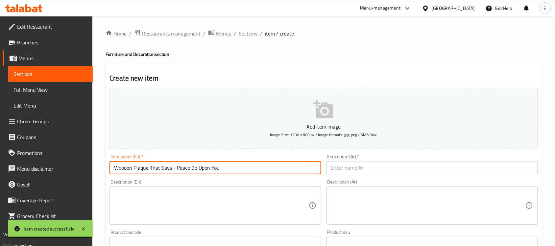
type input "Wooden Plaque That Says - Peace Be Upon You"
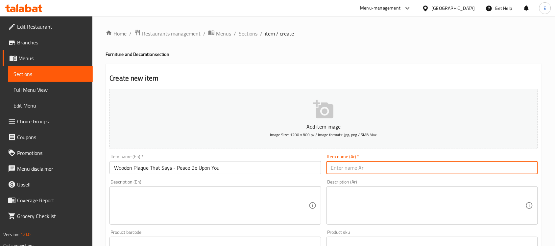
click at [344, 169] on input "text" at bounding box center [433, 167] width 212 height 13
paste input "لوحة خشبية عبارة - السلام عليكم"
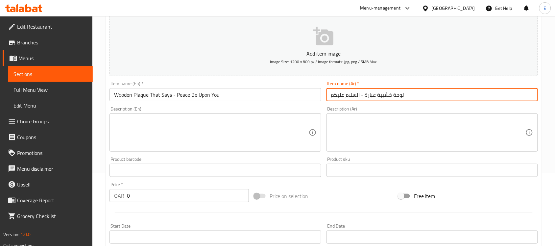
scroll to position [211, 0]
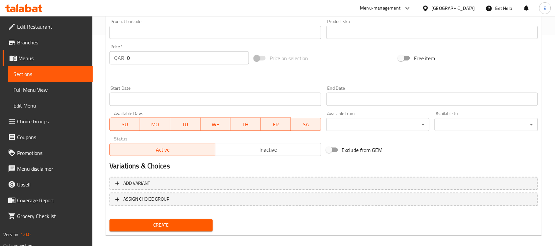
type input "لوحة خشبية عبارة - السلام عليكم"
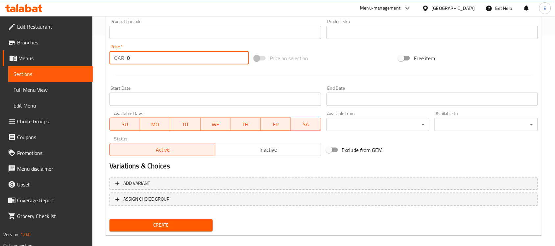
drag, startPoint x: 132, startPoint y: 58, endPoint x: 109, endPoint y: 56, distance: 23.4
click at [109, 56] on div "Price   * QAR 0 Price *" at bounding box center [179, 54] width 145 height 25
type input "10"
click at [110, 219] on button "Create" at bounding box center [161, 225] width 103 height 12
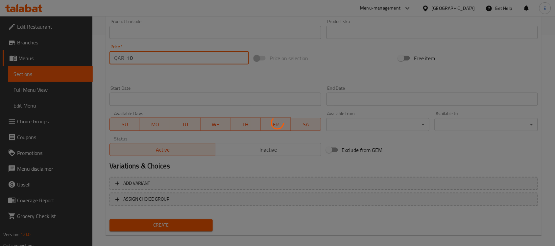
type input "0"
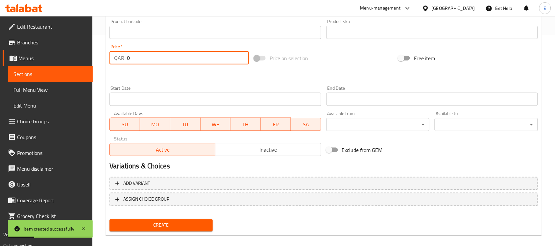
scroll to position [0, 0]
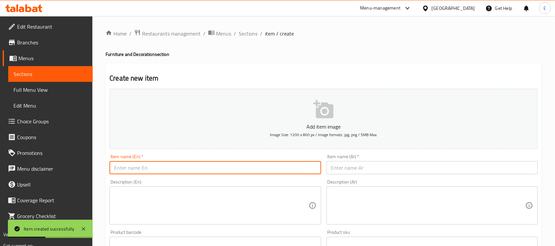
paste input "Wi-Fi Sticker Username and Password"
click at [163, 168] on input "Wi-Fi Sticker Username and Password" at bounding box center [216, 167] width 212 height 13
type input "Wi-Fi Sticker Username and Password"
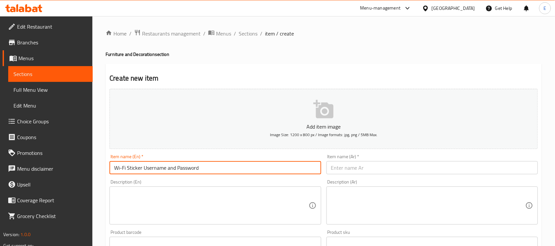
click at [344, 169] on input "text" at bounding box center [433, 167] width 212 height 13
paste input "لاصق الواي فاي اسم المستخدم و كلمة السر"
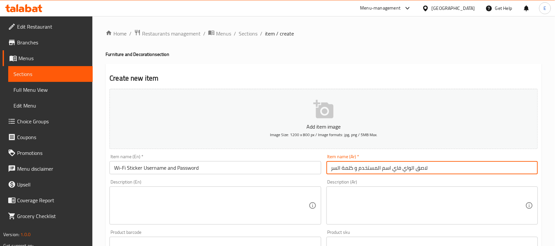
type input "لاصق الواي فاي اسم المستخدم و كلمة السر"
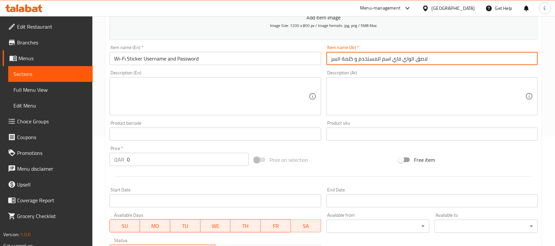
scroll to position [112, 0]
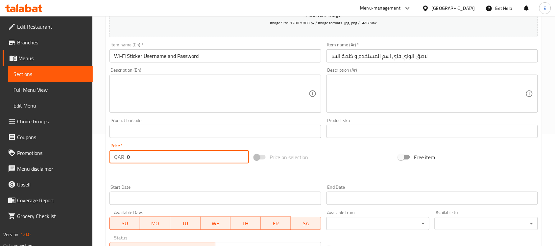
drag, startPoint x: 134, startPoint y: 157, endPoint x: 114, endPoint y: 155, distance: 19.5
click at [114, 155] on div "QAR 0 Price *" at bounding box center [179, 156] width 139 height 13
type input "10"
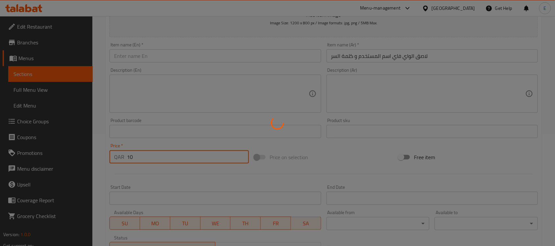
type input "0"
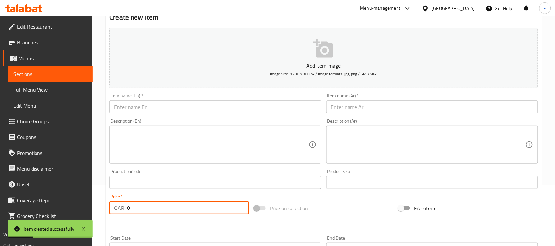
scroll to position [60, 0]
paste input "Toilet sticker"
click at [196, 107] on input "text" at bounding box center [216, 108] width 212 height 13
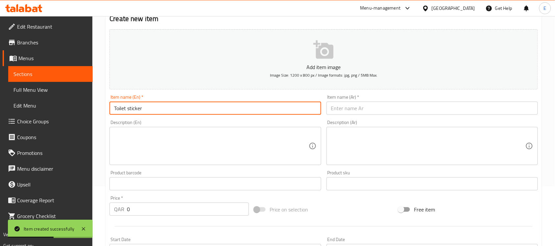
type input "Toilet sticker"
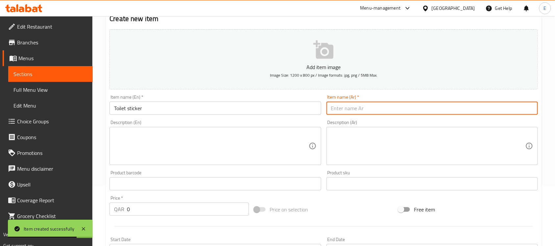
click at [351, 104] on input "text" at bounding box center [433, 108] width 212 height 13
paste input "لاصق توضيحي للتوليت"
type input "لاصق توضيحي للتوليت"
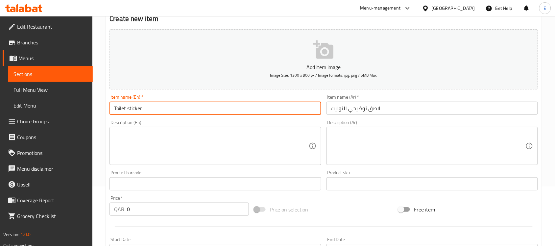
click at [129, 110] on input "Toilet sticker" at bounding box center [216, 108] width 212 height 13
click at [150, 109] on input "Toilet Sticker" at bounding box center [216, 108] width 212 height 13
paste input "Hand Drawn"
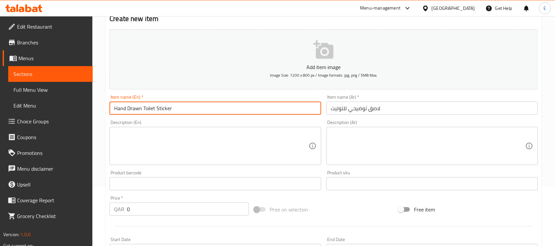
type input "Hand Drawn Toilet Sticker"
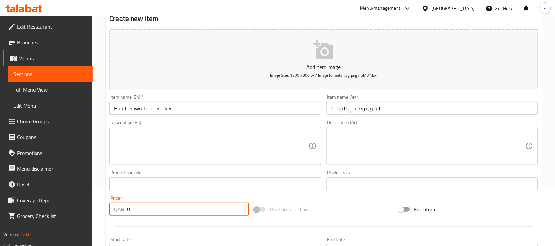
drag, startPoint x: 136, startPoint y: 212, endPoint x: 114, endPoint y: 206, distance: 21.8
click at [114, 206] on div "QAR 0 Price *" at bounding box center [179, 209] width 139 height 13
type input "10"
click at [358, 109] on input "لاصق توضيحي للتوليت" at bounding box center [433, 108] width 212 height 13
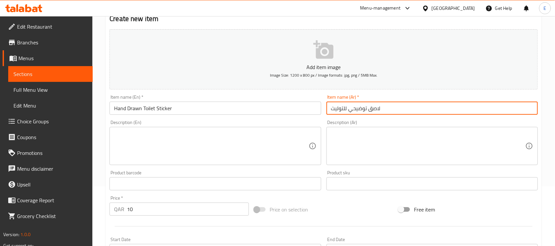
click at [358, 109] on input "لاصق توضيحي للتوليت" at bounding box center [433, 108] width 212 height 13
type input "لاصق يد موجهة للتوليت"
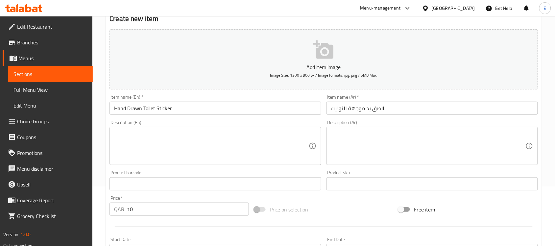
click at [234, 129] on div "Description (En)" at bounding box center [216, 146] width 212 height 38
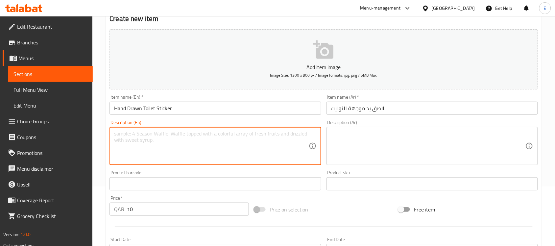
scroll to position [217, 0]
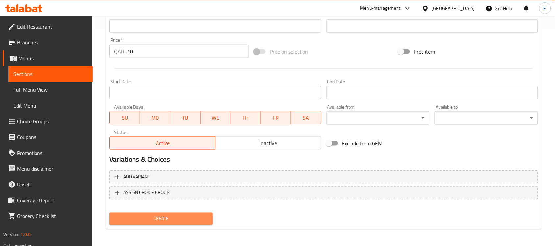
click at [162, 215] on span "Create" at bounding box center [161, 219] width 93 height 8
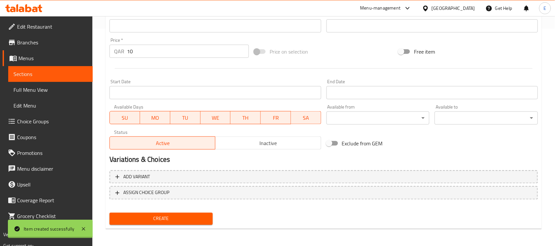
type input "0"
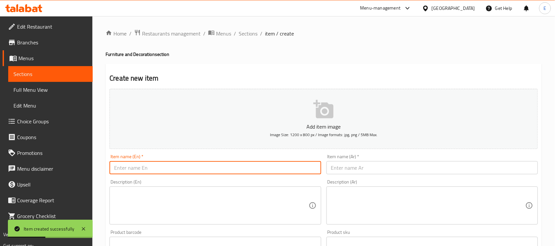
paste input "Toilet sticker"
click at [206, 166] on input "Toilet sticker" at bounding box center [216, 167] width 212 height 13
click at [129, 168] on input "Toilet sticker" at bounding box center [216, 167] width 212 height 13
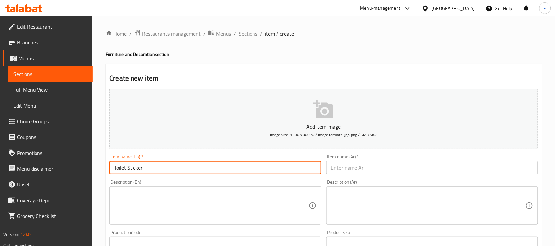
type input "Toilet Sticker"
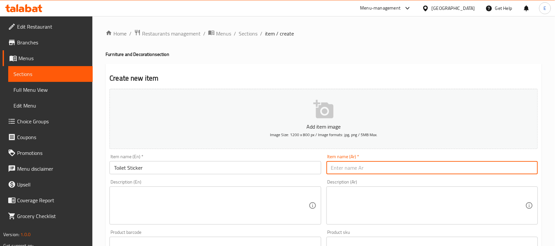
click at [338, 163] on input "text" at bounding box center [433, 167] width 212 height 13
paste input "لاصق توضيحي للتوليت"
type input "لاصق توضيحي للتوليت"
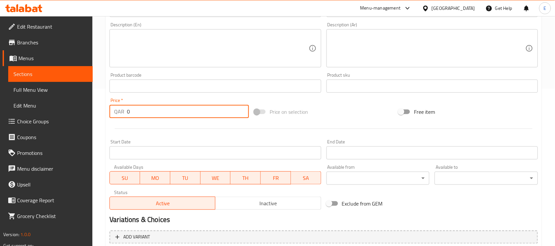
drag, startPoint x: 140, startPoint y: 110, endPoint x: 102, endPoint y: 106, distance: 38.4
click at [102, 106] on div "Home / Restaurants management / Menus / Sections / item / create Furniture and …" at bounding box center [323, 83] width 463 height 449
type input "10"
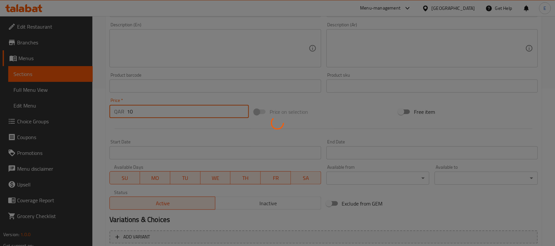
type input "0"
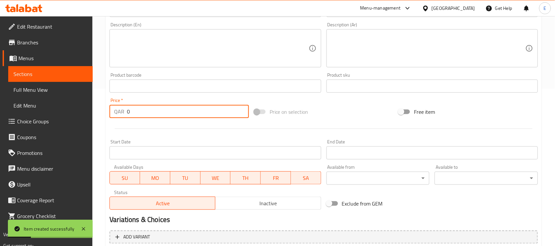
scroll to position [0, 0]
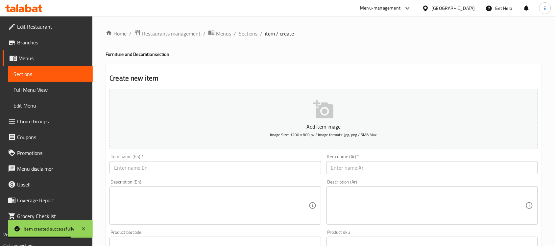
click at [243, 31] on span "Sections" at bounding box center [248, 34] width 19 height 8
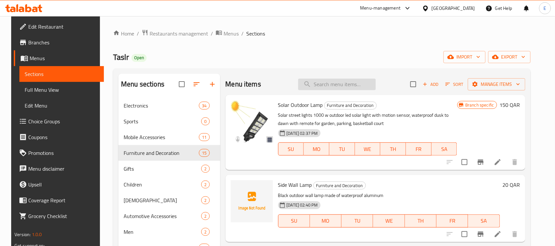
paste input "Backgammon game"
click at [336, 79] on input "Backgammon game" at bounding box center [337, 85] width 78 height 12
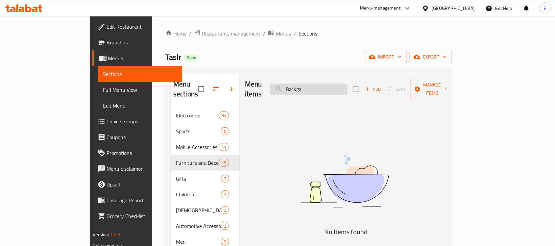
paste input "Canvas painting with a [DEMOGRAPHIC_DATA] verse"
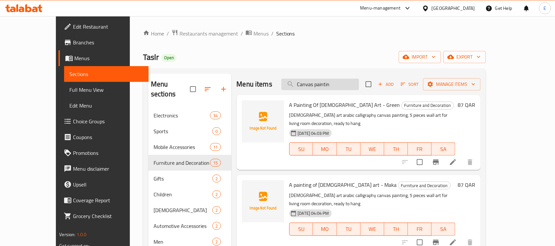
click at [331, 87] on input "Canvas paintin" at bounding box center [321, 85] width 78 height 12
paste input "Bitcoin currency"
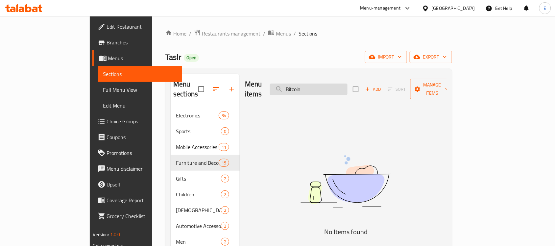
paste input "Wooden plaque that says - Peace be upon you"
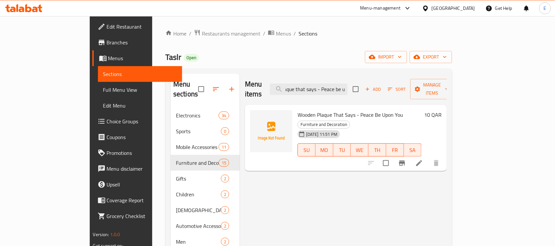
scroll to position [0, 43]
drag, startPoint x: 362, startPoint y: 84, endPoint x: 397, endPoint y: 84, distance: 35.2
click at [397, 84] on div "Menu items Wooden plaque that says - Peace be upon you Add Sort Manage items" at bounding box center [346, 89] width 202 height 31
click at [331, 84] on input "Wooden plaque that says - Peace be upon you" at bounding box center [309, 90] width 78 height 12
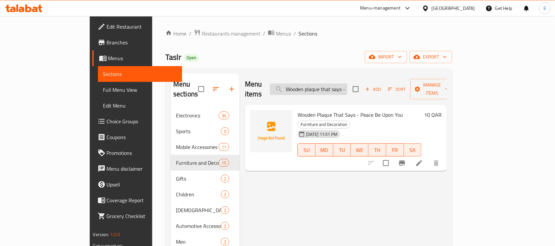
paste input "Kaaba model - black"
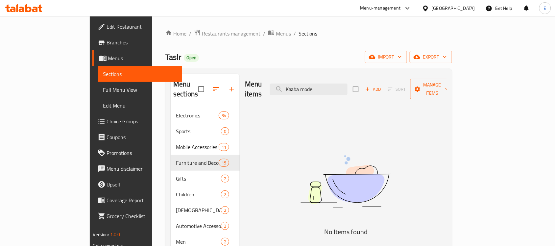
paste input "Canvas painting with a Quranic vers"
type input "Canvas painting"
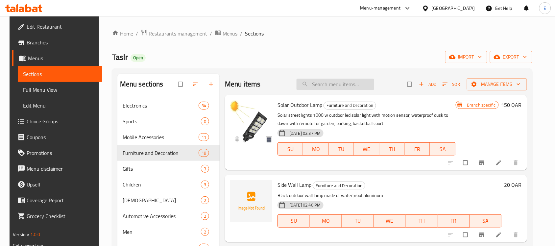
click at [329, 81] on input "search" at bounding box center [336, 85] width 78 height 12
paste input "Canvas painting with a [DEMOGRAPHIC_DATA] verse"
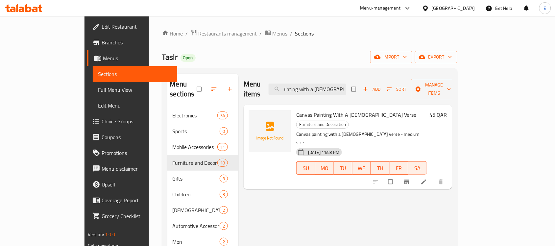
type input "Canvas painting with a [DEMOGRAPHIC_DATA] verse"
click at [434, 177] on li at bounding box center [424, 182] width 18 height 11
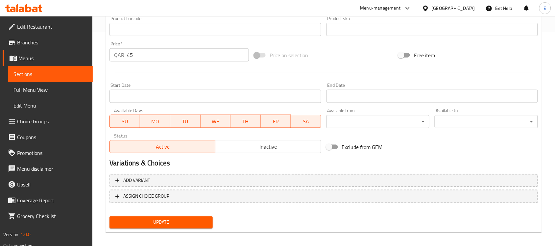
scroll to position [217, 0]
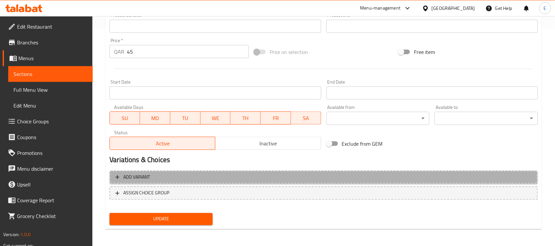
click at [172, 177] on span "Add variant" at bounding box center [323, 177] width 417 height 8
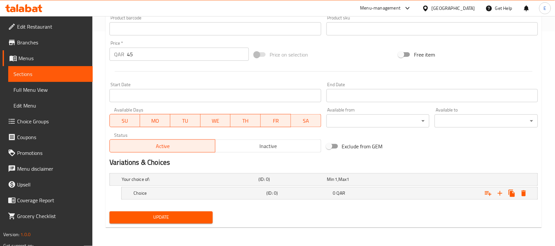
scroll to position [214, 0]
click at [498, 193] on icon "Expand" at bounding box center [500, 194] width 8 height 8
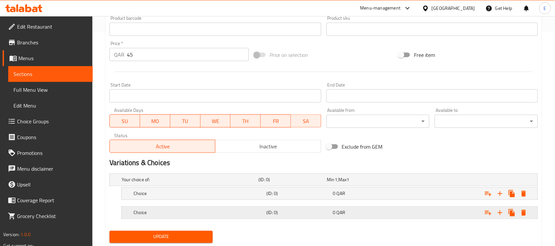
click at [212, 218] on div "Choice (ID: 0) 0 QAR" at bounding box center [331, 213] width 399 height 14
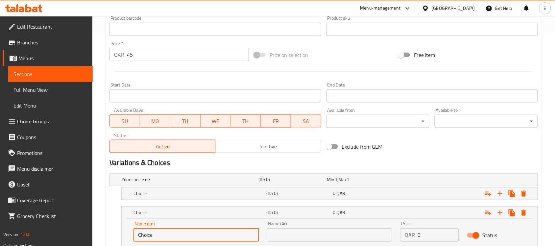
drag, startPoint x: 157, startPoint y: 233, endPoint x: 105, endPoint y: 237, distance: 52.9
click at [105, 237] on div "Home / Restaurants management / Menus / Sections / item / update Furniture and …" at bounding box center [323, 48] width 463 height 492
type input "Small"
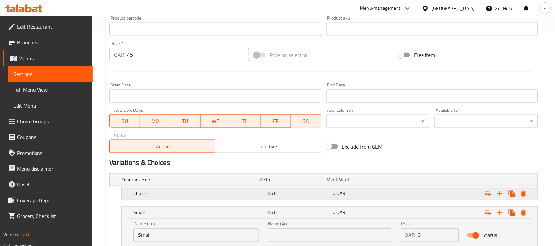
click at [140, 191] on h5 "Choice" at bounding box center [199, 193] width 130 height 7
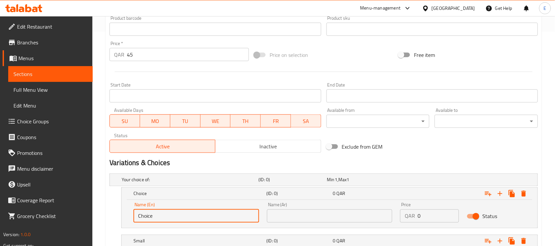
drag, startPoint x: 168, startPoint y: 214, endPoint x: 64, endPoint y: 208, distance: 104.4
click at [64, 208] on div "Edit Restaurant Branches Menus Sections Full Menu View Edit Menu Choice Groups …" at bounding box center [277, 62] width 555 height 520
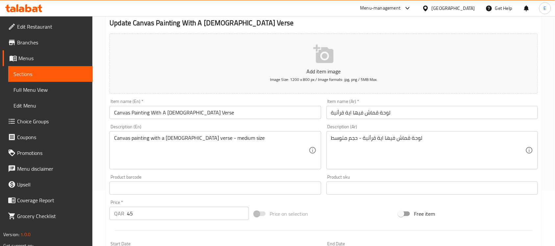
scroll to position [53, 0]
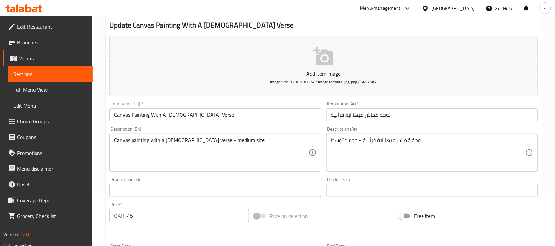
type input "Medium"
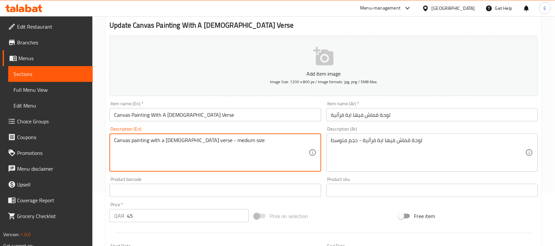
drag, startPoint x: 251, startPoint y: 140, endPoint x: 58, endPoint y: 139, distance: 193.1
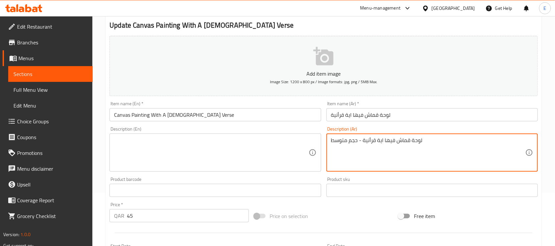
click at [375, 144] on textarea "لوحة قماش فيها اية قرأنية - حجم متوسط" at bounding box center [428, 152] width 194 height 31
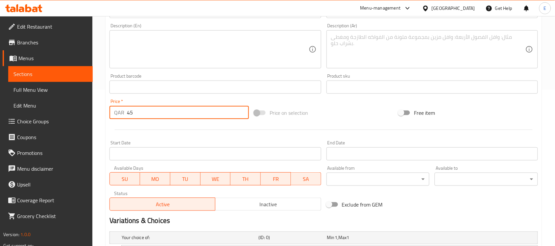
drag, startPoint x: 154, startPoint y: 111, endPoint x: 66, endPoint y: 111, distance: 87.5
click at [66, 111] on div "Edit Restaurant Branches Menus Sections Full Menu View Edit Menu Choice Groups …" at bounding box center [277, 120] width 555 height 520
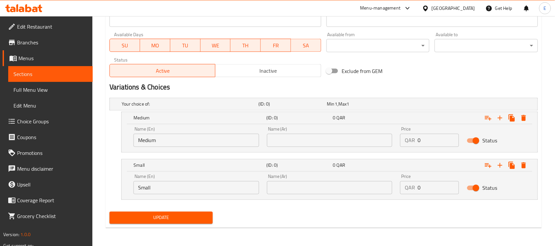
type input "0"
drag, startPoint x: 436, startPoint y: 139, endPoint x: 369, endPoint y: 127, distance: 68.5
click at [369, 127] on div "Name (En) Medium Name (En) Name (Ar) Name (Ar) Price QAR 0 Price Status" at bounding box center [330, 137] width 400 height 28
paste input "45"
type input "45"
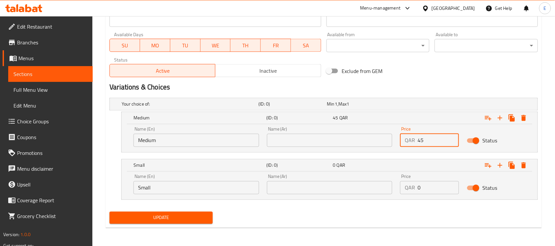
drag, startPoint x: 427, startPoint y: 187, endPoint x: 415, endPoint y: 187, distance: 11.8
click at [415, 187] on div "QAR 0 Price" at bounding box center [429, 187] width 59 height 13
type input "26"
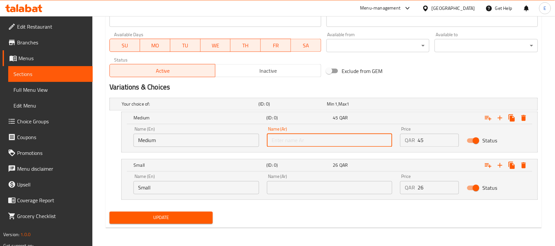
click at [357, 138] on input "text" at bounding box center [330, 140] width 126 height 13
type input "متوسط"
click at [301, 188] on input "text" at bounding box center [330, 187] width 126 height 13
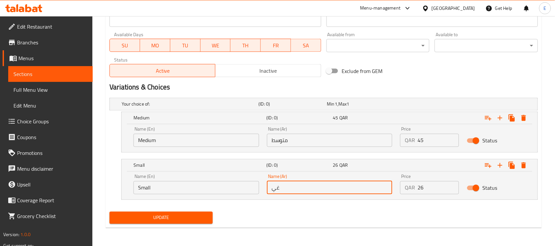
type input "غ"
type input "صغير"
click at [304, 140] on input "متوسط" at bounding box center [330, 140] width 126 height 13
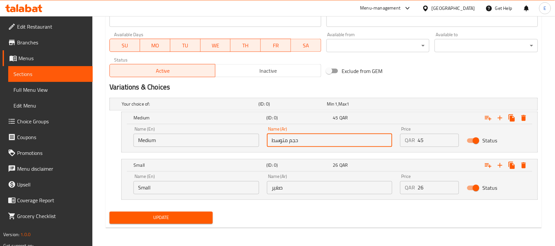
click at [296, 142] on input "حجم متوسط" at bounding box center [330, 140] width 126 height 13
type input "حجم متوسط"
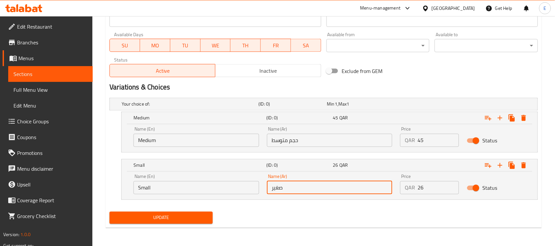
click at [269, 190] on input "صغير" at bounding box center [330, 187] width 126 height 13
paste input "حجم"
type input "حجم صغير"
click at [161, 138] on input "Medium" at bounding box center [197, 140] width 126 height 13
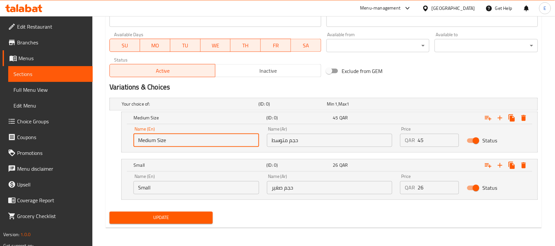
type input "Medium Size"
click at [170, 188] on input "Small" at bounding box center [197, 187] width 126 height 13
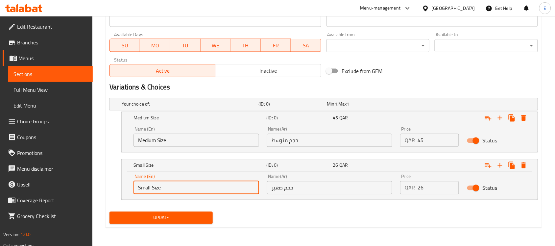
type input "Small Size"
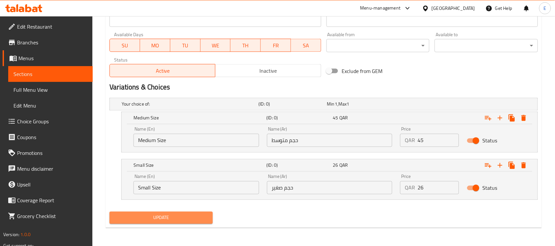
click at [156, 220] on span "Update" at bounding box center [161, 218] width 93 height 8
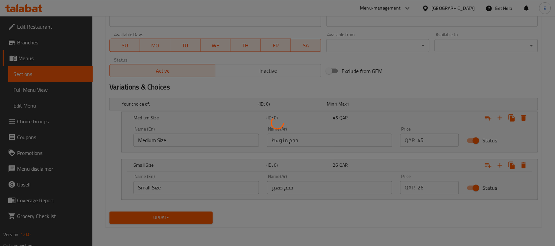
scroll to position [0, 0]
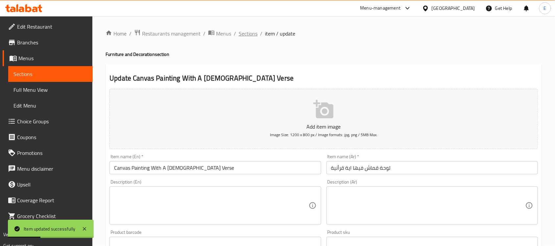
click at [247, 34] on span "Sections" at bounding box center [248, 34] width 19 height 8
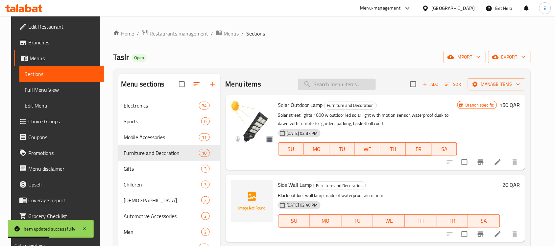
click at [324, 81] on input "search" at bounding box center [337, 85] width 78 height 12
paste input "Decor Sticker - BATHROOM"
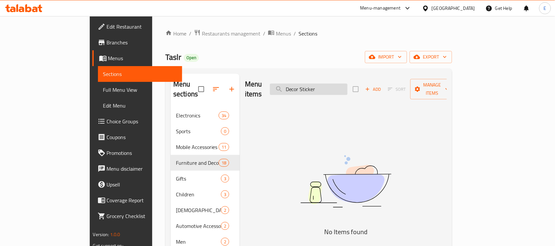
paste input "Sticker - Open and close the doo"
paste input "Bicycle handlebar lock"
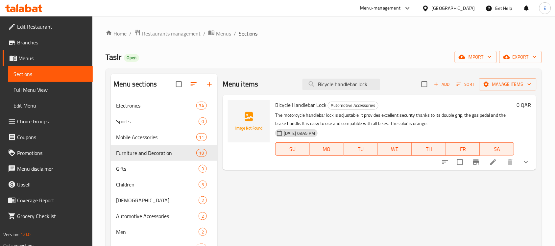
type input "Bicycle handlebar lock"
click at [525, 163] on icon "show more" at bounding box center [526, 162] width 8 height 8
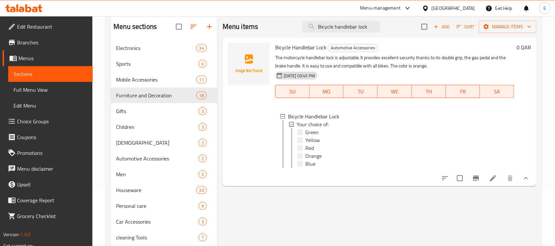
scroll to position [59, 0]
click at [315, 136] on span "Yellow" at bounding box center [312, 139] width 14 height 8
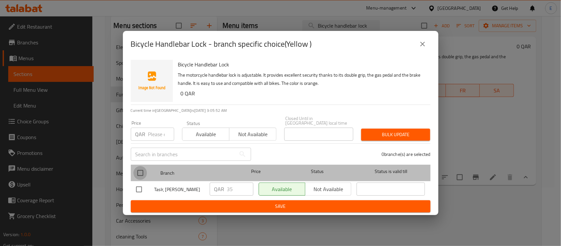
click at [142, 167] on input "checkbox" at bounding box center [141, 173] width 14 height 14
checkbox input "true"
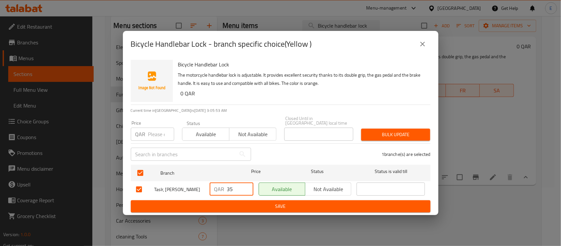
drag, startPoint x: 240, startPoint y: 182, endPoint x: 193, endPoint y: 183, distance: 47.1
click at [193, 183] on div "Taslr, Umm Salal [PERSON_NAME] 35 ​ Available Not available ​" at bounding box center [281, 189] width 295 height 19
type input "26"
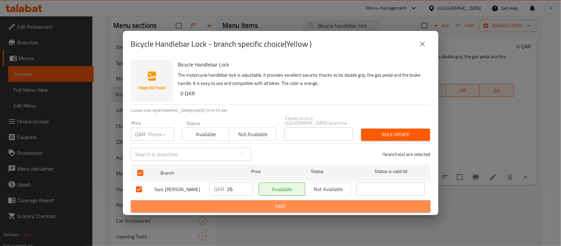
click at [215, 203] on span "Save" at bounding box center [280, 206] width 289 height 8
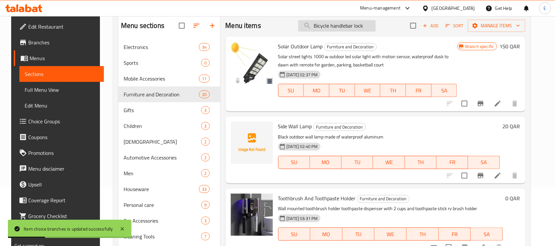
click at [363, 24] on input "Bicycle handlebar lock" at bounding box center [337, 26] width 78 height 12
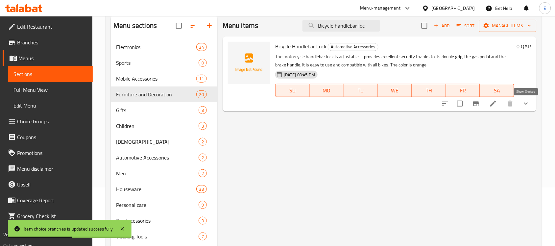
type input "Bicycle handlebar loc"
click at [524, 106] on icon "show more" at bounding box center [526, 104] width 8 height 8
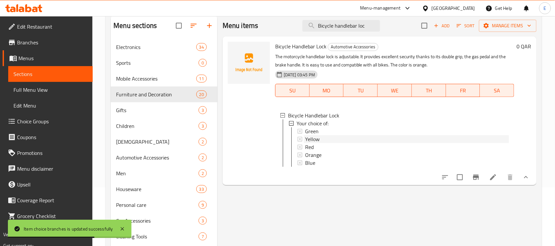
click at [316, 139] on span "Yellow" at bounding box center [312, 139] width 14 height 8
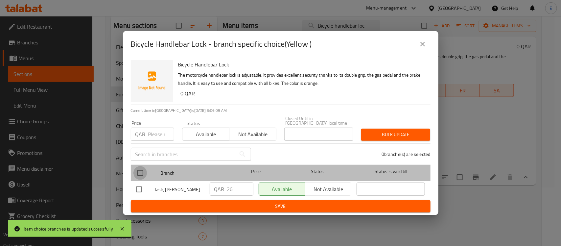
click at [139, 167] on input "checkbox" at bounding box center [141, 173] width 14 height 14
checkbox input "true"
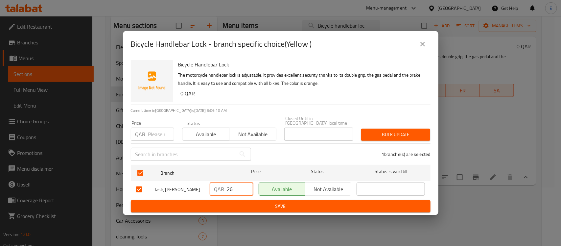
drag, startPoint x: 233, startPoint y: 184, endPoint x: 205, endPoint y: 183, distance: 28.3
click at [205, 183] on div "Taslr, Umm Salal [PERSON_NAME] 26 ​ Available Not available ​" at bounding box center [281, 189] width 295 height 19
type input "28"
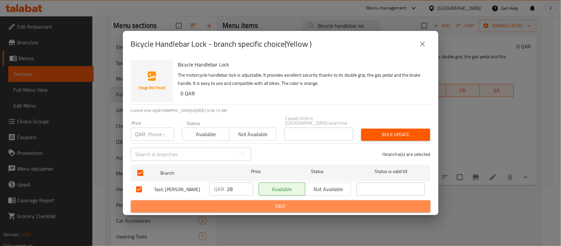
click at [221, 206] on span "Save" at bounding box center [280, 206] width 289 height 8
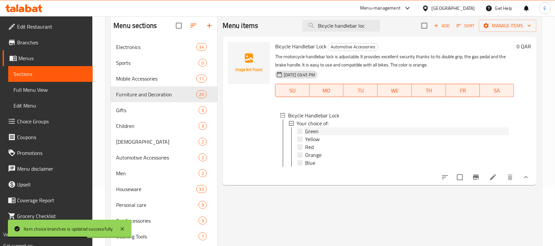
click at [318, 132] on span "Green" at bounding box center [311, 131] width 13 height 8
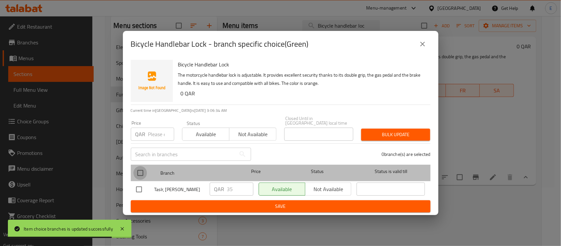
click at [142, 168] on input "checkbox" at bounding box center [141, 173] width 14 height 14
checkbox input "true"
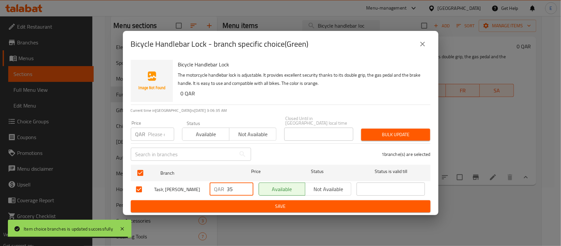
drag, startPoint x: 238, startPoint y: 185, endPoint x: 166, endPoint y: 175, distance: 72.5
click at [166, 180] on div "Taslr, Umm Salal [PERSON_NAME] 35 ​ Available Not available ​" at bounding box center [281, 189] width 295 height 19
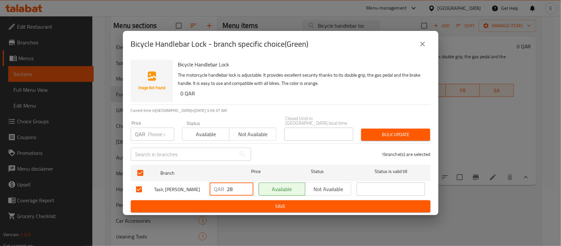
type input "28"
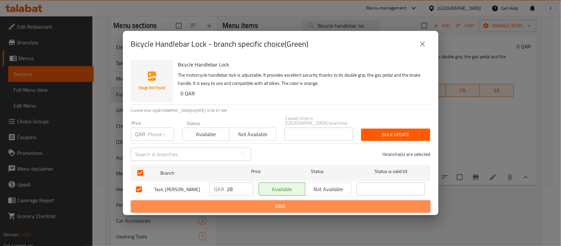
click at [193, 202] on button "Save" at bounding box center [281, 206] width 300 height 12
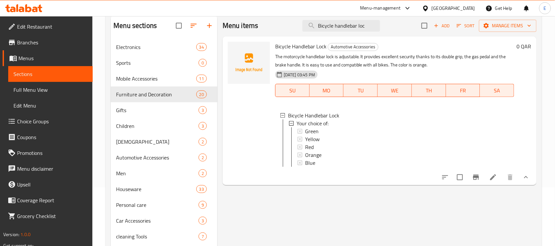
click at [316, 132] on span "Green" at bounding box center [311, 131] width 13 height 8
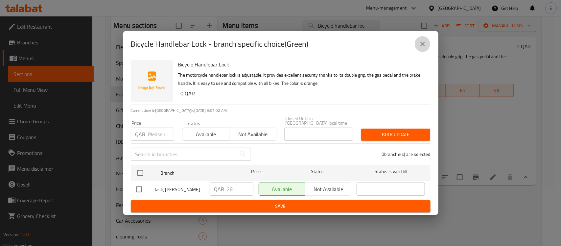
click at [422, 47] on icon "close" at bounding box center [423, 44] width 8 height 8
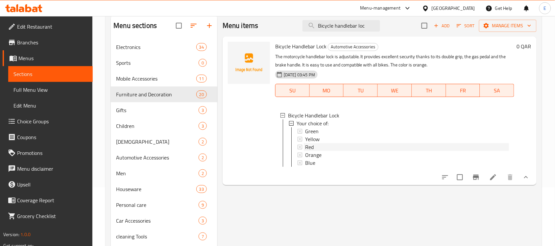
click at [314, 143] on div "Red" at bounding box center [407, 147] width 204 height 8
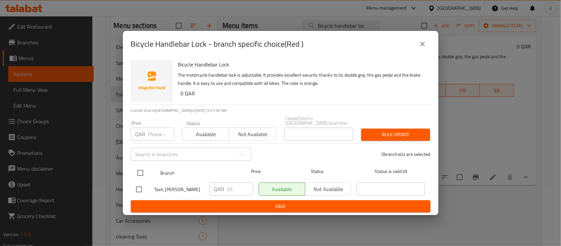
click at [137, 167] on input "checkbox" at bounding box center [141, 173] width 14 height 14
checkbox input "true"
drag, startPoint x: 238, startPoint y: 182, endPoint x: 183, endPoint y: 172, distance: 56.4
click at [183, 172] on ul "Branch Price Status Status is valid till Taslr, Umm Salal Mohammed QAR 35 ​ Ava…" at bounding box center [281, 181] width 300 height 38
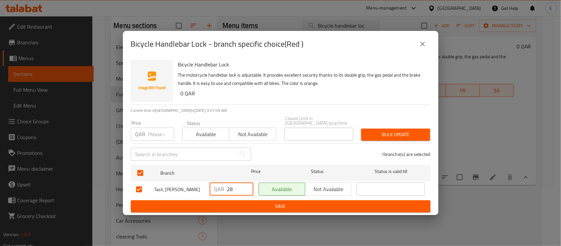
type input "28"
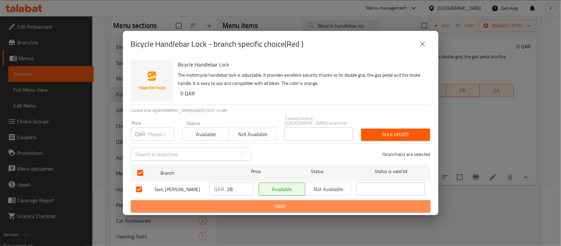
click at [237, 211] on span "Save" at bounding box center [280, 206] width 289 height 8
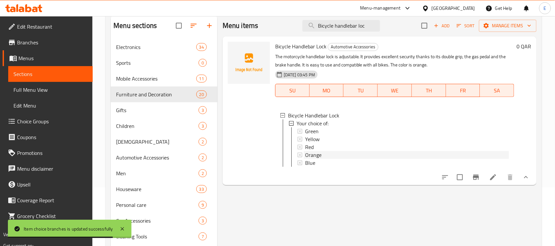
click at [319, 157] on span "Orange" at bounding box center [313, 155] width 16 height 8
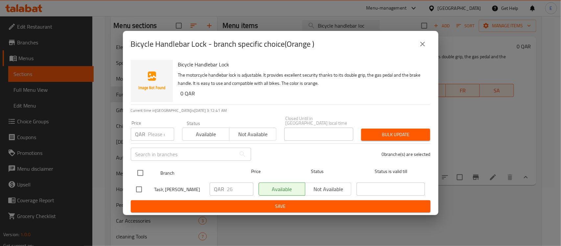
click at [141, 166] on input "checkbox" at bounding box center [141, 173] width 14 height 14
checkbox input "true"
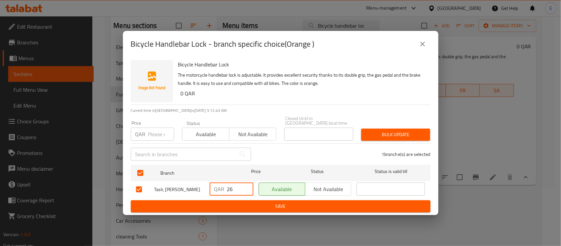
drag, startPoint x: 238, startPoint y: 183, endPoint x: 217, endPoint y: 183, distance: 20.7
click at [217, 183] on div "QAR 26 ​" at bounding box center [232, 189] width 44 height 13
type input "28"
click at [279, 208] on span "Save" at bounding box center [280, 206] width 289 height 8
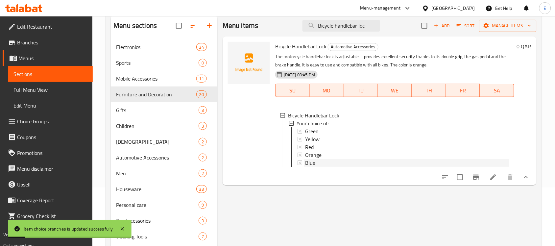
click at [319, 162] on div "Blue" at bounding box center [407, 163] width 204 height 8
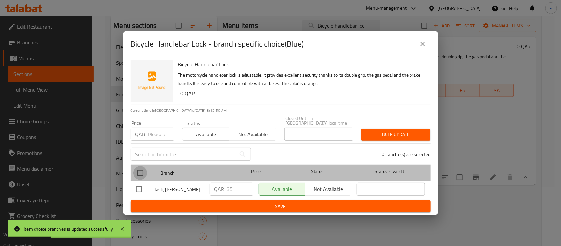
click at [140, 166] on input "checkbox" at bounding box center [141, 173] width 14 height 14
checkbox input "true"
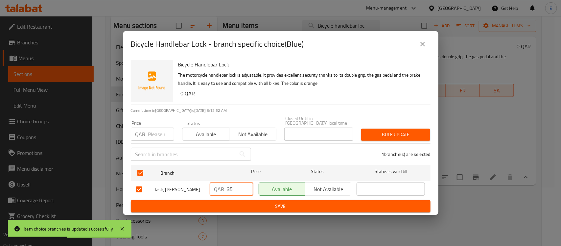
drag, startPoint x: 232, startPoint y: 183, endPoint x: 209, endPoint y: 184, distance: 23.4
click at [209, 184] on div "QAR 35 ​" at bounding box center [231, 189] width 49 height 19
type input "28"
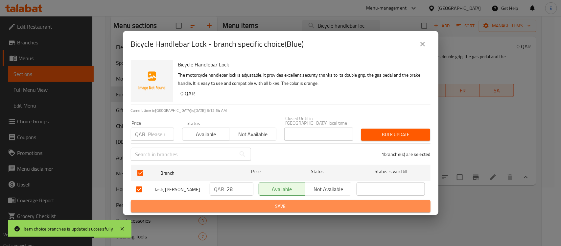
click at [264, 206] on span "Save" at bounding box center [280, 206] width 289 height 8
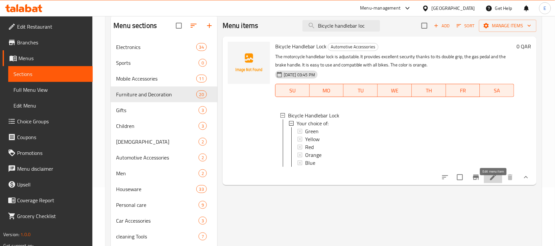
click at [490, 181] on icon at bounding box center [493, 177] width 8 height 8
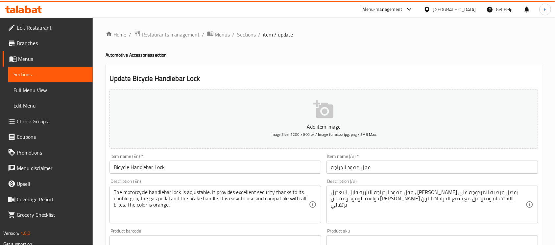
scroll to position [285, 0]
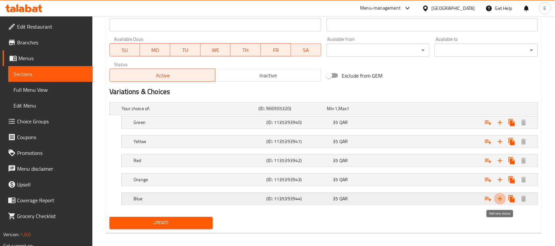
click at [499, 199] on icon "Expand" at bounding box center [500, 199] width 5 height 5
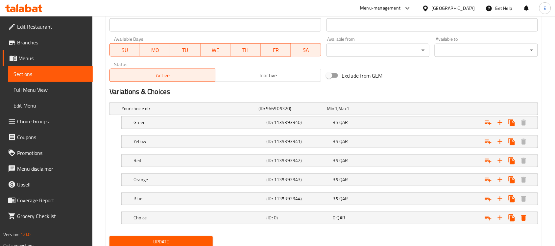
scroll to position [302, 0]
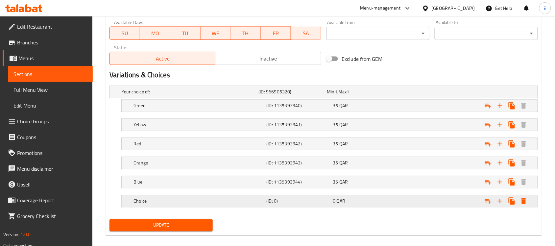
click at [303, 198] on h5 "(ID: 0)" at bounding box center [299, 201] width 64 height 7
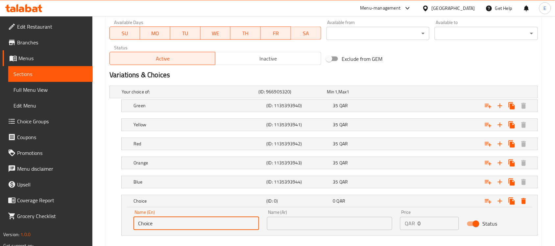
drag, startPoint x: 173, startPoint y: 221, endPoint x: 117, endPoint y: 219, distance: 56.6
click at [117, 219] on div "Choice (ID: 0) 0 QAR Name (En) Choice Name (En) Name (Ar) Name (Ar) Price QAR 0…" at bounding box center [324, 215] width 429 height 41
type input "Black"
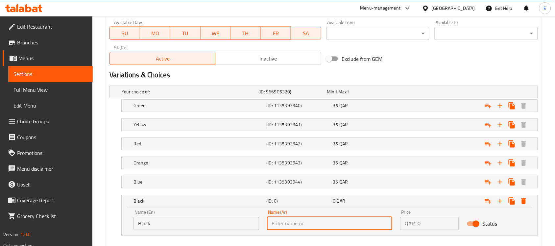
click at [285, 222] on input "text" at bounding box center [330, 223] width 126 height 13
type input "أسود"
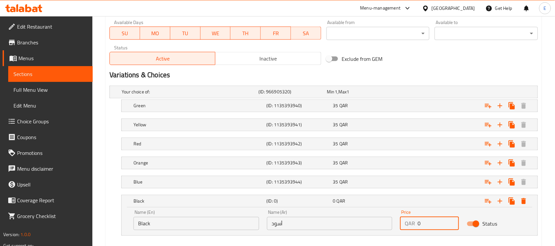
drag, startPoint x: 425, startPoint y: 221, endPoint x: 357, endPoint y: 225, distance: 68.5
click at [357, 225] on div "Name (En) Black Name (En) Name (Ar) أسود Name (Ar) Price QAR 0 Price Status" at bounding box center [330, 220] width 400 height 28
type input "28"
click at [362, 180] on div "35 QAR" at bounding box center [365, 182] width 64 height 7
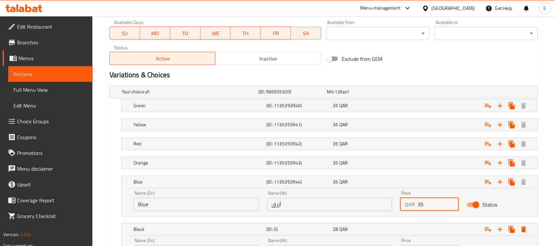
drag, startPoint x: 435, startPoint y: 202, endPoint x: 371, endPoint y: 201, distance: 63.8
click at [371, 201] on div "Name (En) Blue Name (En) Name (Ar) أزرق Name (Ar) Price QAR 35 Price Status" at bounding box center [330, 201] width 400 height 28
type input "28"
click at [354, 163] on div "35 QAR" at bounding box center [365, 163] width 64 height 7
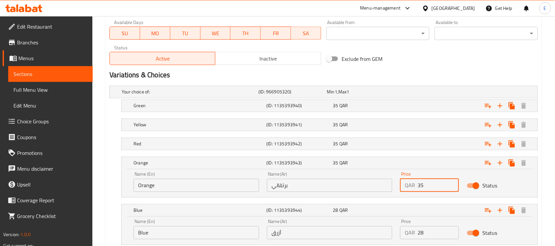
drag, startPoint x: 432, startPoint y: 182, endPoint x: 377, endPoint y: 186, distance: 55.1
click at [377, 186] on div "Name (En) Orange Name (En) Name (Ar) برتقالي Name (Ar) Price QAR 35 Price Status" at bounding box center [330, 182] width 400 height 28
type input "28"
click at [361, 141] on div "35 QAR" at bounding box center [365, 144] width 64 height 7
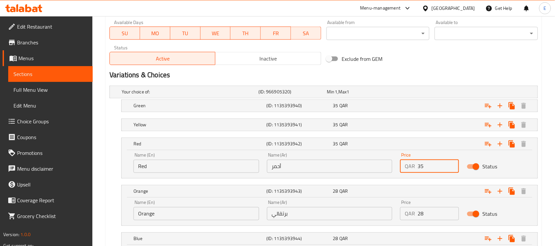
drag, startPoint x: 432, startPoint y: 161, endPoint x: 374, endPoint y: 157, distance: 58.0
click at [374, 157] on div "Name (En) Red Name (En) Name (Ar) أحمر Name (Ar) Price QAR 35 Price Status" at bounding box center [330, 163] width 400 height 28
type input "28"
click at [369, 123] on div "35 QAR" at bounding box center [365, 125] width 64 height 7
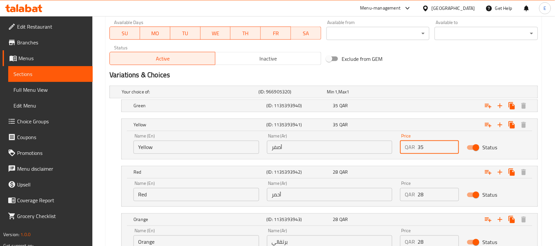
drag, startPoint x: 436, startPoint y: 147, endPoint x: 384, endPoint y: 137, distance: 53.4
click at [384, 137] on div "Name (En) Yellow Name (En) Name (Ar) أصفر Name (Ar) Price QAR 35 Price Status" at bounding box center [330, 144] width 400 height 28
type input "28"
click at [367, 105] on div "35 QAR" at bounding box center [365, 106] width 64 height 7
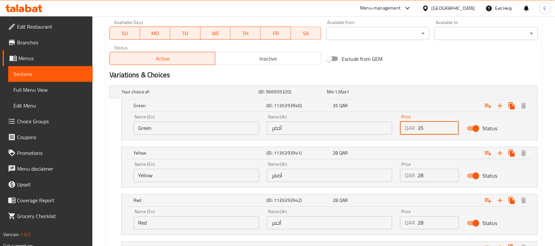
drag, startPoint x: 434, startPoint y: 127, endPoint x: 378, endPoint y: 119, distance: 56.4
click at [378, 119] on div "Name (En) Green Name (En) Name (Ar) أخضر Name (Ar) Price QAR 35 Price Status" at bounding box center [330, 125] width 400 height 28
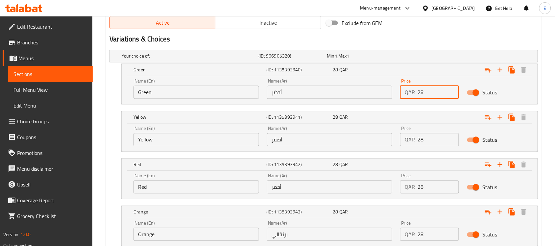
scroll to position [480, 0]
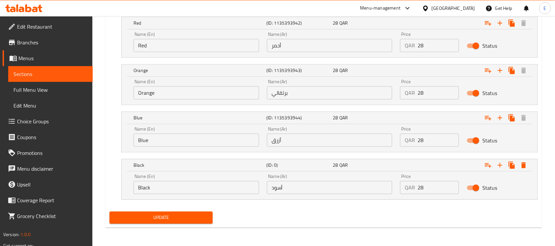
type input "28"
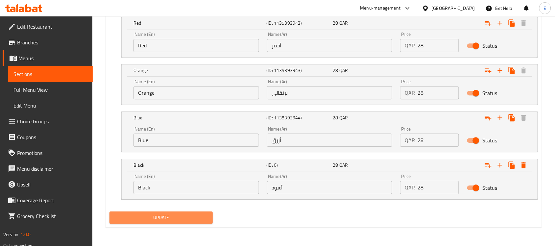
click at [184, 214] on span "Update" at bounding box center [161, 217] width 93 height 8
click at [165, 219] on span "Update" at bounding box center [161, 217] width 93 height 8
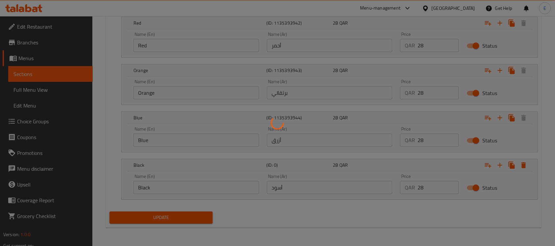
scroll to position [0, 0]
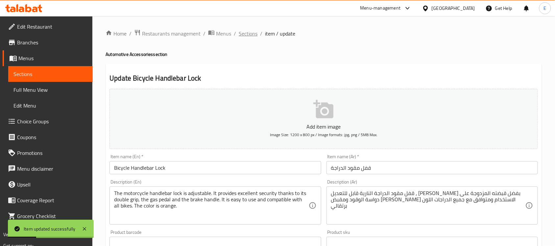
click at [243, 30] on span "Sections" at bounding box center [248, 34] width 19 height 8
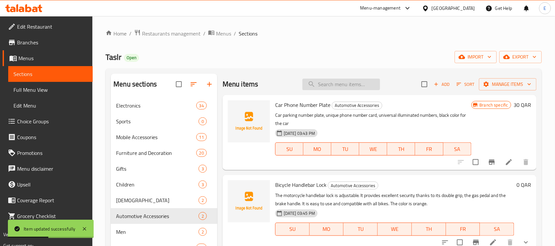
paste input "Sports juice blender - Red"
click at [327, 83] on input "Sports juice blender - Red" at bounding box center [342, 85] width 78 height 12
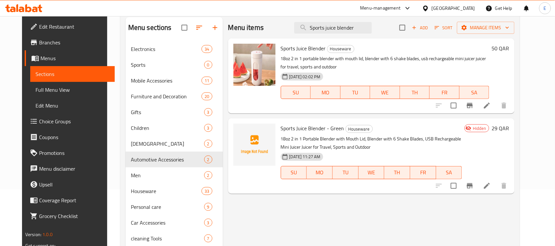
scroll to position [54, 0]
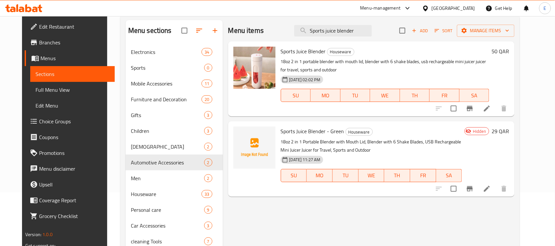
type input "Sports juice blender"
click at [491, 106] on icon at bounding box center [487, 109] width 8 height 8
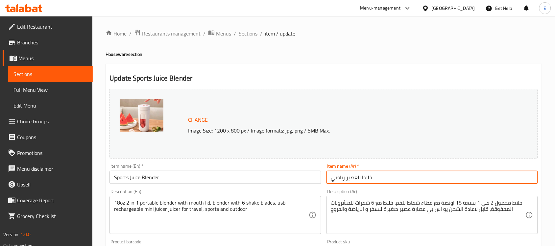
click at [398, 175] on input "خلاط العصير رياضي" at bounding box center [433, 177] width 212 height 13
type input "خلاط العصير رياضي - احمر"
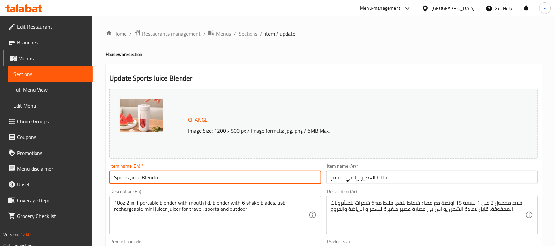
click at [302, 181] on input "Sports Juice Blender" at bounding box center [216, 177] width 212 height 13
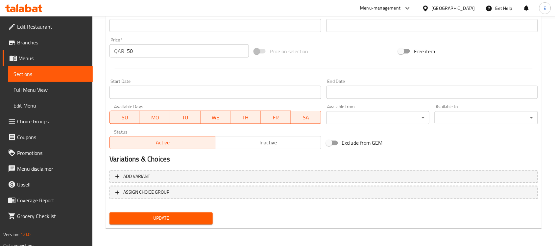
type input "Sports Juice Blender - Red"
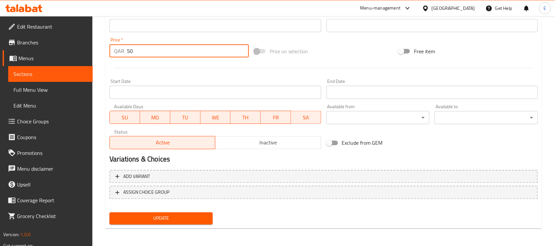
drag, startPoint x: 147, startPoint y: 52, endPoint x: 99, endPoint y: 47, distance: 47.9
click at [99, 47] on div "Home / Restaurants management / Menus / Sections / item / update Houseware sect…" at bounding box center [323, 18] width 463 height 458
type input "29"
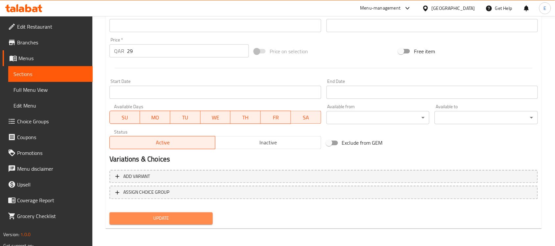
click at [153, 216] on span "Update" at bounding box center [161, 218] width 93 height 8
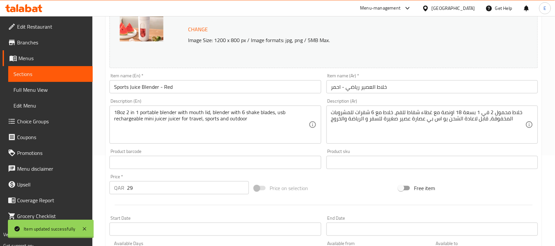
scroll to position [0, 0]
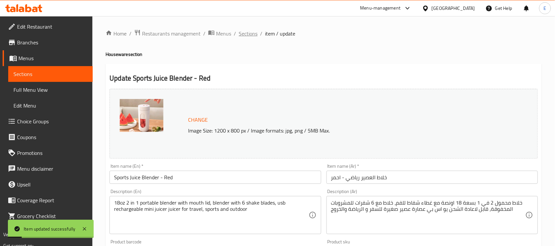
click at [252, 33] on span "Sections" at bounding box center [248, 34] width 19 height 8
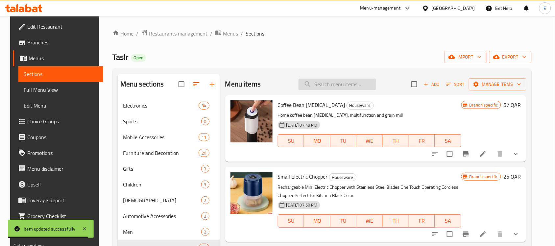
click at [319, 87] on input "search" at bounding box center [338, 85] width 78 height 12
paste input "Toothbrush and toothpaste holder - black"
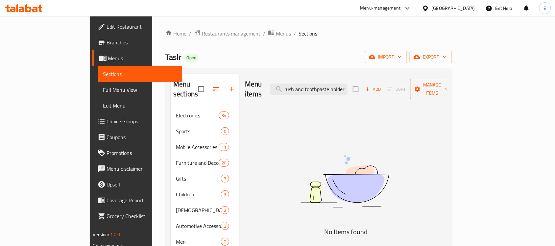
scroll to position [0, 16]
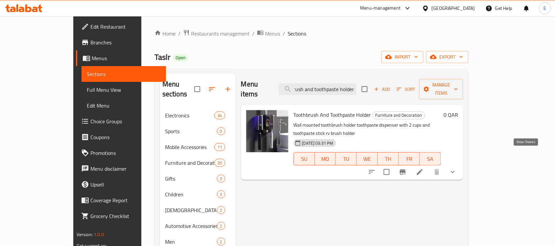
type input "Toothbrush and toothpaste holder"
click at [455, 171] on icon "show more" at bounding box center [453, 172] width 4 height 2
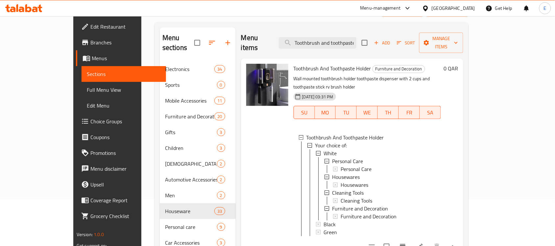
scroll to position [48, 0]
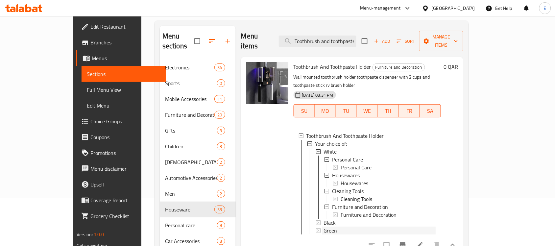
click at [324, 227] on span "Green" at bounding box center [330, 231] width 13 height 8
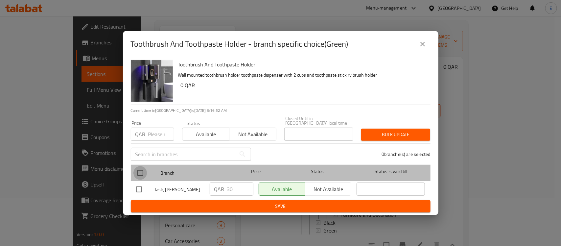
click at [137, 166] on input "checkbox" at bounding box center [141, 173] width 14 height 14
checkbox input "true"
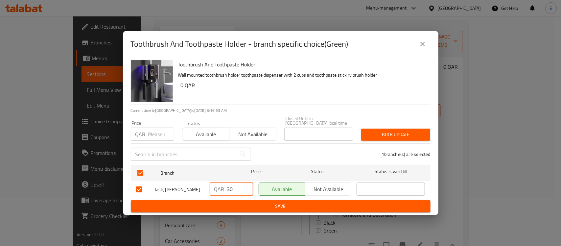
drag, startPoint x: 241, startPoint y: 187, endPoint x: 181, endPoint y: 182, distance: 60.0
click at [181, 182] on div "Taslr, Umm Salal Mohammed QAR 30 ​ Available Not available ​" at bounding box center [281, 189] width 295 height 19
type input "27"
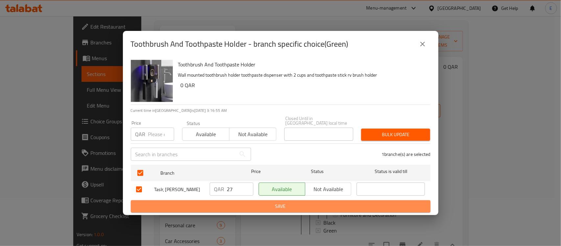
click at [258, 211] on span "Save" at bounding box center [280, 206] width 289 height 8
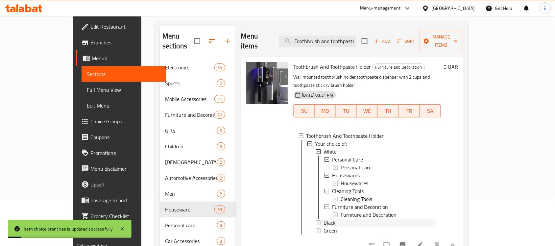
click at [324, 219] on span "Black" at bounding box center [330, 223] width 12 height 8
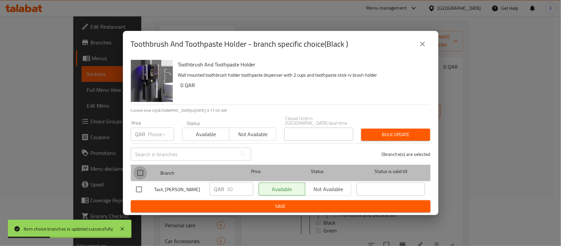
click at [143, 166] on input "checkbox" at bounding box center [141, 173] width 14 height 14
checkbox input "true"
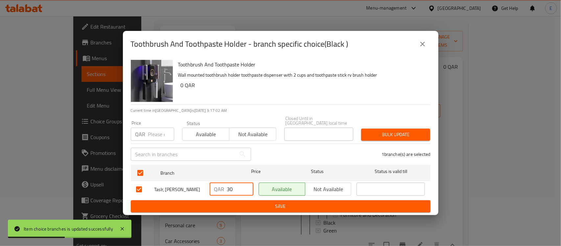
drag, startPoint x: 238, startPoint y: 181, endPoint x: 190, endPoint y: 184, distance: 47.8
click at [190, 184] on div "Taslr, Umm Salal Mohammed QAR 30 ​ Available Not available ​" at bounding box center [281, 189] width 295 height 19
type input "27"
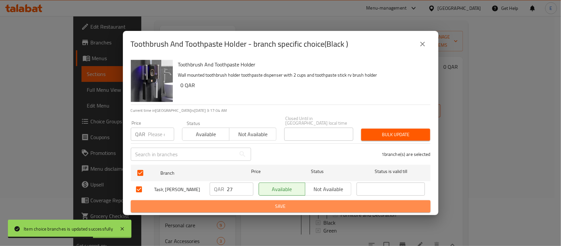
click at [227, 205] on span "Save" at bounding box center [280, 206] width 289 height 8
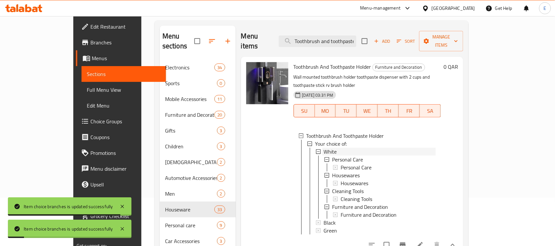
click at [324, 148] on span "White" at bounding box center [330, 152] width 13 height 8
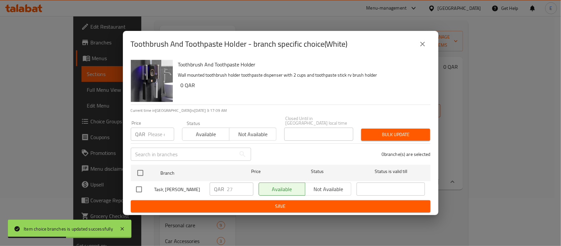
click at [421, 43] on icon "close" at bounding box center [423, 44] width 5 height 5
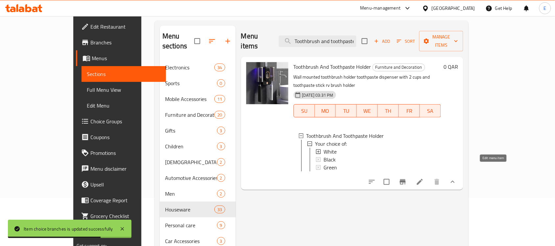
click at [424, 178] on icon at bounding box center [420, 182] width 8 height 8
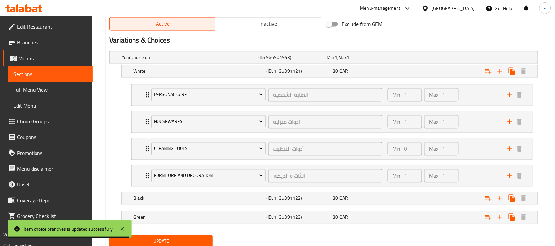
scroll to position [346, 0]
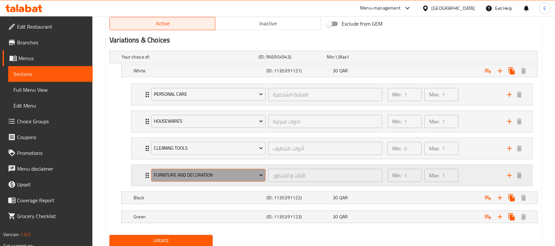
click at [184, 175] on span "Furniture and Decoration" at bounding box center [209, 175] width 110 height 8
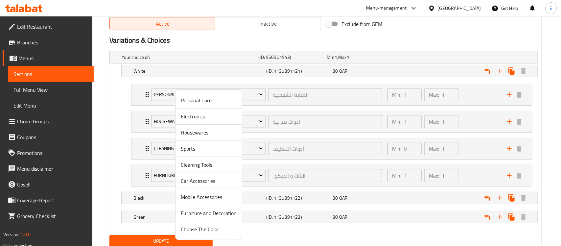
click at [218, 169] on span "Cleaning Tools" at bounding box center [209, 165] width 56 height 8
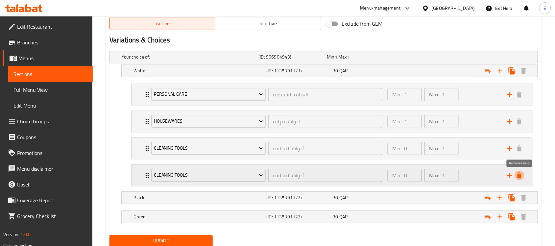
click at [522, 176] on icon "delete" at bounding box center [520, 176] width 8 height 8
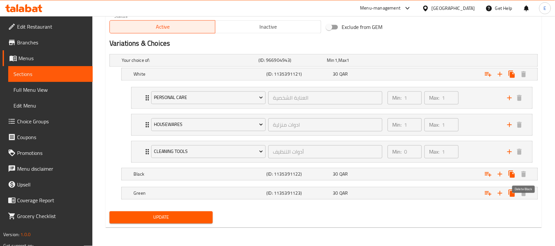
scroll to position [344, 0]
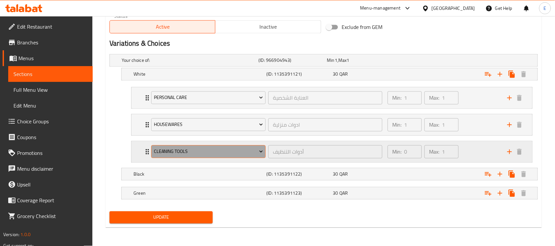
click at [205, 152] on span "Cleaning Tools" at bounding box center [209, 152] width 110 height 8
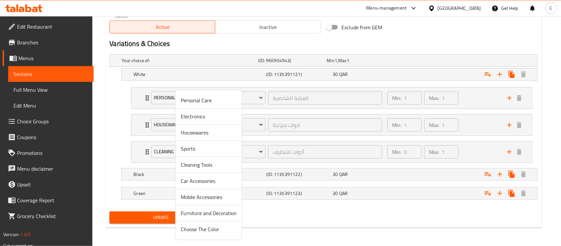
click at [202, 165] on span "Cleaning Tools" at bounding box center [209, 165] width 56 height 8
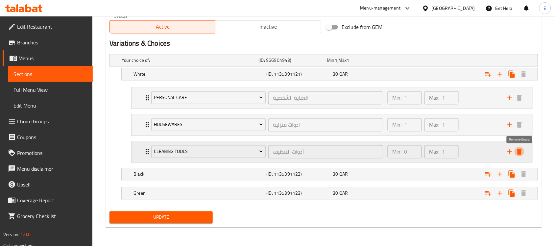
click at [517, 155] on icon "delete" at bounding box center [520, 152] width 8 height 8
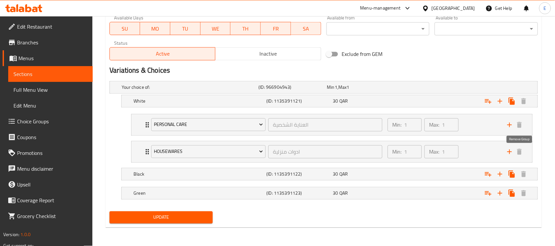
scroll to position [317, 0]
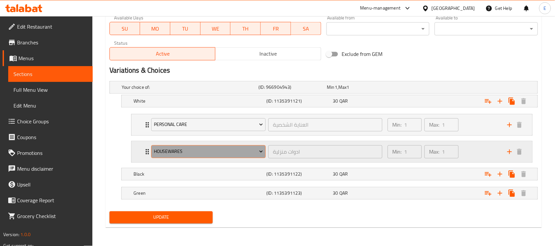
click at [226, 156] on button "Housewares" at bounding box center [208, 151] width 114 height 13
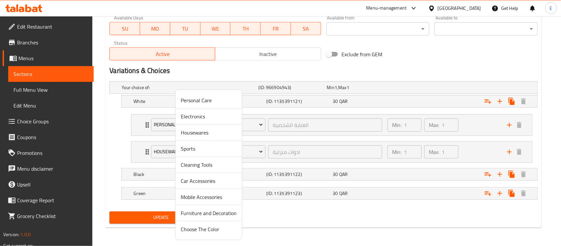
click at [204, 120] on span "Electronics" at bounding box center [209, 116] width 56 height 8
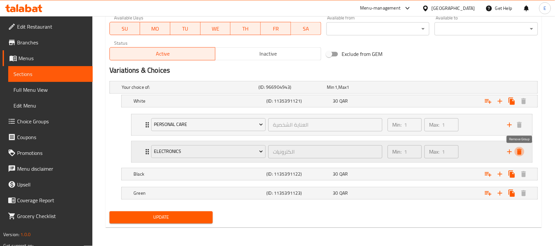
click at [521, 151] on icon "delete" at bounding box center [519, 152] width 5 height 6
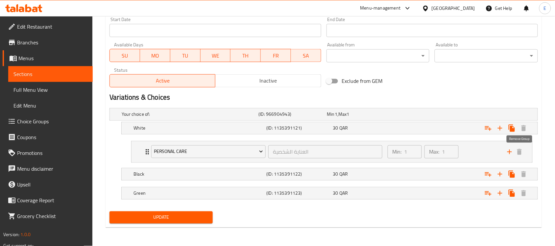
scroll to position [290, 0]
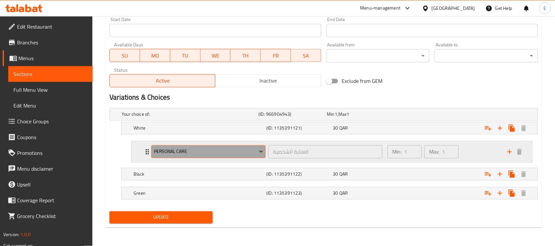
click at [226, 149] on span "Personal Care" at bounding box center [209, 152] width 110 height 8
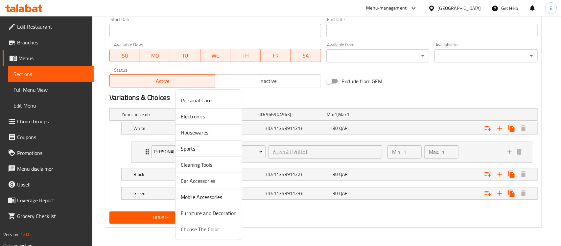
click at [197, 120] on span "Electronics" at bounding box center [209, 116] width 56 height 8
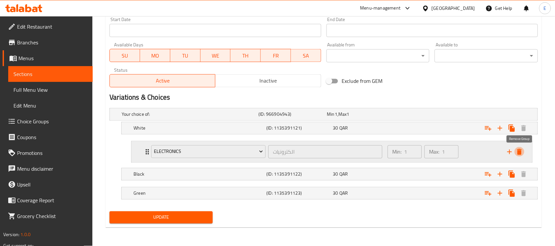
click at [520, 149] on icon "delete" at bounding box center [519, 152] width 5 height 6
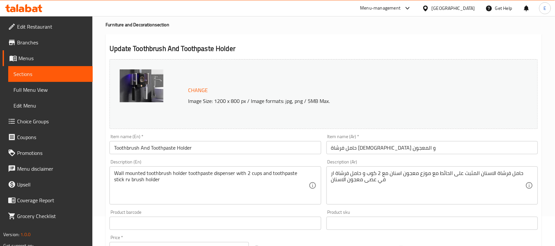
scroll to position [0, 0]
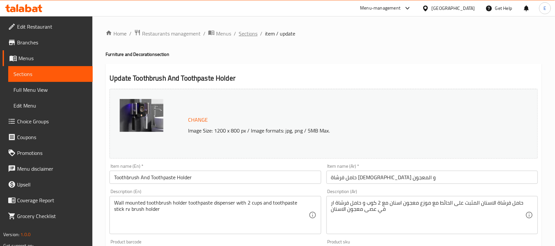
click at [249, 34] on span "Sections" at bounding box center [248, 34] width 19 height 8
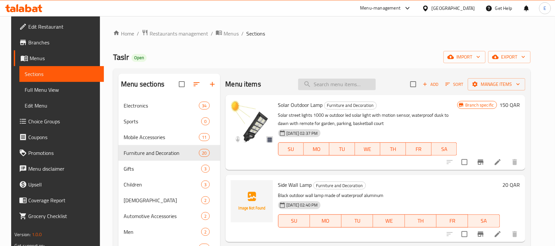
paste input "Toothbrush and toothpaste holder - black"
click at [340, 87] on input "search" at bounding box center [337, 85] width 78 height 12
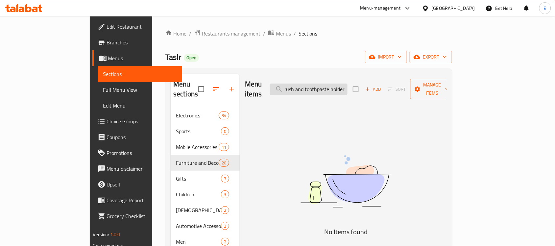
scroll to position [0, 16]
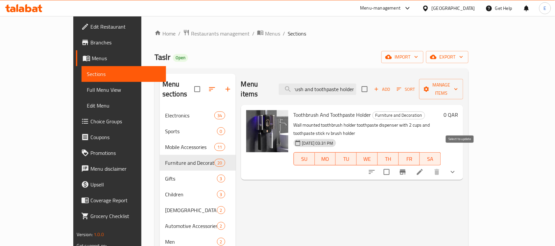
type input "Toothbrush and toothpaste holder"
click at [394, 165] on input "checkbox" at bounding box center [387, 172] width 14 height 14
checkbox input "true"
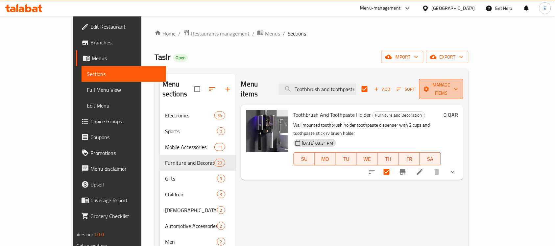
click at [458, 83] on span "Manage items" at bounding box center [442, 89] width 34 height 16
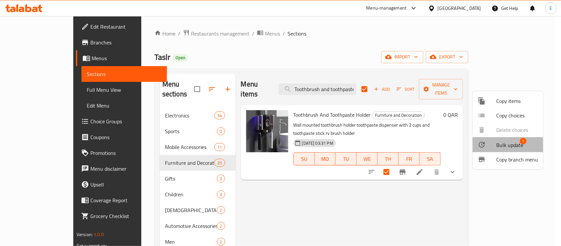
click at [494, 147] on div at bounding box center [487, 145] width 18 height 8
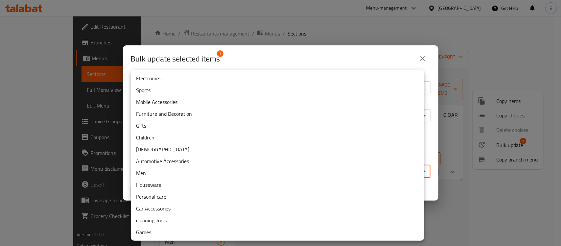
click at [241, 171] on body "​ Menu-management Qatar Get Help E Edit Restaurant Branches Menus Sections Full…" at bounding box center [280, 131] width 561 height 230
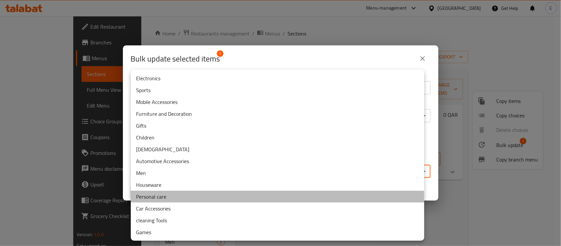
click at [165, 198] on li "Personal care" at bounding box center [278, 197] width 294 height 12
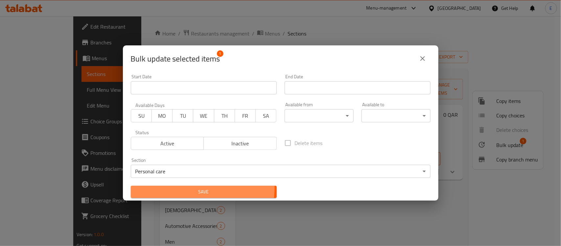
click at [183, 187] on button "Save" at bounding box center [204, 192] width 146 height 12
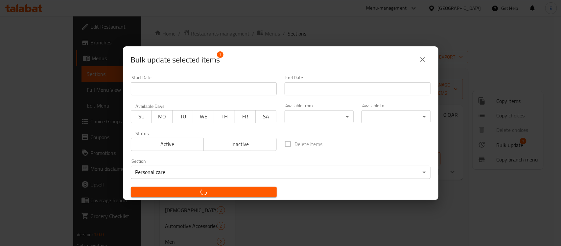
checkbox input "false"
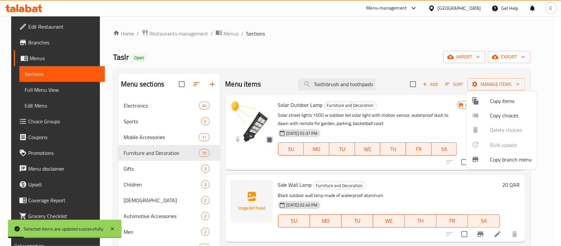
click at [333, 89] on div at bounding box center [280, 123] width 561 height 246
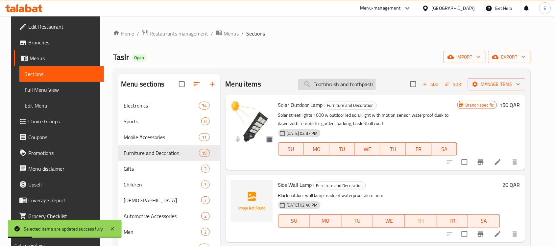
click at [338, 87] on input "Toothbrush and toothpaste holder" at bounding box center [337, 85] width 78 height 12
paste input "Sports juice blender - Red"
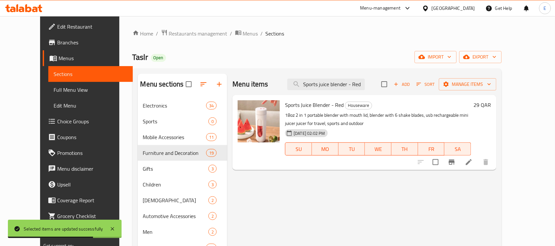
paste input "Folding washing machine - purple"
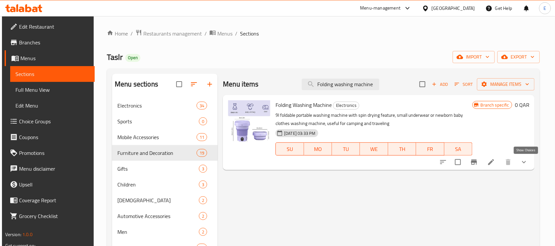
type input "Folding washing machine"
click at [528, 165] on icon "show more" at bounding box center [524, 162] width 8 height 8
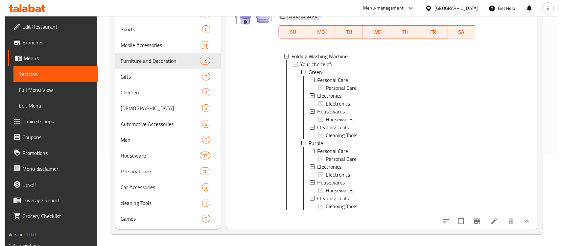
scroll to position [93, 0]
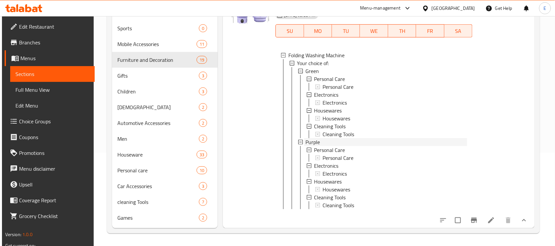
click at [317, 138] on span "Purple" at bounding box center [313, 142] width 14 height 8
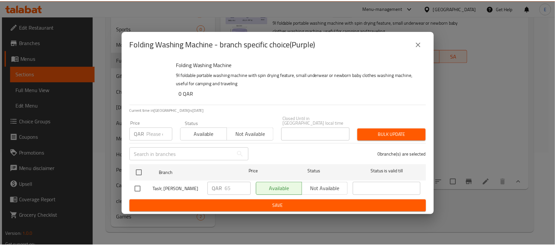
scroll to position [0, 0]
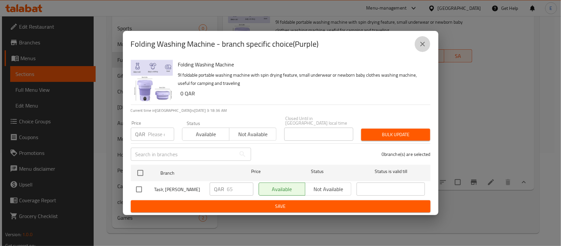
click at [423, 44] on icon "close" at bounding box center [423, 44] width 5 height 5
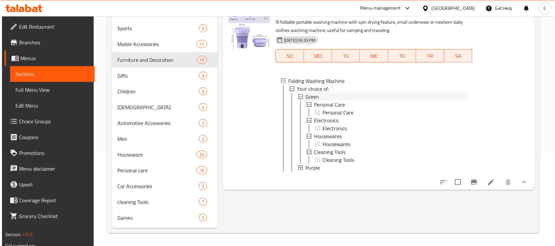
click at [321, 97] on div "Green" at bounding box center [387, 97] width 162 height 8
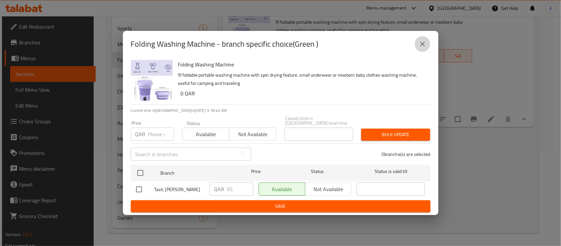
click at [425, 45] on icon "close" at bounding box center [423, 44] width 8 height 8
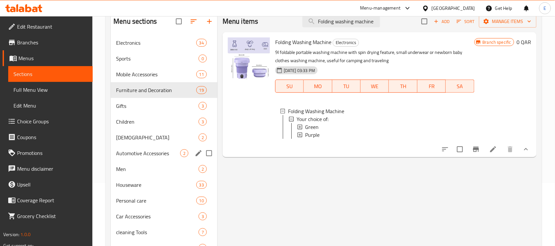
scroll to position [14, 0]
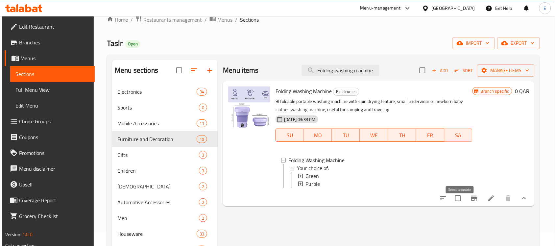
click at [459, 202] on input "checkbox" at bounding box center [458, 198] width 14 height 14
checkbox input "true"
click at [499, 68] on span "Manage items" at bounding box center [506, 70] width 47 height 8
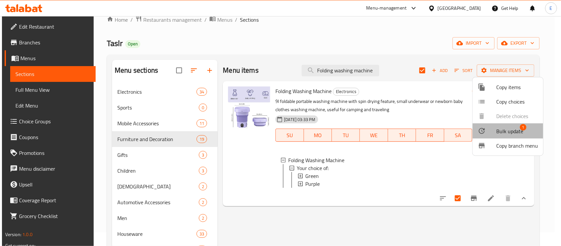
click at [506, 127] on span "Bulk update" at bounding box center [510, 131] width 27 height 8
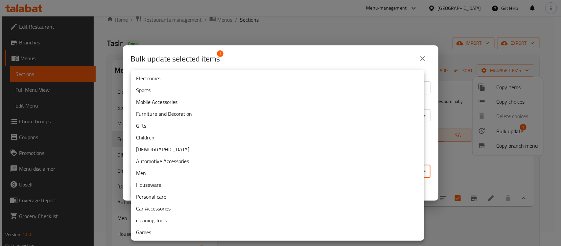
click at [277, 168] on body "​ Menu-management Qatar Get Help E Edit Restaurant Branches Menus Sections Full…" at bounding box center [280, 117] width 561 height 230
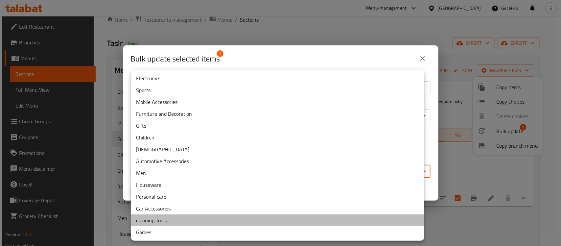
click at [157, 223] on li "cleaning Tools" at bounding box center [278, 220] width 294 height 12
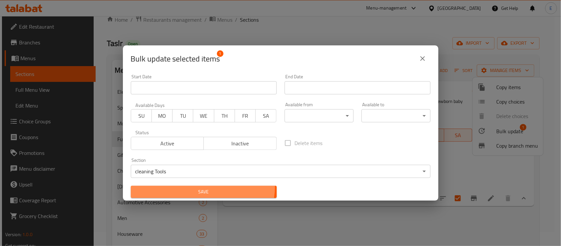
click at [201, 186] on button "Save" at bounding box center [204, 192] width 146 height 12
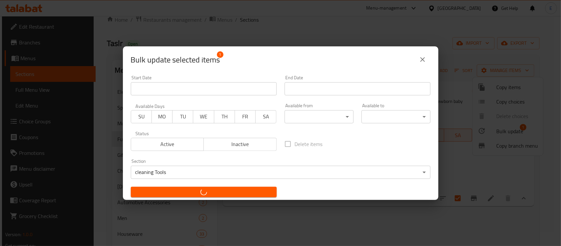
checkbox input "false"
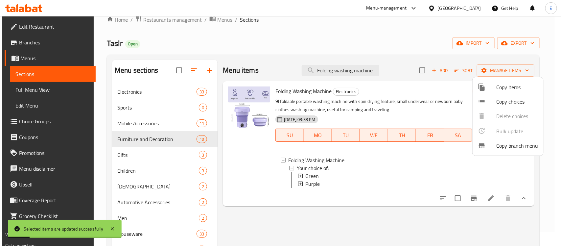
click at [325, 68] on div at bounding box center [280, 123] width 561 height 246
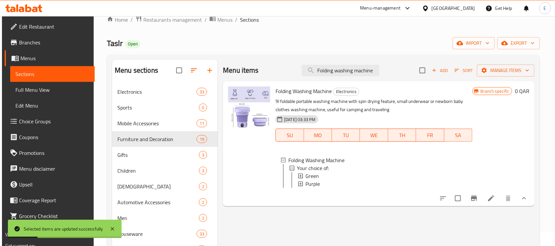
click at [325, 68] on input "Folding washing machine" at bounding box center [341, 71] width 78 height 12
paste input "Waterproof electric cleaning brush - Black"
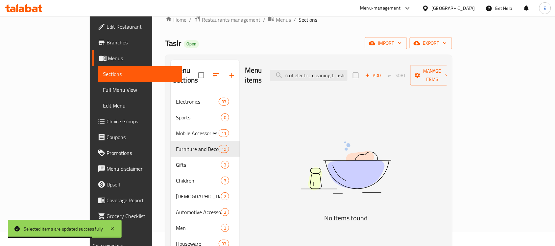
scroll to position [0, 17]
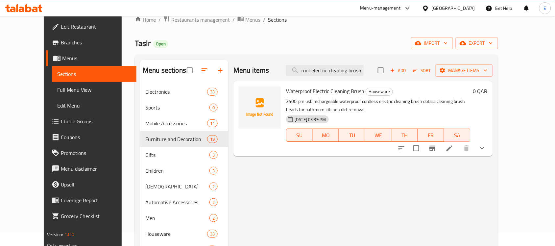
type input "Waterproof electric cleaning brush"
click at [486, 149] on icon "show more" at bounding box center [483, 148] width 8 height 8
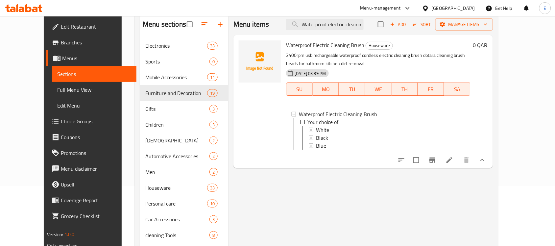
scroll to position [62, 0]
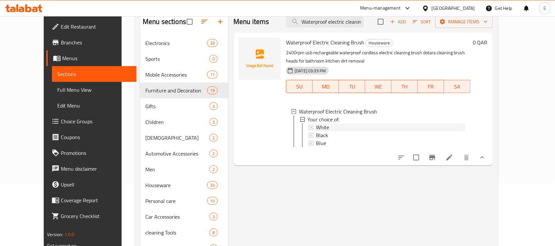
click at [319, 127] on div "White" at bounding box center [390, 127] width 149 height 8
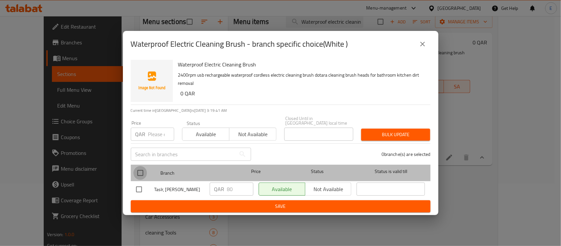
click at [141, 167] on input "checkbox" at bounding box center [141, 173] width 14 height 14
checkbox input "true"
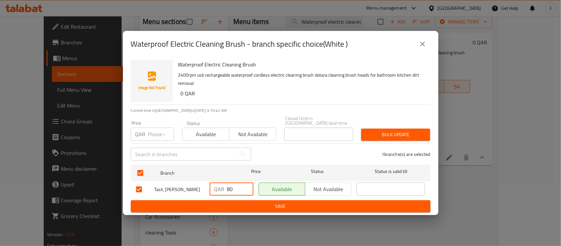
drag, startPoint x: 241, startPoint y: 183, endPoint x: 191, endPoint y: 191, distance: 50.0
click at [191, 191] on div "Taslr, Umm Salal Mohammed QAR 80 ​ Available Not available ​" at bounding box center [281, 189] width 295 height 19
type input "50"
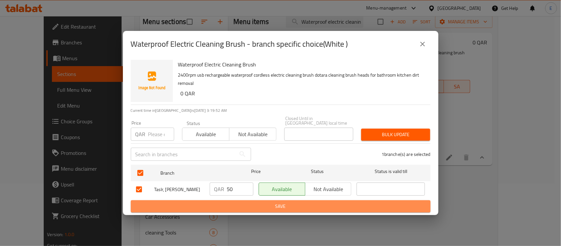
click at [305, 204] on span "Save" at bounding box center [280, 206] width 289 height 8
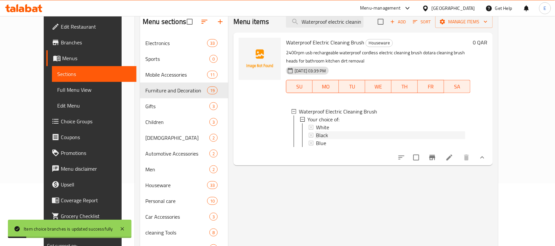
click at [316, 134] on span "Black" at bounding box center [322, 135] width 12 height 8
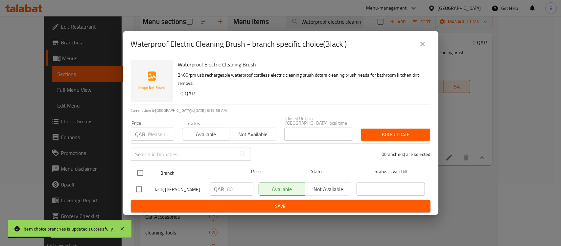
click at [140, 167] on input "checkbox" at bounding box center [141, 173] width 14 height 14
checkbox input "true"
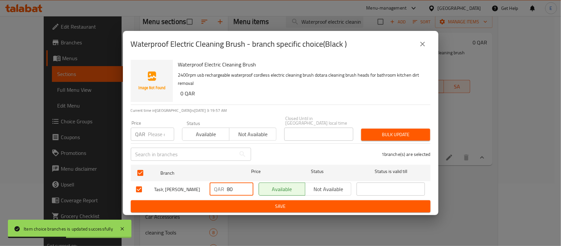
drag, startPoint x: 236, startPoint y: 186, endPoint x: 185, endPoint y: 194, distance: 51.0
click at [185, 194] on div "Taslr, Umm Salal Mohammed QAR 80 ​ Available Not available ​" at bounding box center [281, 189] width 295 height 19
type input "50"
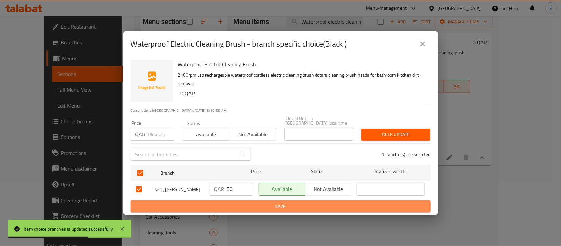
click at [287, 211] on span "Save" at bounding box center [280, 206] width 289 height 8
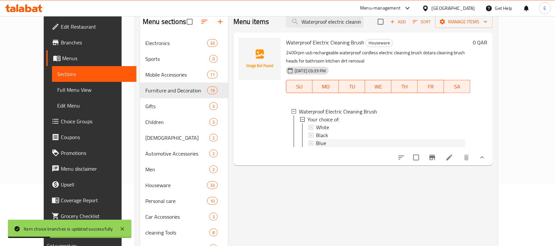
click at [316, 145] on span "Blue" at bounding box center [321, 143] width 10 height 8
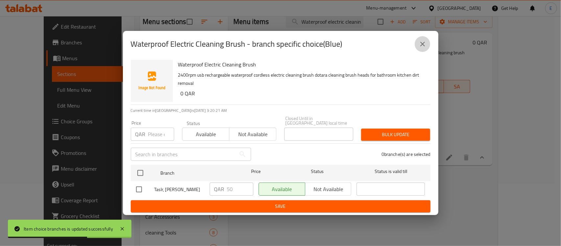
click at [423, 45] on icon "close" at bounding box center [423, 44] width 8 height 8
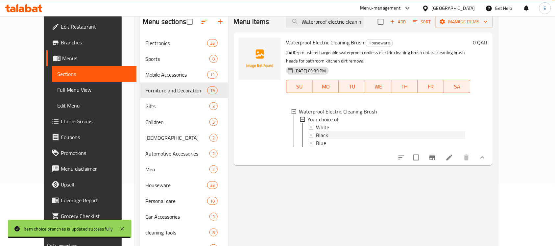
click at [317, 136] on div "Black" at bounding box center [390, 135] width 149 height 8
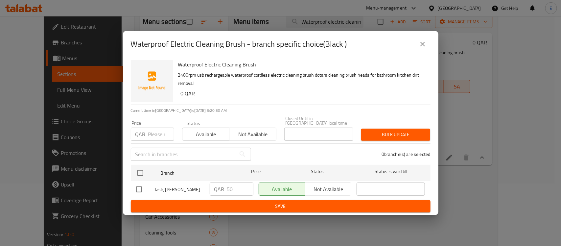
click at [420, 44] on icon "close" at bounding box center [423, 44] width 8 height 8
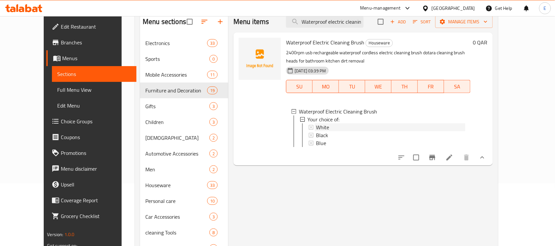
click at [316, 128] on span "White" at bounding box center [322, 127] width 13 height 8
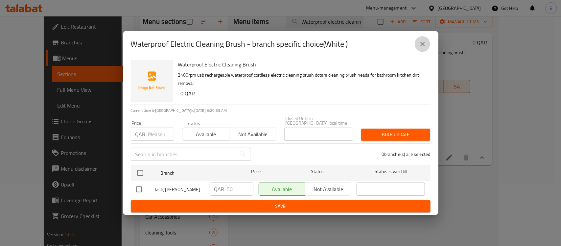
click at [421, 42] on icon "close" at bounding box center [423, 44] width 5 height 5
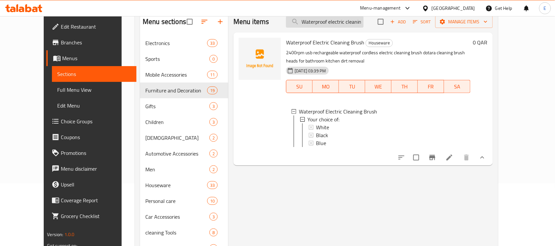
click at [335, 20] on input "Waterproof electric cleaning brush" at bounding box center [325, 22] width 78 height 12
paste input "Electronic hair vaporizer - silver"
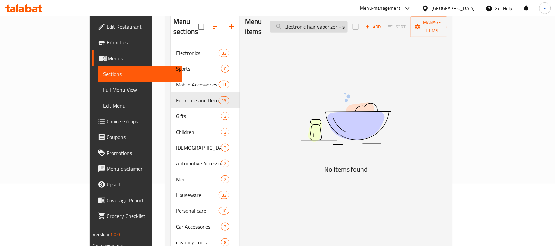
scroll to position [0, 0]
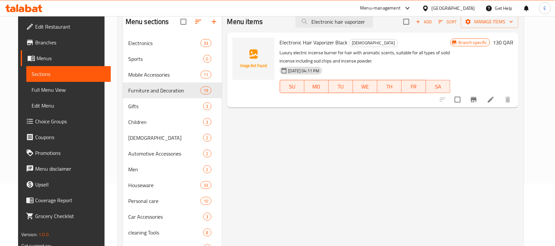
type input "Electronic hair vaporizer"
click at [465, 102] on input "checkbox" at bounding box center [458, 100] width 14 height 14
checkbox input "true"
click at [510, 23] on span "Manage items" at bounding box center [489, 22] width 47 height 8
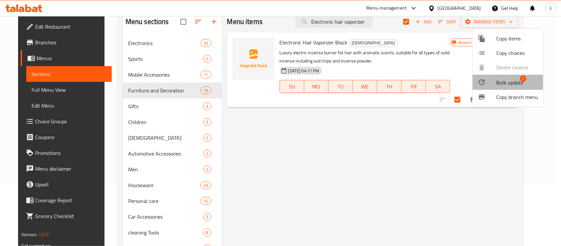
click at [502, 83] on span "Bulk update" at bounding box center [510, 83] width 27 height 8
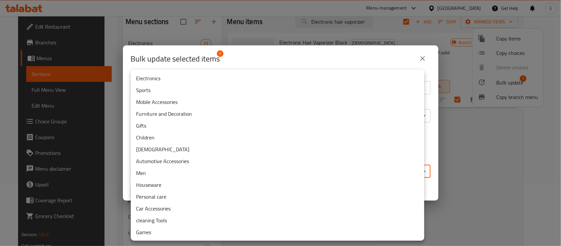
click at [278, 168] on body "​ Menu-management Qatar Get Help E Edit Restaurant Branches Menus Sections Full…" at bounding box center [280, 69] width 561 height 230
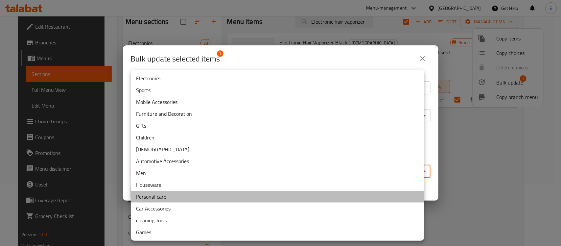
click at [193, 200] on li "Personal care" at bounding box center [278, 197] width 294 height 12
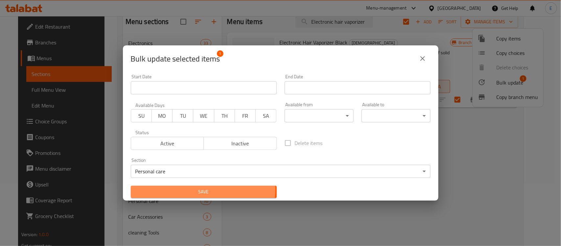
click at [203, 190] on span "Save" at bounding box center [204, 192] width 136 height 8
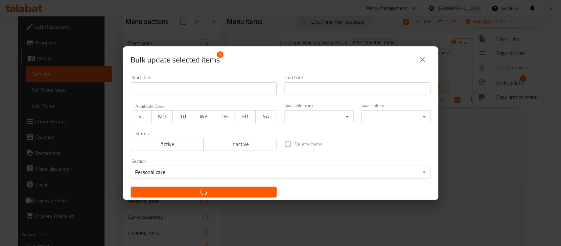
checkbox input "false"
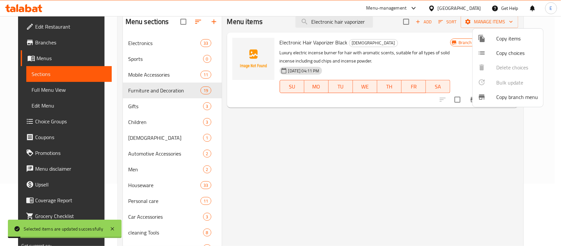
click at [471, 134] on div at bounding box center [280, 123] width 561 height 246
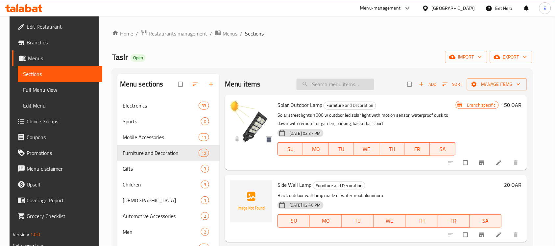
click at [334, 86] on input "search" at bounding box center [336, 85] width 78 height 12
paste input "Electronic hair vaporizer - silver"
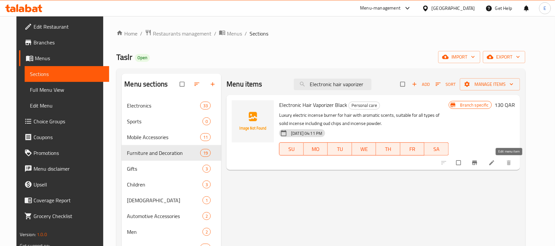
type input "Electronic hair vaporizer"
click at [495, 163] on icon at bounding box center [492, 163] width 7 height 7
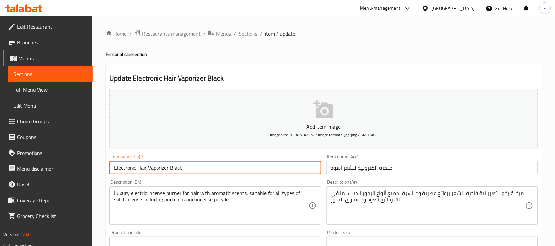
click at [205, 169] on input "Electronic Hair Vaporizer Black" at bounding box center [216, 167] width 212 height 13
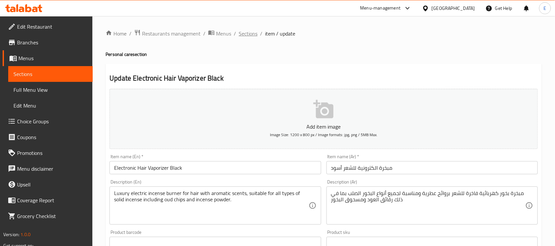
click at [252, 36] on span "Sections" at bounding box center [248, 34] width 19 height 8
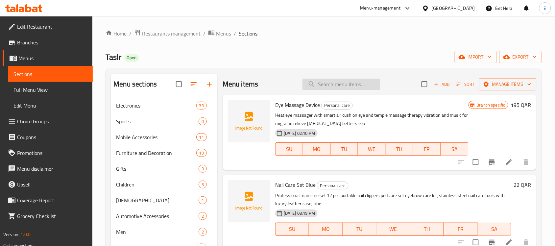
click at [328, 87] on input "search" at bounding box center [342, 85] width 78 height 12
paste input "Electronic hair vaporizer - silver"
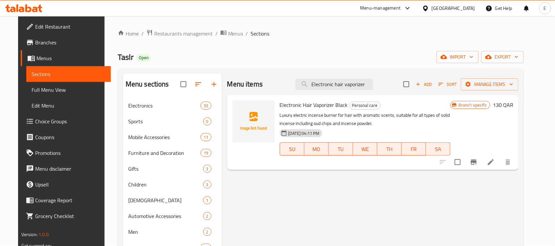
type input "Electronic hair vaporizer"
click at [500, 165] on li at bounding box center [491, 162] width 18 height 12
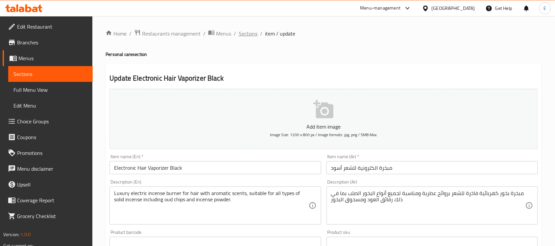
click at [252, 32] on span "Sections" at bounding box center [248, 34] width 19 height 8
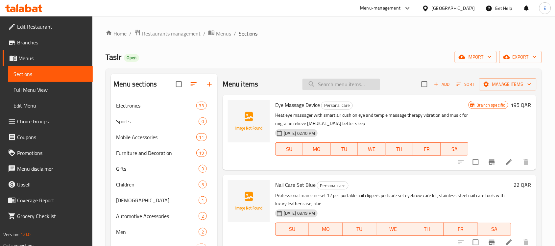
click at [355, 89] on input "search" at bounding box center [342, 85] width 78 height 12
paste input "Electronic hair vaporizer - silver"
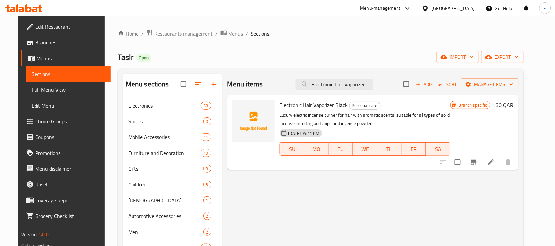
type input "Electronic hair vaporizer"
click at [500, 160] on li at bounding box center [491, 162] width 18 height 12
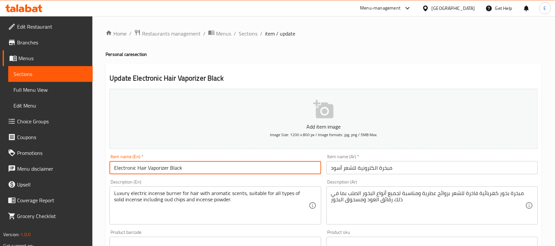
click at [174, 168] on input "Electronic Hair Vaporizer Black" at bounding box center [216, 167] width 212 height 13
type input "Electronic Hair Vaporizer Silver"
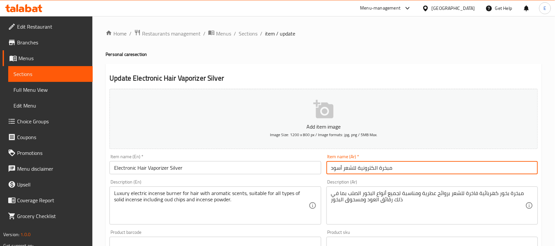
drag, startPoint x: 343, startPoint y: 168, endPoint x: 319, endPoint y: 169, distance: 24.0
click at [319, 169] on div "Add item image Image Size: 1200 x 800 px / Image formats: jpg, png / 5MB Max. I…" at bounding box center [324, 228] width 434 height 284
type input "مبخرة الكترونية للشعر فضي"
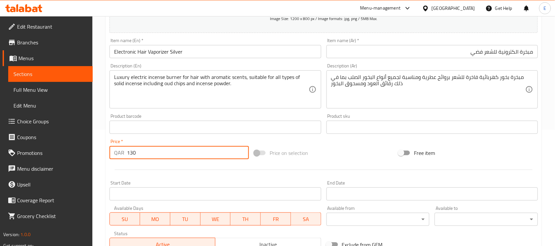
drag, startPoint x: 142, startPoint y: 152, endPoint x: 94, endPoint y: 138, distance: 50.5
click at [94, 138] on div "Home / Restaurants management / Menus / Sections / item / update Personal care …" at bounding box center [323, 124] width 463 height 449
type input "100"
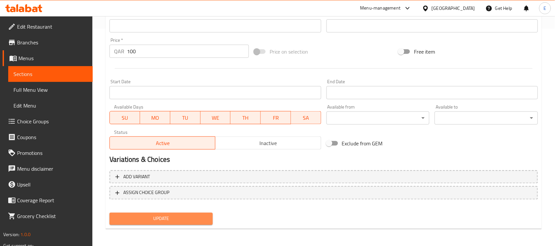
click at [150, 219] on span "Update" at bounding box center [161, 219] width 93 height 8
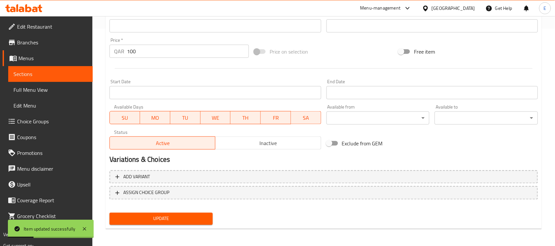
scroll to position [0, 0]
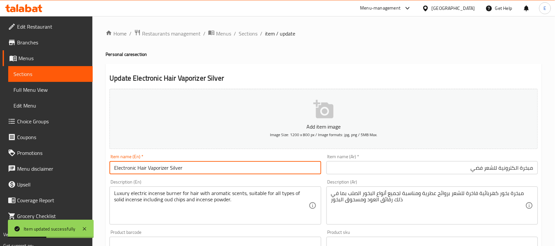
click at [191, 165] on input "Electronic Hair Vaporizer Silver" at bounding box center [216, 167] width 212 height 13
type input "Electronic Hair Vaporizer"
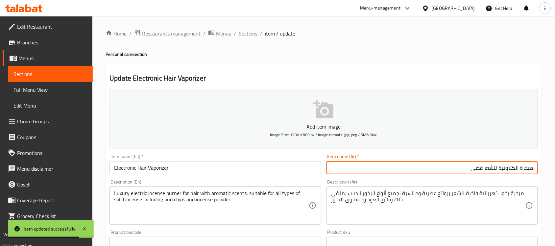
click at [457, 169] on input "مبخرة الكترونية للشعر فضي" at bounding box center [433, 167] width 212 height 13
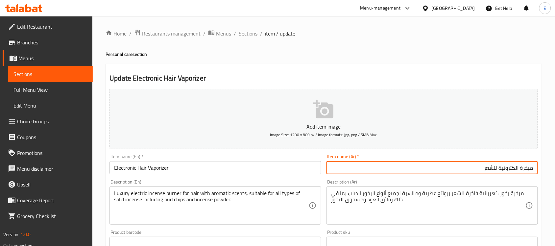
scroll to position [136, 0]
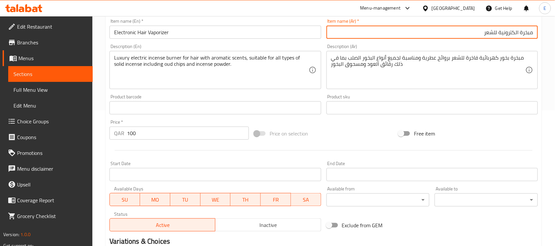
type input "مبخرة الكترونية للشعر"
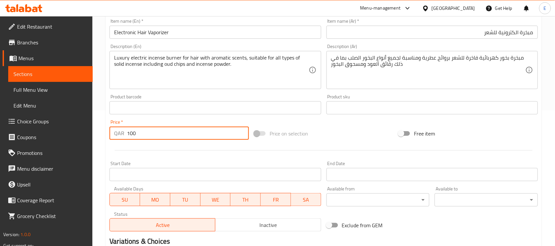
drag, startPoint x: 144, startPoint y: 136, endPoint x: 91, endPoint y: 130, distance: 52.9
click at [91, 130] on div "Edit Restaurant Branches Menus Sections Full Menu View Edit Menu Choice Groups …" at bounding box center [277, 105] width 555 height 449
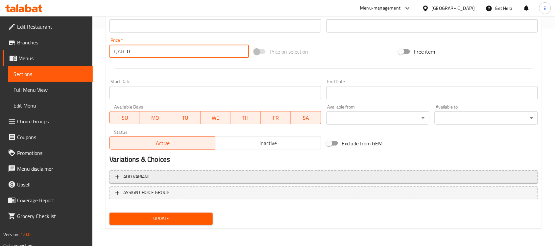
type input "0"
click at [147, 179] on span "Add variant" at bounding box center [136, 177] width 27 height 8
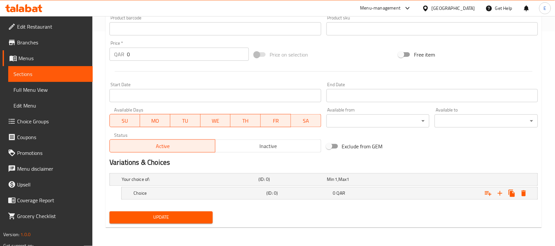
scroll to position [214, 0]
click at [499, 193] on icon "Expand" at bounding box center [500, 194] width 8 height 8
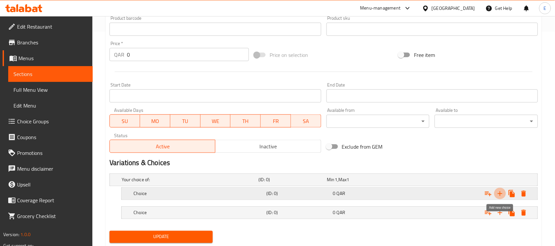
click at [499, 193] on icon "Expand" at bounding box center [500, 194] width 8 height 8
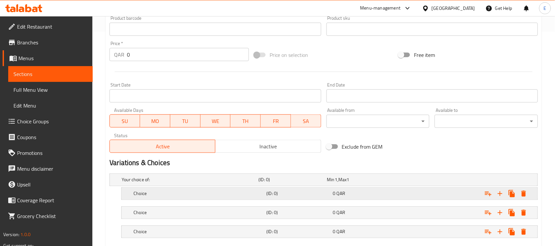
click at [349, 194] on div "0 QAR" at bounding box center [365, 193] width 64 height 7
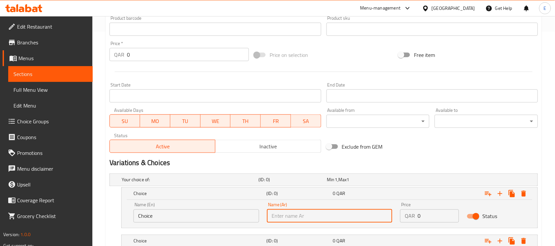
click at [353, 219] on input "text" at bounding box center [330, 216] width 126 height 13
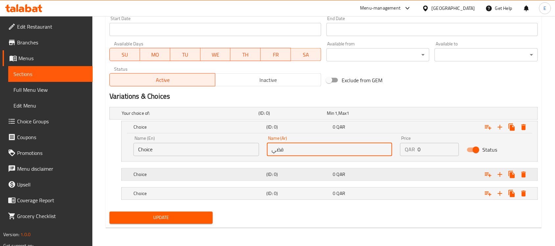
type input "فضي"
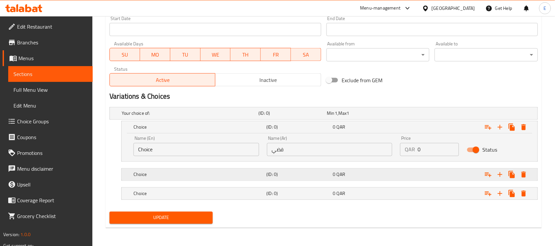
click at [323, 169] on div "Choice (ID: 0) 0 QAR" at bounding box center [331, 174] width 399 height 14
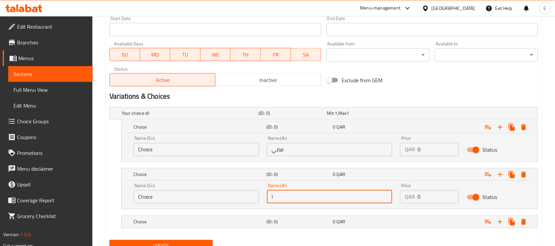
click at [344, 193] on input "ا" at bounding box center [330, 196] width 126 height 13
type input "اسود"
click at [328, 221] on h5 "(ID: 0)" at bounding box center [299, 222] width 64 height 7
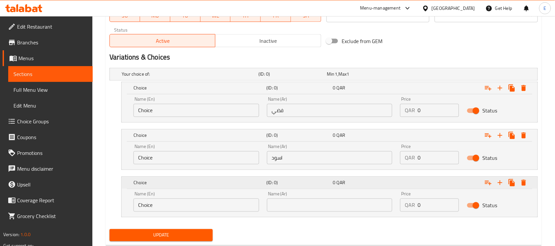
scroll to position [332, 0]
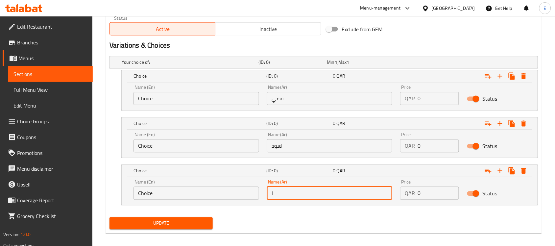
click at [327, 198] on input "ا" at bounding box center [330, 193] width 126 height 13
type input "اخضر"
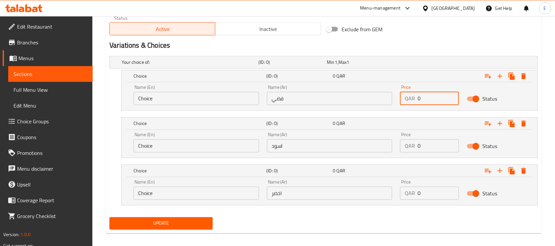
drag, startPoint x: 424, startPoint y: 99, endPoint x: 373, endPoint y: 89, distance: 51.9
click at [373, 89] on div "Name (En) Choice Name (En) Name (Ar) فضي Name (Ar) Price QAR 0 Price Status" at bounding box center [330, 95] width 400 height 28
type input "100"
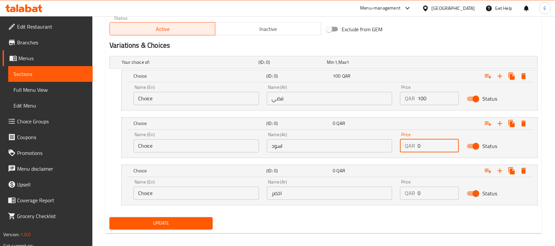
drag, startPoint x: 424, startPoint y: 144, endPoint x: 384, endPoint y: 147, distance: 39.9
click at [384, 147] on div "Name (En) Choice Name (En) Name (Ar) اسود Name (Ar) Price QAR 0 Price Status" at bounding box center [330, 143] width 400 height 28
type input "100"
drag, startPoint x: 425, startPoint y: 193, endPoint x: 392, endPoint y: 191, distance: 33.6
click at [392, 191] on div "Name (En) Choice Name (En) Name (Ar) اخضر Name (Ar) Price QAR 0 Price Status" at bounding box center [330, 190] width 400 height 28
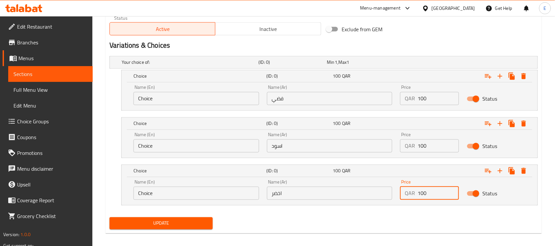
type input "100"
drag, startPoint x: 182, startPoint y: 98, endPoint x: 117, endPoint y: 114, distance: 66.1
click at [117, 114] on div "Your choice of: (ID: 0) Min 1 , Max 1 Name (En) Your choice of: Name (En) Name …" at bounding box center [324, 134] width 434 height 161
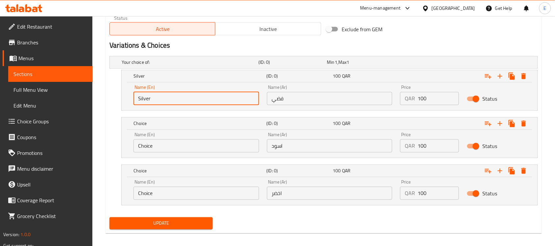
type input "Silver"
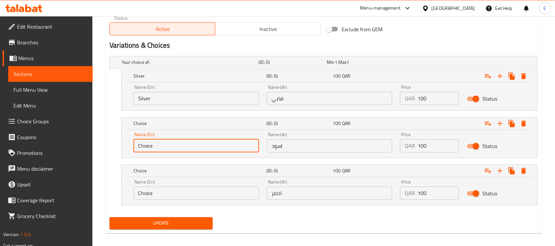
drag, startPoint x: 160, startPoint y: 145, endPoint x: 113, endPoint y: 145, distance: 46.4
click at [113, 145] on div "Choice (ID: 0) 100 QAR Name (En) Choice Name (En) Name (Ar) اسود Name (Ar) Pric…" at bounding box center [324, 137] width 429 height 41
type input "Black"
click at [168, 193] on input "Choice" at bounding box center [197, 193] width 126 height 13
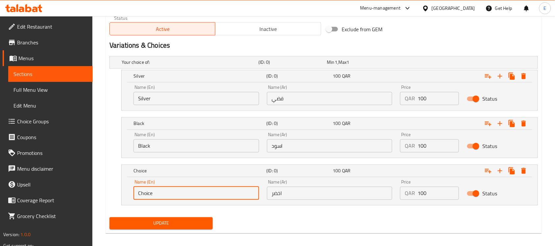
drag, startPoint x: 168, startPoint y: 193, endPoint x: 125, endPoint y: 193, distance: 42.8
click at [125, 193] on div "Name (En) Choice Name (En) Name (Ar) اخضر Name (Ar) Price QAR 100 Price Status" at bounding box center [330, 191] width 416 height 28
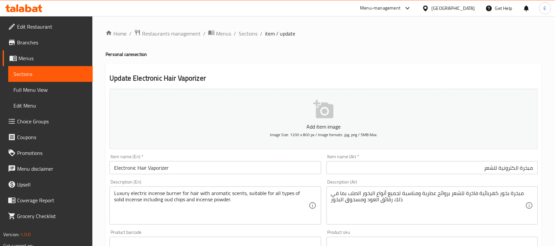
type input "Green"
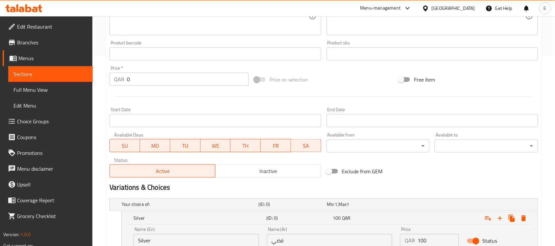
scroll to position [337, 0]
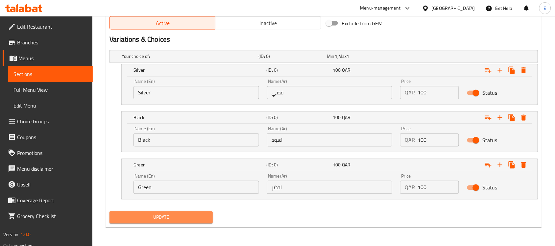
click at [175, 219] on span "Update" at bounding box center [161, 217] width 93 height 8
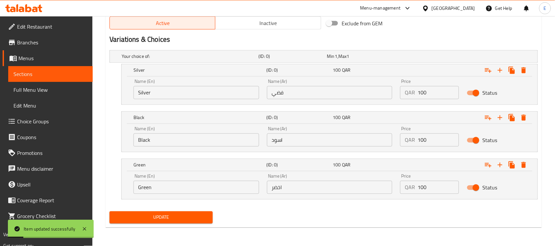
scroll to position [0, 0]
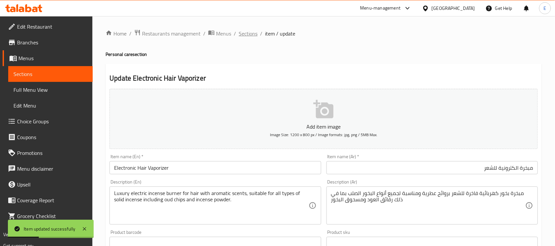
click at [244, 32] on span "Sections" at bounding box center [248, 34] width 19 height 8
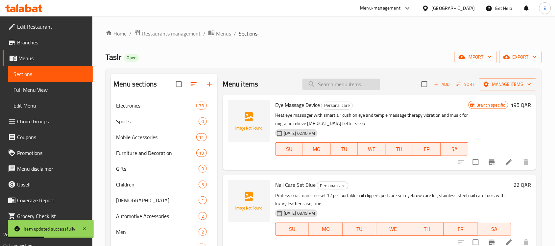
click at [323, 84] on input "search" at bounding box center [342, 85] width 78 height 12
paste input "Make Italian Moka Expresso coffee - big"
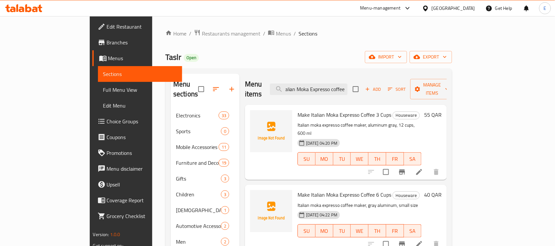
scroll to position [93, 0]
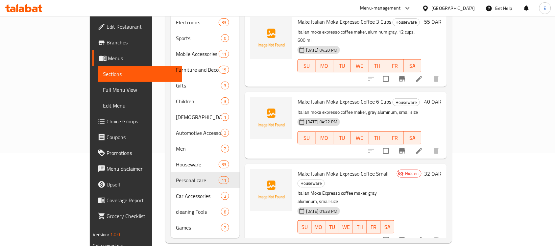
type input "Make Italian Moka Expresso coffee"
click at [423, 236] on icon at bounding box center [419, 240] width 8 height 8
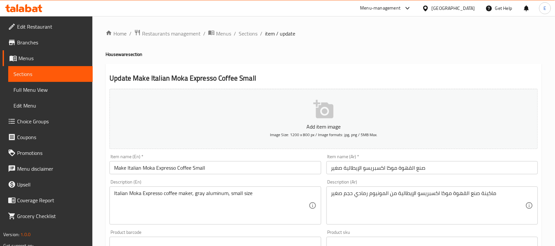
click at [202, 169] on input "Make Italian Moka Expresso Coffee Small" at bounding box center [216, 167] width 212 height 13
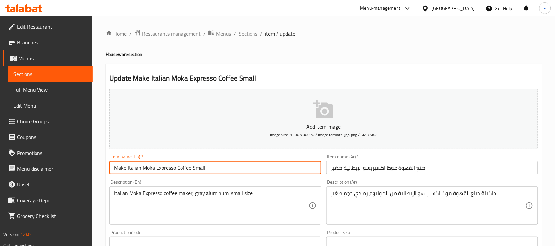
click at [202, 169] on input "Make Italian Moka Expresso Coffee Small" at bounding box center [216, 167] width 212 height 13
type input "Make Italian Moka Expresso Coffee Large"
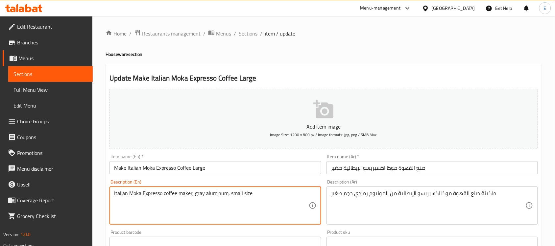
click at [236, 194] on textarea "Italian Moka Expresso coffee maker, gray aluminum, small size" at bounding box center [211, 205] width 194 height 31
type textarea "Italian Moka Expresso coffee maker, gray aluminum, Large size"
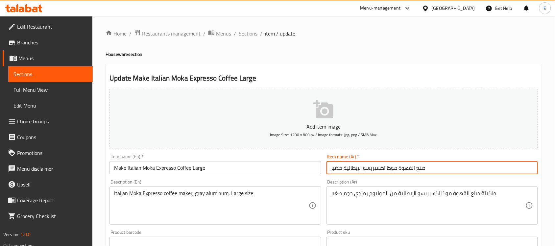
drag, startPoint x: 342, startPoint y: 168, endPoint x: 307, endPoint y: 167, distance: 35.5
click at [307, 167] on div "Add item image Image Size: 1200 x 800 px / Image formats: jpg, png / 5MB Max. I…" at bounding box center [324, 228] width 434 height 284
type input "صنع القهوة موكا اكسبريسو الإيطالية كبير"
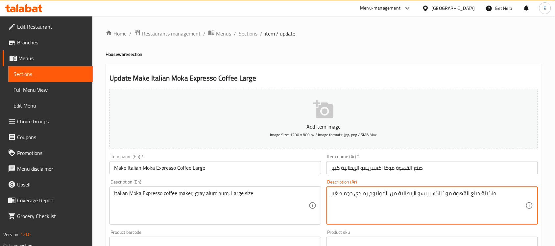
drag, startPoint x: 341, startPoint y: 194, endPoint x: 311, endPoint y: 191, distance: 29.7
type textarea "ماكينة صنع القهوة موكا اكسبريسو الإيطالية من المونيوم رمادي حجم كبير"
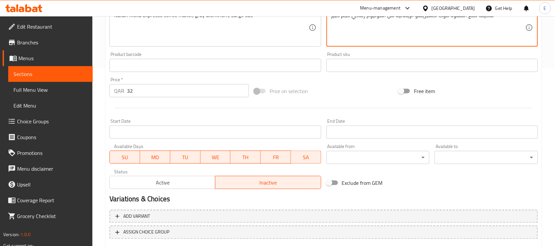
scroll to position [182, 0]
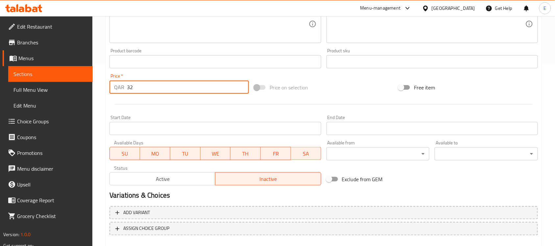
drag, startPoint x: 140, startPoint y: 88, endPoint x: 118, endPoint y: 89, distance: 22.1
click at [118, 89] on div "QAR 32 Price *" at bounding box center [179, 87] width 139 height 13
type input "45"
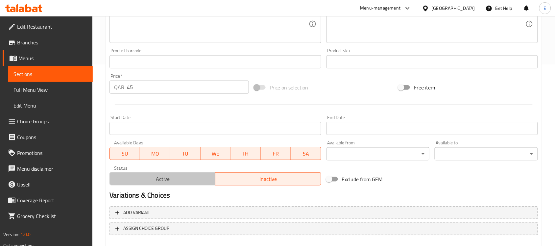
click at [192, 181] on span "Active" at bounding box center [162, 179] width 100 height 10
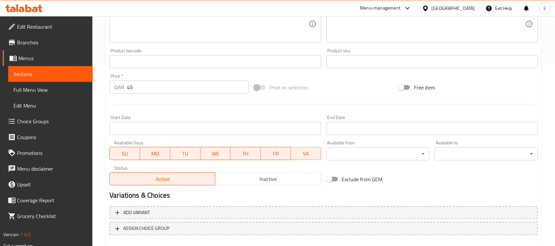
scroll to position [217, 0]
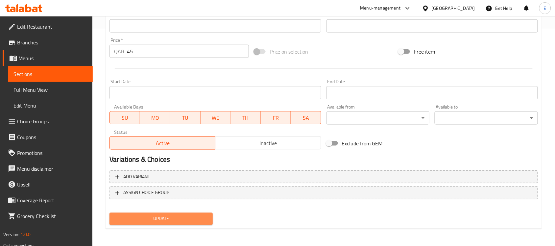
click at [157, 218] on span "Update" at bounding box center [161, 219] width 93 height 8
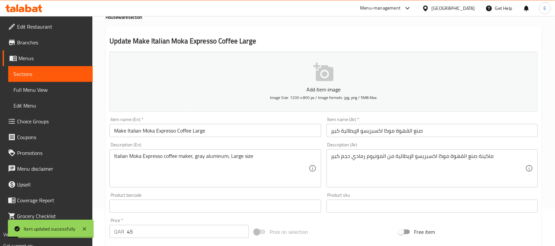
scroll to position [0, 0]
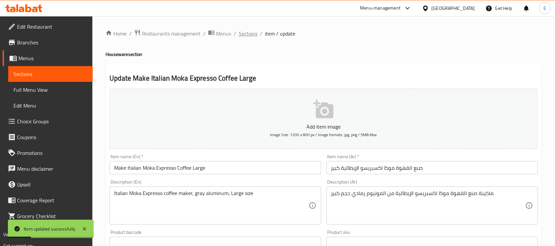
click at [251, 34] on span "Sections" at bounding box center [248, 34] width 19 height 8
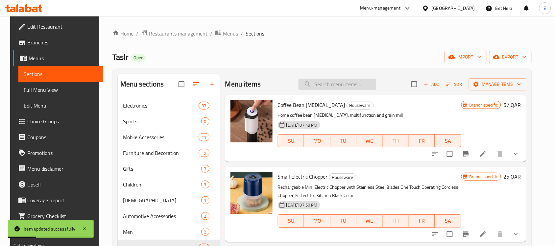
paste input "Wireless headphones with noise canceling feature - black"
click at [328, 84] on input "search" at bounding box center [338, 85] width 78 height 12
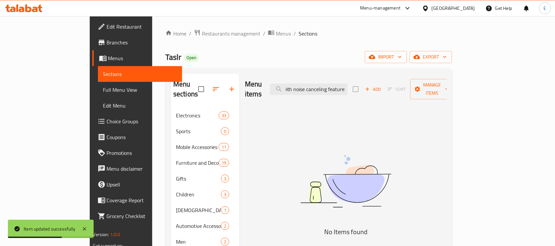
scroll to position [0, 51]
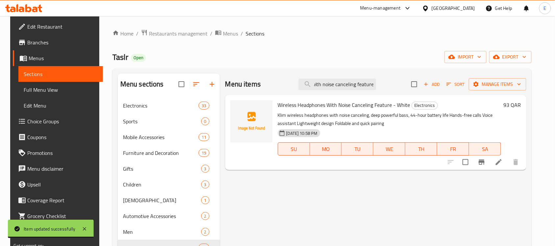
type input "Wireless headphones with noise canceling feature"
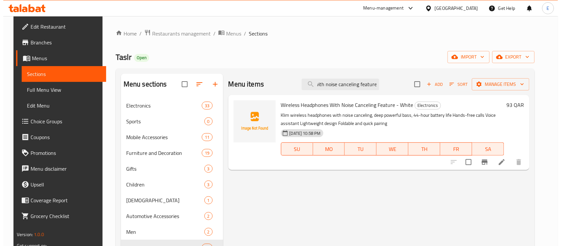
scroll to position [0, 0]
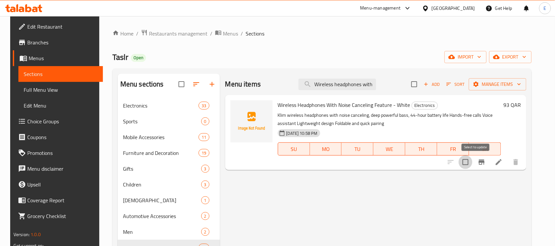
click at [473, 161] on input "checkbox" at bounding box center [466, 162] width 14 height 14
checkbox input "true"
click at [503, 82] on span "Manage items" at bounding box center [497, 84] width 47 height 8
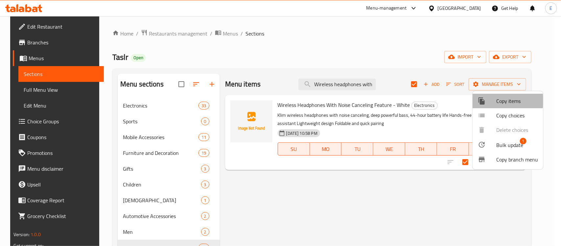
click at [504, 101] on span "Copy items" at bounding box center [518, 101] width 42 height 8
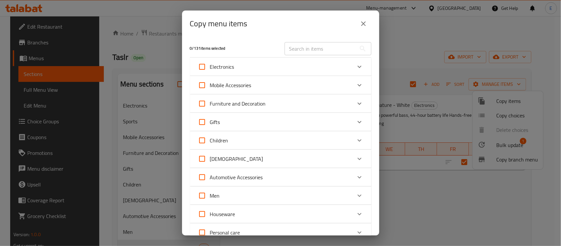
click at [232, 68] on span "Electronics" at bounding box center [222, 67] width 24 height 10
click at [210, 68] on input "Electronics" at bounding box center [202, 67] width 16 height 16
checkbox input "true"
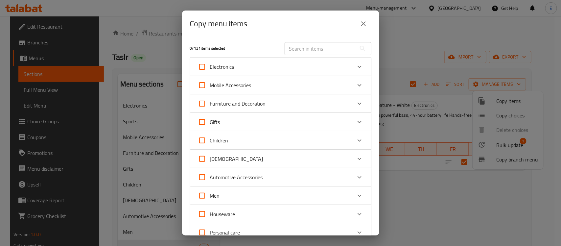
checkbox input "true"
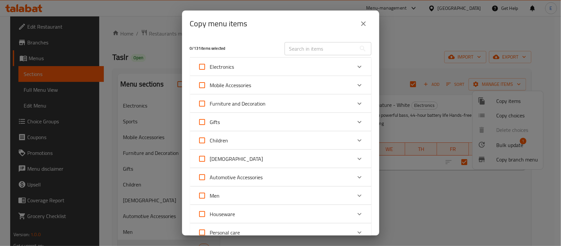
checkbox input "true"
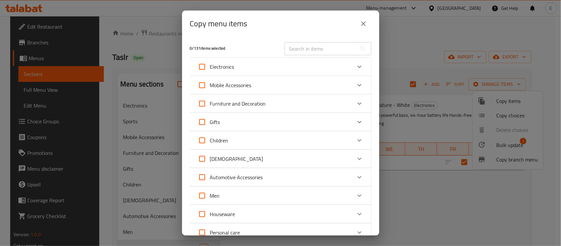
checkbox input "true"
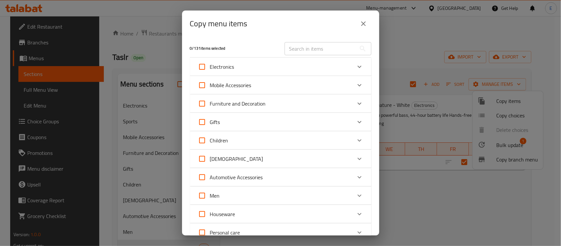
checkbox input "true"
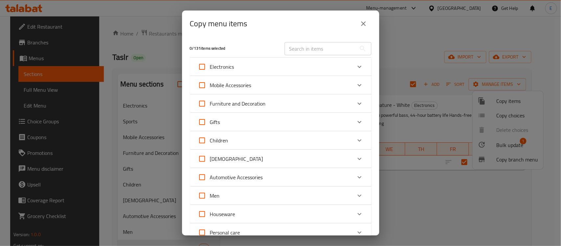
checkbox input "true"
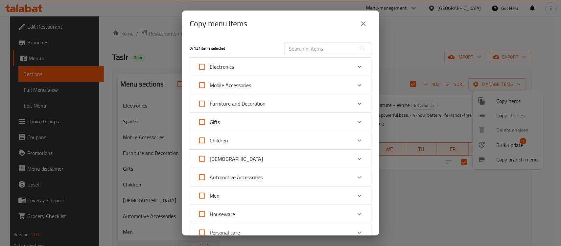
checkbox input "true"
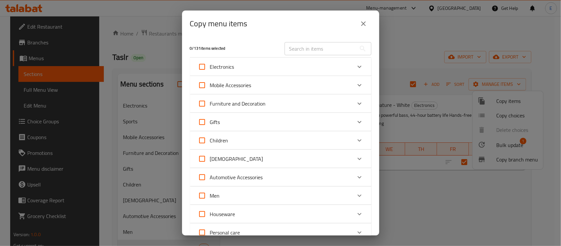
checkbox input "true"
click at [232, 68] on span "Electronics" at bounding box center [222, 67] width 24 height 10
click at [210, 68] on input "Electronics" at bounding box center [202, 67] width 16 height 16
checkbox input "false"
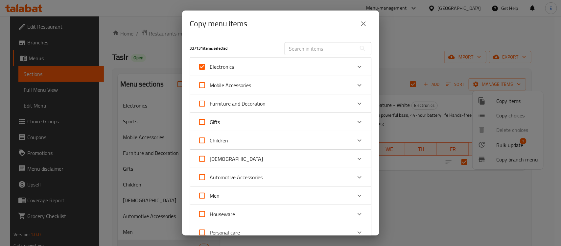
checkbox input "false"
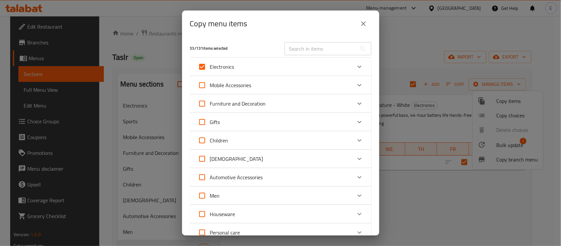
checkbox input "false"
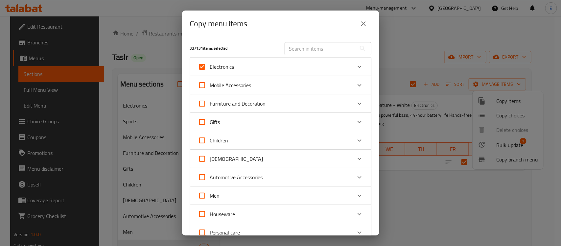
checkbox input "false"
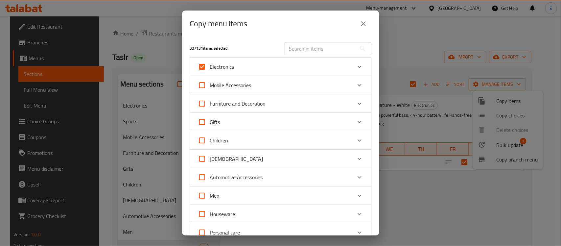
checkbox input "false"
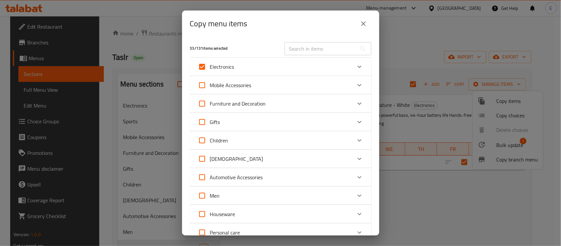
checkbox input "false"
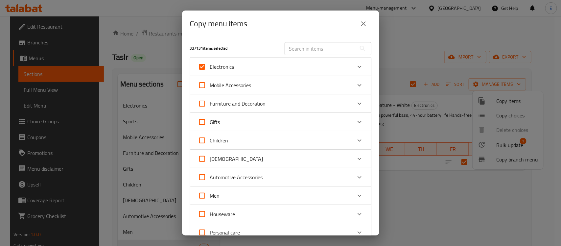
checkbox input "false"
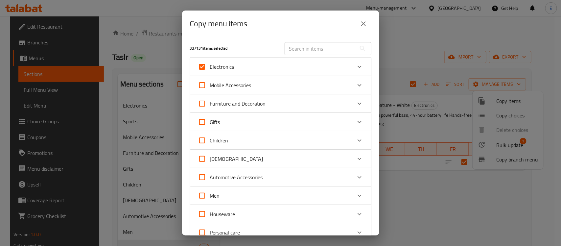
checkbox input "false"
click at [305, 46] on input "text" at bounding box center [321, 48] width 72 height 13
paste input "Wireless headphones with noise canceling feature - black"
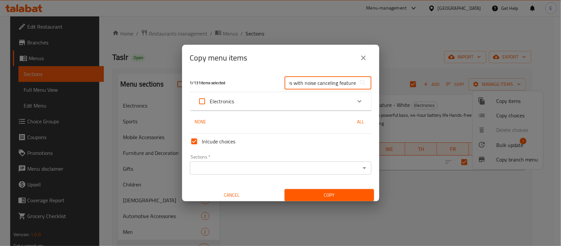
scroll to position [0, 46]
type input "Wireless headphones with noise canceling feature"
click at [205, 98] on input "Electronics" at bounding box center [202, 101] width 16 height 16
checkbox input "true"
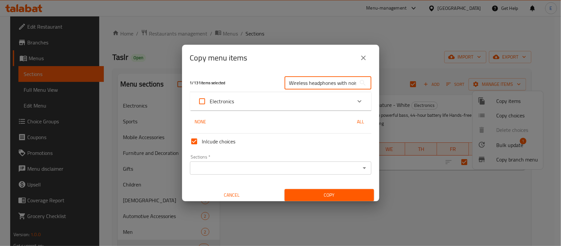
checkbox input "true"
click at [205, 98] on input "Electronics" at bounding box center [202, 101] width 16 height 16
checkbox input "false"
click at [356, 103] on icon "Expand" at bounding box center [360, 101] width 8 height 8
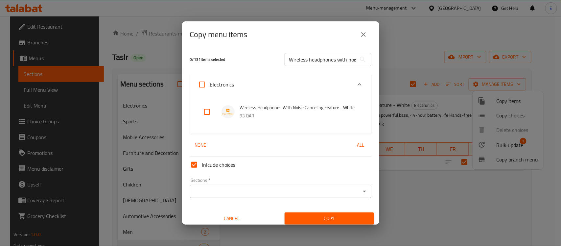
click at [204, 113] on input "checkbox" at bounding box center [207, 112] width 16 height 16
checkbox input "true"
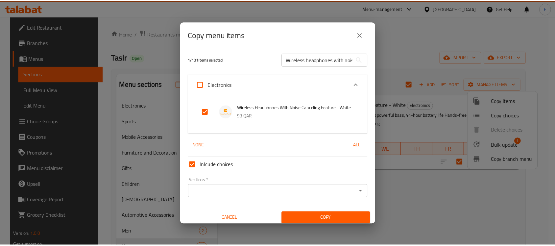
scroll to position [4, 0]
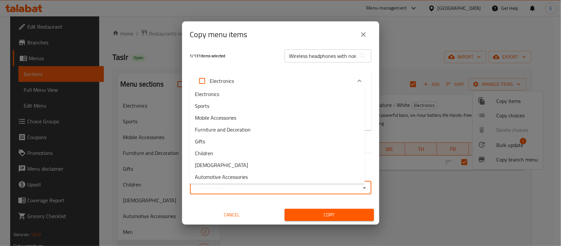
click at [266, 192] on input "Sections   *" at bounding box center [275, 187] width 167 height 9
click at [227, 93] on li "Electronics" at bounding box center [277, 94] width 175 height 12
type input "Electronics"
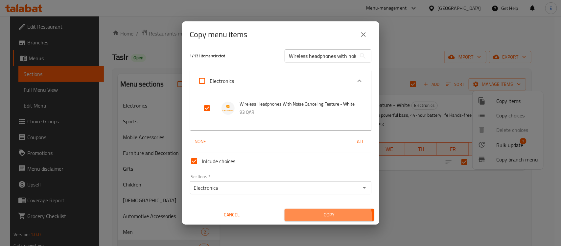
click at [319, 221] on button "Copy" at bounding box center [329, 215] width 89 height 12
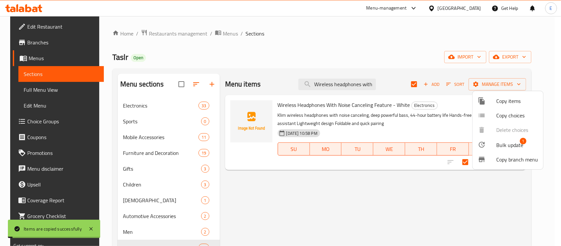
checkbox input "false"
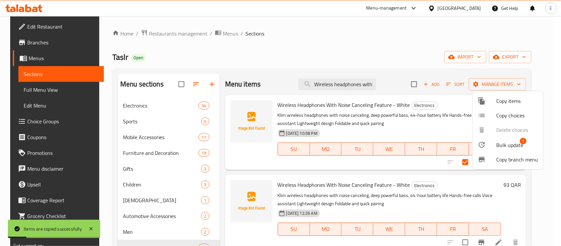
click at [454, 185] on div at bounding box center [280, 123] width 561 height 246
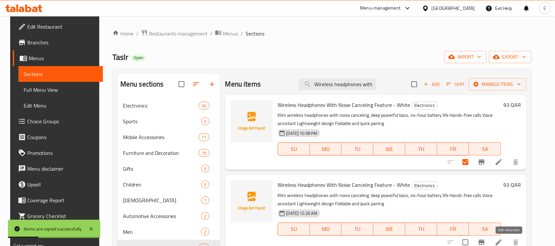
click at [503, 241] on icon at bounding box center [499, 242] width 8 height 8
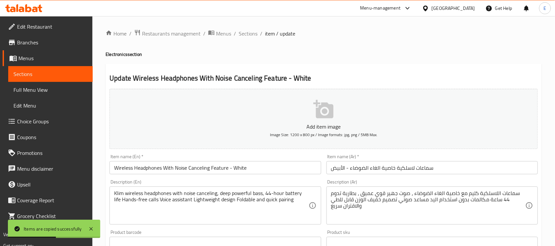
click at [239, 164] on input "Wireless Headphones With Noise Canceling Feature - White" at bounding box center [216, 167] width 212 height 13
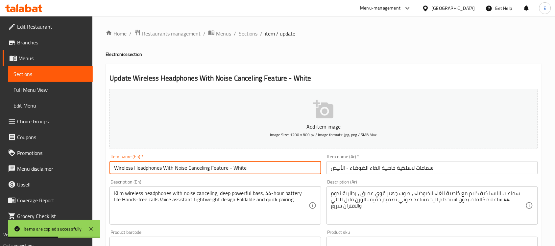
click at [239, 164] on input "Wireless Headphones With Noise Canceling Feature - White" at bounding box center [216, 167] width 212 height 13
type input "Wireless Headphones With Noise Canceling Feature - Black"
click at [335, 169] on input "سماعات لاسلكية خاصية الغاء الضوضاء - الأبيض" at bounding box center [433, 167] width 212 height 13
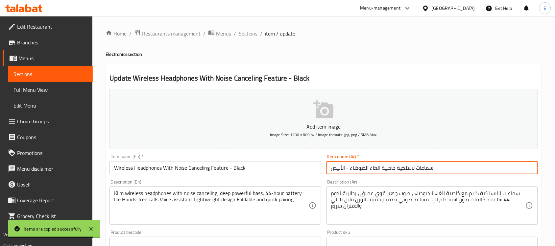
click at [335, 169] on input "سماعات لاسلكية خاصية الغاء الضوضاء - الأبيض" at bounding box center [433, 167] width 212 height 13
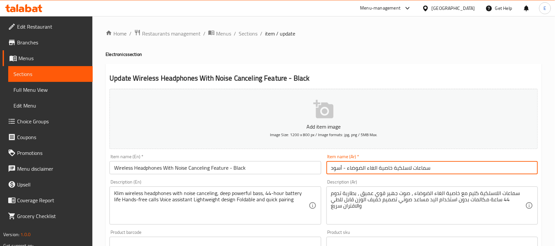
type input "سماعات لاسلكية خاصية الغاء الضوضاء - أسود"
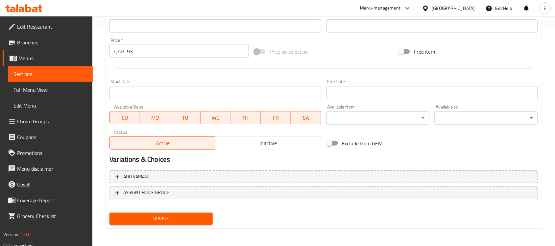
drag, startPoint x: 151, startPoint y: 226, endPoint x: 161, endPoint y: 217, distance: 13.3
click at [161, 217] on div "Update" at bounding box center [161, 218] width 109 height 17
click at [161, 217] on span "Update" at bounding box center [161, 219] width 93 height 8
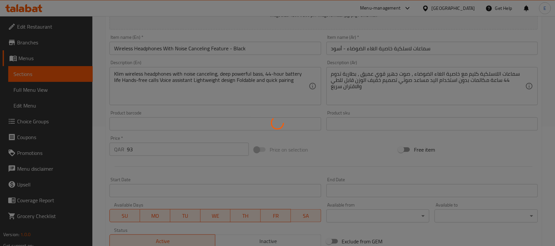
scroll to position [0, 0]
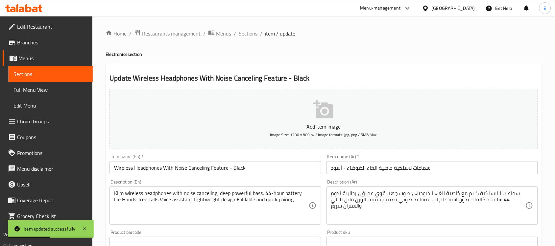
click at [244, 35] on span "Sections" at bounding box center [248, 34] width 19 height 8
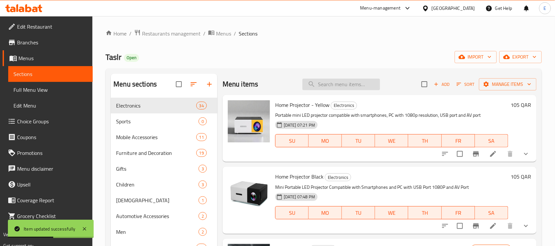
paste input "Electronic hair vaporizer - Yellow"
click at [325, 84] on input "search" at bounding box center [342, 85] width 78 height 12
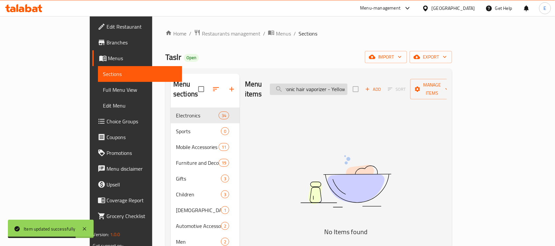
click at [348, 85] on input "Electronic hair vaporizer - Yellow" at bounding box center [309, 90] width 78 height 12
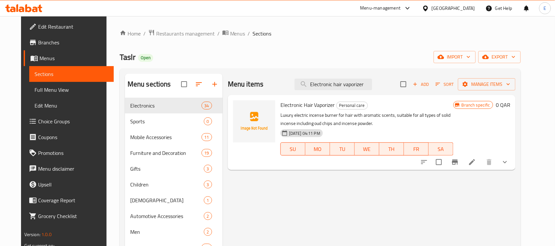
type input "Electronic hair vaporizer"
drag, startPoint x: 534, startPoint y: 167, endPoint x: 526, endPoint y: 165, distance: 8.1
click at [513, 165] on div at bounding box center [464, 162] width 97 height 16
click at [509, 165] on icon "show more" at bounding box center [505, 162] width 8 height 8
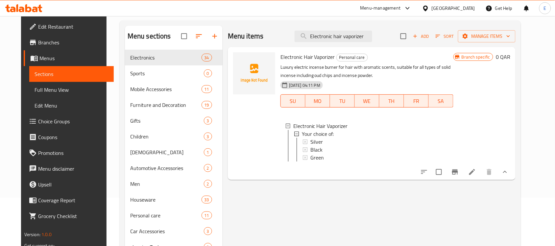
scroll to position [57, 0]
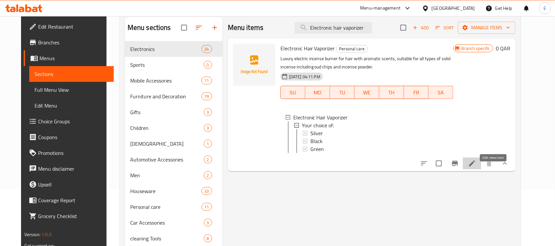
click at [476, 167] on icon at bounding box center [472, 164] width 8 height 8
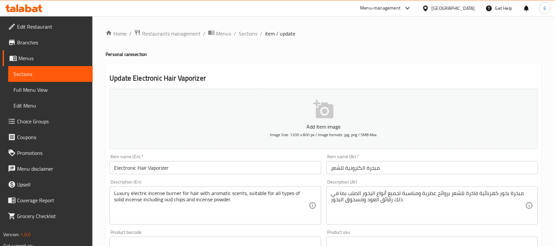
scroll to position [253, 0]
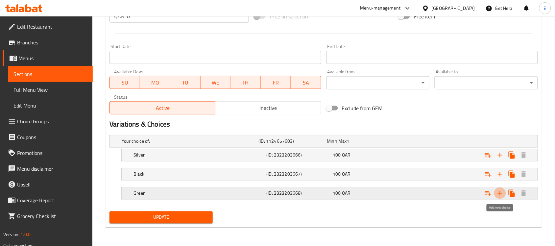
click at [500, 191] on icon "Expand" at bounding box center [500, 193] width 5 height 5
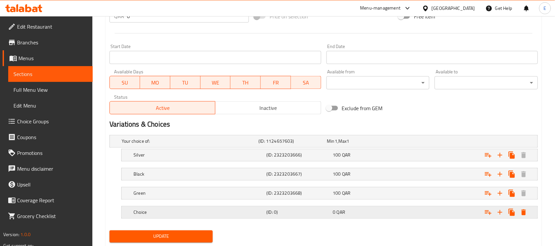
click at [364, 211] on div "0 QAR" at bounding box center [365, 212] width 64 height 7
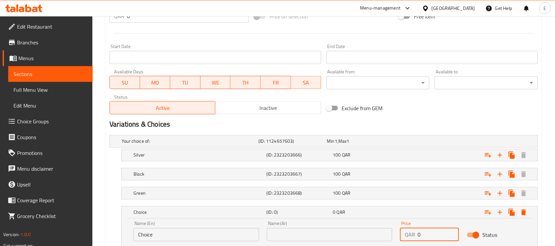
drag, startPoint x: 429, startPoint y: 232, endPoint x: 368, endPoint y: 233, distance: 61.5
click at [368, 233] on div "Name (En) Choice Name (En) Name (Ar) Name (Ar) Price QAR 0 Price Status" at bounding box center [330, 231] width 400 height 28
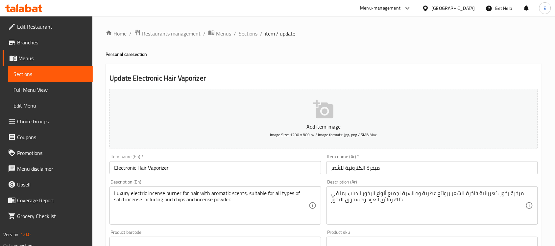
scroll to position [300, 0]
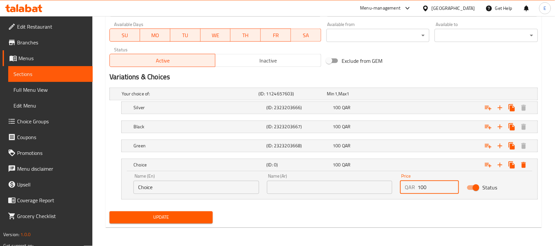
type input "100"
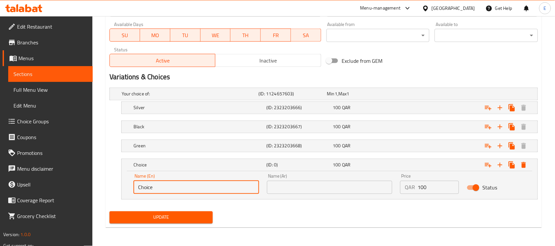
click at [183, 191] on input "Choice" at bounding box center [197, 187] width 126 height 13
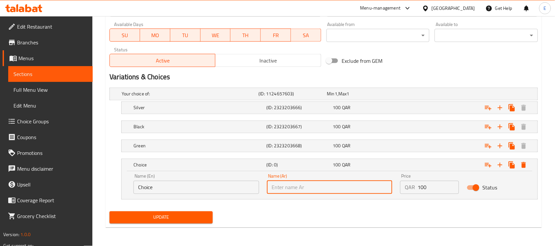
click at [306, 186] on input "text" at bounding box center [330, 187] width 126 height 13
type input "أصفر"
click at [235, 187] on input "Choice" at bounding box center [197, 187] width 126 height 13
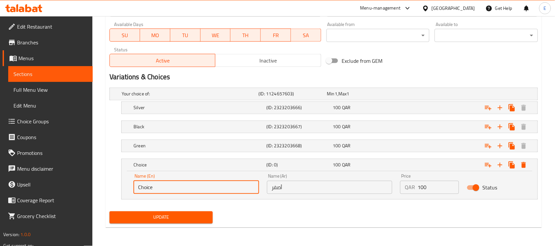
click at [235, 187] on input "Choice" at bounding box center [197, 187] width 126 height 13
type input "T"
type input "Yellow"
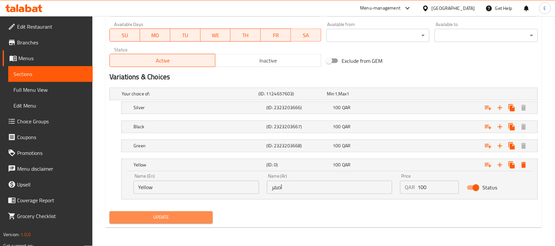
click at [176, 218] on span "Update" at bounding box center [161, 217] width 93 height 8
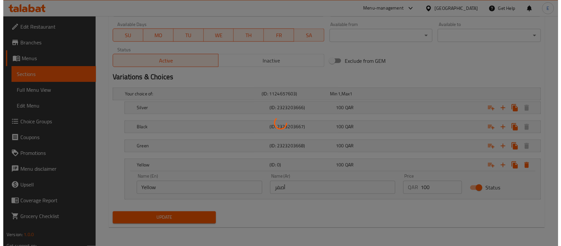
scroll to position [0, 0]
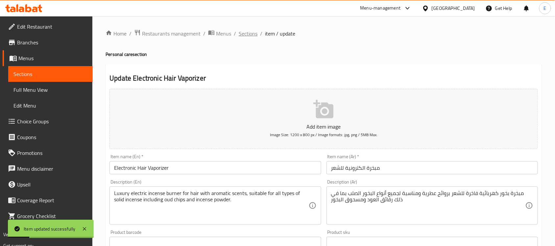
click at [246, 33] on span "Sections" at bounding box center [248, 34] width 19 height 8
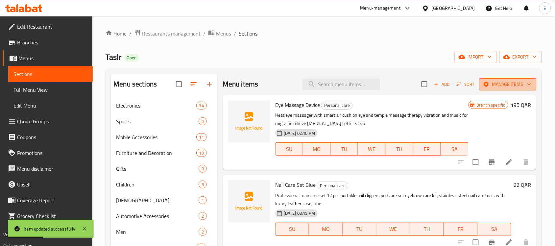
click at [509, 88] on span "Manage items" at bounding box center [508, 84] width 47 height 8
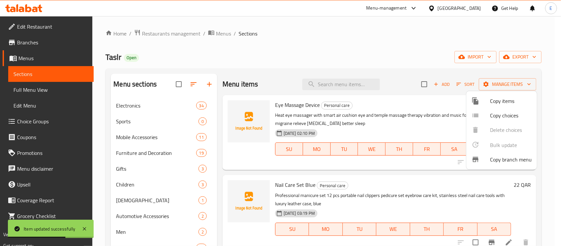
click at [521, 55] on div at bounding box center [280, 123] width 561 height 246
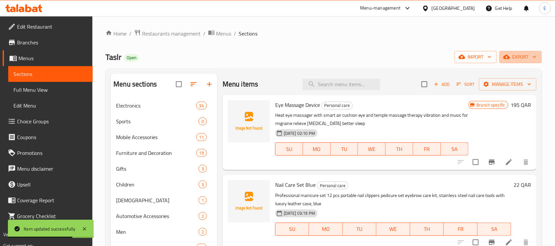
click at [521, 55] on span "export" at bounding box center [521, 57] width 32 height 8
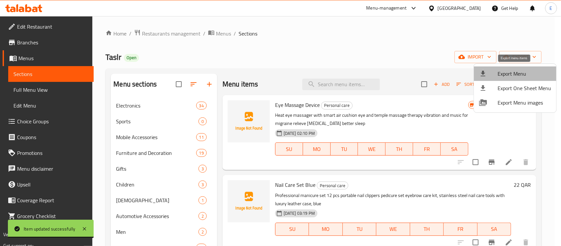
click at [520, 73] on span "Export Menu" at bounding box center [525, 74] width 54 height 8
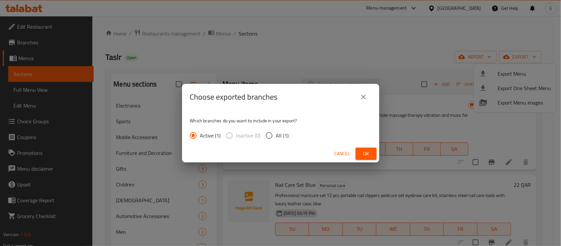
click at [366, 150] on span "Ok" at bounding box center [366, 154] width 11 height 8
